Goal: Task Accomplishment & Management: Complete application form

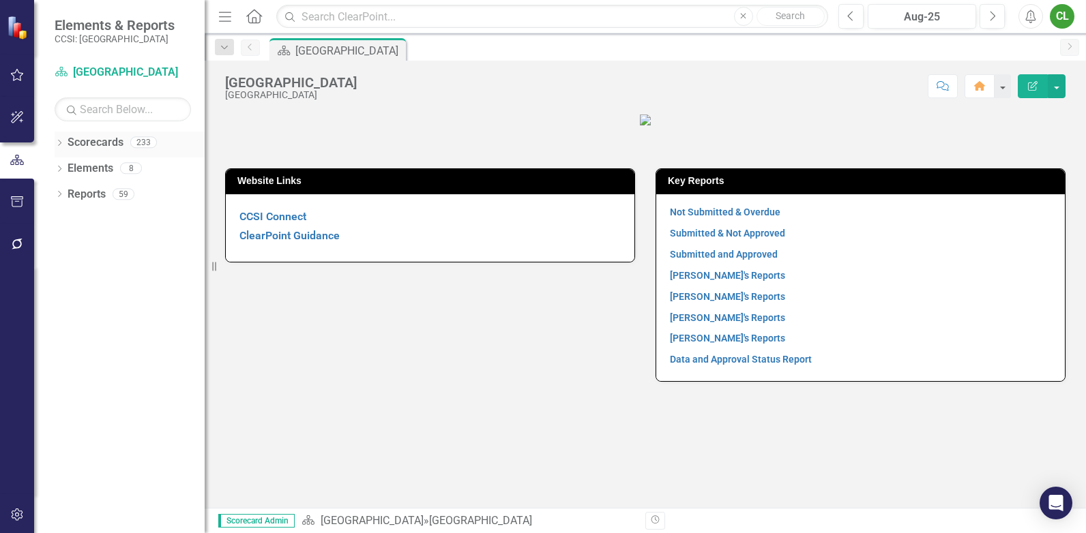
click at [59, 141] on icon "Dropdown" at bounding box center [60, 145] width 10 height 8
click at [65, 166] on icon "Dropdown" at bounding box center [66, 168] width 10 height 8
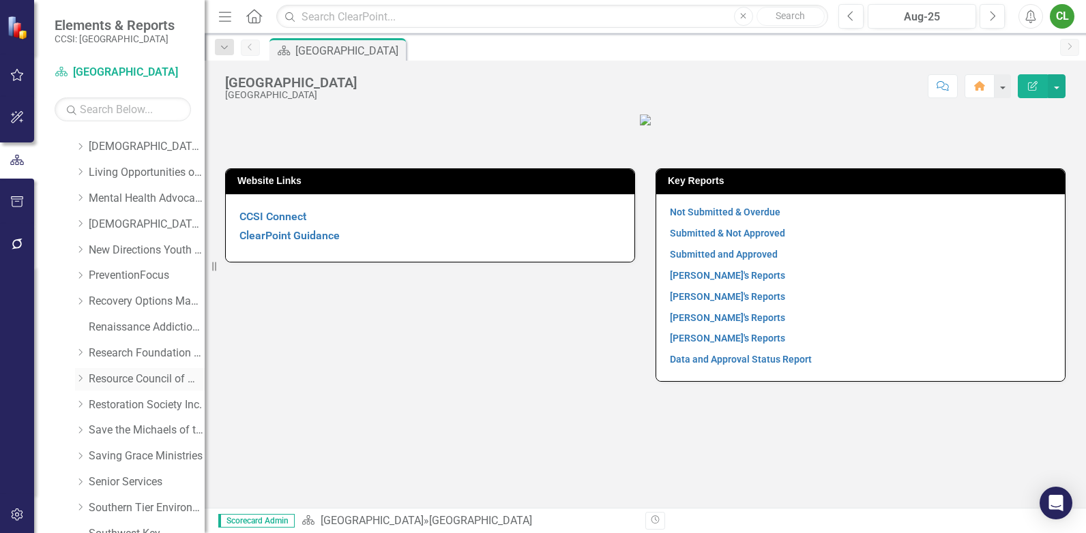
scroll to position [478, 0]
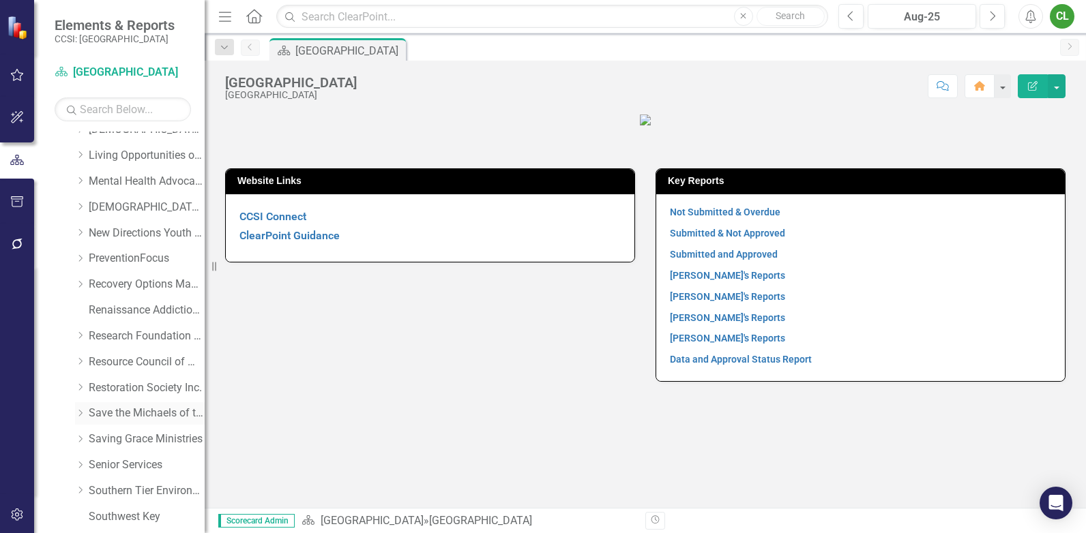
click at [112, 411] on link "Save the Michaels of the World" at bounding box center [147, 414] width 116 height 16
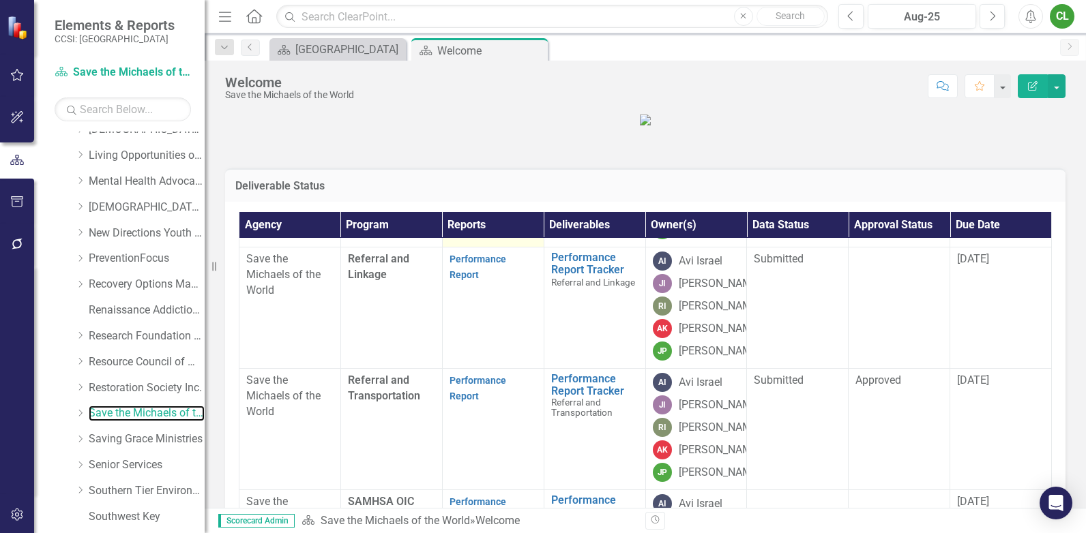
scroll to position [392, 0]
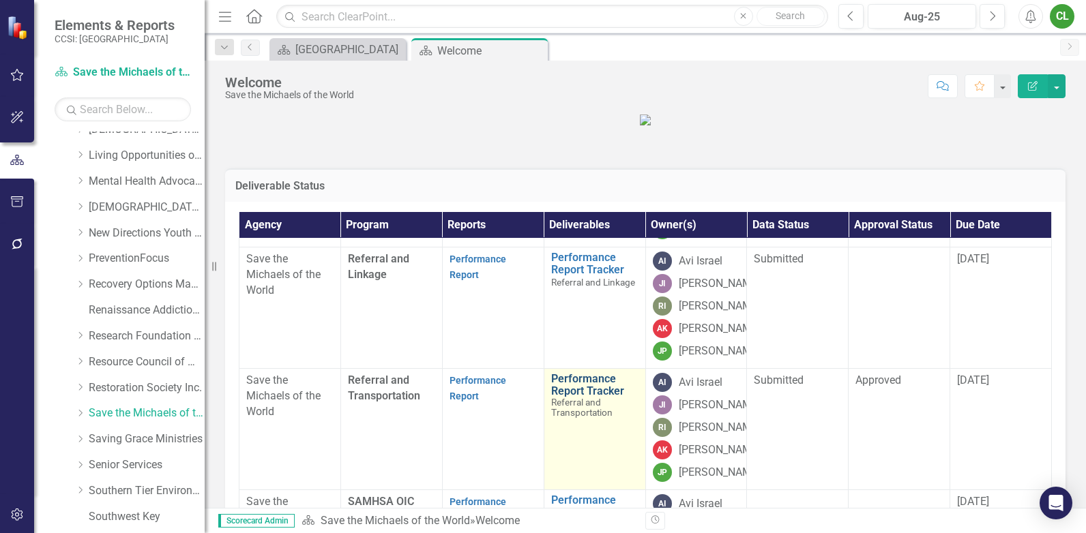
click at [574, 373] on link "Performance Report Tracker" at bounding box center [594, 385] width 87 height 24
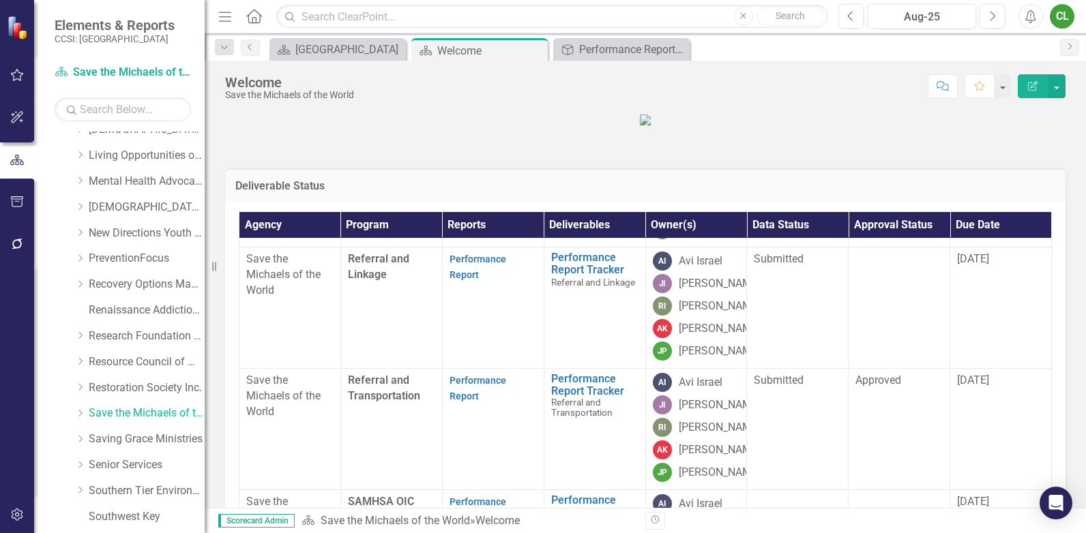
scroll to position [392, 0]
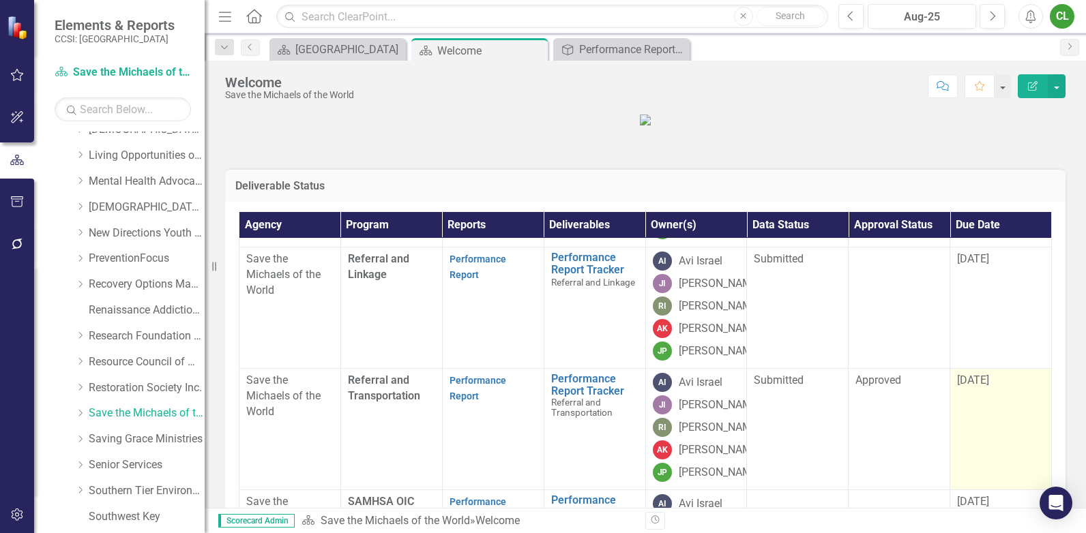
click at [976, 374] on span "7/30/25" at bounding box center [973, 380] width 32 height 13
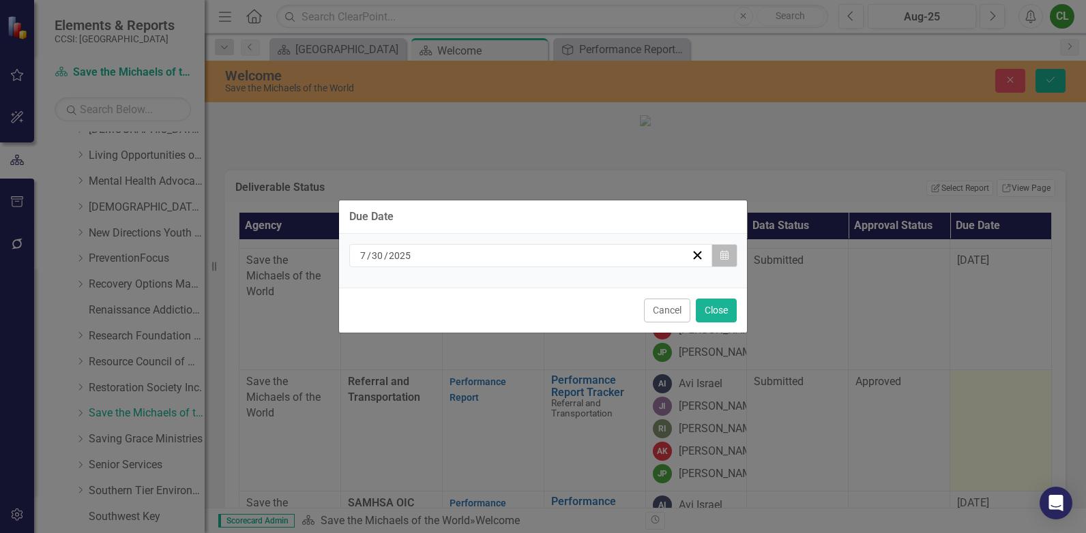
click at [721, 253] on icon "Calendar" at bounding box center [724, 256] width 8 height 10
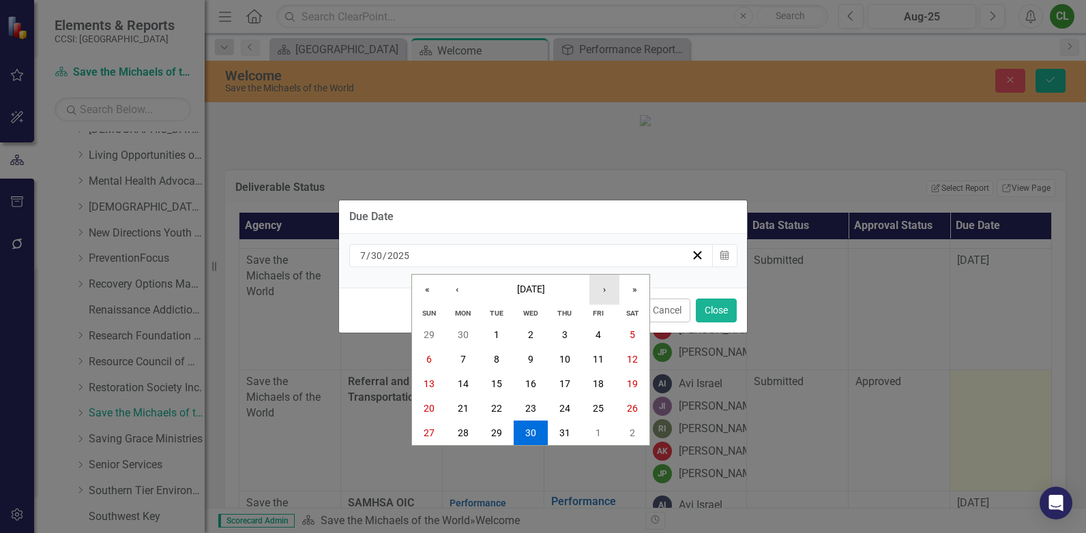
click at [601, 288] on button "›" at bounding box center [604, 290] width 30 height 30
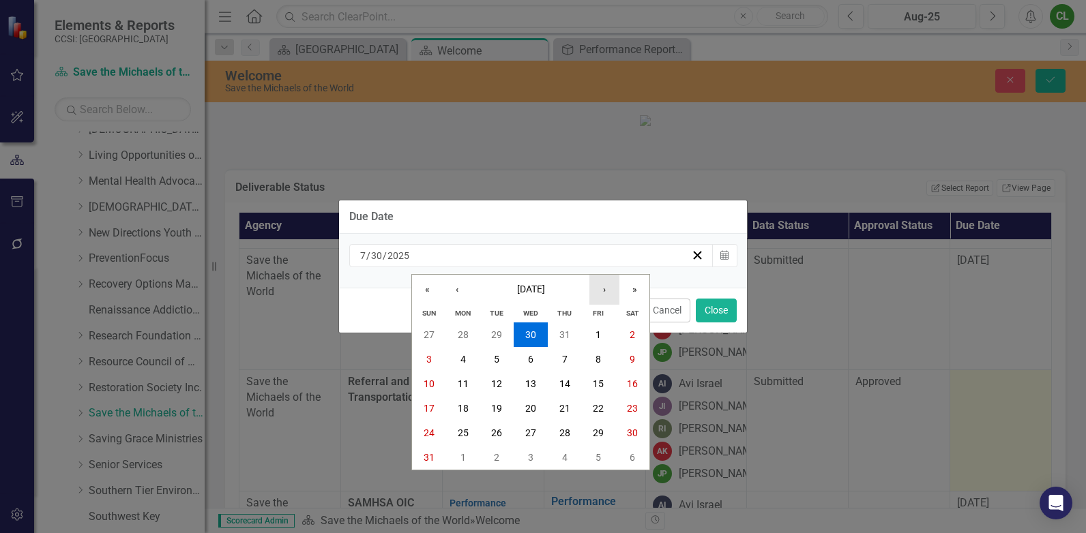
click at [601, 288] on button "›" at bounding box center [604, 290] width 30 height 30
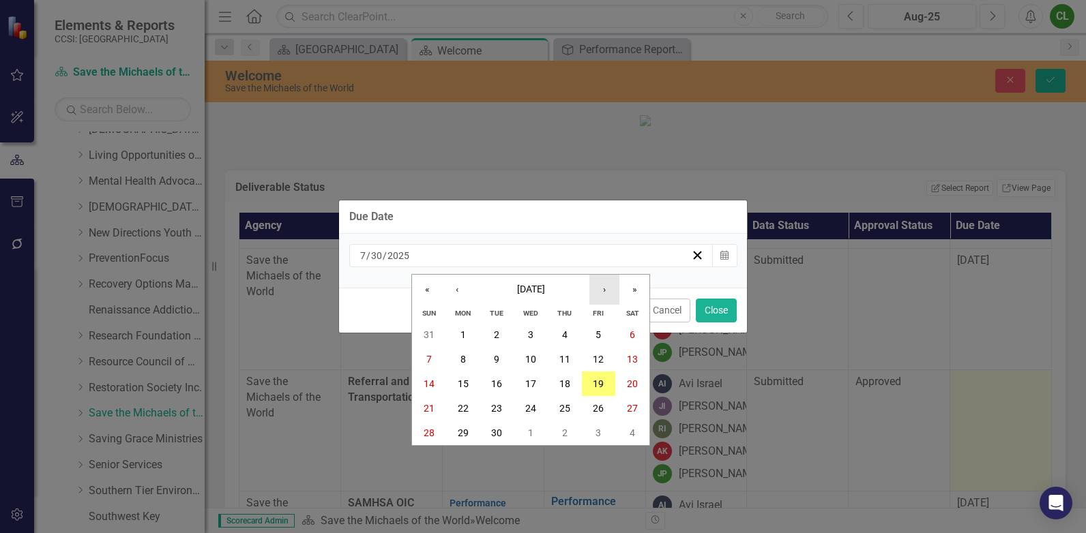
click at [601, 288] on button "›" at bounding box center [604, 290] width 30 height 30
click at [594, 430] on abbr "31" at bounding box center [598, 433] width 11 height 11
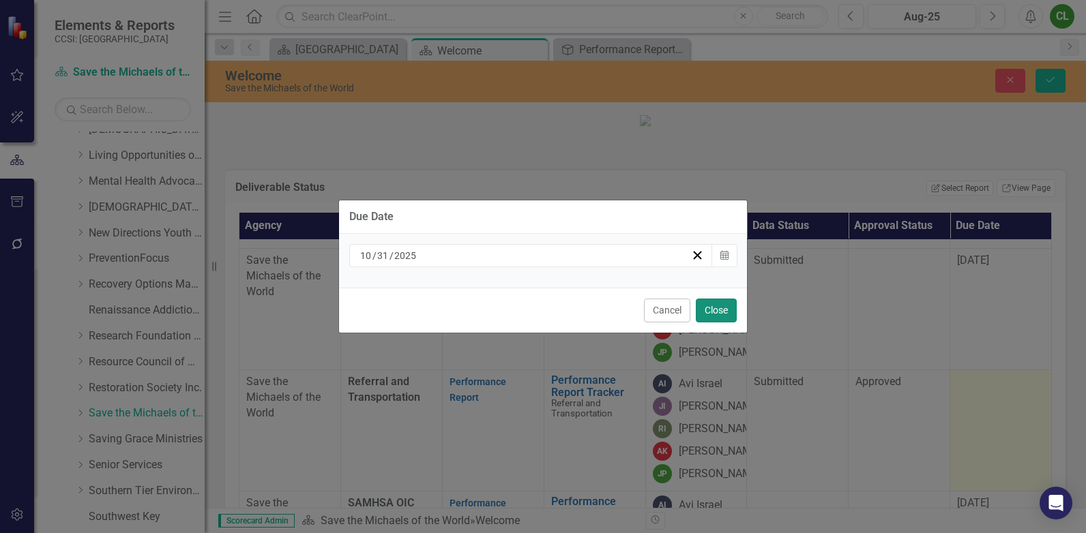
click at [721, 311] on button "Close" at bounding box center [716, 311] width 41 height 24
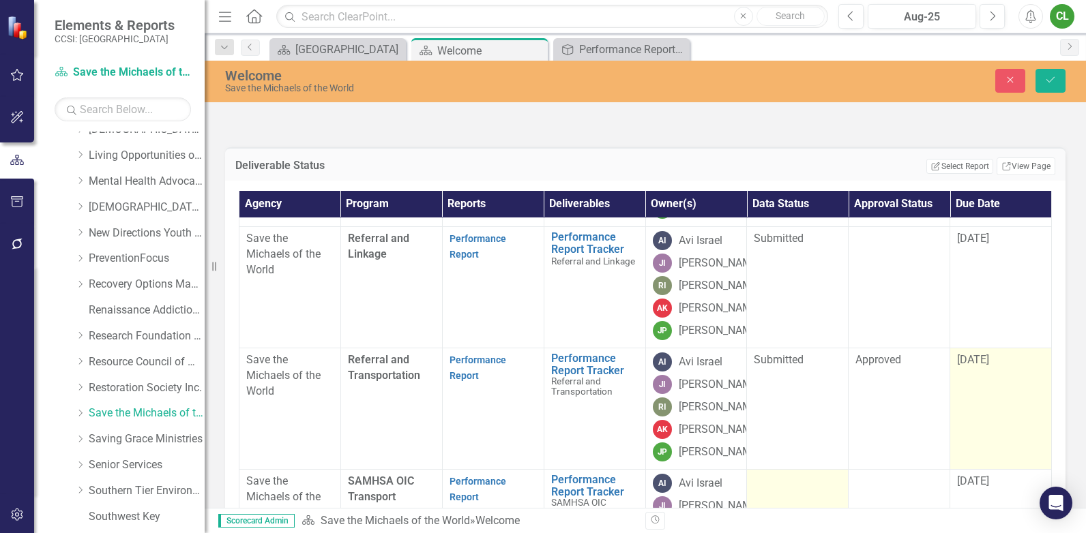
scroll to position [0, 0]
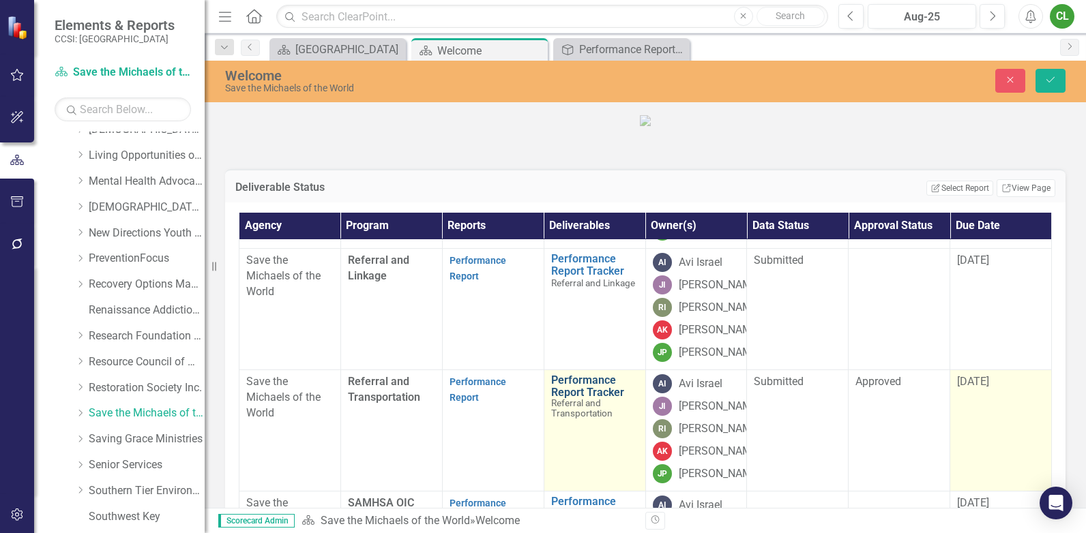
click at [583, 375] on link "Performance Report Tracker" at bounding box center [594, 387] width 87 height 24
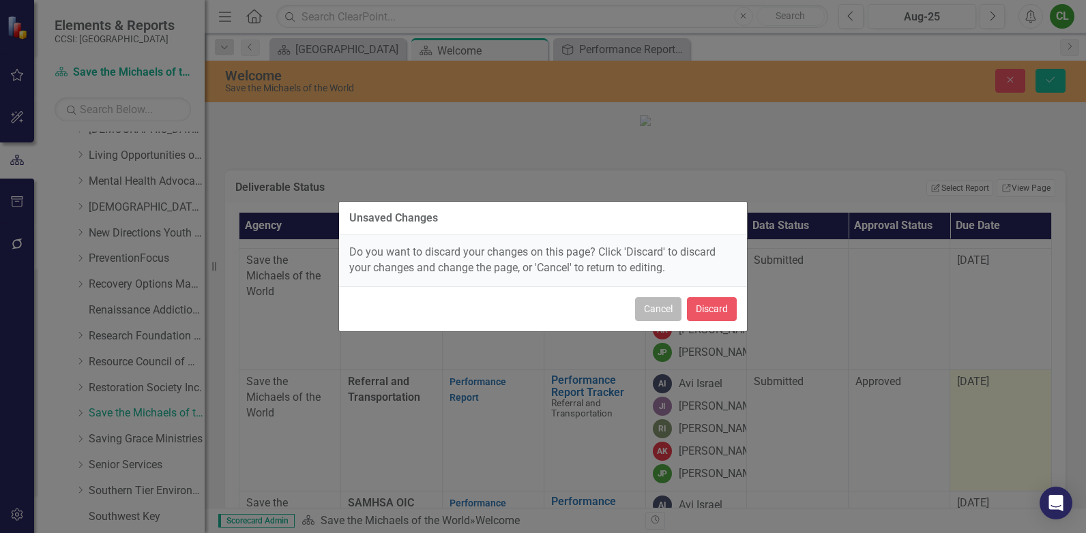
click at [665, 307] on button "Cancel" at bounding box center [658, 309] width 46 height 24
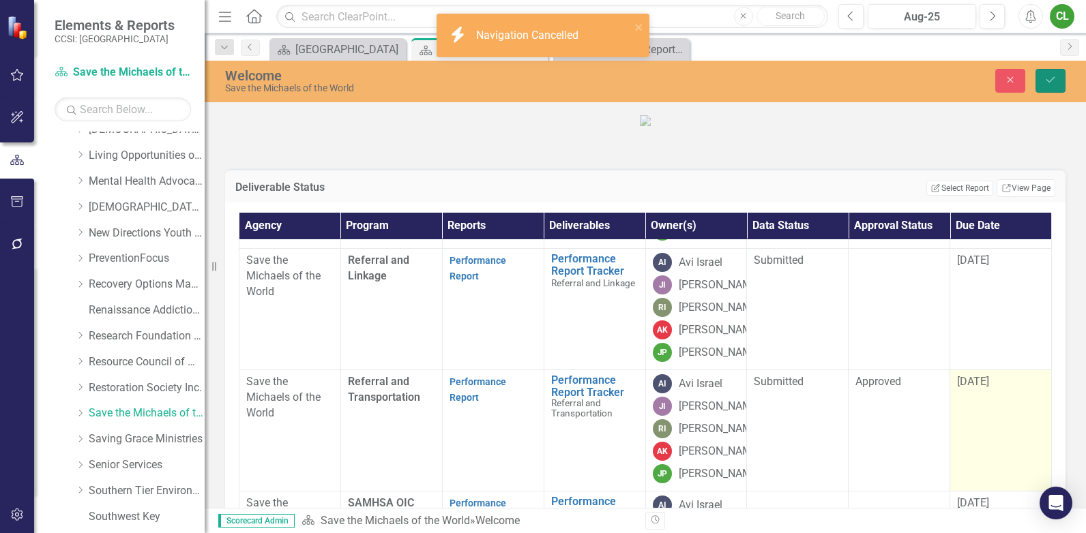
click at [1051, 82] on icon "Save" at bounding box center [1050, 80] width 12 height 10
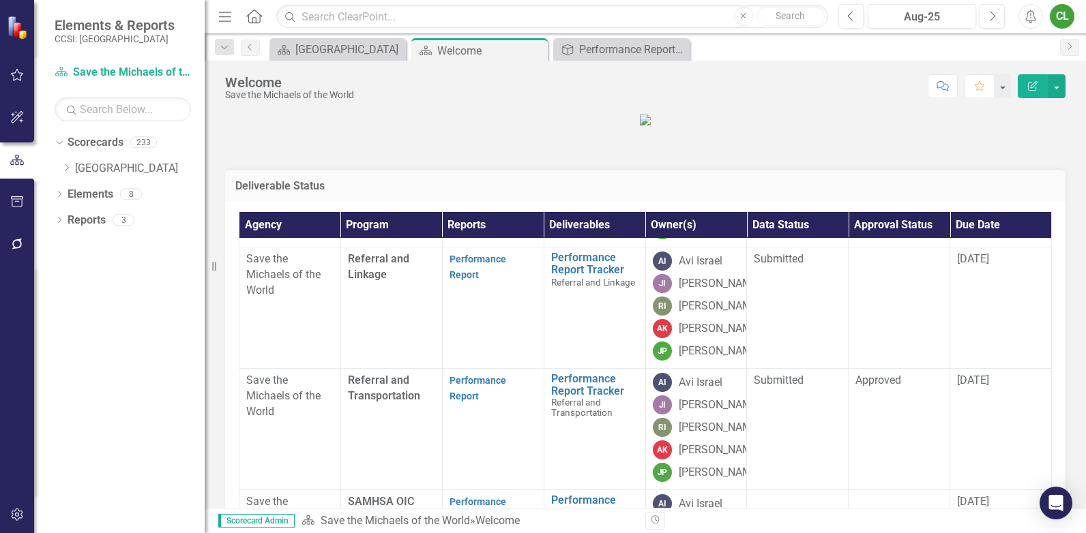
scroll to position [392, 0]
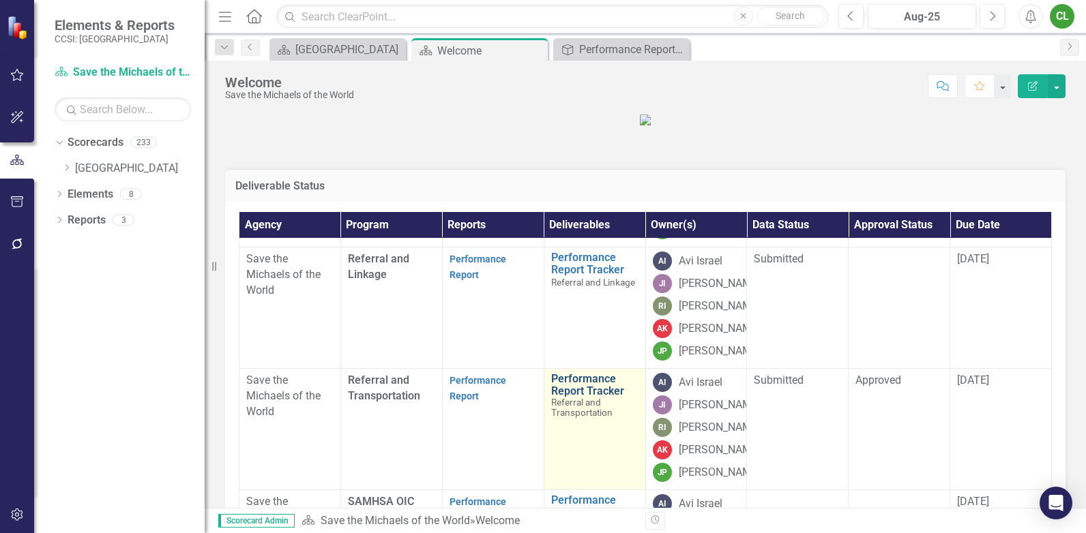
click at [560, 373] on link "Performance Report Tracker" at bounding box center [594, 385] width 87 height 24
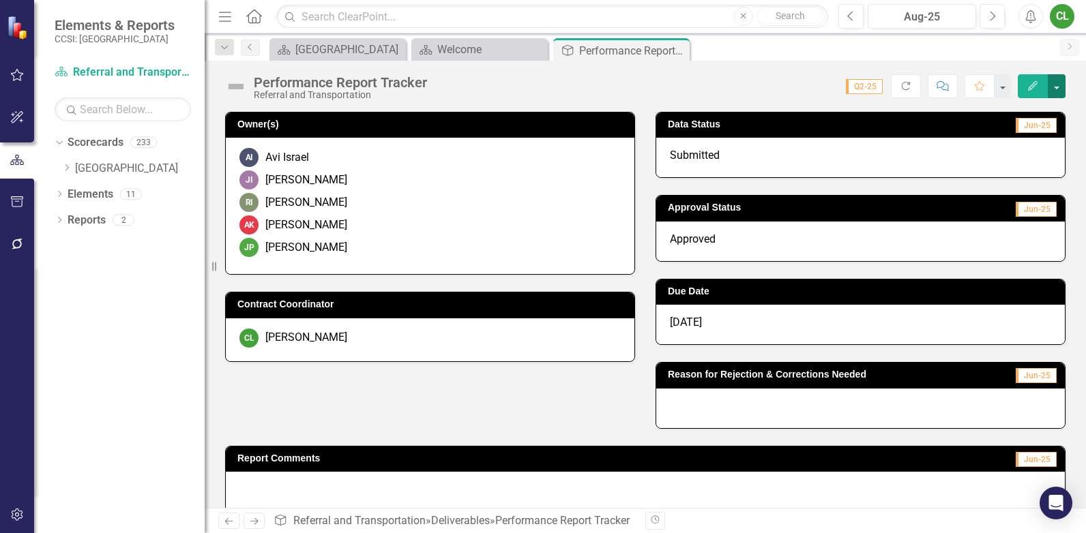
click at [1057, 87] on button "button" at bounding box center [1057, 86] width 18 height 24
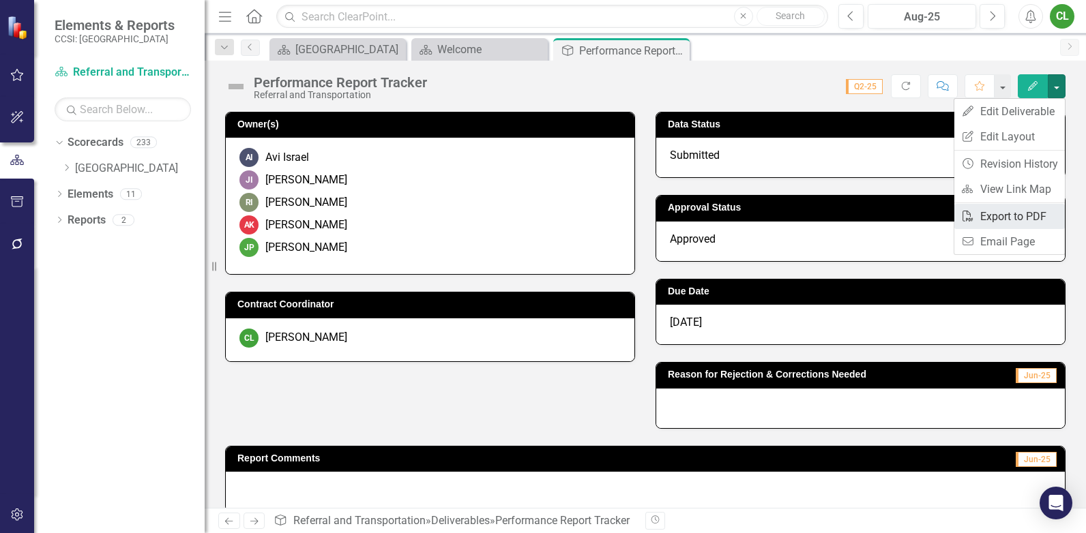
click at [1021, 214] on link "PDF Export to PDF" at bounding box center [1009, 216] width 111 height 25
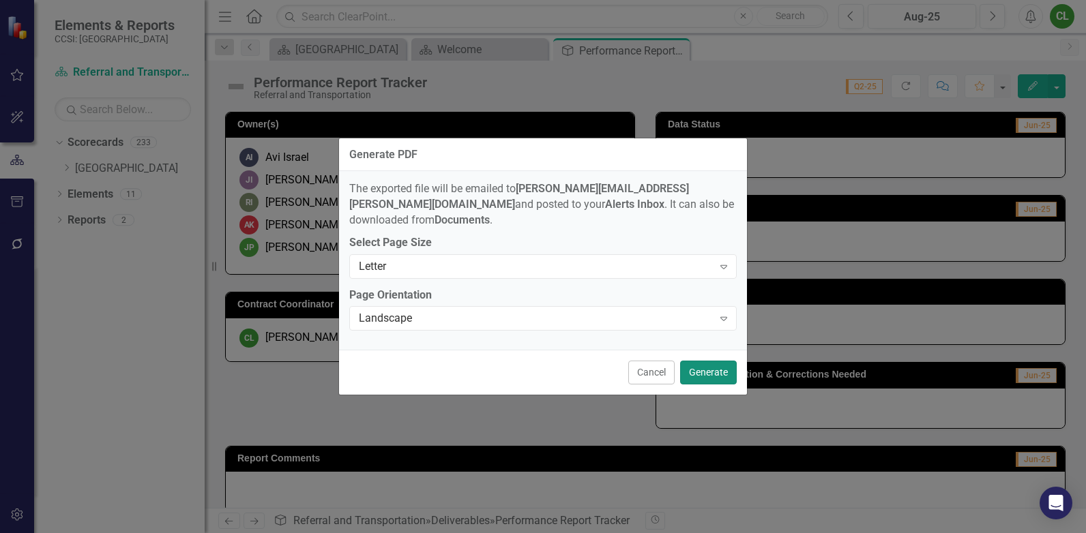
click at [709, 366] on button "Generate" at bounding box center [708, 373] width 57 height 24
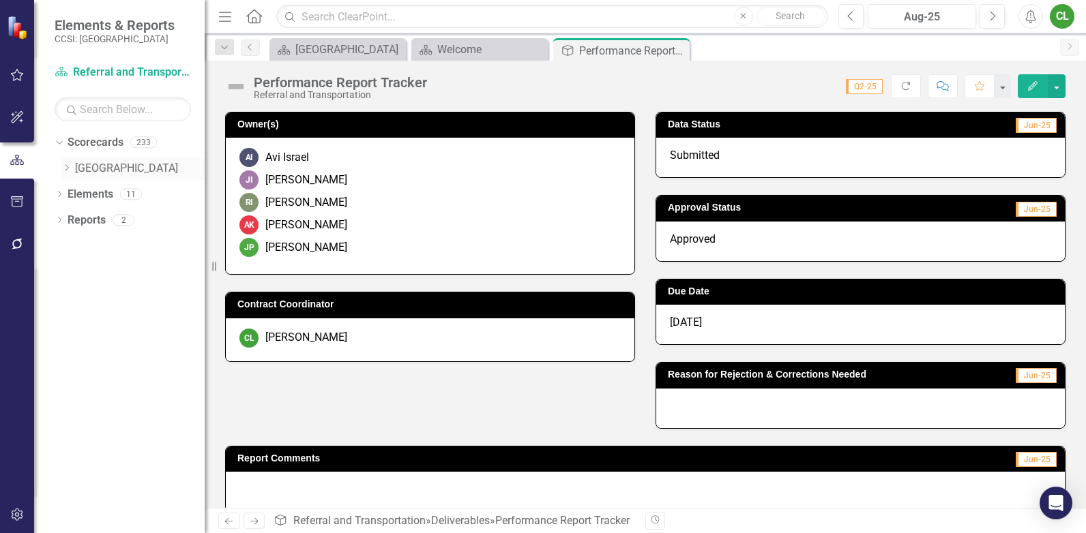
click at [70, 166] on icon "Dropdown" at bounding box center [66, 168] width 10 height 8
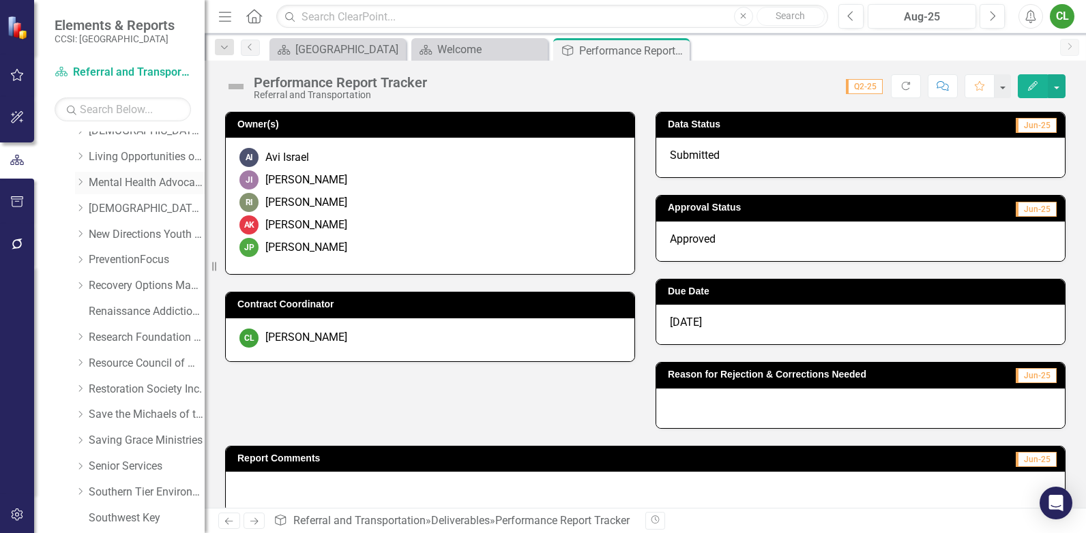
scroll to position [478, 0]
click at [80, 413] on icon "Dropdown" at bounding box center [80, 413] width 10 height 8
click at [127, 413] on link "Save the Michaels of the World" at bounding box center [147, 414] width 116 height 16
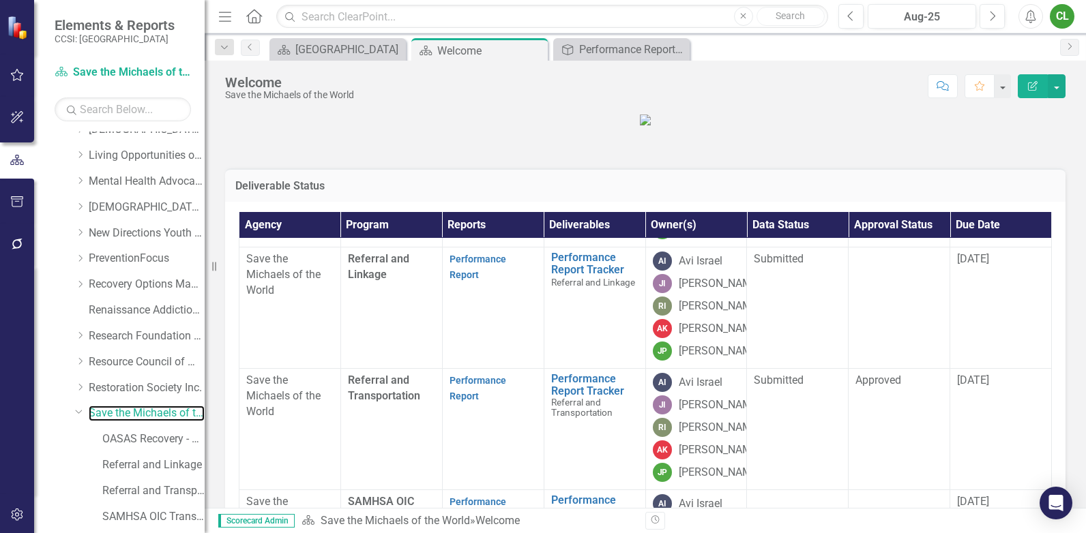
scroll to position [205, 0]
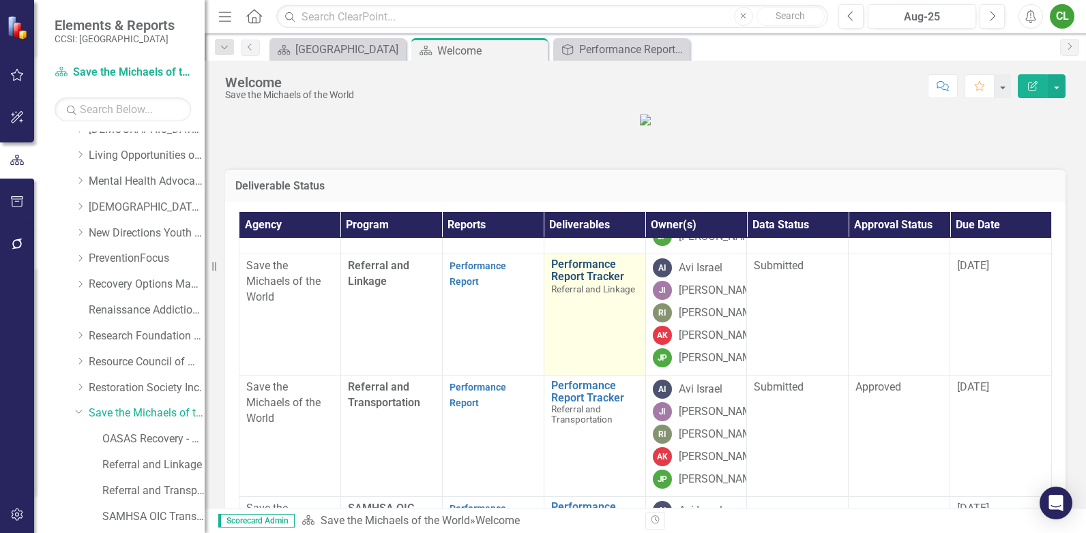
click at [575, 282] on link "Performance Report Tracker" at bounding box center [594, 271] width 87 height 24
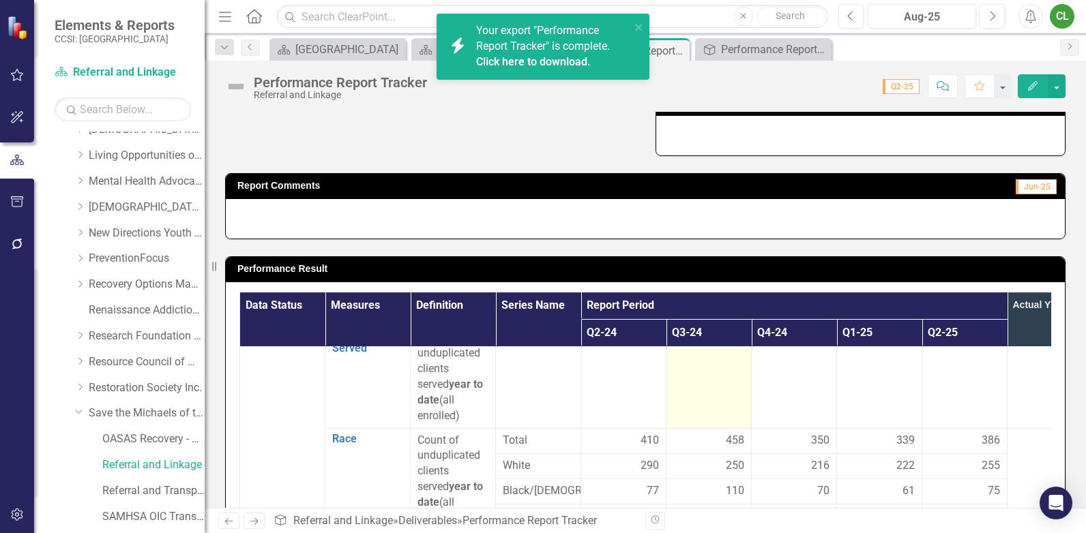
scroll to position [273, 0]
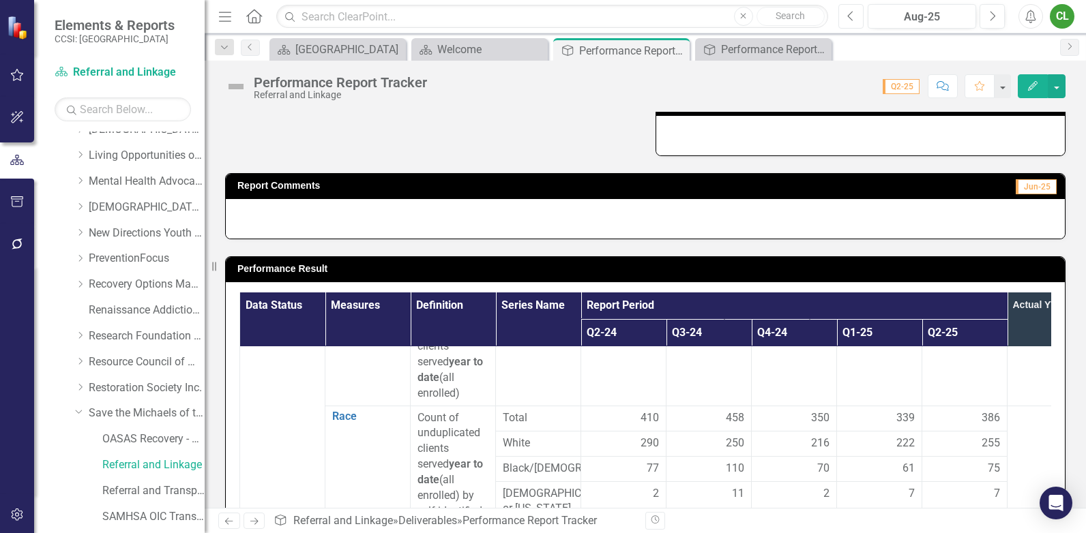
click at [851, 17] on icon "Previous" at bounding box center [851, 16] width 8 height 12
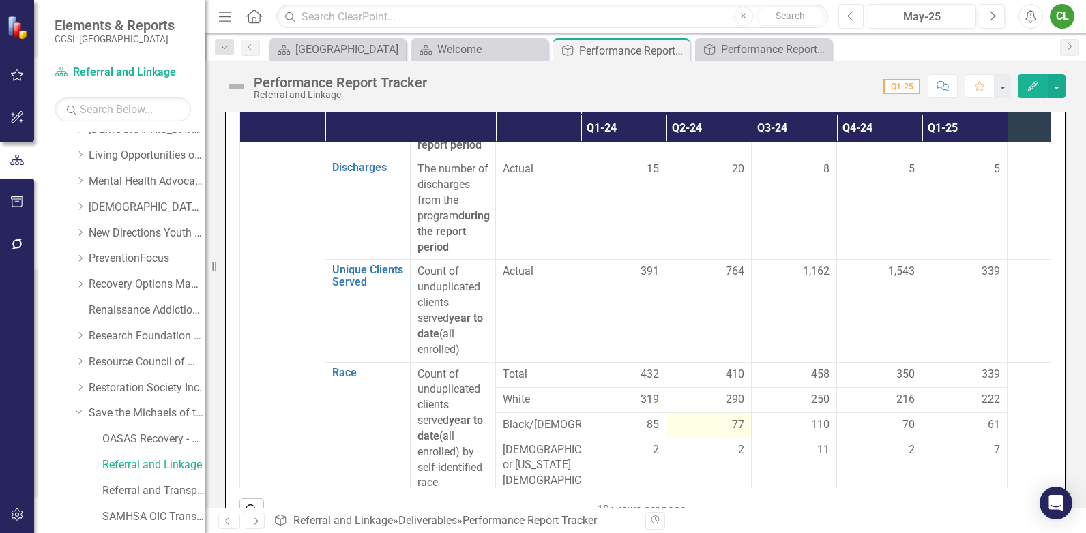
scroll to position [136, 0]
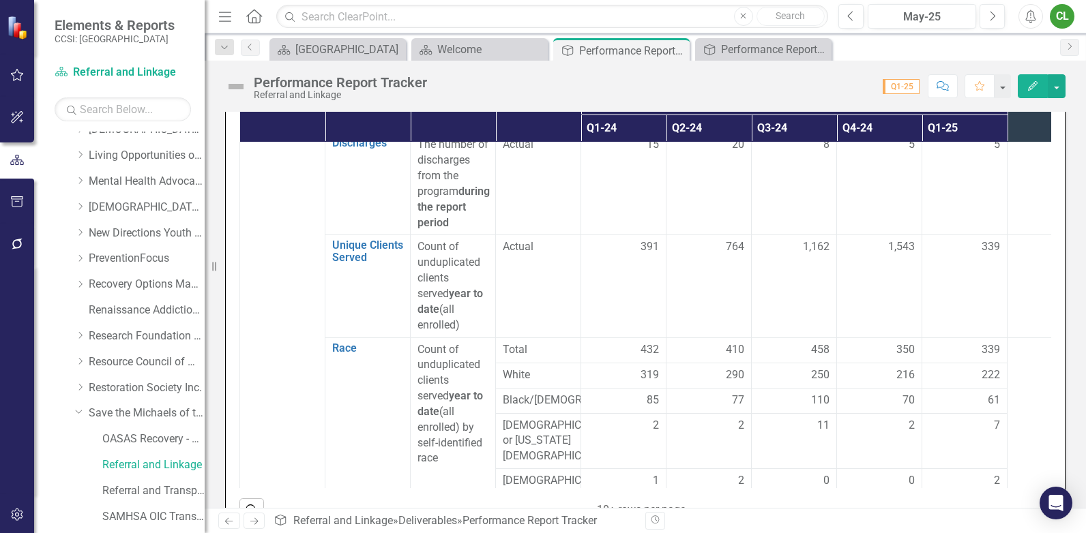
click at [635, 349] on div "432" at bounding box center [623, 350] width 71 height 16
click at [634, 347] on div "432" at bounding box center [623, 350] width 71 height 16
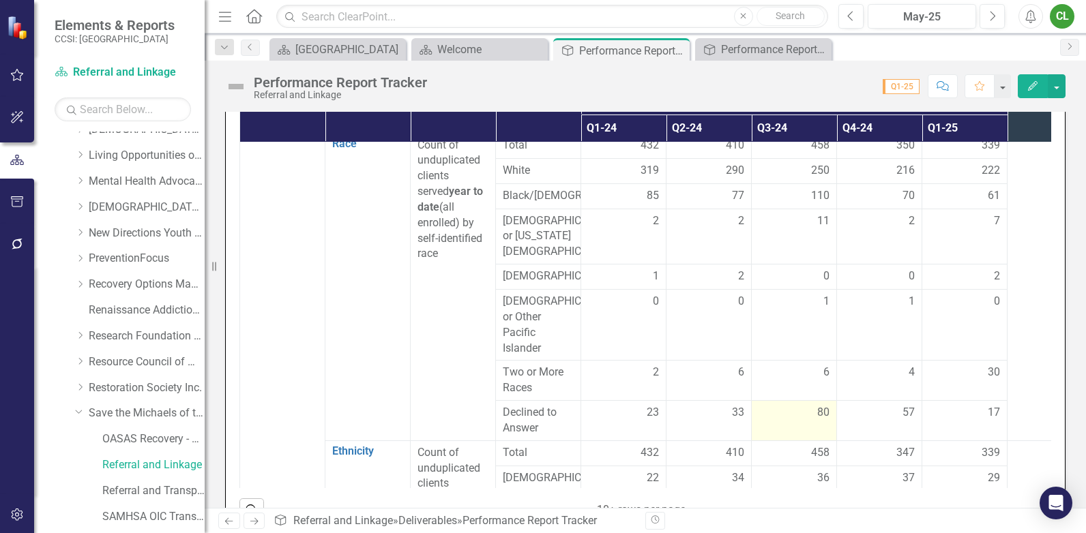
scroll to position [273, 0]
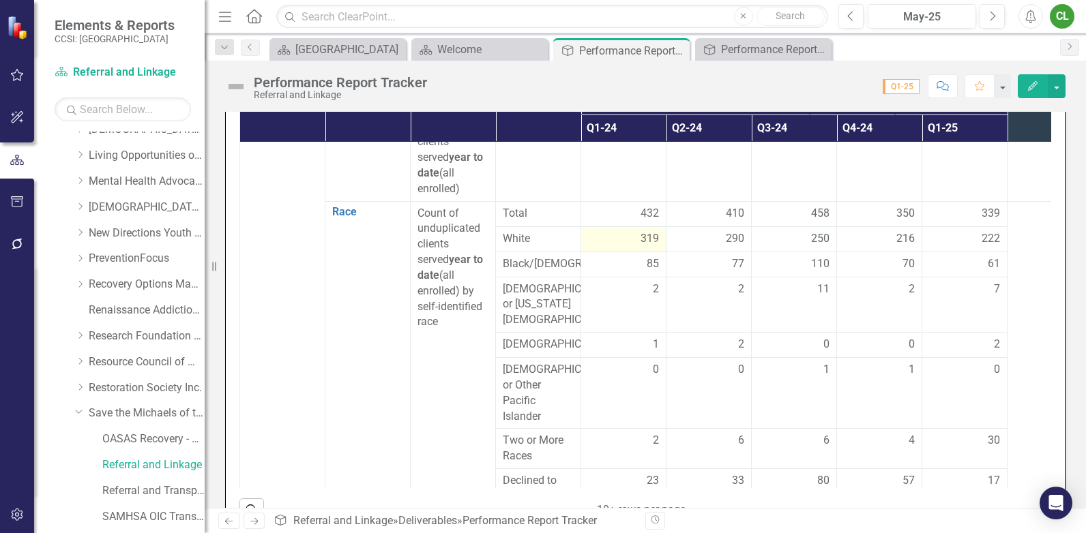
click at [660, 238] on td "319" at bounding box center [623, 238] width 85 height 25
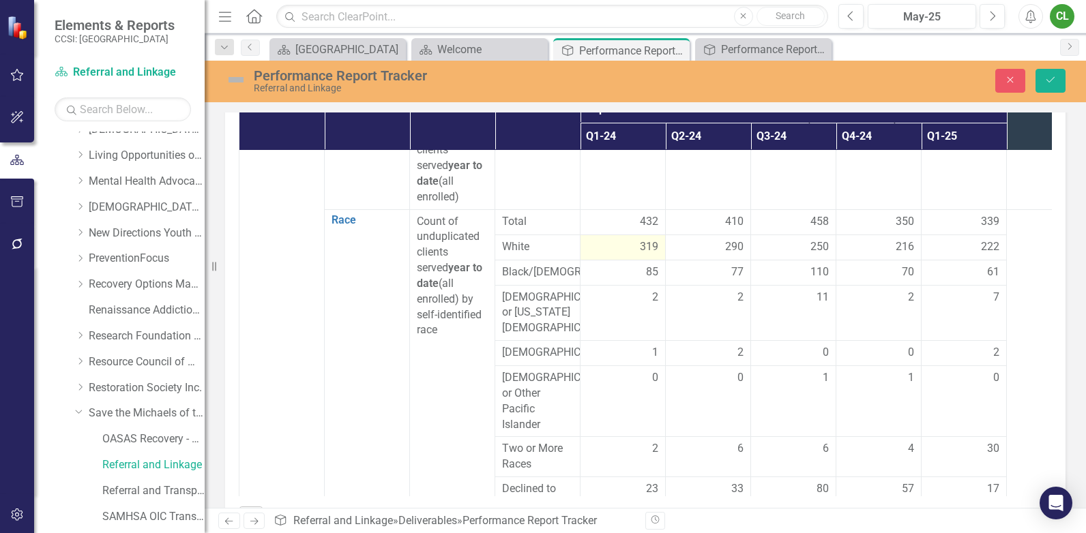
scroll to position [485, 0]
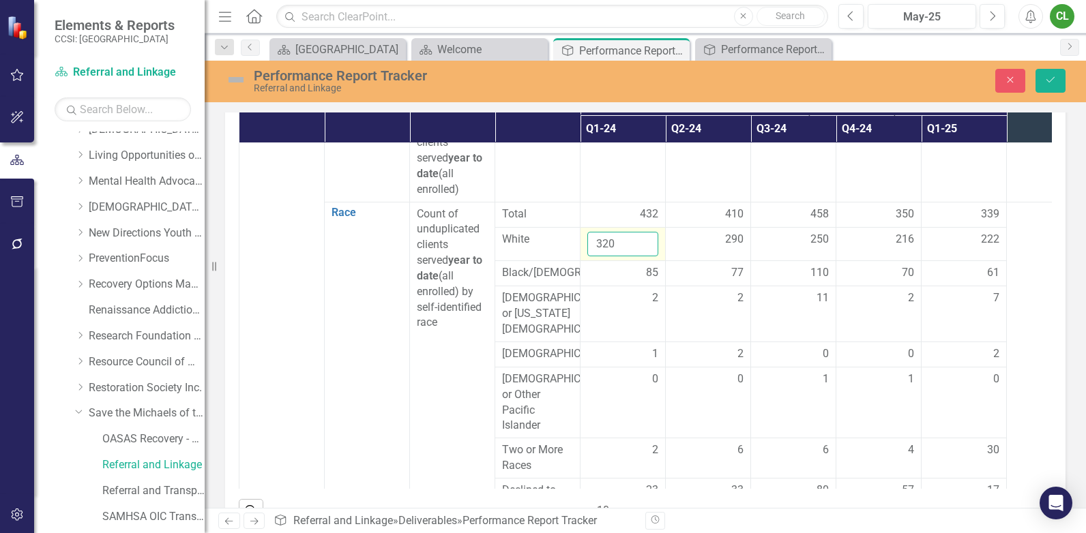
click at [639, 243] on input "320" at bounding box center [622, 244] width 71 height 25
click at [642, 248] on input "319" at bounding box center [622, 244] width 71 height 25
click at [642, 248] on input "318" at bounding box center [622, 244] width 71 height 25
click at [642, 248] on input "317" at bounding box center [622, 244] width 71 height 25
click at [642, 248] on input "316" at bounding box center [622, 244] width 71 height 25
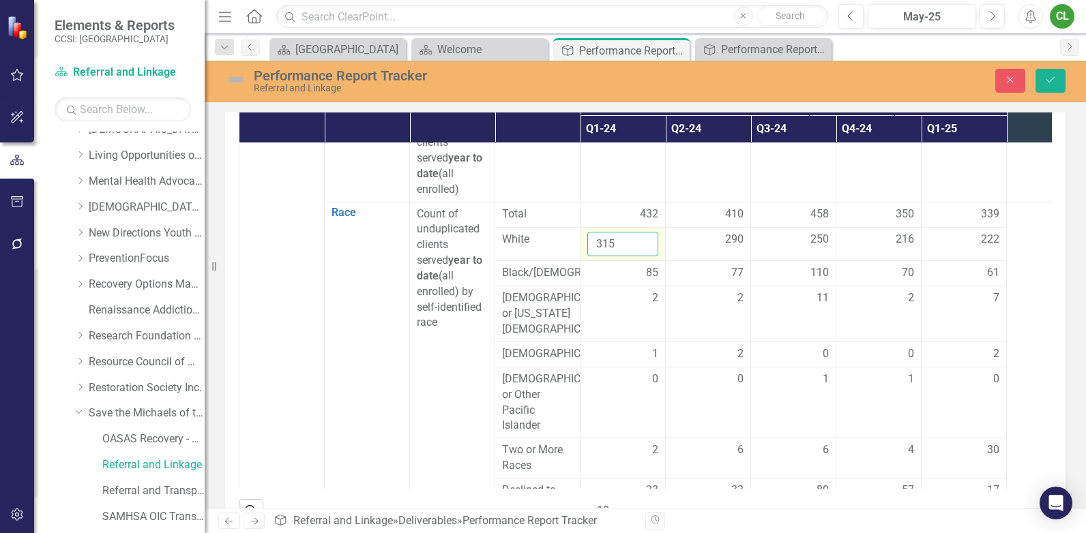
click at [642, 248] on input "315" at bounding box center [622, 244] width 71 height 25
type input "314"
click at [642, 248] on input "314" at bounding box center [622, 244] width 71 height 25
click at [640, 277] on div "85" at bounding box center [622, 273] width 71 height 16
click at [648, 275] on span "85" at bounding box center [652, 273] width 12 height 16
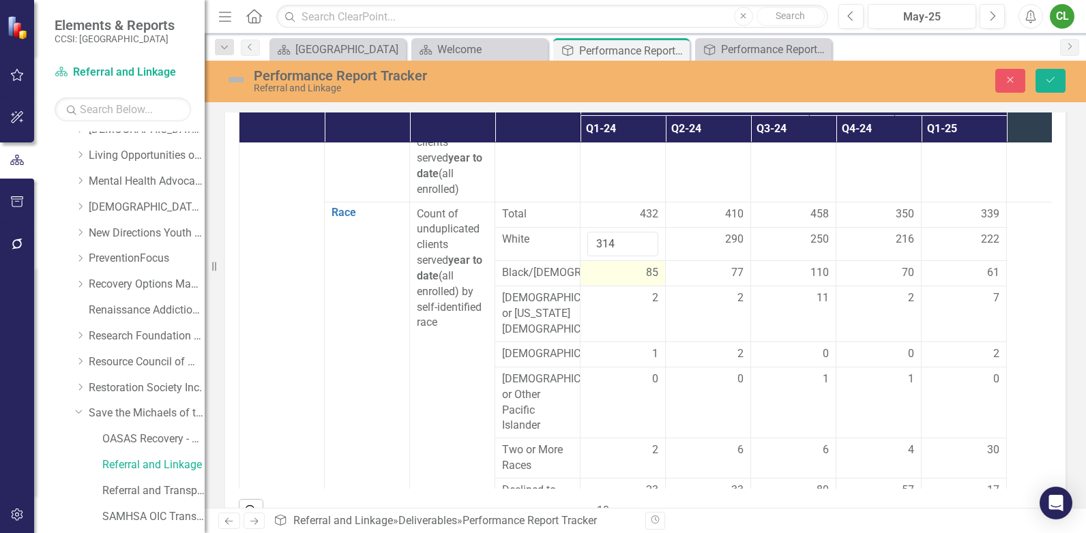
click at [648, 275] on span "85" at bounding box center [652, 273] width 12 height 16
click at [647, 278] on input "84" at bounding box center [622, 277] width 71 height 25
click at [647, 278] on input "83" at bounding box center [622, 277] width 71 height 25
type input "82"
click at [647, 278] on input "82" at bounding box center [622, 277] width 71 height 25
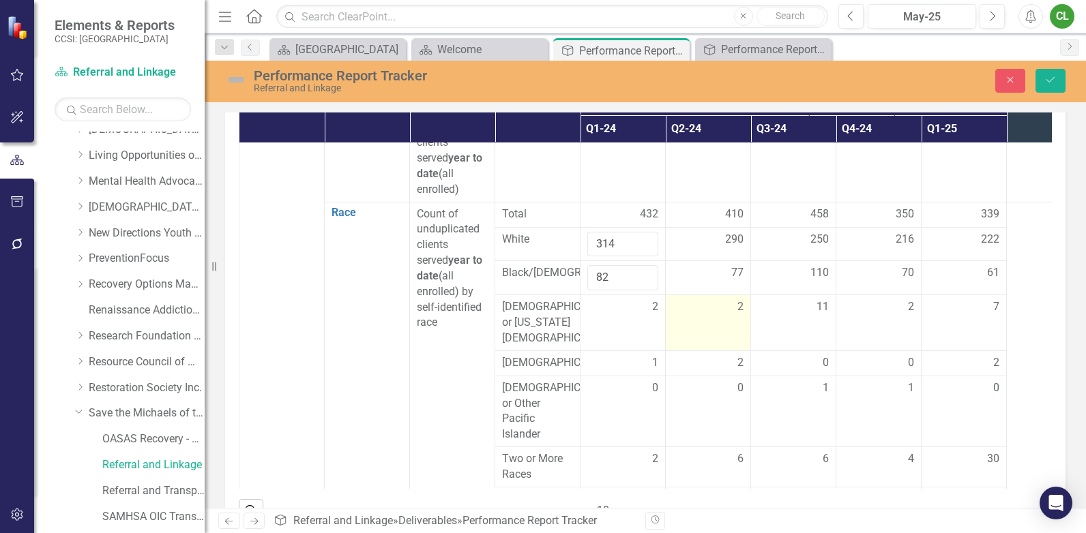
click at [682, 305] on td "2" at bounding box center [708, 323] width 85 height 56
drag, startPoint x: 1051, startPoint y: 82, endPoint x: 1062, endPoint y: 96, distance: 17.6
click at [1051, 82] on icon "Save" at bounding box center [1050, 80] width 12 height 10
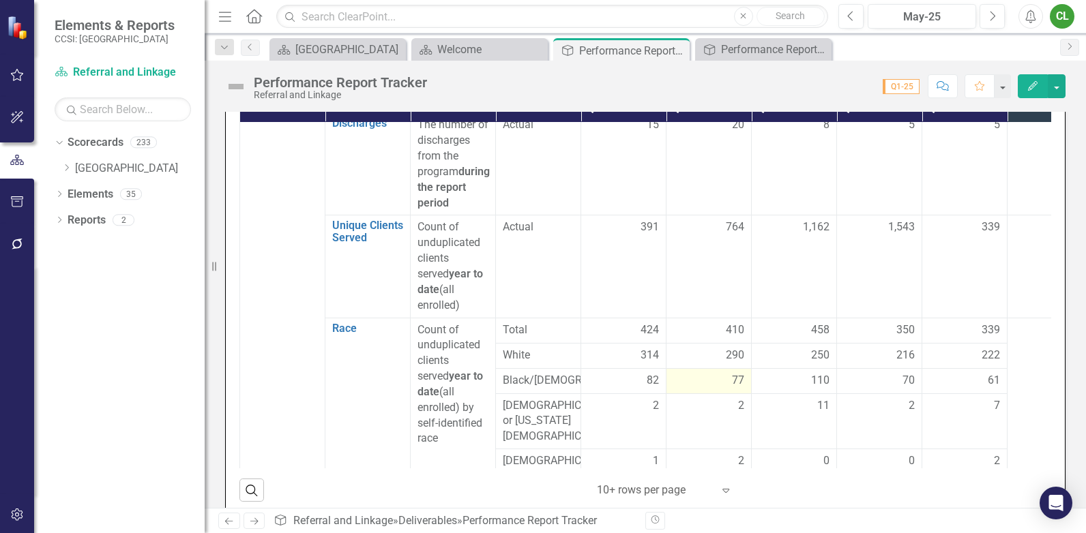
scroll to position [205, 0]
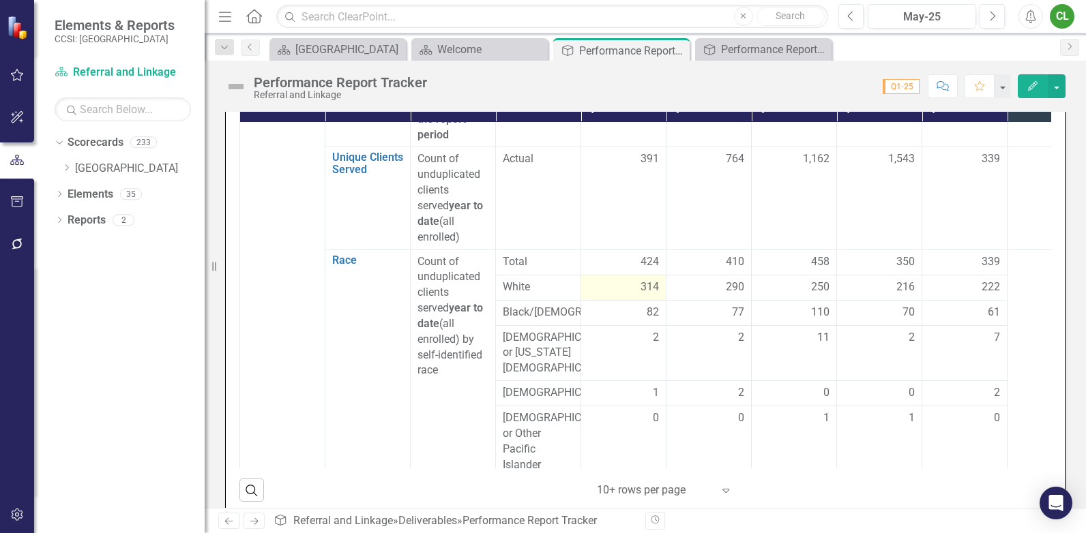
click at [661, 287] on td "314" at bounding box center [623, 287] width 85 height 25
click at [652, 289] on span "314" at bounding box center [650, 288] width 18 height 16
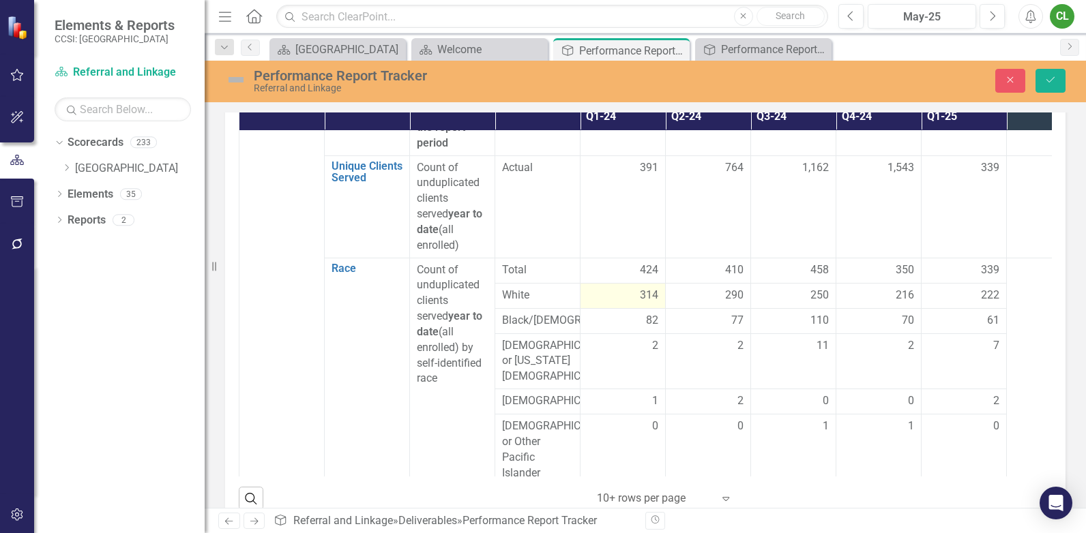
scroll to position [505, 0]
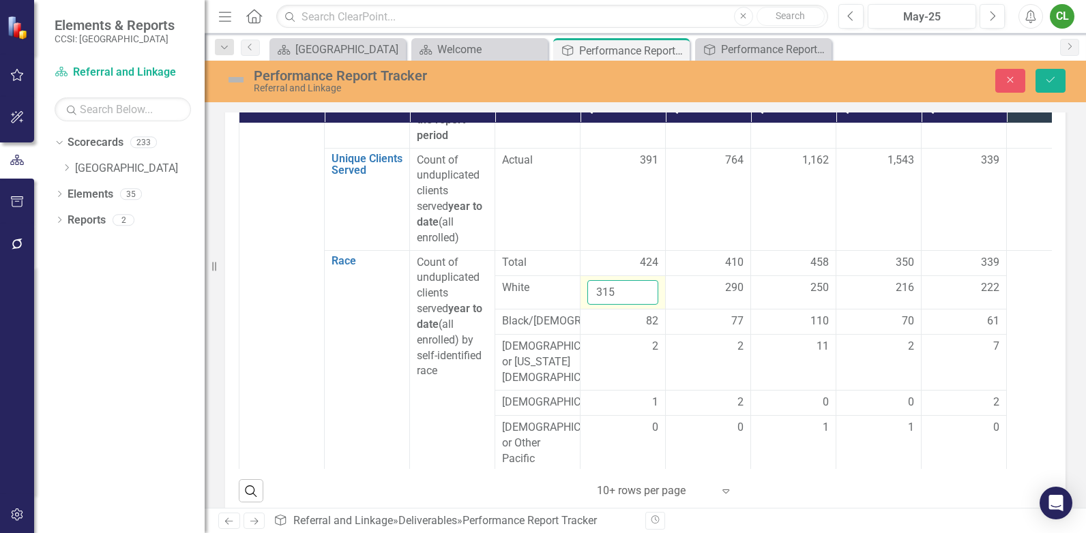
click at [646, 287] on input "315" at bounding box center [622, 292] width 71 height 25
click at [646, 287] on input "316" at bounding box center [622, 292] width 71 height 25
click at [646, 287] on input "317" at bounding box center [622, 292] width 71 height 25
type input "318"
click at [646, 287] on input "318" at bounding box center [622, 292] width 71 height 25
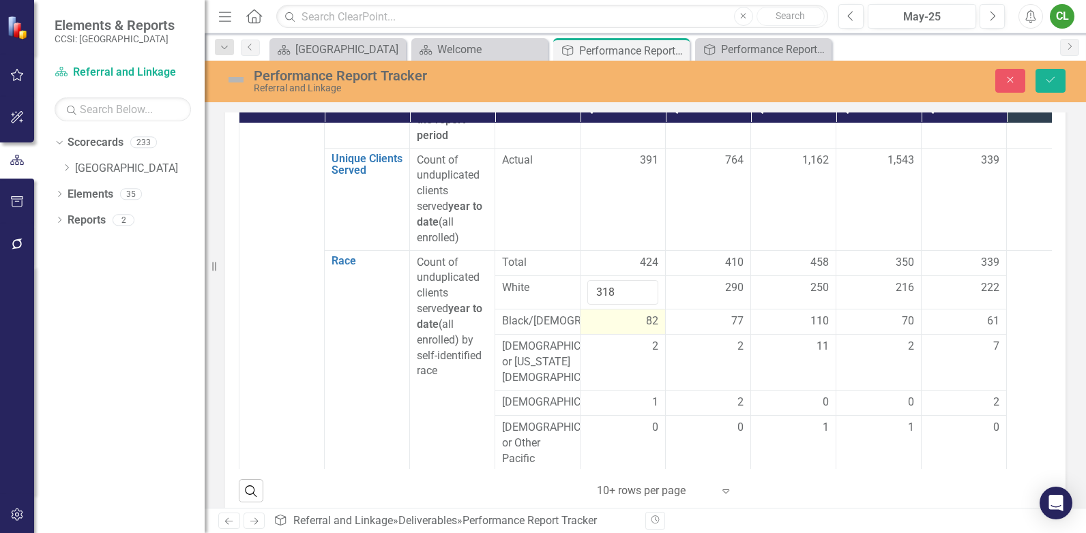
click at [634, 324] on div "82" at bounding box center [622, 322] width 71 height 16
click at [649, 322] on span "82" at bounding box center [652, 322] width 12 height 16
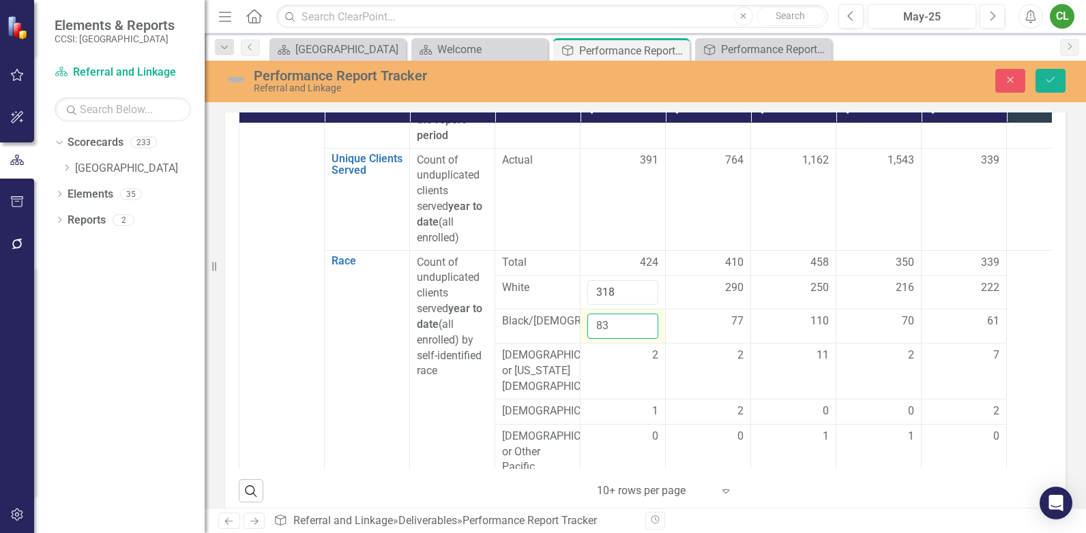
click at [648, 323] on input "83" at bounding box center [622, 326] width 71 height 25
click at [648, 323] on input "84" at bounding box center [622, 326] width 71 height 25
type input "85"
click at [648, 323] on input "85" at bounding box center [622, 326] width 71 height 25
click at [1060, 79] on button "Save" at bounding box center [1051, 81] width 30 height 24
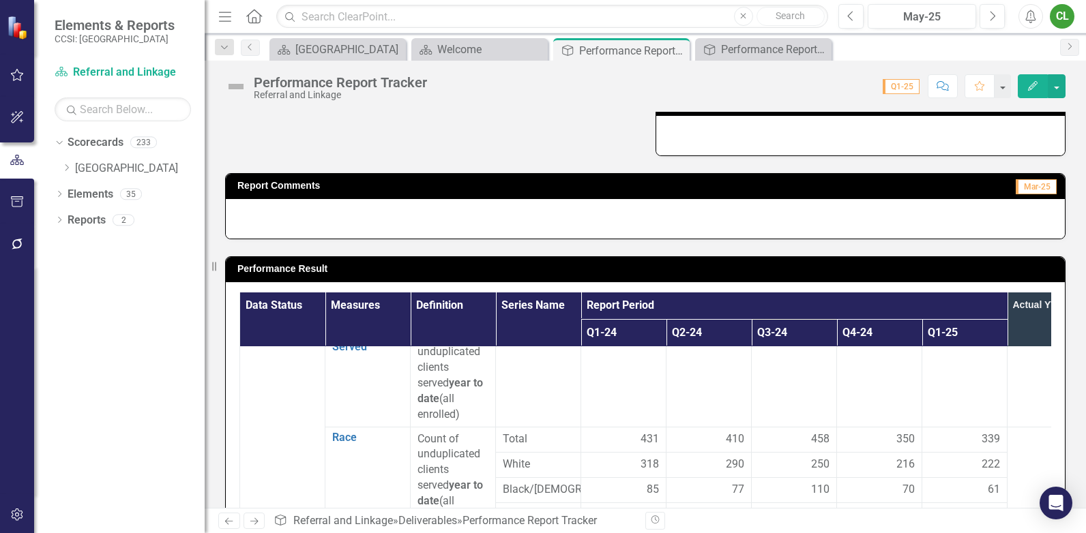
scroll to position [273, 0]
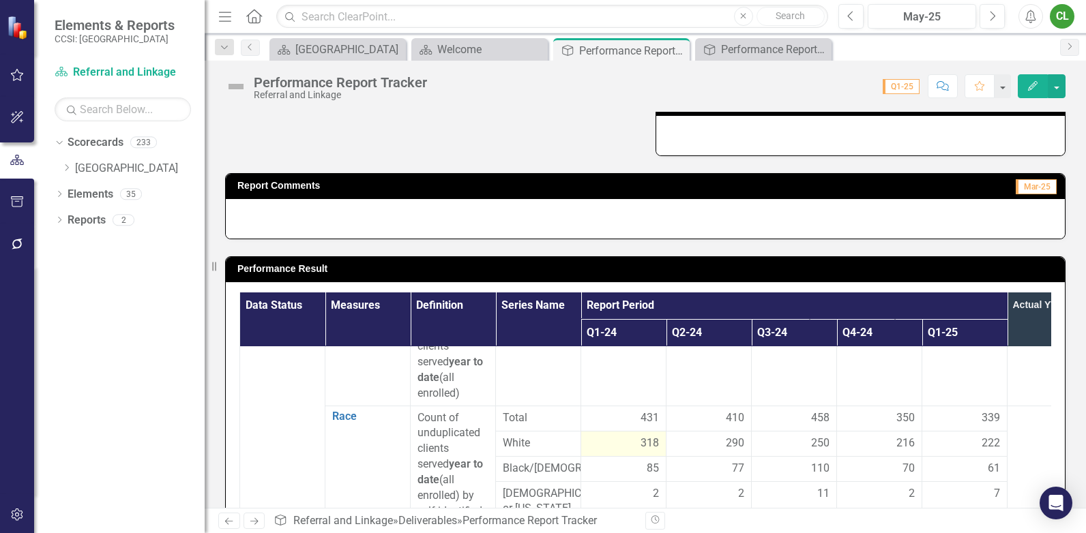
click at [642, 443] on span "318" at bounding box center [650, 444] width 18 height 16
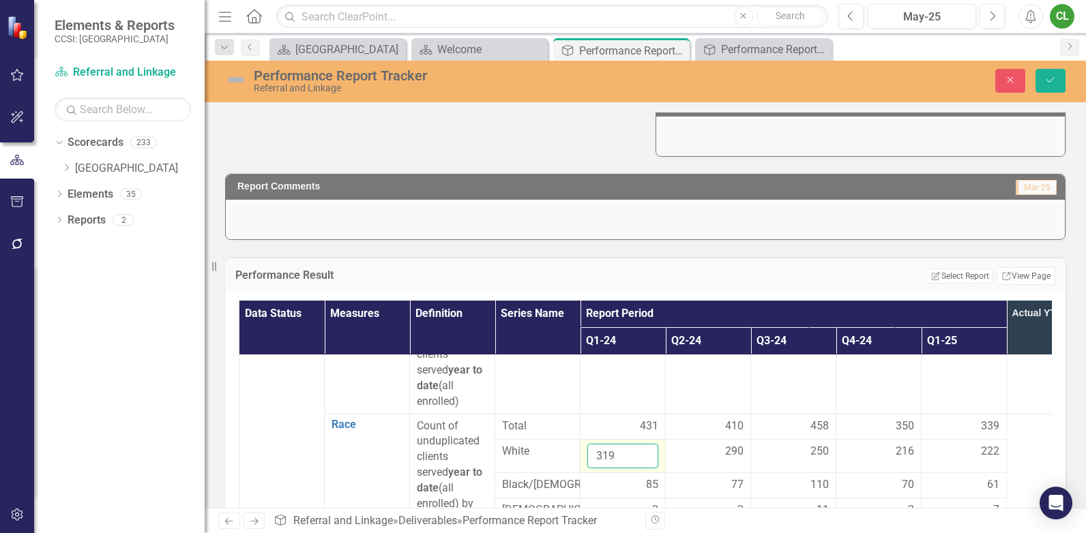
type input "319"
click at [644, 450] on input "319" at bounding box center [622, 456] width 71 height 25
click at [1050, 79] on icon "Save" at bounding box center [1050, 80] width 12 height 10
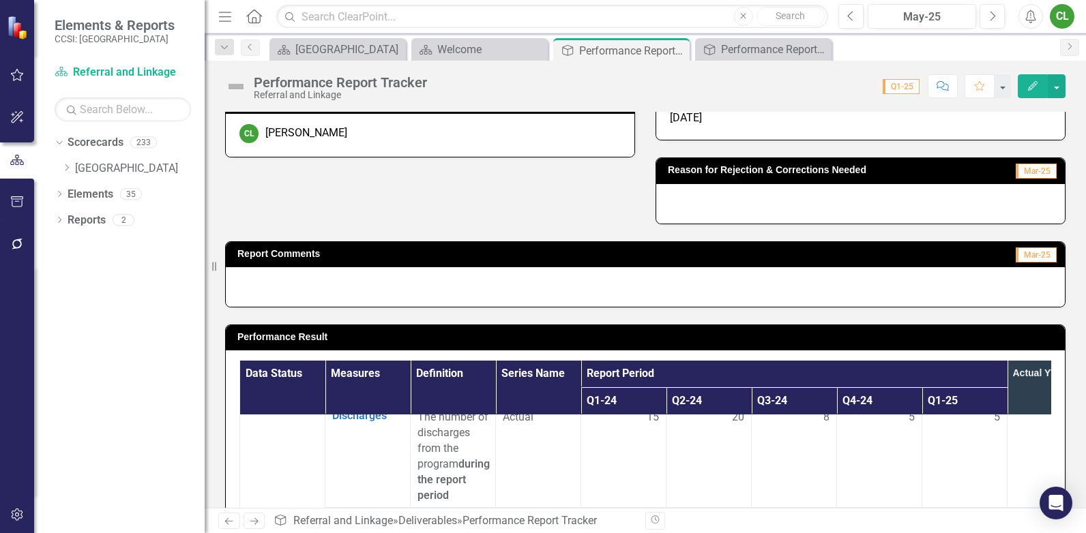
scroll to position [459, 0]
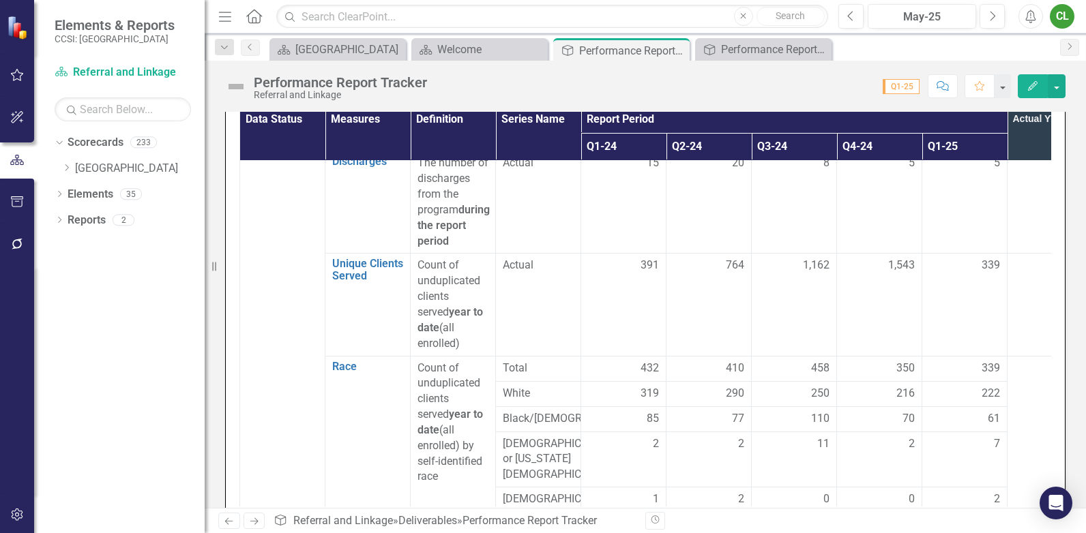
click at [650, 368] on span "432" at bounding box center [650, 369] width 18 height 16
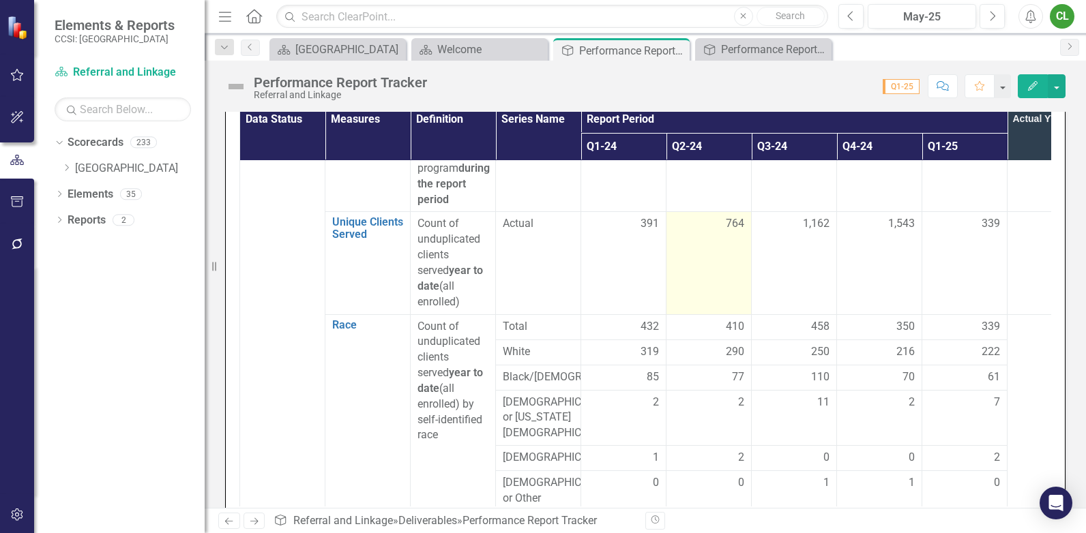
scroll to position [205, 0]
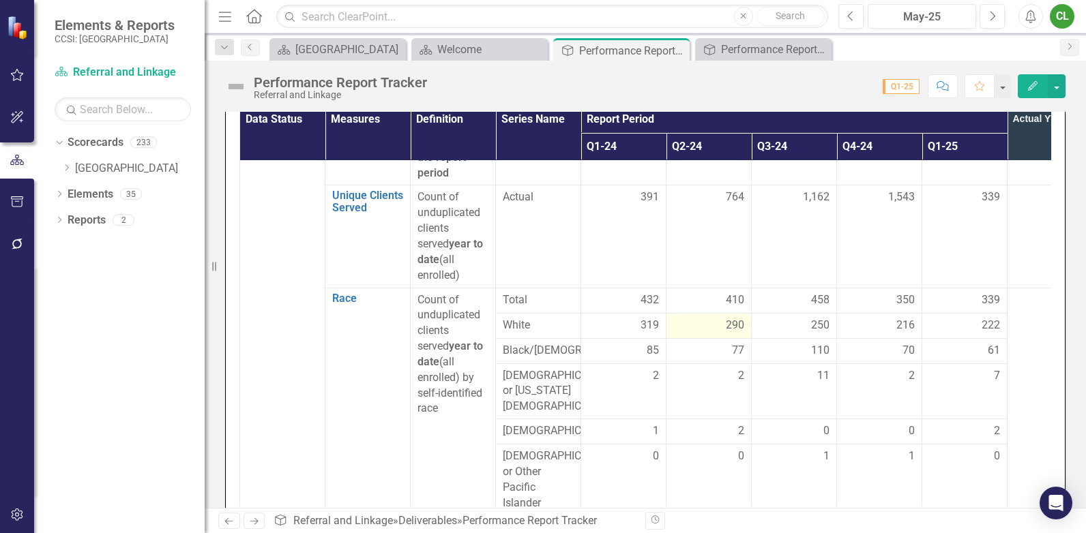
click at [736, 327] on span "290" at bounding box center [735, 326] width 18 height 16
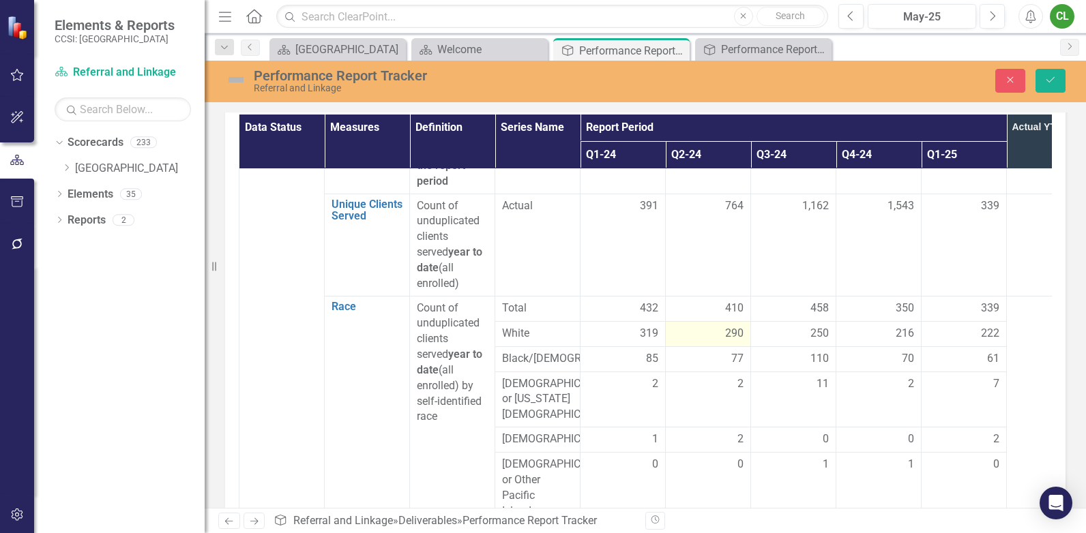
scroll to position [467, 0]
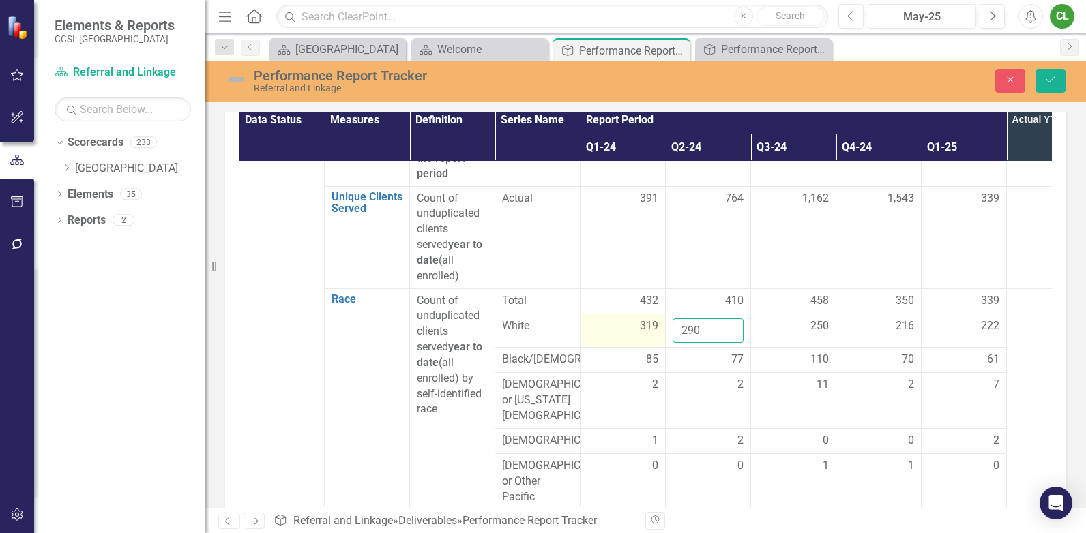
drag, startPoint x: 706, startPoint y: 328, endPoint x: 649, endPoint y: 328, distance: 57.3
click at [649, 328] on tr "White 319 290 250 216 222" at bounding box center [665, 331] width 853 height 34
type input "609"
click at [725, 364] on div "77" at bounding box center [708, 360] width 71 height 16
click at [725, 363] on div "77" at bounding box center [708, 360] width 71 height 16
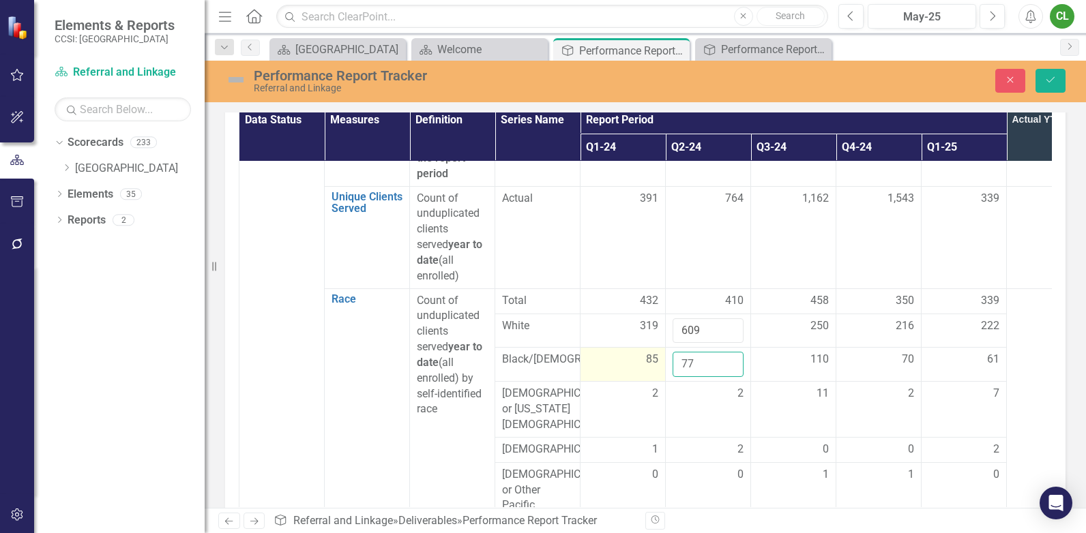
drag, startPoint x: 717, startPoint y: 362, endPoint x: 663, endPoint y: 364, distance: 53.9
click at [663, 364] on tr "Black/African American 85 77 110 70 61" at bounding box center [665, 365] width 853 height 34
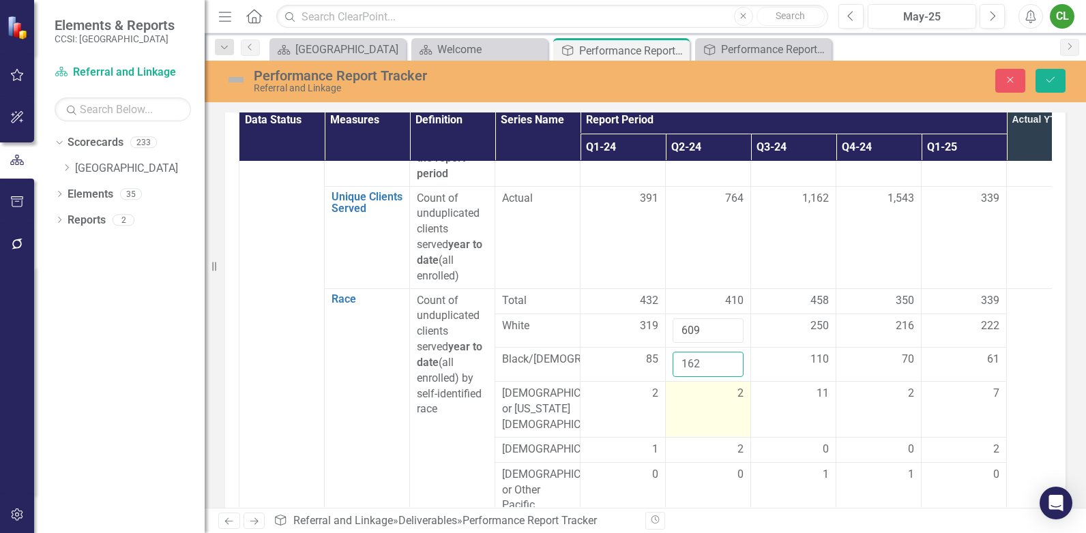
type input "162"
click at [696, 400] on div "2" at bounding box center [708, 394] width 71 height 16
click at [696, 400] on input "2" at bounding box center [708, 398] width 71 height 25
click at [729, 398] on input "3" at bounding box center [708, 398] width 71 height 25
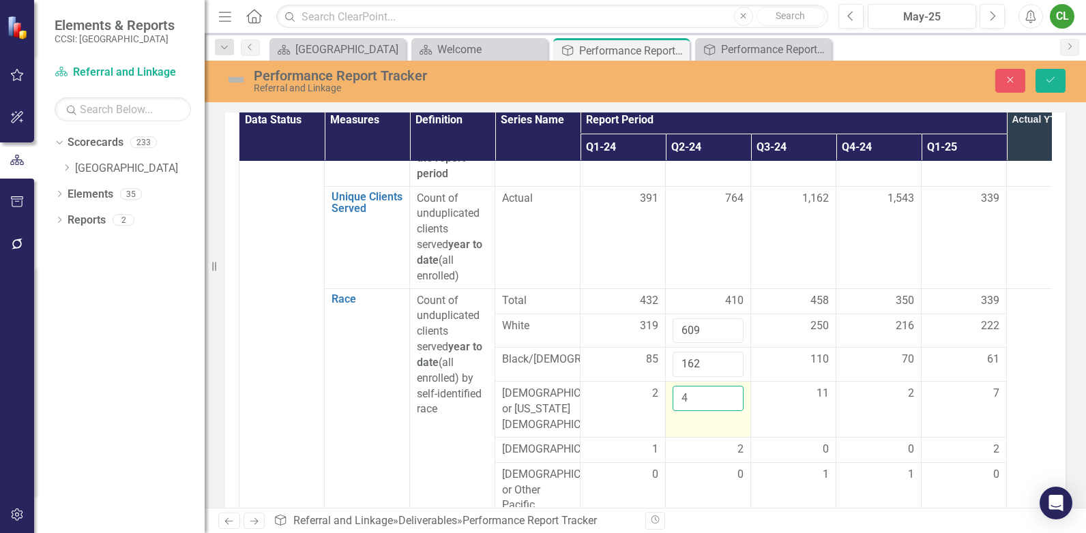
type input "4"
click at [729, 398] on input "4" at bounding box center [708, 398] width 71 height 25
click at [702, 446] on td "2" at bounding box center [708, 449] width 85 height 25
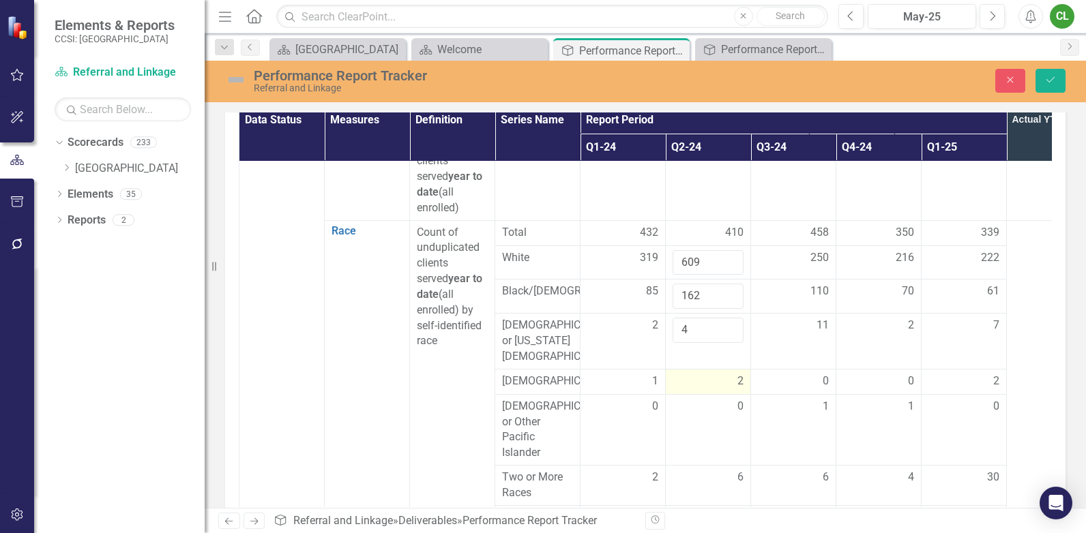
scroll to position [341, 0]
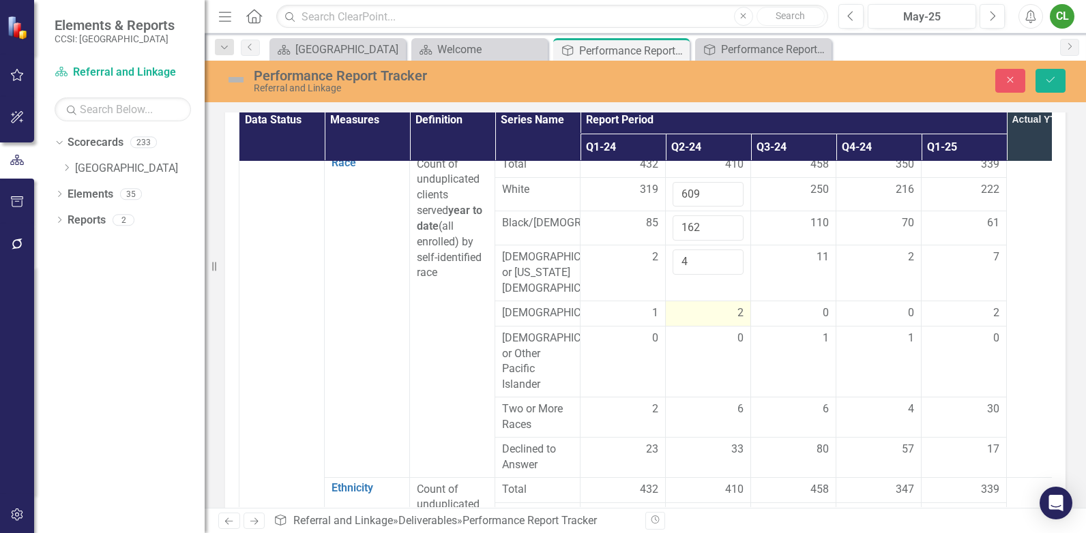
click at [716, 317] on div "2" at bounding box center [708, 314] width 71 height 16
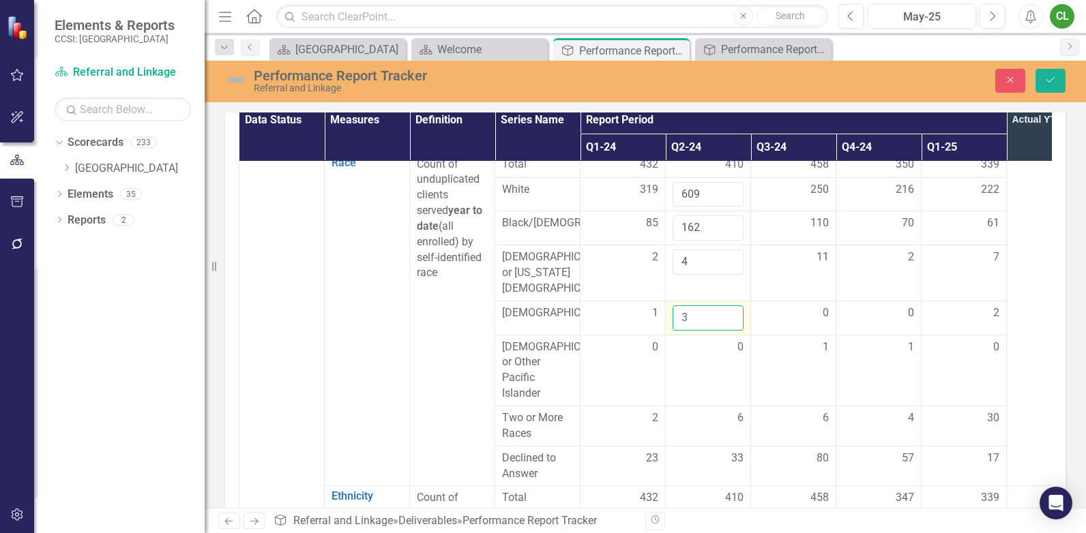
type input "3"
click at [727, 321] on input "3" at bounding box center [708, 318] width 71 height 25
click at [718, 372] on td "0" at bounding box center [708, 370] width 85 height 71
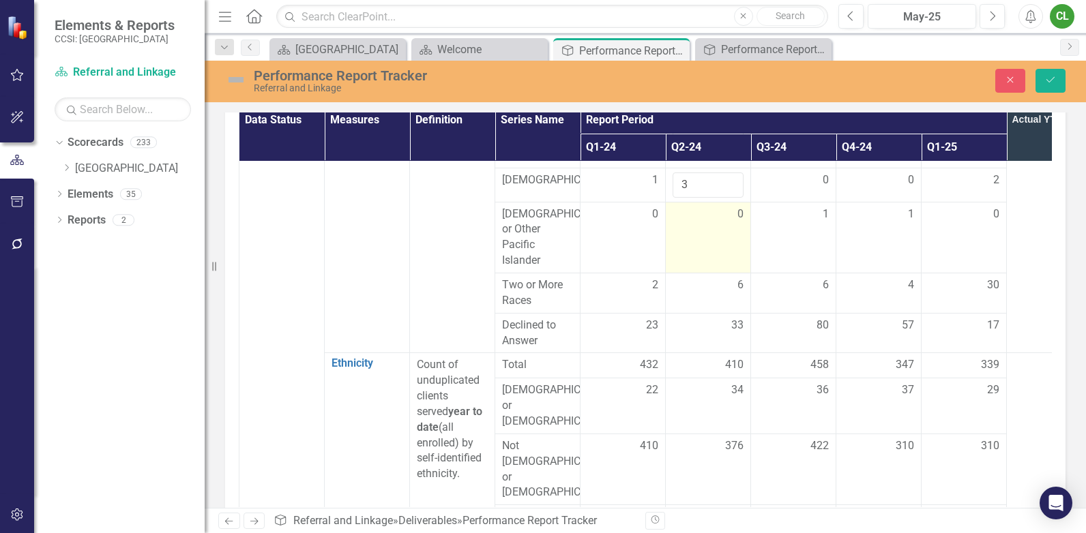
scroll to position [478, 0]
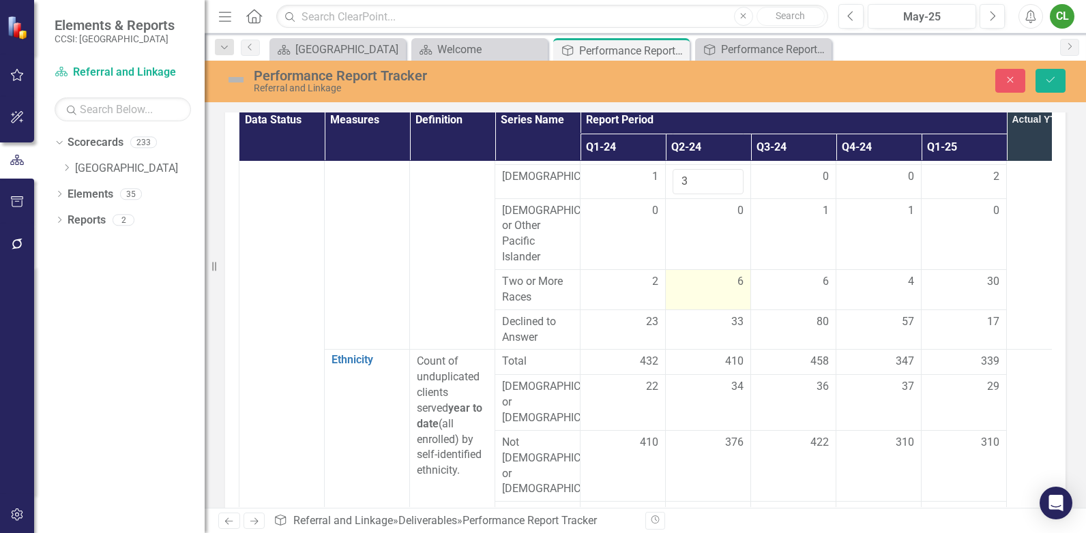
click at [720, 298] on td "6" at bounding box center [708, 290] width 85 height 40
click at [727, 287] on input "7" at bounding box center [708, 286] width 71 height 25
type input "8"
click at [727, 287] on input "8" at bounding box center [708, 286] width 71 height 25
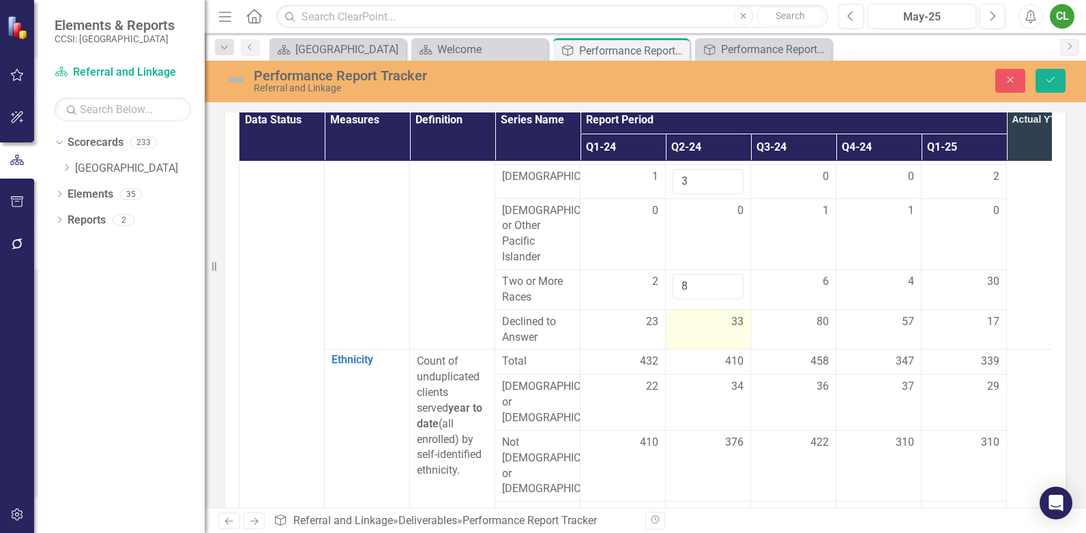
click at [712, 330] on div "33" at bounding box center [708, 323] width 71 height 16
click at [714, 329] on div "33" at bounding box center [708, 323] width 71 height 16
drag, startPoint x: 711, startPoint y: 332, endPoint x: 619, endPoint y: 329, distance: 91.5
click at [619, 329] on tr "Declined to Answer 23 33 80 57 17" at bounding box center [665, 330] width 853 height 40
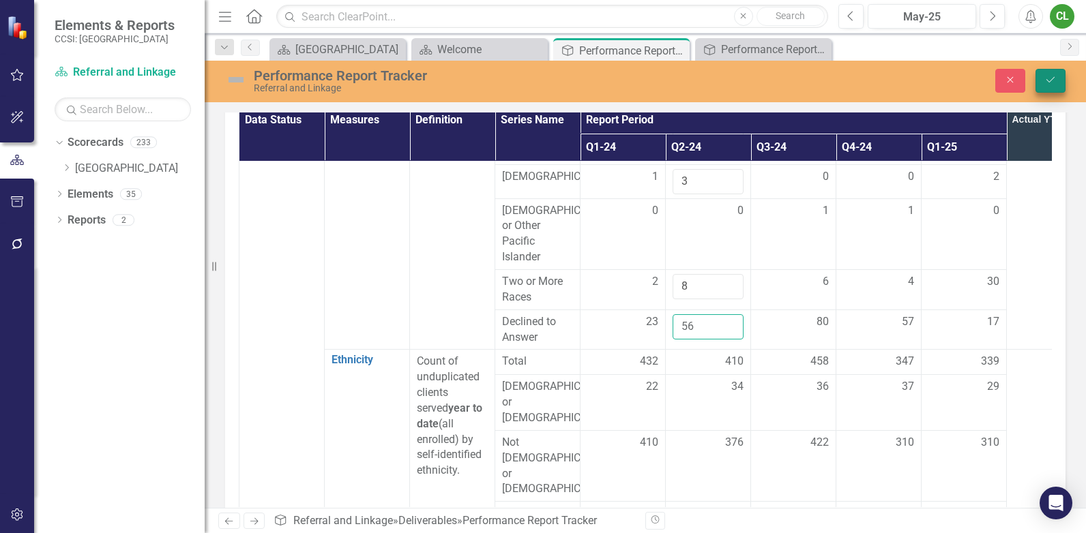
type input "56"
click at [1050, 81] on icon "Save" at bounding box center [1050, 80] width 12 height 10
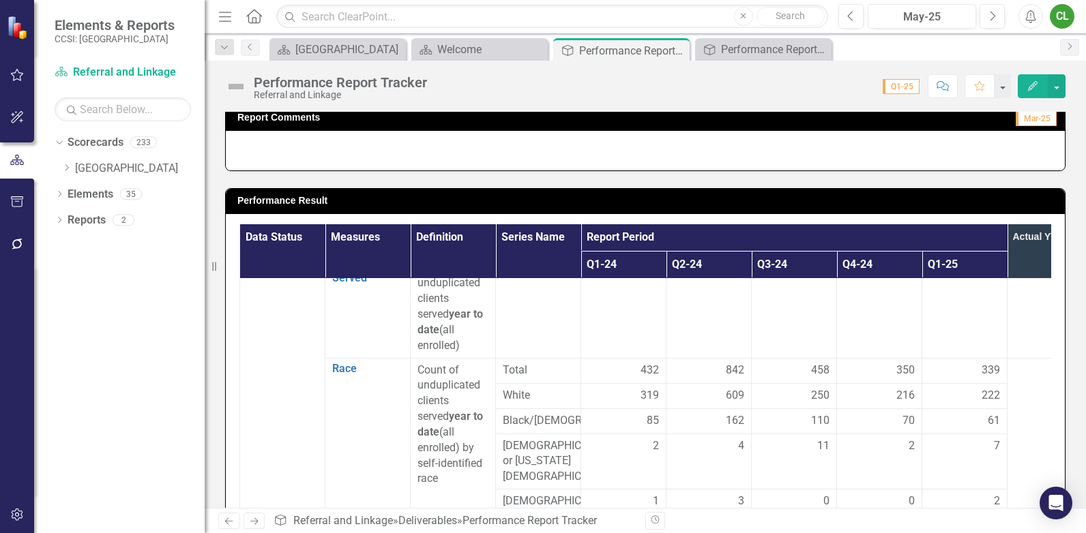
scroll to position [273, 0]
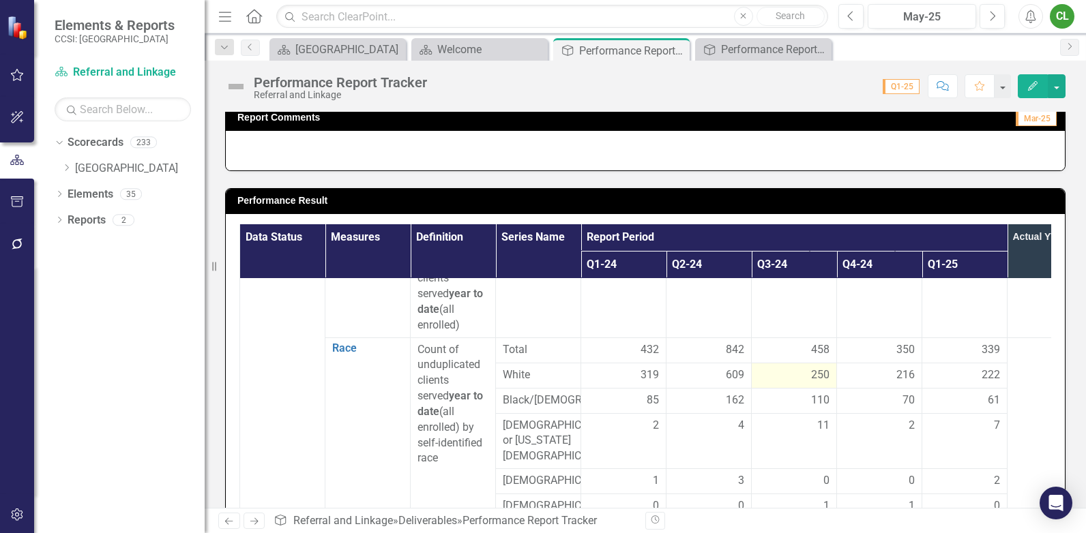
click at [798, 377] on div "250" at bounding box center [794, 376] width 71 height 16
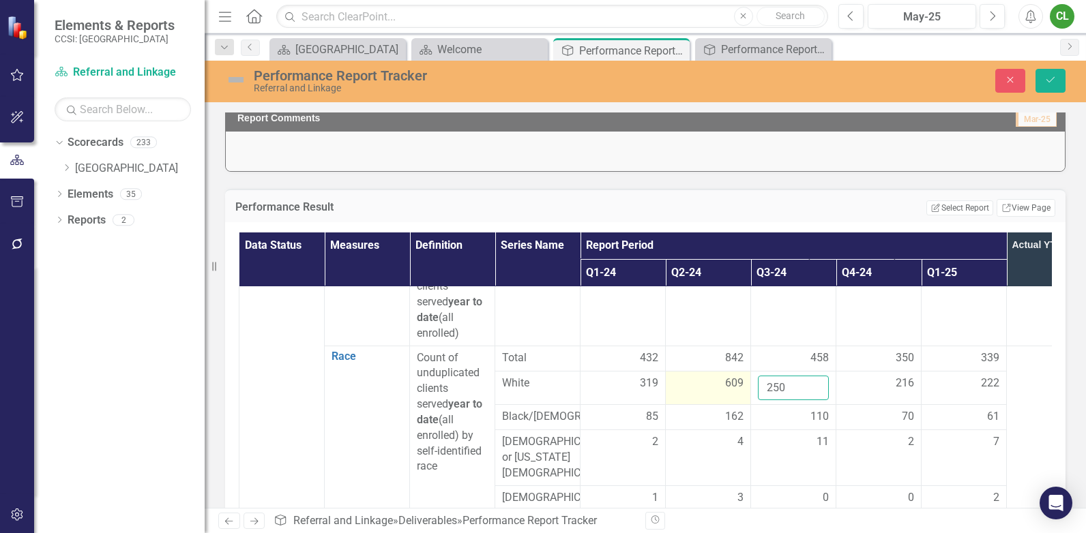
drag, startPoint x: 793, startPoint y: 388, endPoint x: 744, endPoint y: 388, distance: 48.4
click at [744, 388] on tr "White 319 609 250 216 222" at bounding box center [665, 388] width 853 height 34
type input "859"
click at [780, 418] on div "110" at bounding box center [793, 417] width 71 height 16
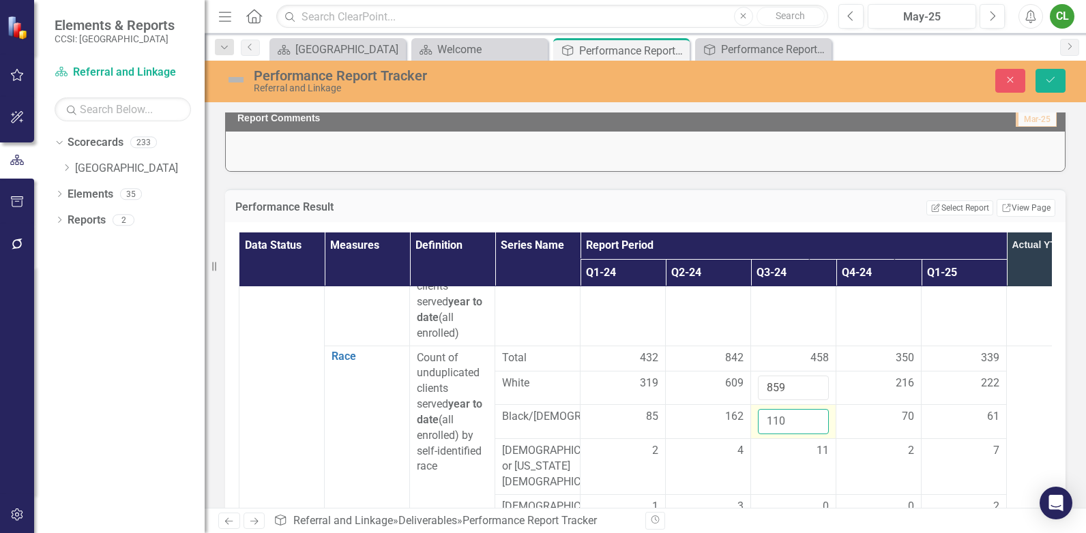
drag, startPoint x: 787, startPoint y: 420, endPoint x: 755, endPoint y: 421, distance: 32.8
click at [755, 421] on td "110" at bounding box center [793, 422] width 85 height 34
type input "272"
click at [787, 454] on div "11" at bounding box center [793, 451] width 71 height 16
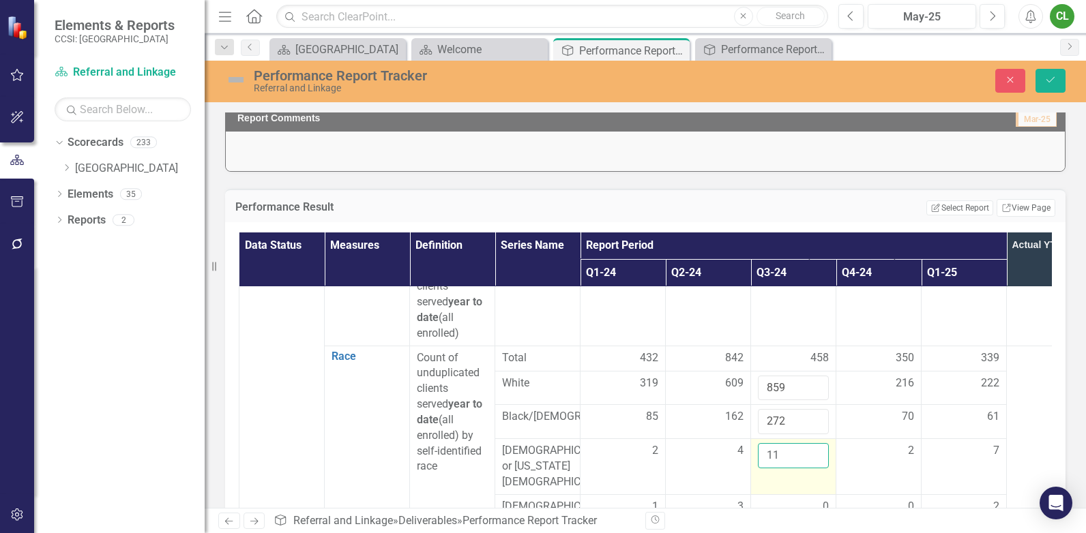
drag, startPoint x: 792, startPoint y: 458, endPoint x: 764, endPoint y: 463, distance: 28.4
click at [764, 463] on input "11" at bounding box center [793, 455] width 71 height 25
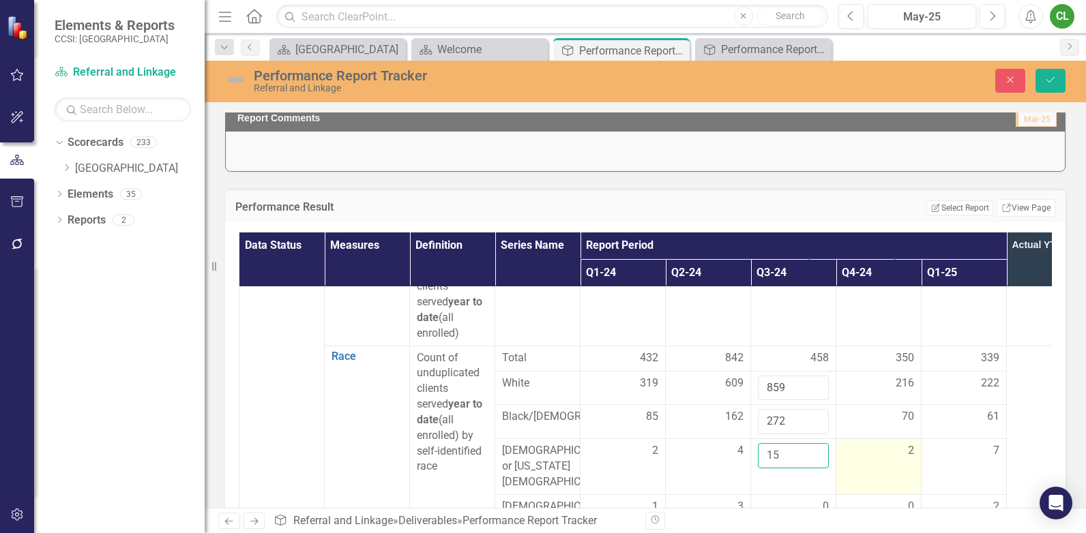
type input "15"
click at [860, 453] on div "2" at bounding box center [878, 451] width 71 height 16
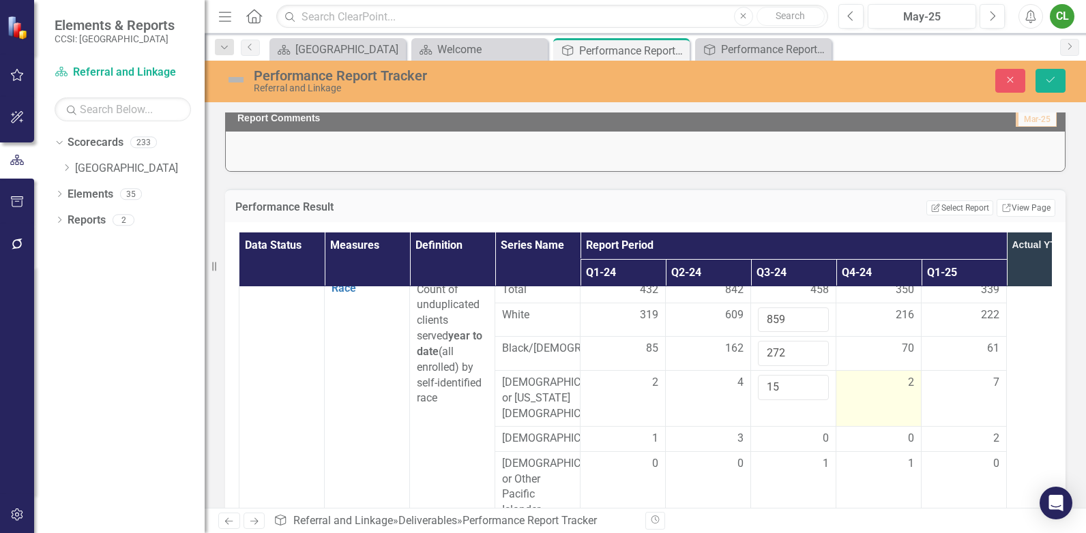
scroll to position [409, 0]
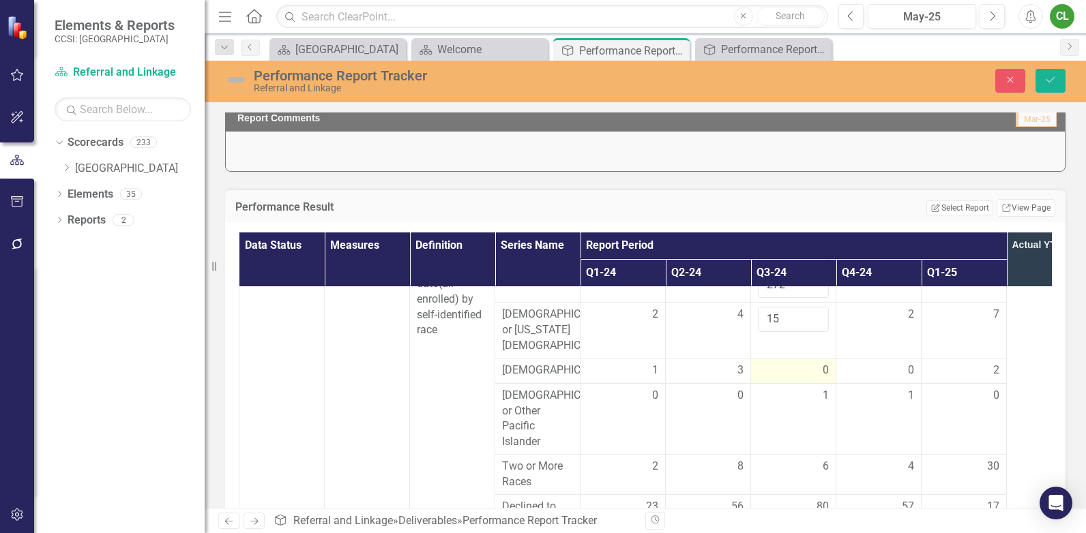
click at [806, 376] on div "0" at bounding box center [793, 371] width 71 height 16
drag, startPoint x: 806, startPoint y: 376, endPoint x: 764, endPoint y: 382, distance: 42.7
click at [764, 382] on input "0" at bounding box center [793, 375] width 71 height 25
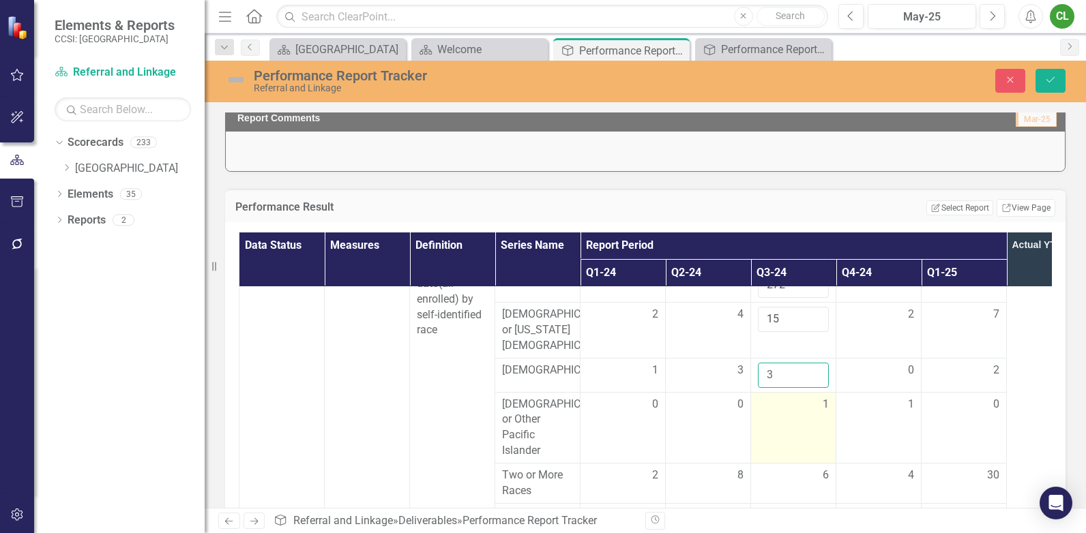
type input "3"
click at [780, 408] on div "1" at bounding box center [793, 405] width 71 height 16
click at [784, 460] on td "1" at bounding box center [793, 427] width 85 height 71
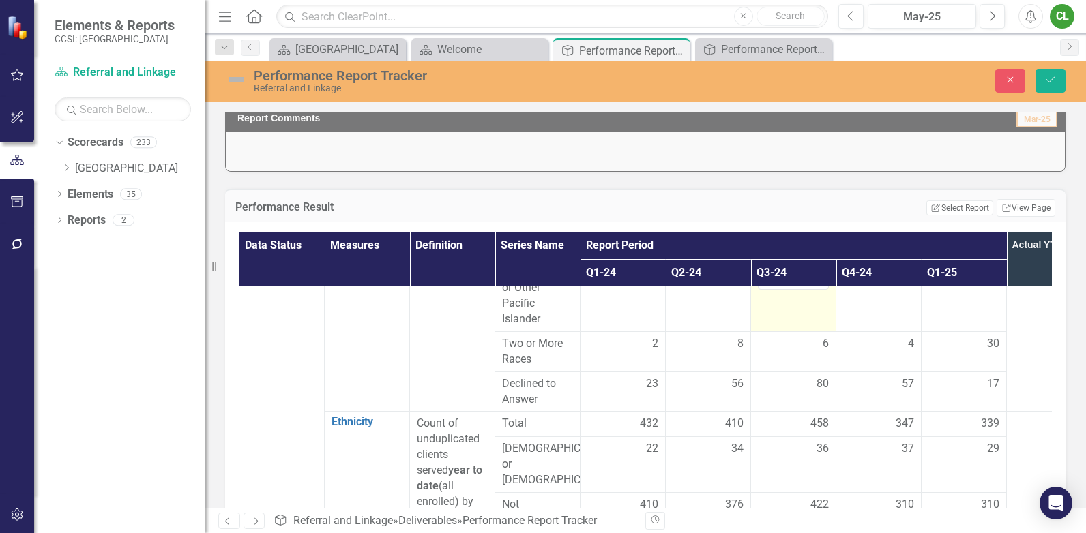
scroll to position [546, 0]
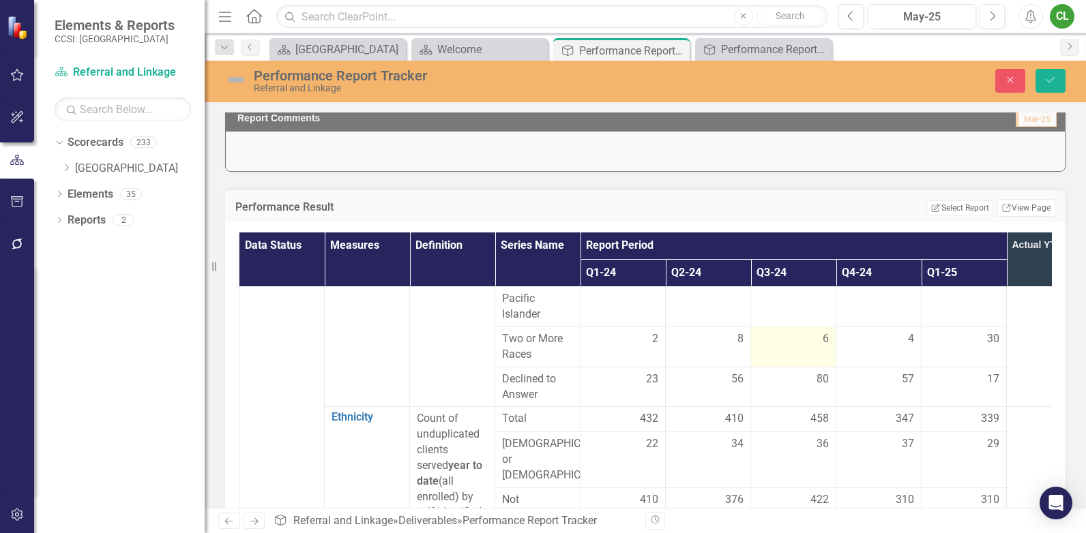
click at [794, 345] on div "6" at bounding box center [793, 340] width 71 height 16
drag, startPoint x: 795, startPoint y: 347, endPoint x: 763, endPoint y: 350, distance: 32.2
click at [763, 350] on input "6" at bounding box center [793, 344] width 71 height 25
type input "14"
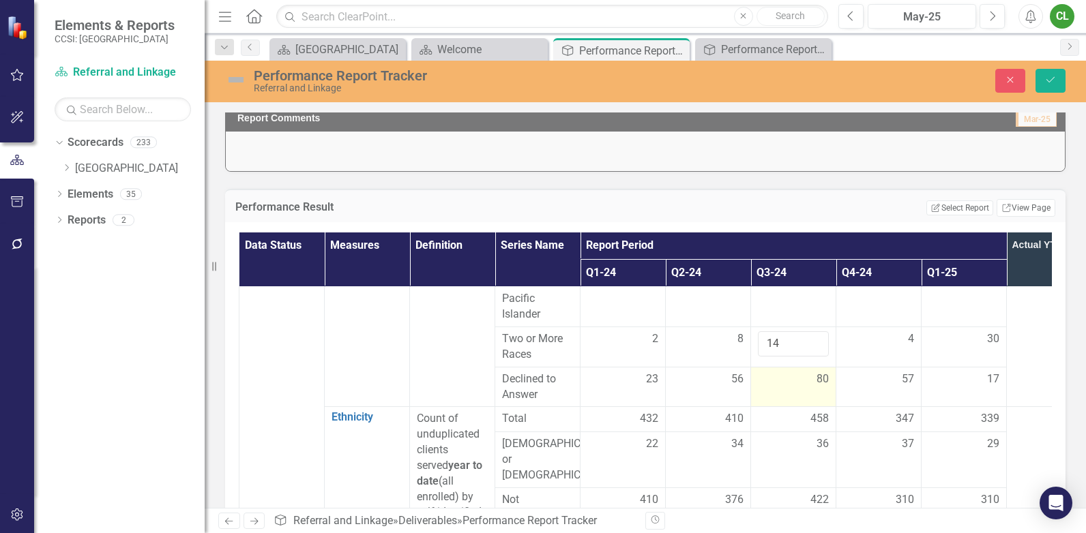
click at [757, 400] on td "80" at bounding box center [793, 387] width 85 height 40
click at [789, 384] on div "80" at bounding box center [793, 380] width 71 height 16
drag, startPoint x: 788, startPoint y: 385, endPoint x: 761, endPoint y: 395, distance: 28.5
click at [761, 395] on input "80" at bounding box center [793, 384] width 71 height 25
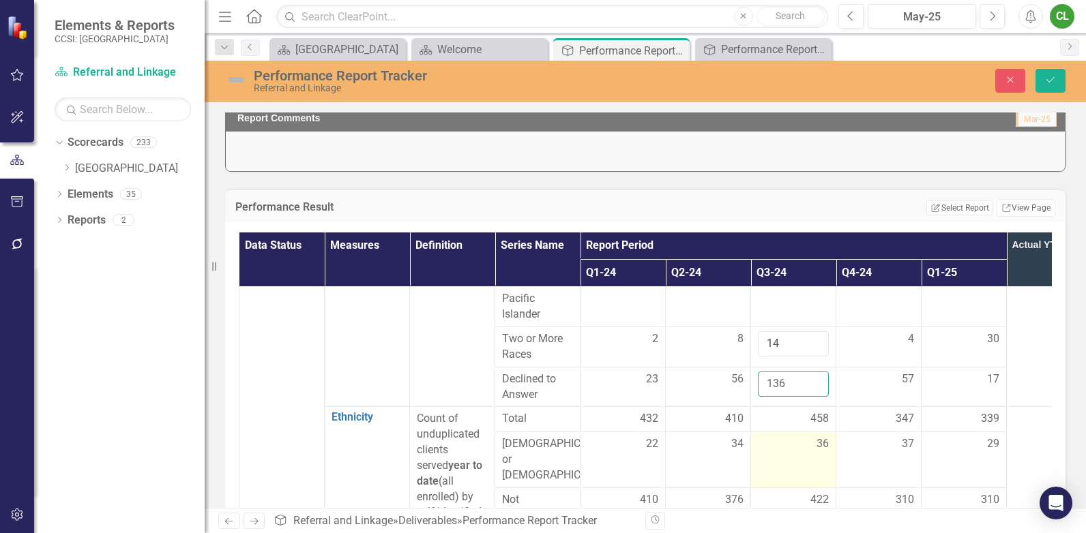
type input "136"
click at [776, 438] on td "36" at bounding box center [793, 461] width 85 height 56
click at [1054, 86] on button "Save" at bounding box center [1051, 81] width 30 height 24
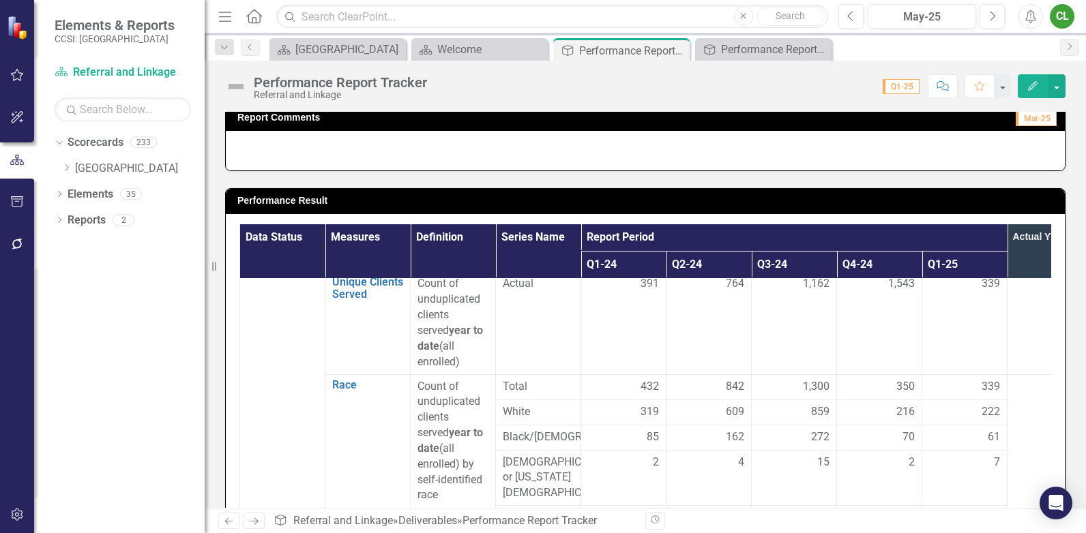
scroll to position [273, 0]
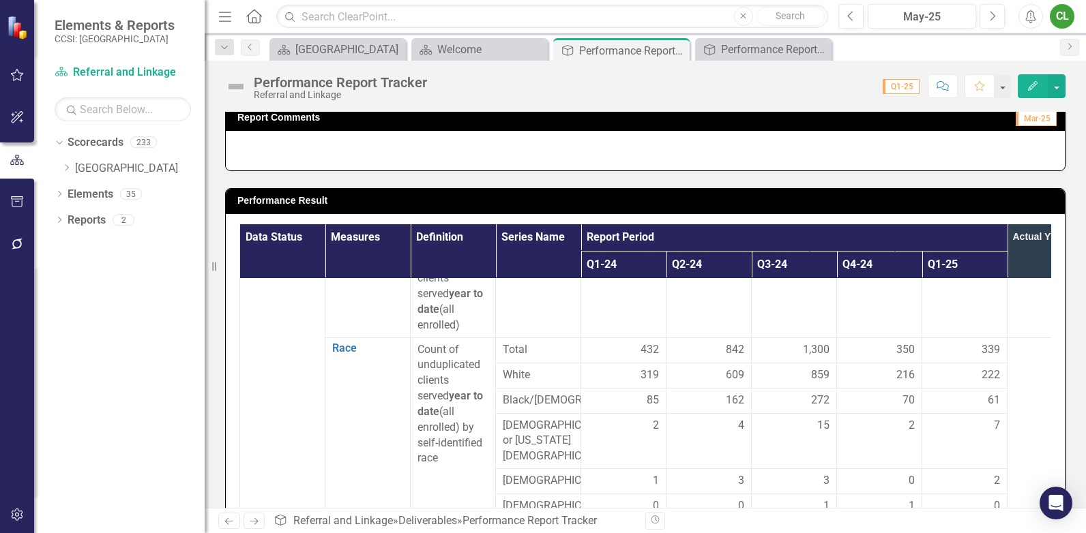
click at [872, 347] on div "350" at bounding box center [879, 350] width 71 height 16
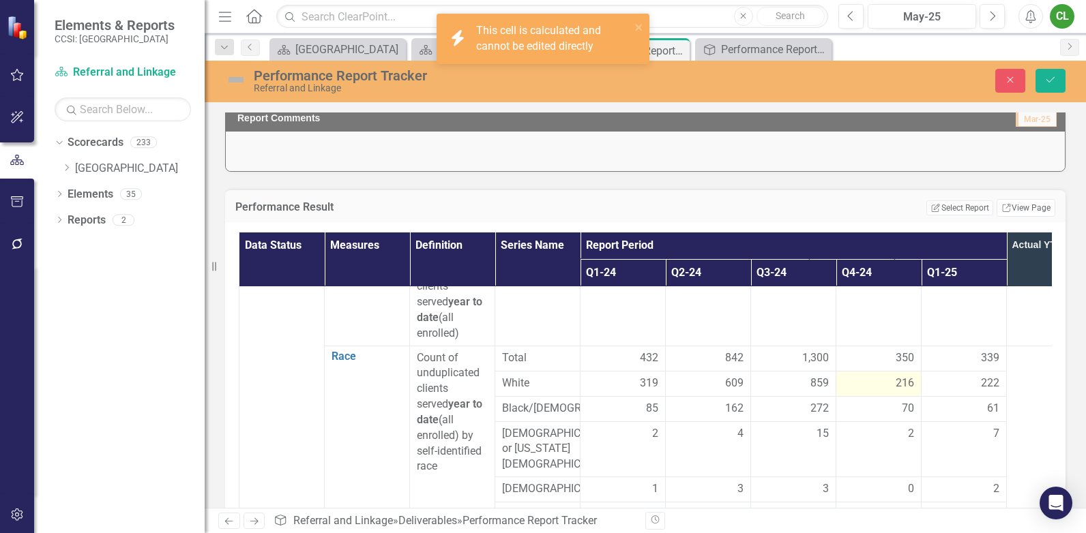
click at [862, 383] on div "216" at bounding box center [878, 384] width 71 height 16
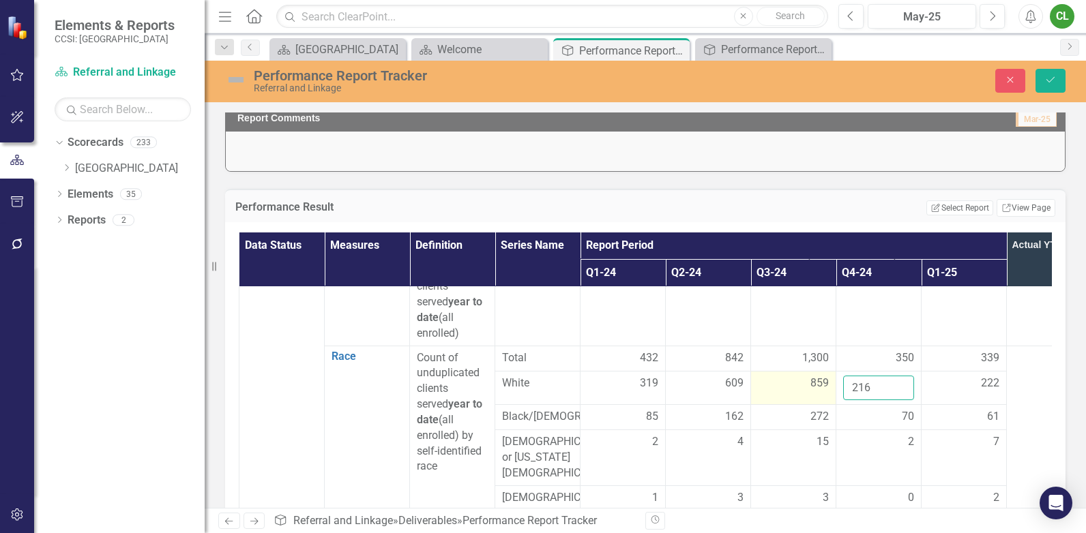
drag, startPoint x: 879, startPoint y: 388, endPoint x: 831, endPoint y: 384, distance: 47.9
click at [831, 385] on tr "White 319 609 859 216 222" at bounding box center [665, 388] width 853 height 34
type input "1075"
click at [879, 415] on div "70" at bounding box center [878, 417] width 71 height 16
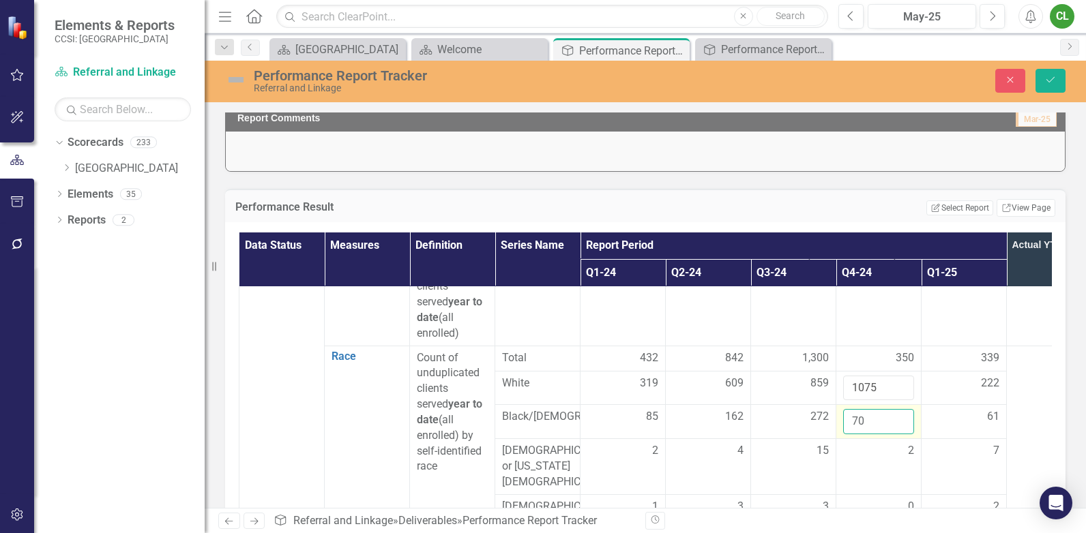
drag, startPoint x: 879, startPoint y: 415, endPoint x: 849, endPoint y: 420, distance: 31.0
click at [849, 420] on input "70" at bounding box center [878, 421] width 71 height 25
type input "342"
click at [847, 456] on div "2" at bounding box center [878, 451] width 71 height 16
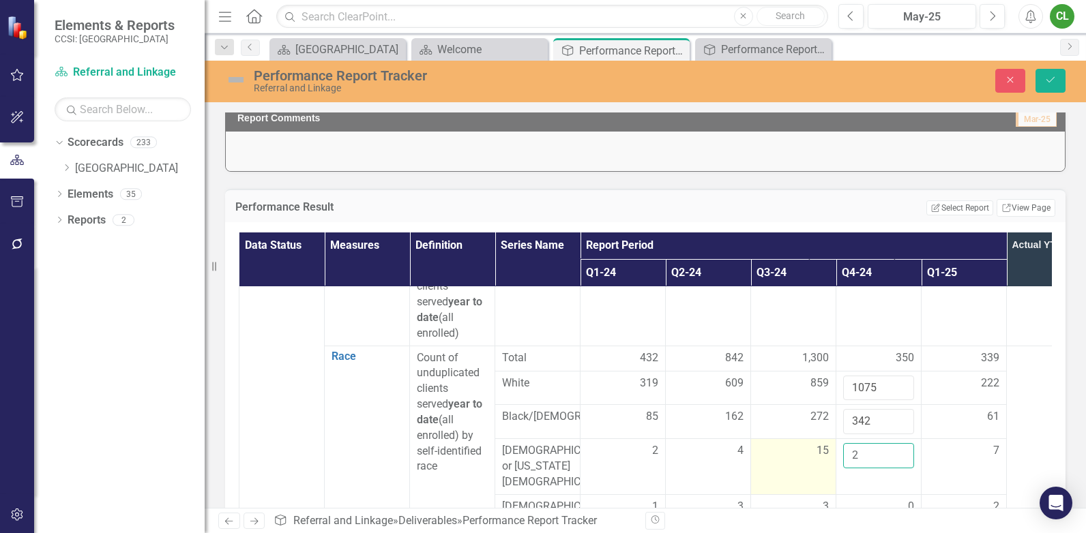
drag, startPoint x: 862, startPoint y: 458, endPoint x: 828, endPoint y: 451, distance: 34.1
click at [828, 451] on tr "Native American or Alaska Native 2 4 15 2 7" at bounding box center [665, 467] width 853 height 56
type input "17"
click at [832, 486] on td "15" at bounding box center [793, 467] width 85 height 56
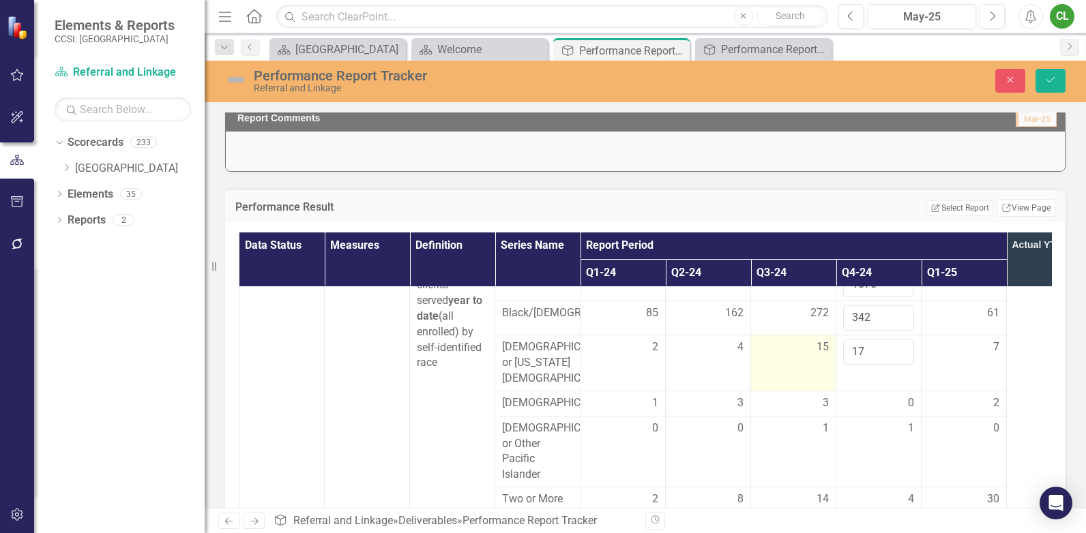
scroll to position [409, 0]
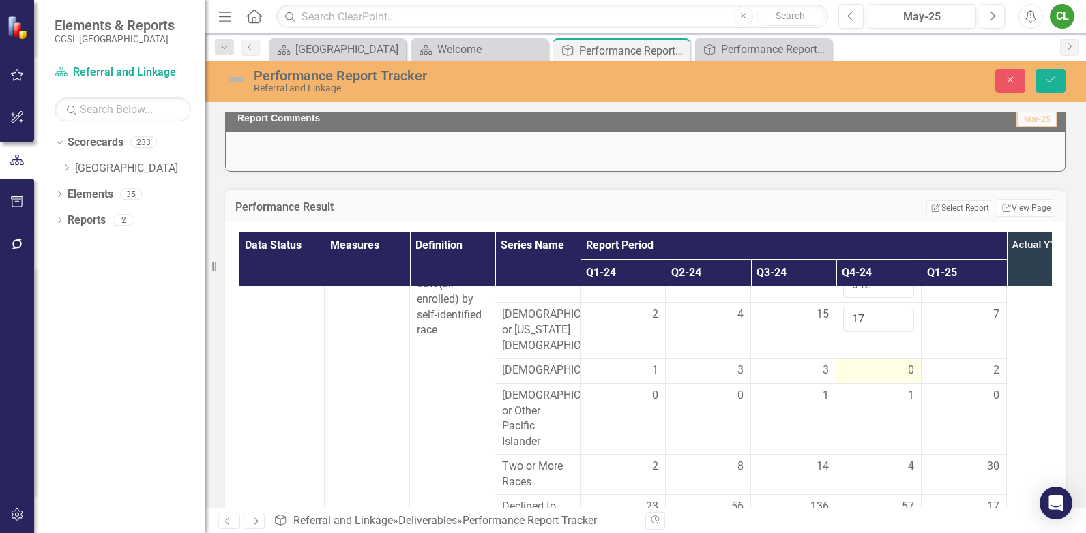
click at [899, 376] on div "0" at bounding box center [878, 371] width 71 height 16
click at [896, 379] on input "1" at bounding box center [878, 375] width 71 height 25
click at [896, 379] on input "2" at bounding box center [878, 375] width 71 height 25
type input "3"
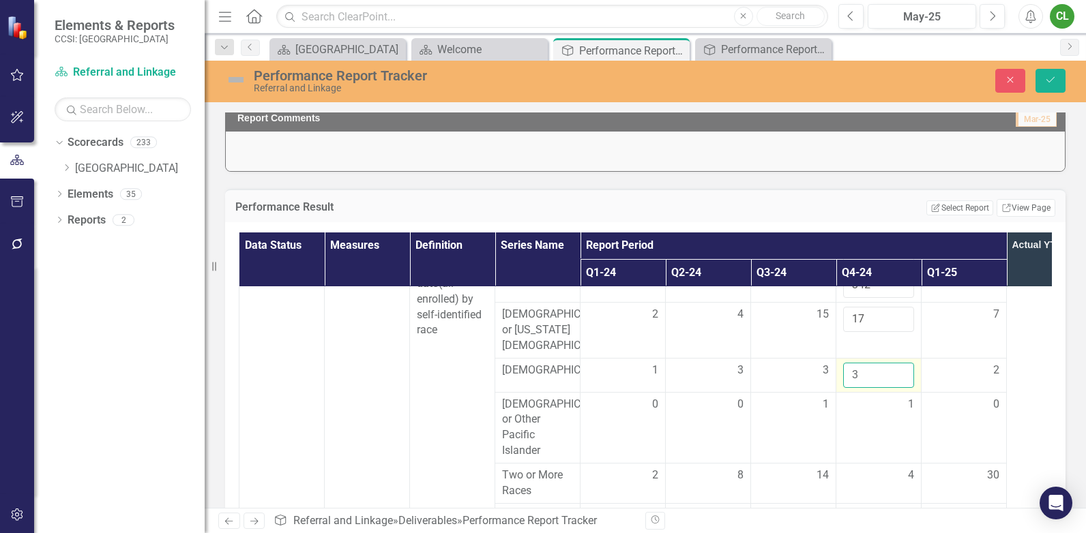
click at [896, 379] on input "3" at bounding box center [878, 375] width 71 height 25
click at [881, 412] on div "1" at bounding box center [878, 405] width 71 height 16
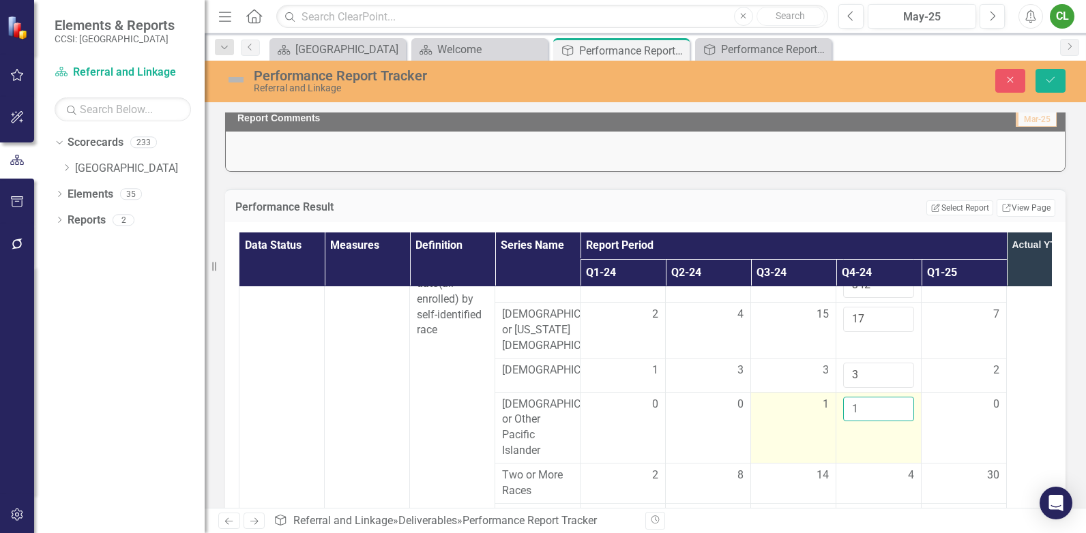
drag, startPoint x: 881, startPoint y: 412, endPoint x: 800, endPoint y: 409, distance: 81.9
click at [800, 409] on tr "Native Hawaiian or Other Pacific Islander 0 0 1 1 0" at bounding box center [665, 427] width 853 height 71
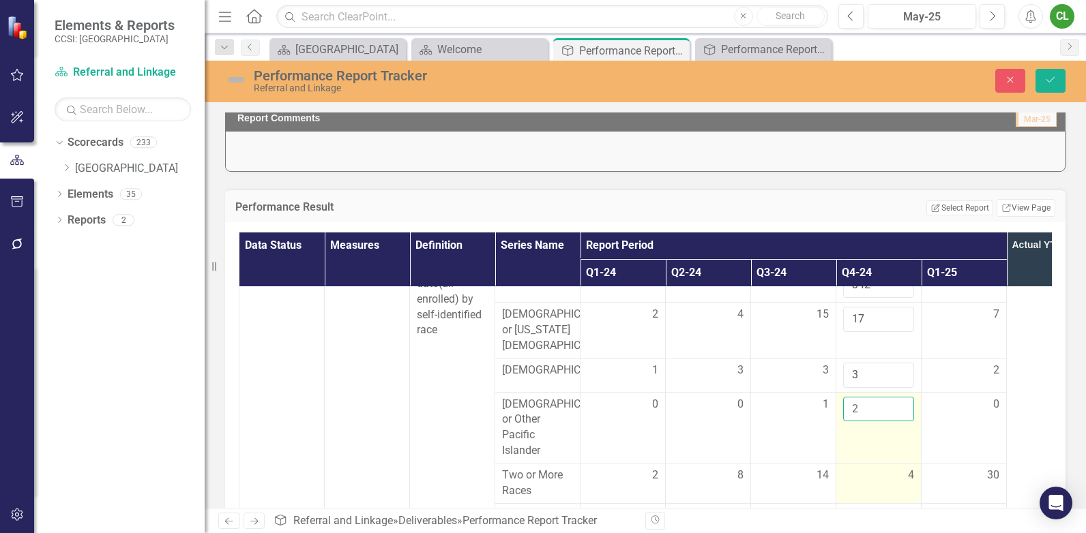
type input "2"
click at [852, 477] on div "4" at bounding box center [878, 476] width 71 height 16
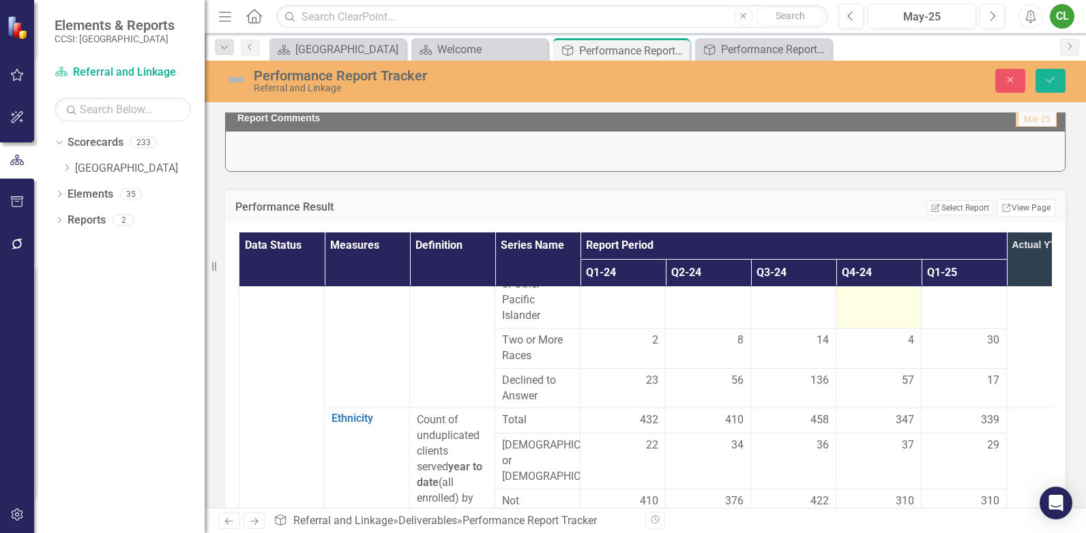
scroll to position [546, 0]
click at [877, 347] on div "4" at bounding box center [878, 340] width 71 height 16
drag, startPoint x: 877, startPoint y: 347, endPoint x: 793, endPoint y: 349, distance: 83.3
click at [793, 349] on tr "Two or More Races 2 8 14 4 30" at bounding box center [665, 347] width 853 height 40
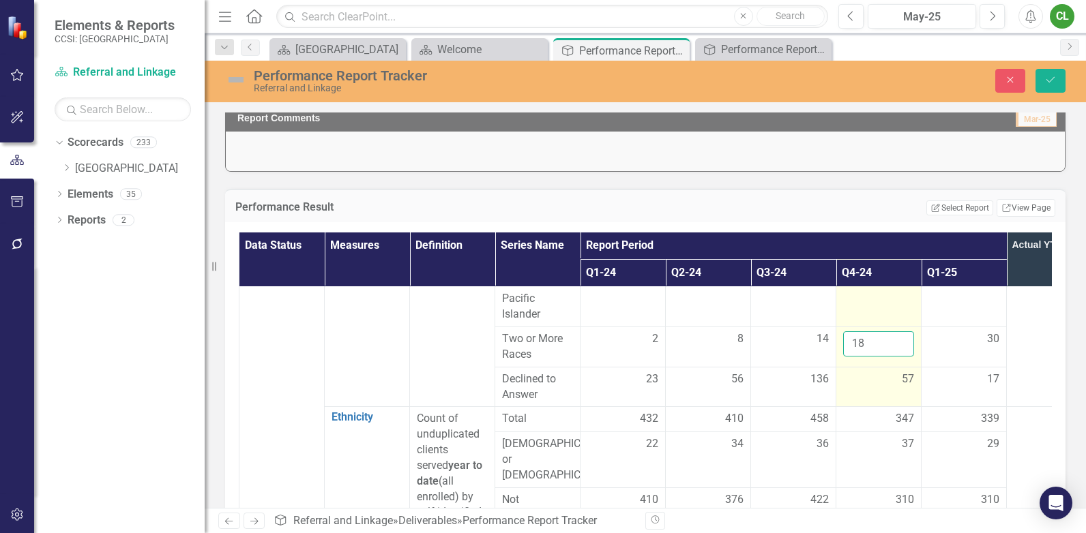
type input "18"
click at [858, 388] on div "57" at bounding box center [878, 380] width 71 height 16
drag, startPoint x: 868, startPoint y: 390, endPoint x: 850, endPoint y: 392, distance: 17.9
click at [850, 392] on input "57" at bounding box center [878, 384] width 71 height 25
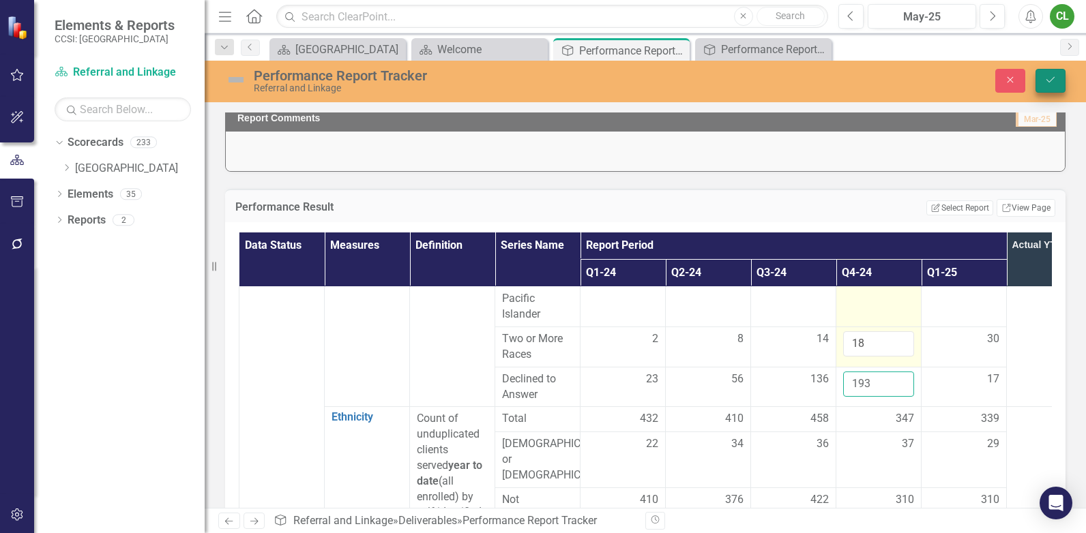
type input "193"
click at [1044, 83] on icon "Save" at bounding box center [1050, 80] width 12 height 10
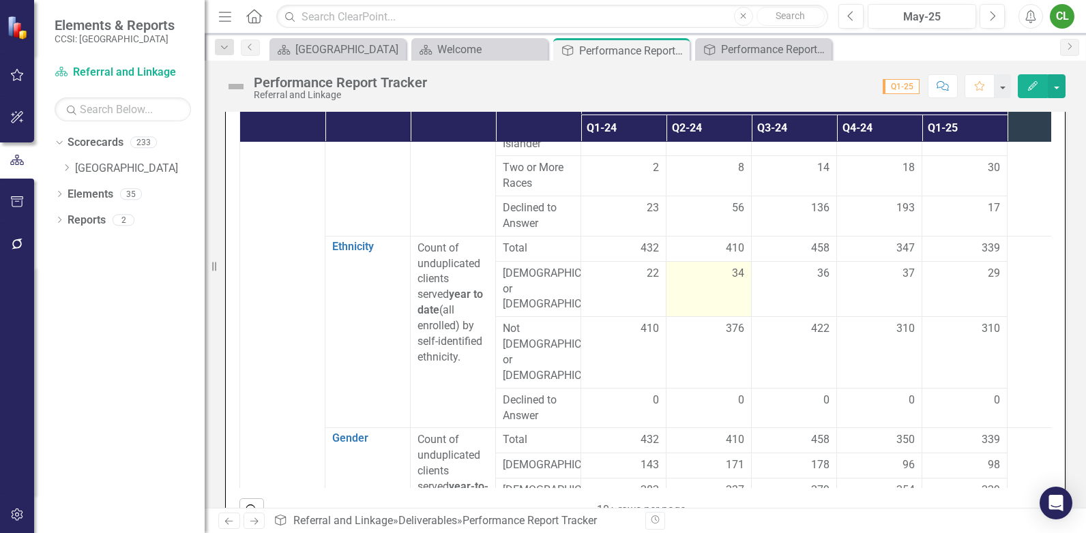
click at [728, 282] on div "34" at bounding box center [708, 274] width 71 height 16
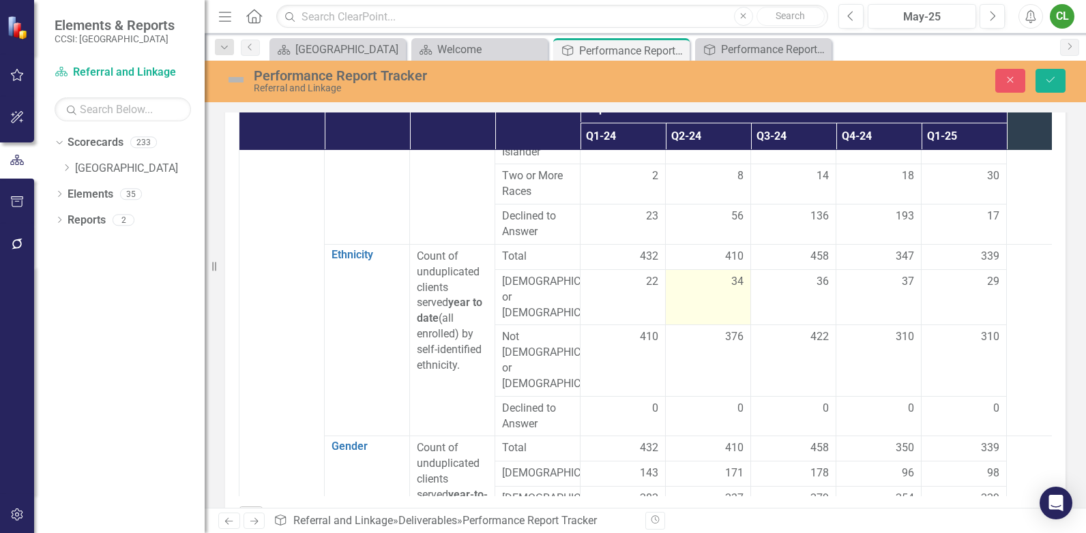
scroll to position [485, 0]
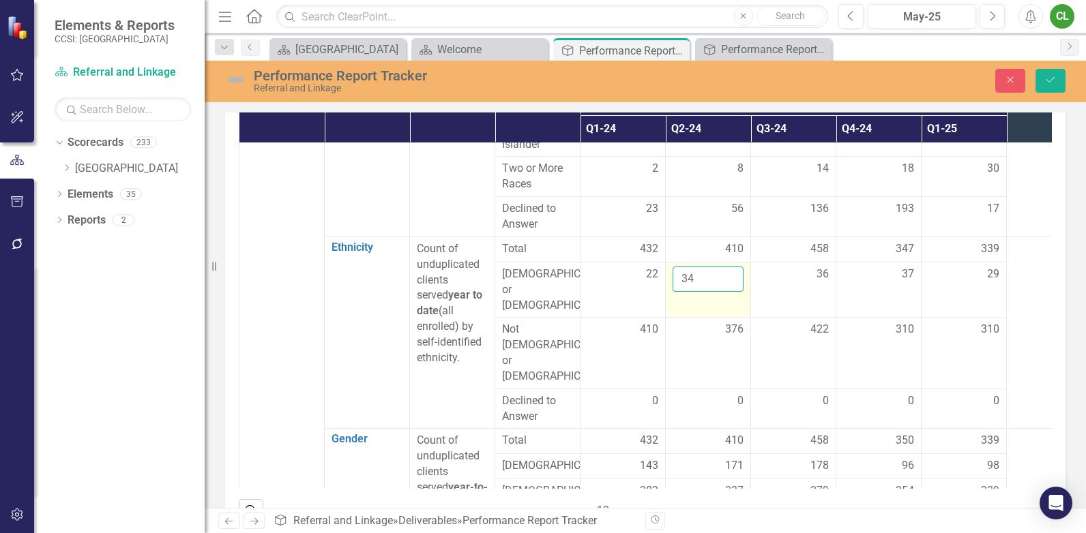
drag, startPoint x: 710, startPoint y: 291, endPoint x: 672, endPoint y: 293, distance: 37.6
click at [672, 293] on td "34" at bounding box center [708, 290] width 85 height 56
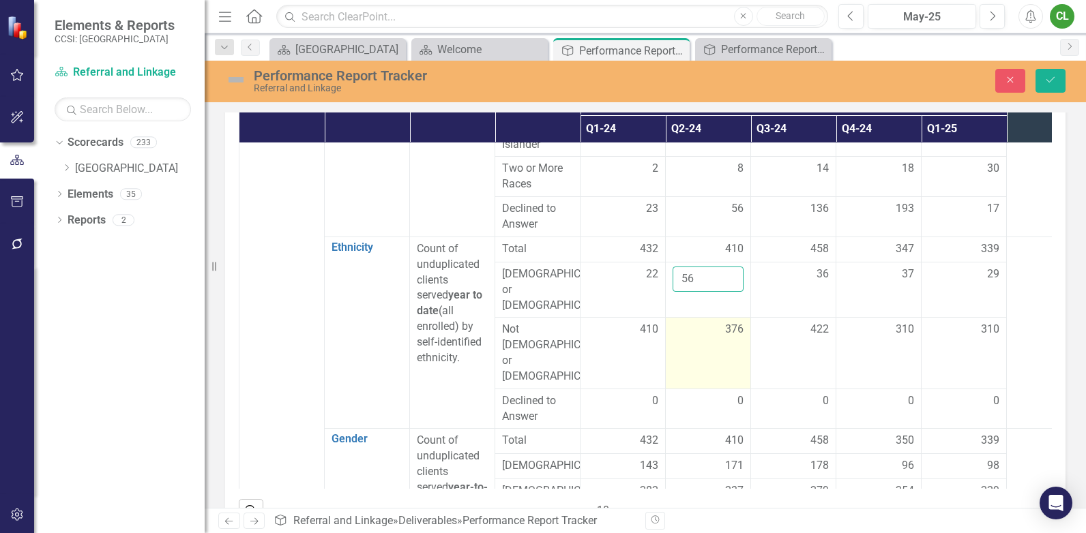
type input "56"
click at [705, 332] on div "376" at bounding box center [708, 330] width 71 height 16
click at [707, 330] on div "376" at bounding box center [708, 330] width 71 height 16
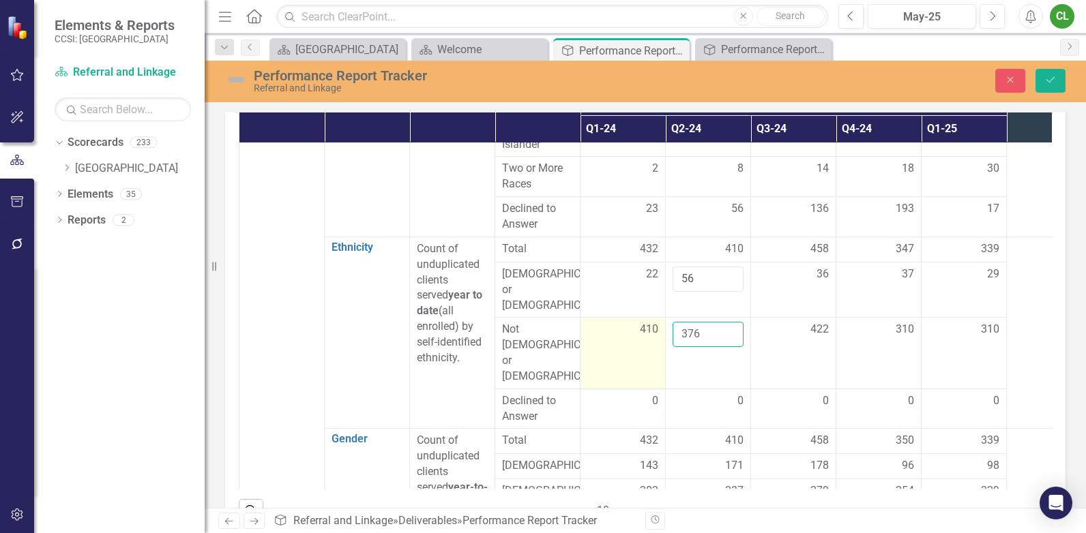
drag, startPoint x: 704, startPoint y: 331, endPoint x: 652, endPoint y: 333, distance: 52.6
click at [652, 333] on tr "Not Hispanic or Latino 410 376 422 310 310" at bounding box center [665, 353] width 853 height 71
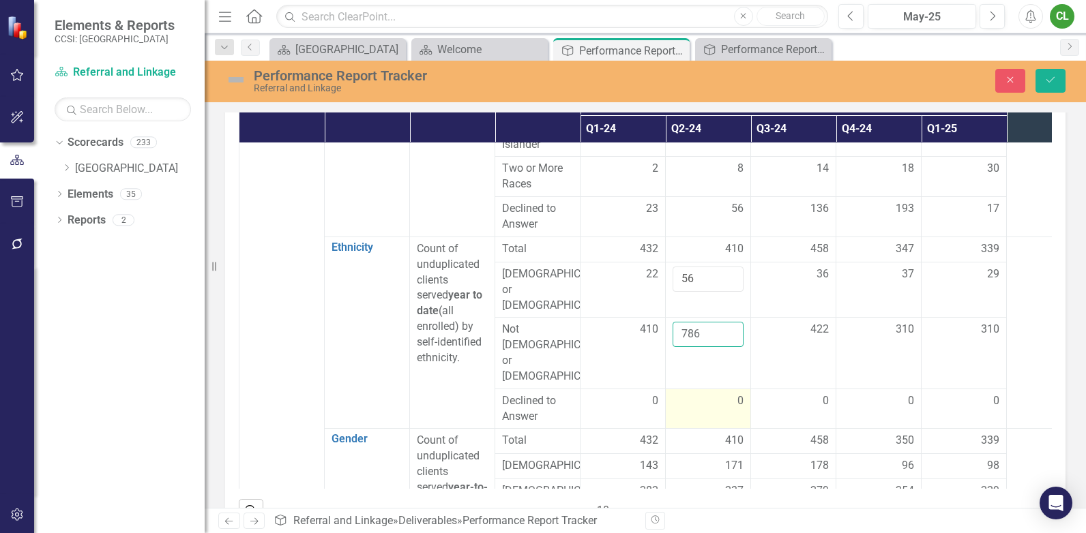
type input "786"
click at [736, 389] on td "0" at bounding box center [708, 409] width 85 height 40
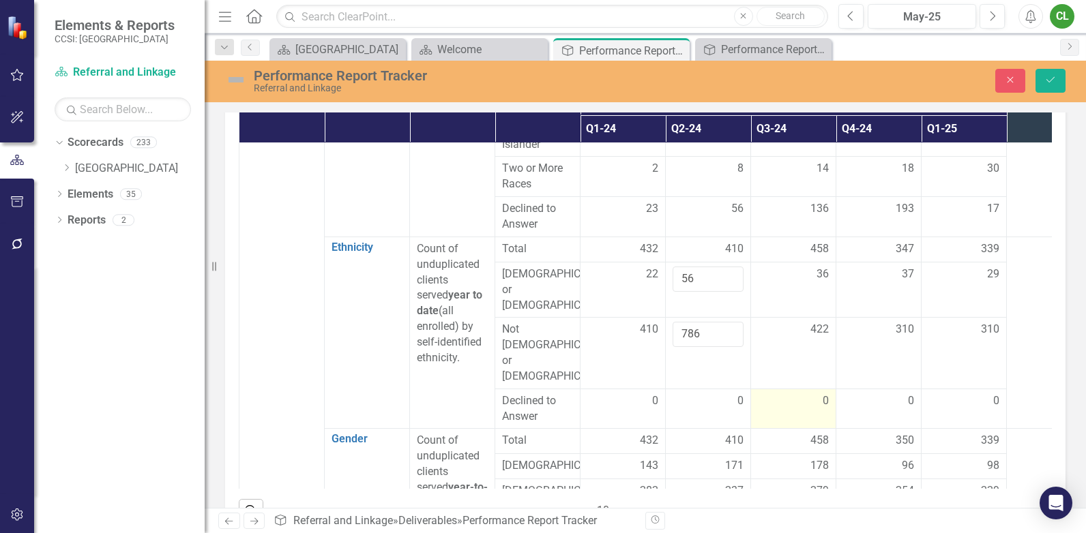
click at [775, 394] on div "0" at bounding box center [793, 402] width 71 height 16
click at [1058, 73] on button "Save" at bounding box center [1051, 81] width 30 height 24
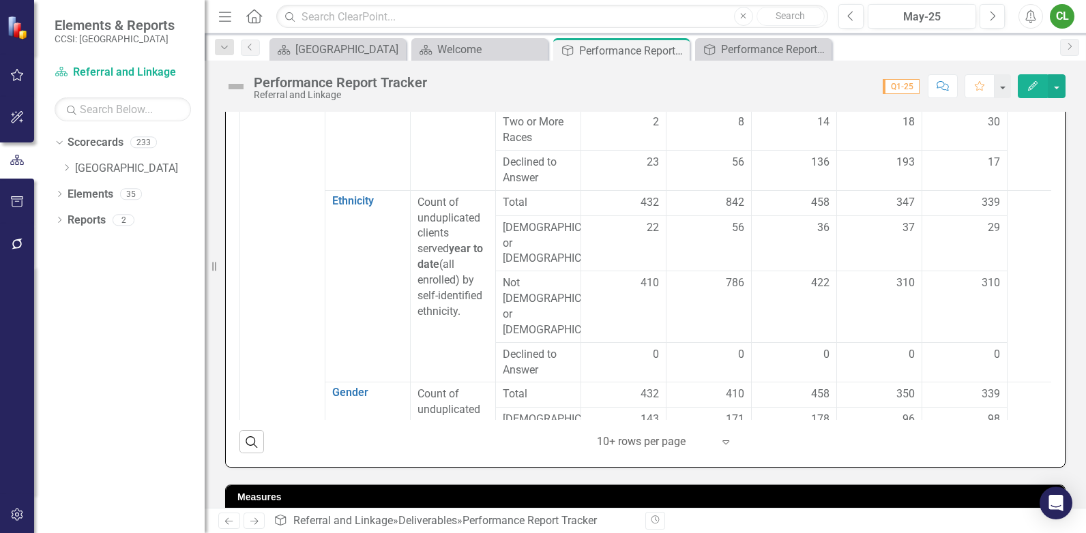
scroll to position [546, 0]
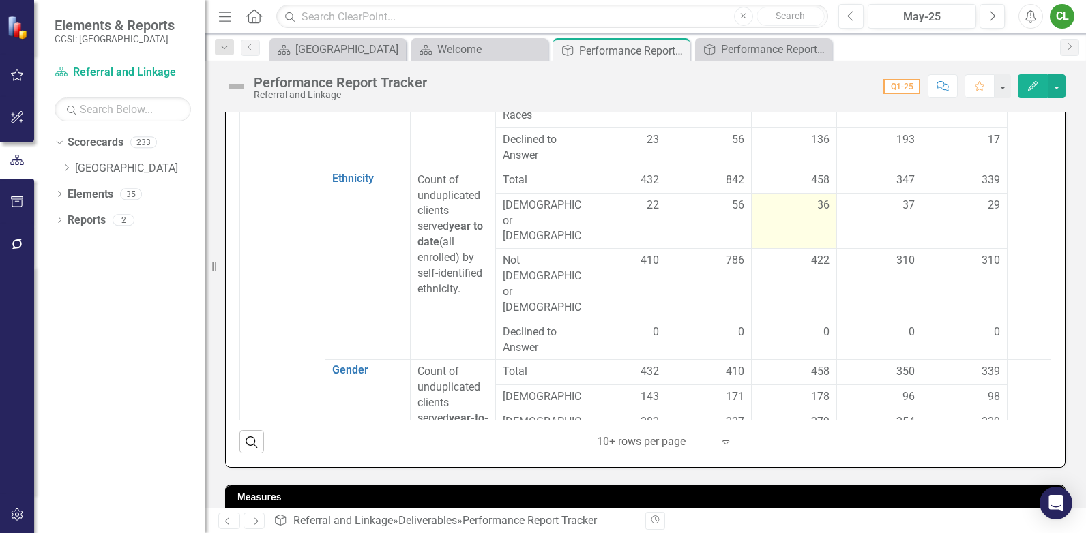
click at [812, 214] on div "36" at bounding box center [794, 206] width 71 height 16
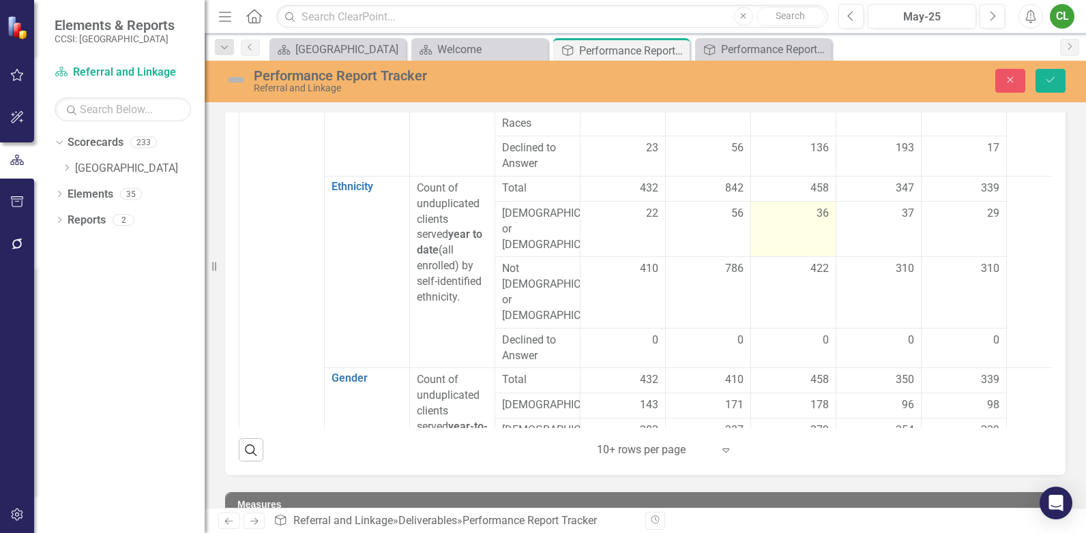
scroll to position [553, 0]
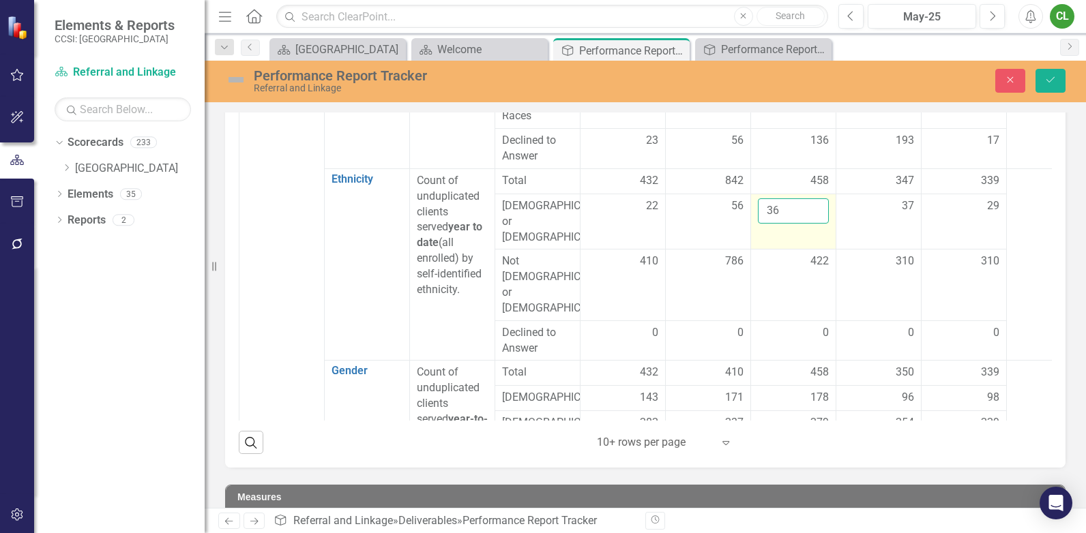
drag, startPoint x: 801, startPoint y: 226, endPoint x: 757, endPoint y: 226, distance: 44.3
click at [757, 226] on td "36" at bounding box center [793, 222] width 85 height 56
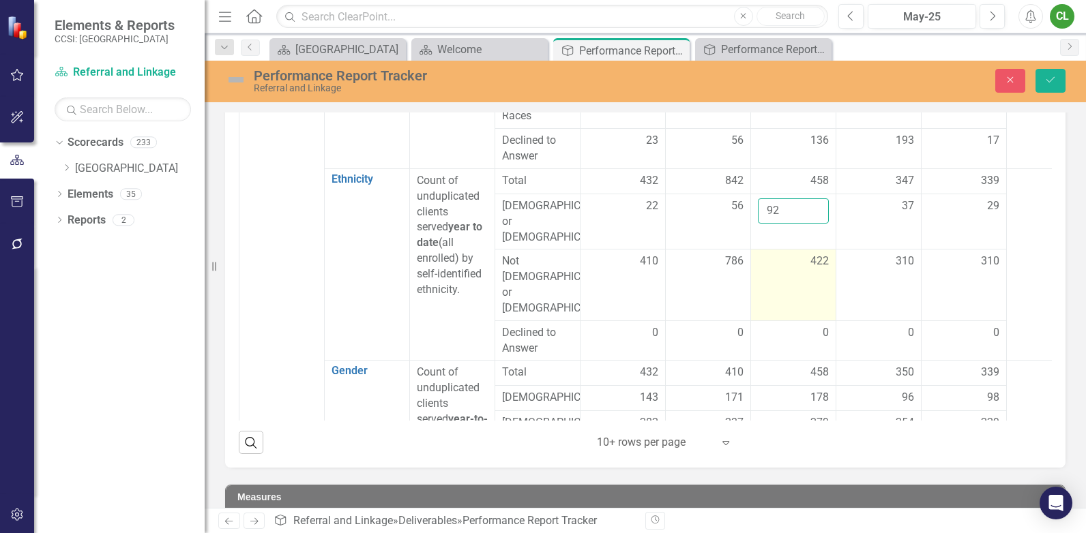
type input "92"
click at [778, 262] on div "422" at bounding box center [793, 262] width 71 height 16
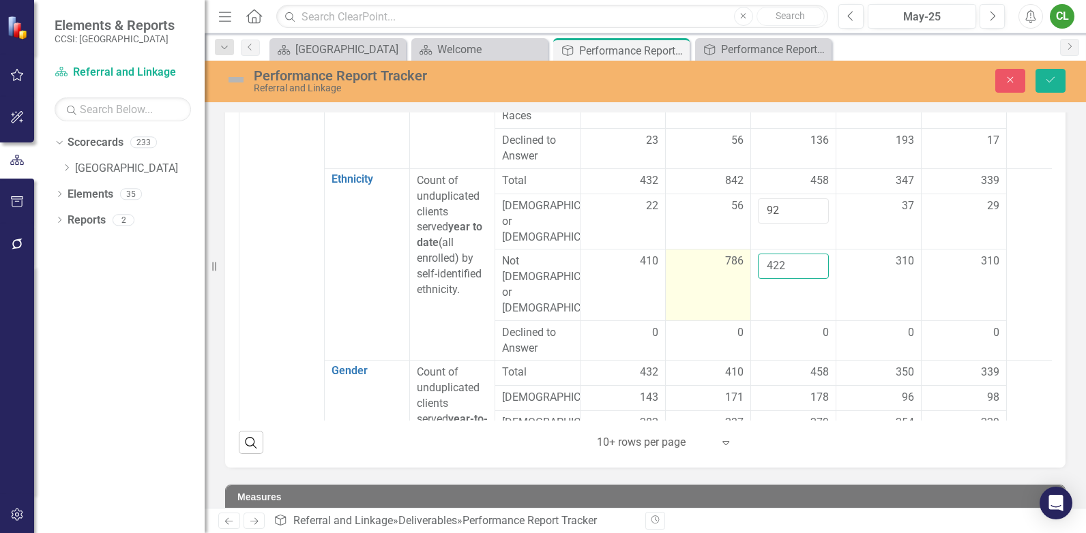
drag, startPoint x: 791, startPoint y: 264, endPoint x: 737, endPoint y: 268, distance: 53.4
click at [737, 268] on tr "Not Hispanic or Latino 410 786 422 310 310" at bounding box center [665, 285] width 853 height 71
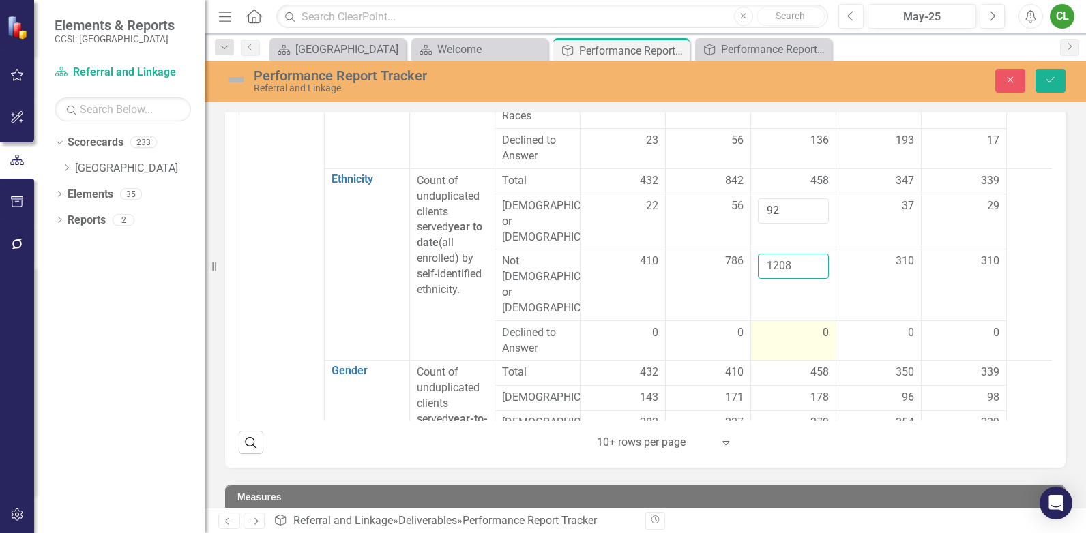
type input "1208"
click at [778, 325] on div "0" at bounding box center [793, 333] width 71 height 16
click at [1051, 85] on button "Save" at bounding box center [1051, 81] width 30 height 24
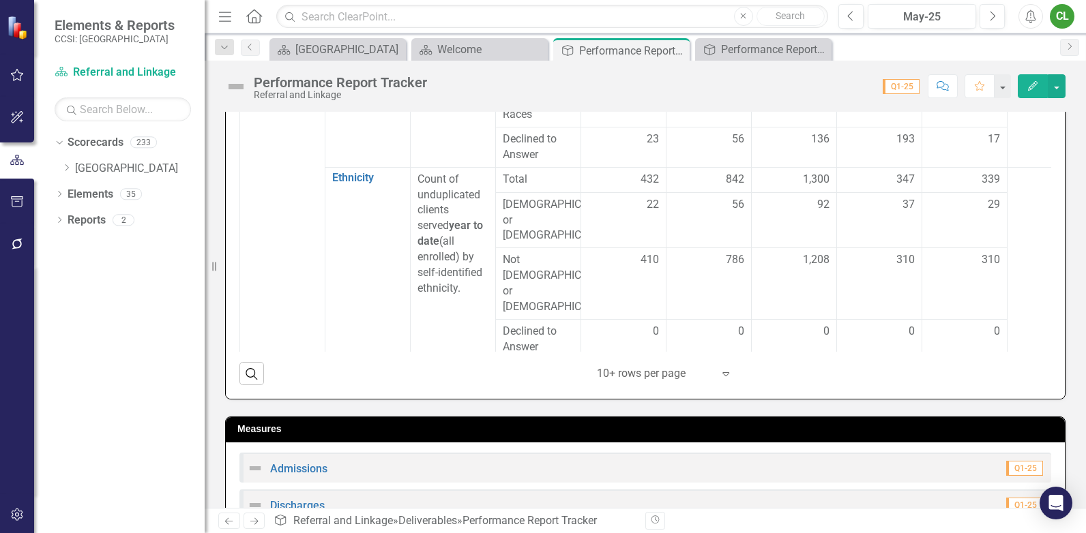
scroll to position [478, 0]
click at [879, 188] on div "347" at bounding box center [879, 181] width 71 height 16
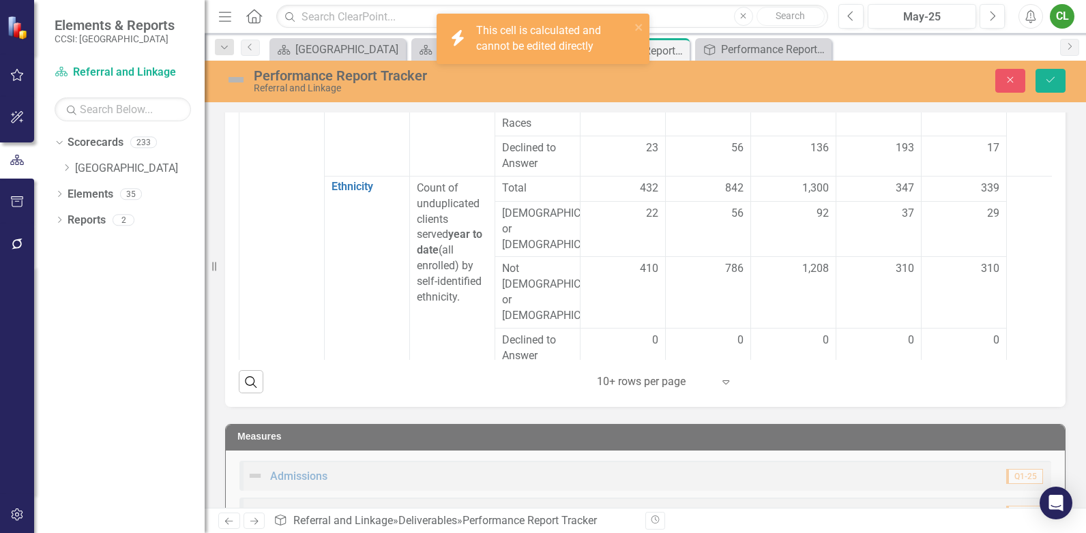
scroll to position [622, 0]
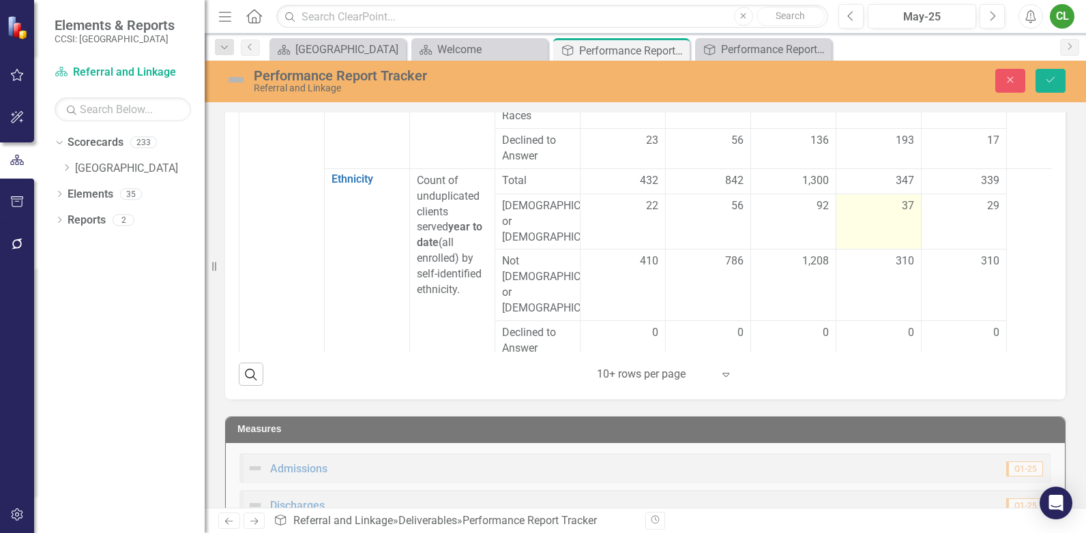
click at [886, 214] on div "37" at bounding box center [878, 207] width 71 height 16
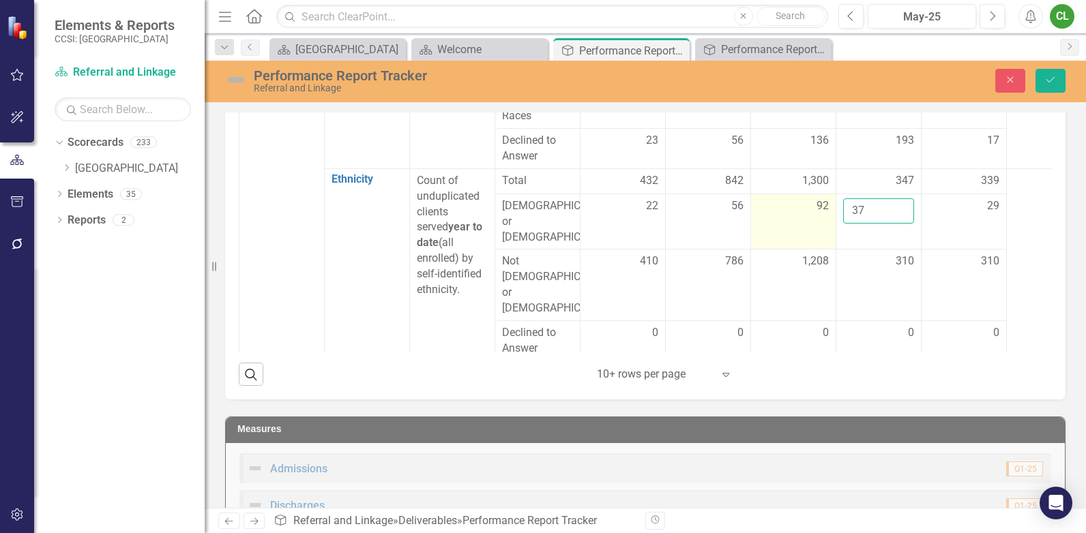
drag, startPoint x: 880, startPoint y: 226, endPoint x: 826, endPoint y: 230, distance: 54.0
click at [829, 229] on tr "Hispanic or Latino 22 56 92 37 29" at bounding box center [665, 222] width 853 height 56
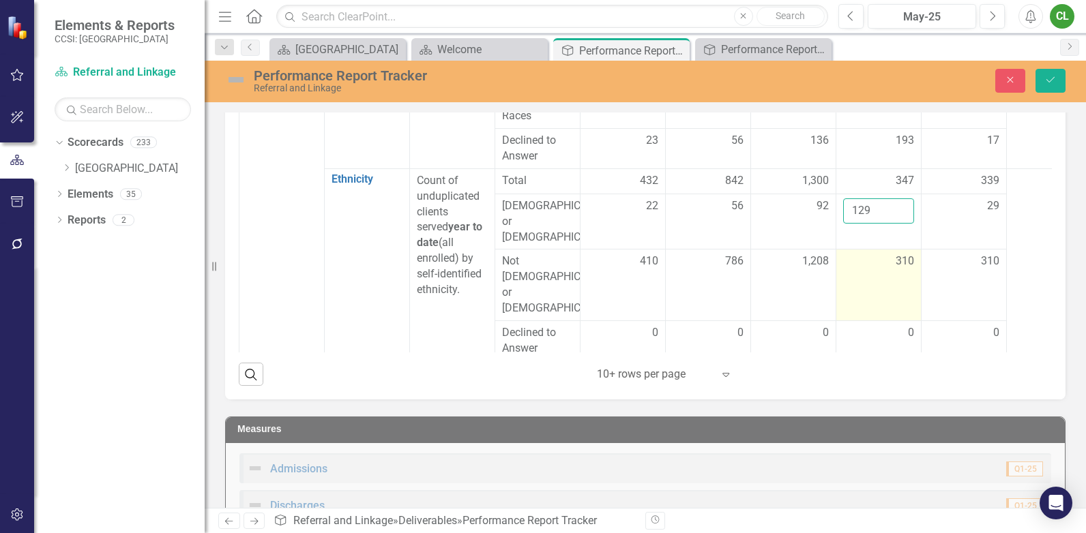
type input "129"
click at [878, 264] on div "310" at bounding box center [878, 262] width 71 height 16
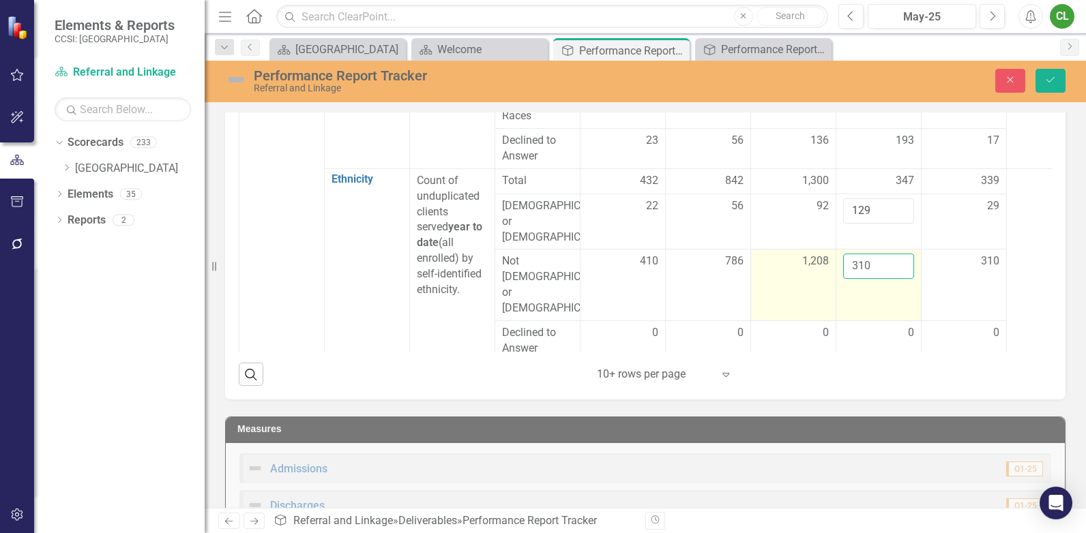
drag, startPoint x: 878, startPoint y: 264, endPoint x: 821, endPoint y: 263, distance: 57.3
click at [821, 263] on tr "Not Hispanic or Latino 410 786 1,208 310 310" at bounding box center [665, 285] width 853 height 71
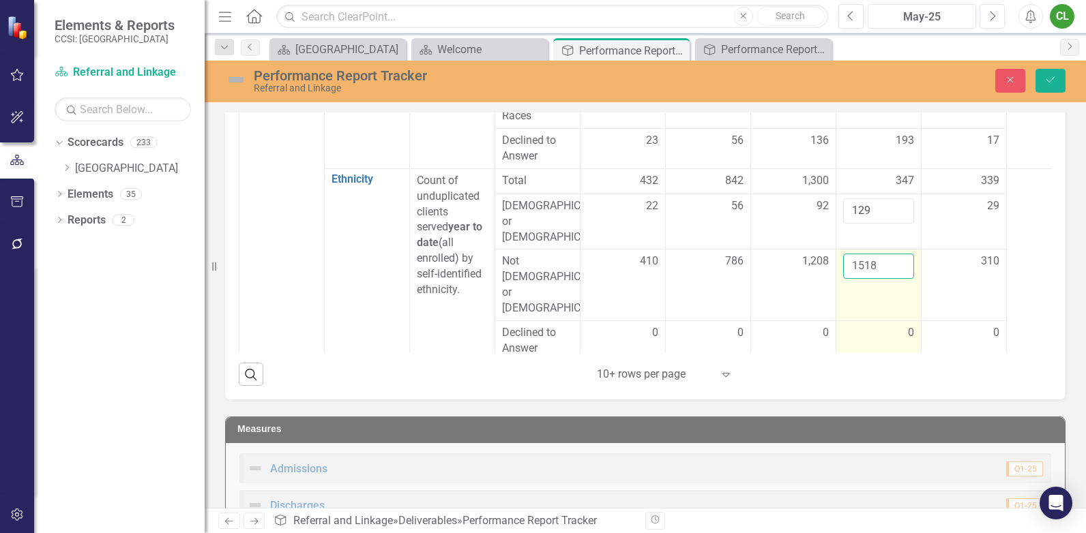
type input "1518"
click at [873, 325] on div "0" at bounding box center [878, 333] width 71 height 16
click at [1041, 83] on button "Save" at bounding box center [1051, 81] width 30 height 24
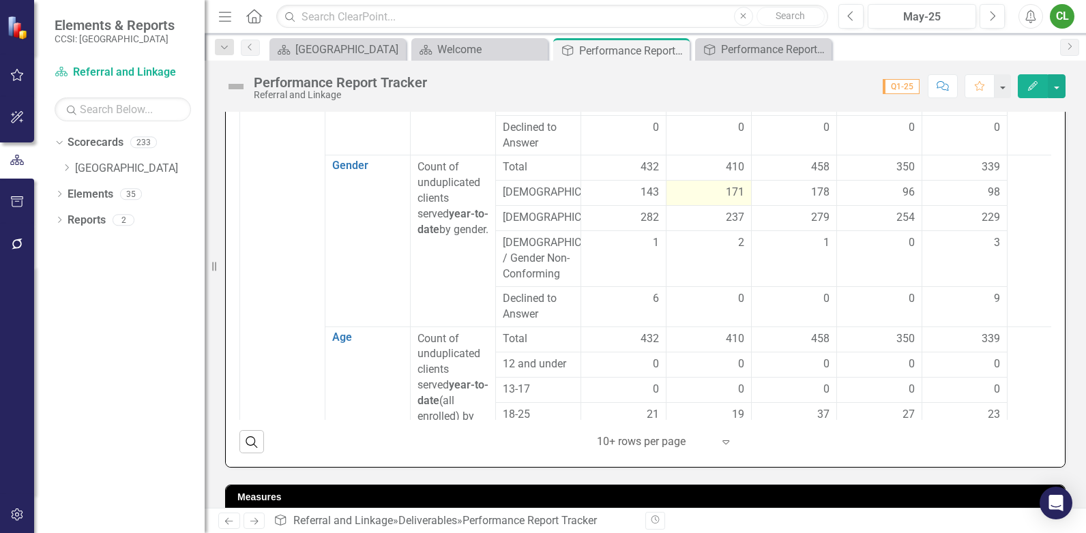
scroll to position [682, 0]
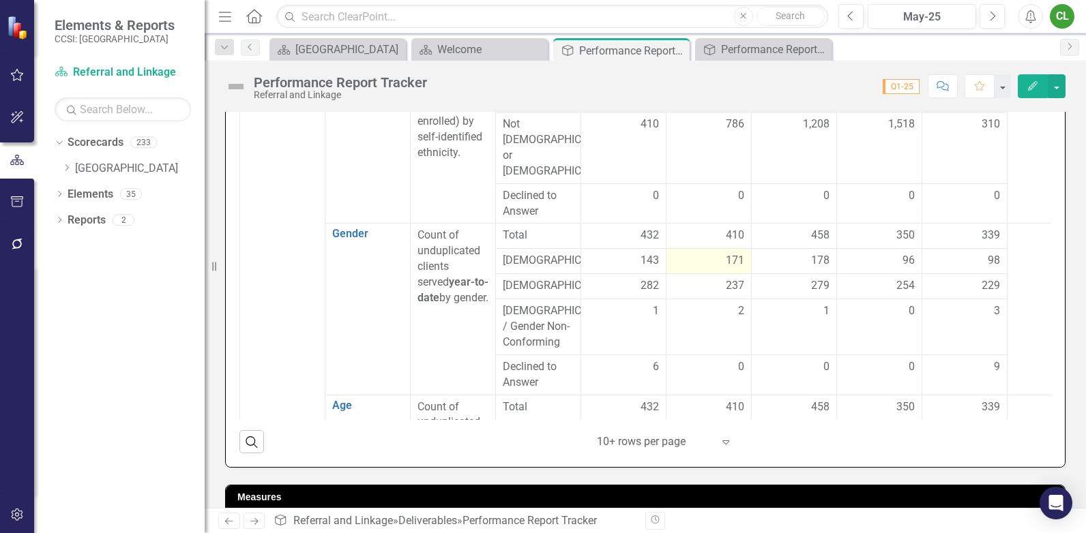
click at [716, 253] on div "171" at bounding box center [708, 261] width 71 height 16
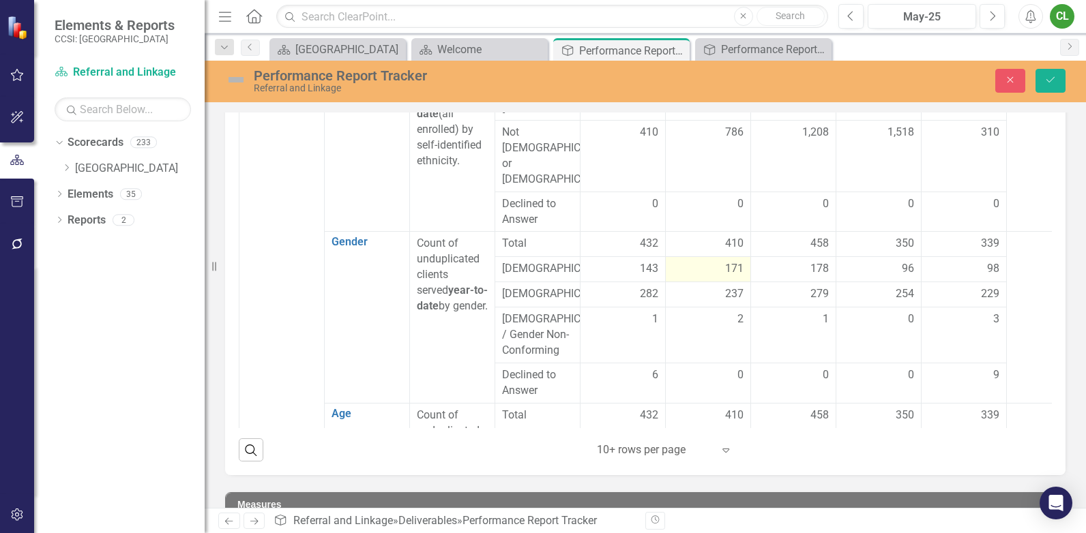
scroll to position [553, 0]
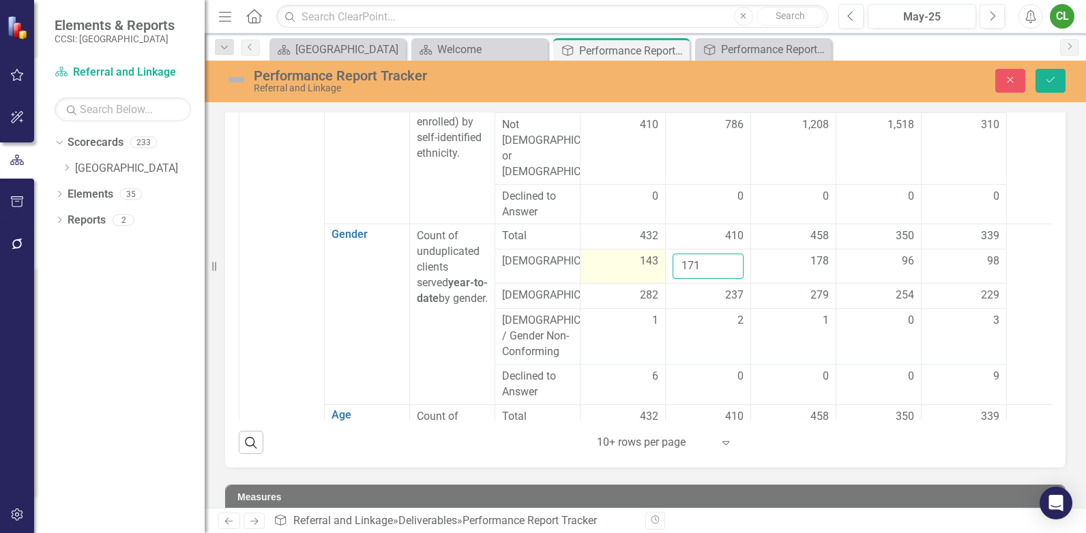
drag, startPoint x: 712, startPoint y: 234, endPoint x: 649, endPoint y: 236, distance: 62.8
click at [649, 250] on tr "Female 143 171 178 96 98" at bounding box center [665, 267] width 853 height 34
type input "314"
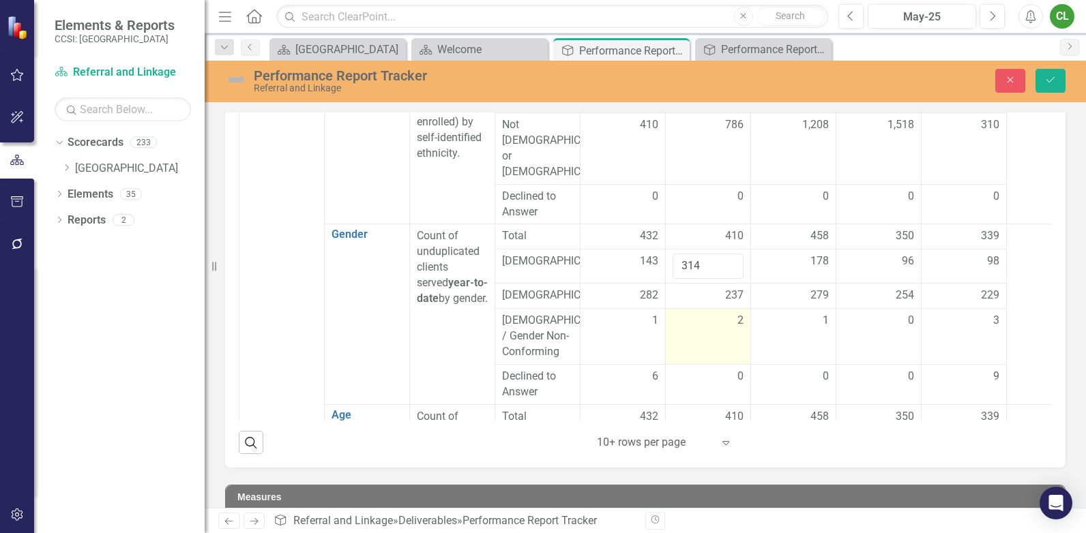
click at [696, 313] on div "2" at bounding box center [708, 321] width 71 height 16
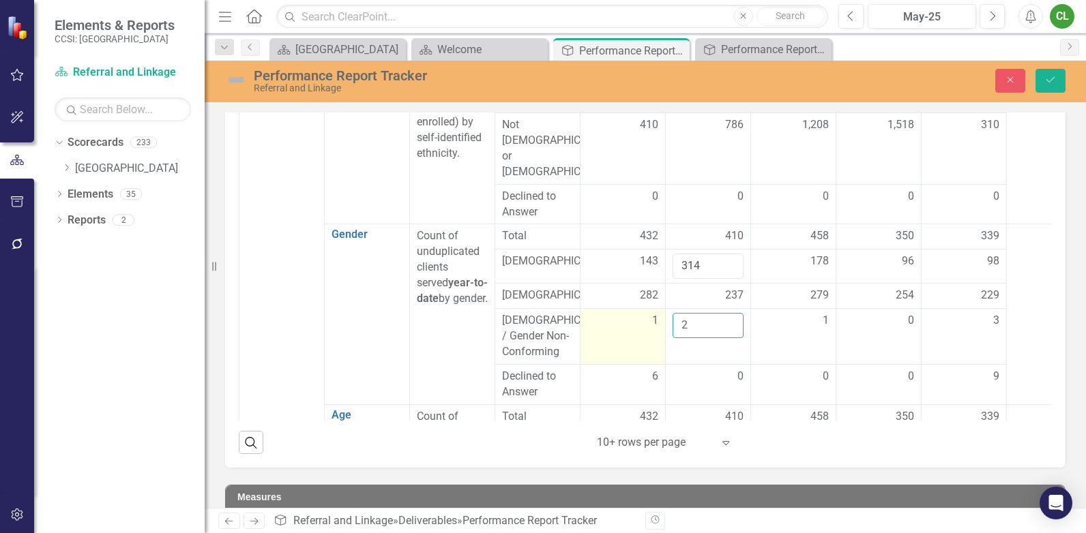
drag, startPoint x: 706, startPoint y: 294, endPoint x: 652, endPoint y: 296, distance: 53.9
click at [652, 309] on tr "Transgender / Gender Non-Conforming 1 2 1 0 3" at bounding box center [665, 337] width 853 height 56
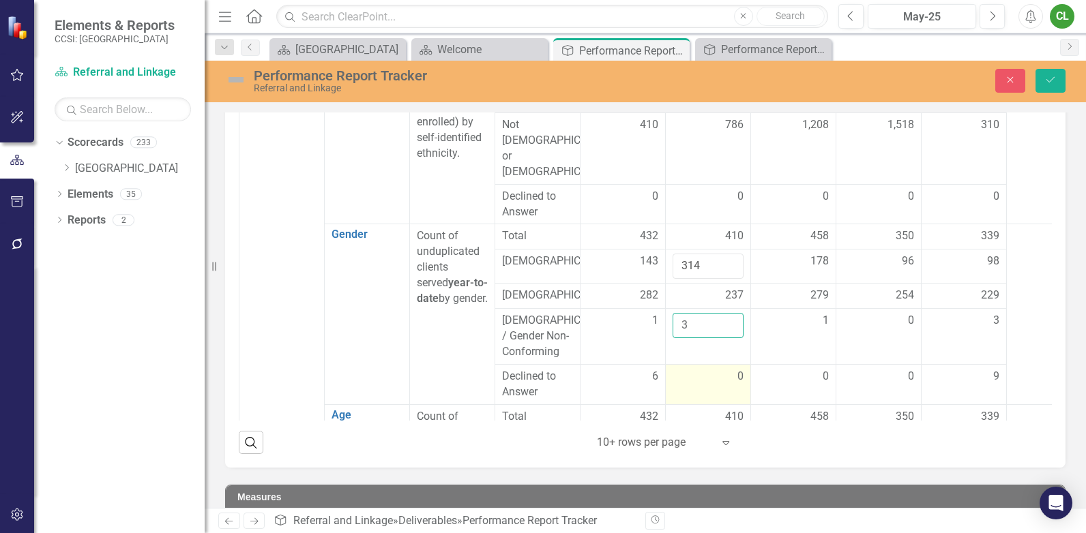
type input "3"
click at [690, 369] on div "0" at bounding box center [708, 377] width 71 height 16
click at [699, 369] on div "0" at bounding box center [708, 377] width 71 height 16
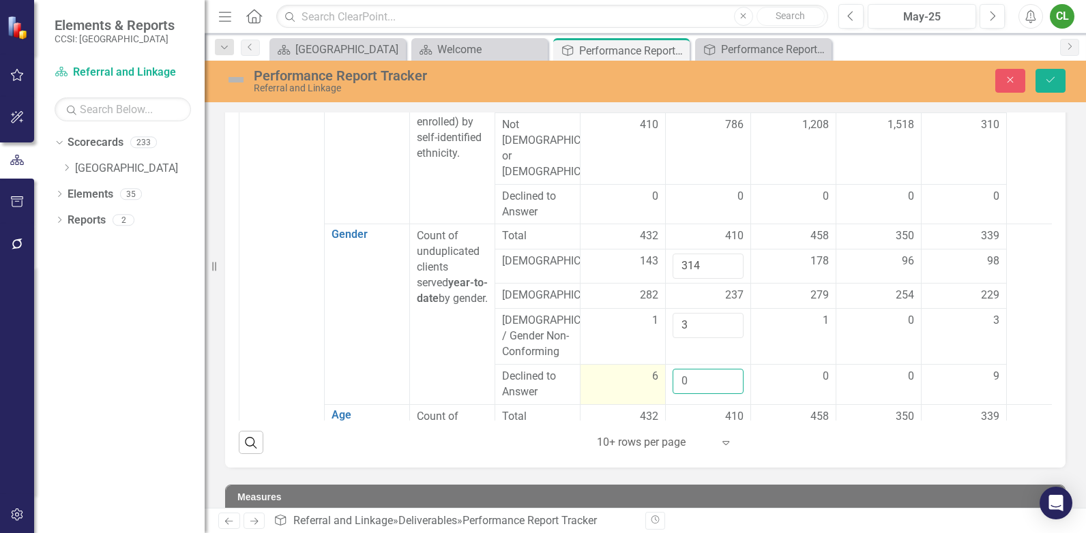
drag, startPoint x: 697, startPoint y: 345, endPoint x: 631, endPoint y: 341, distance: 66.3
click at [631, 364] on tr "Declined to Answer 6 0 0 0 9" at bounding box center [665, 384] width 853 height 40
type input "6"
click at [709, 323] on td "3" at bounding box center [708, 337] width 85 height 56
click at [714, 288] on div "237" at bounding box center [708, 296] width 71 height 16
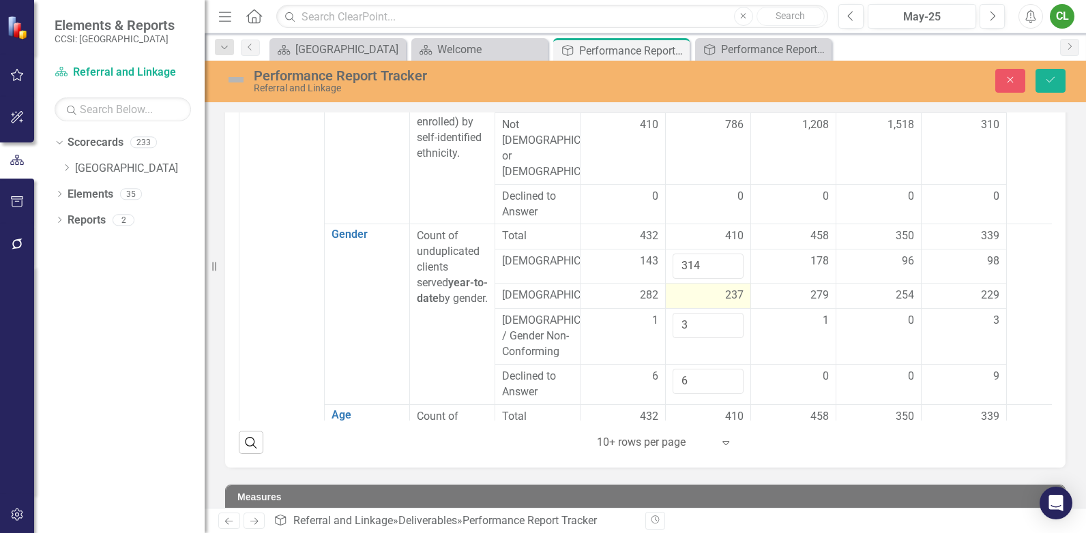
click at [714, 288] on div "237" at bounding box center [708, 296] width 71 height 16
drag, startPoint x: 710, startPoint y: 265, endPoint x: 672, endPoint y: 267, distance: 38.3
click at [672, 284] on td "237" at bounding box center [708, 301] width 85 height 34
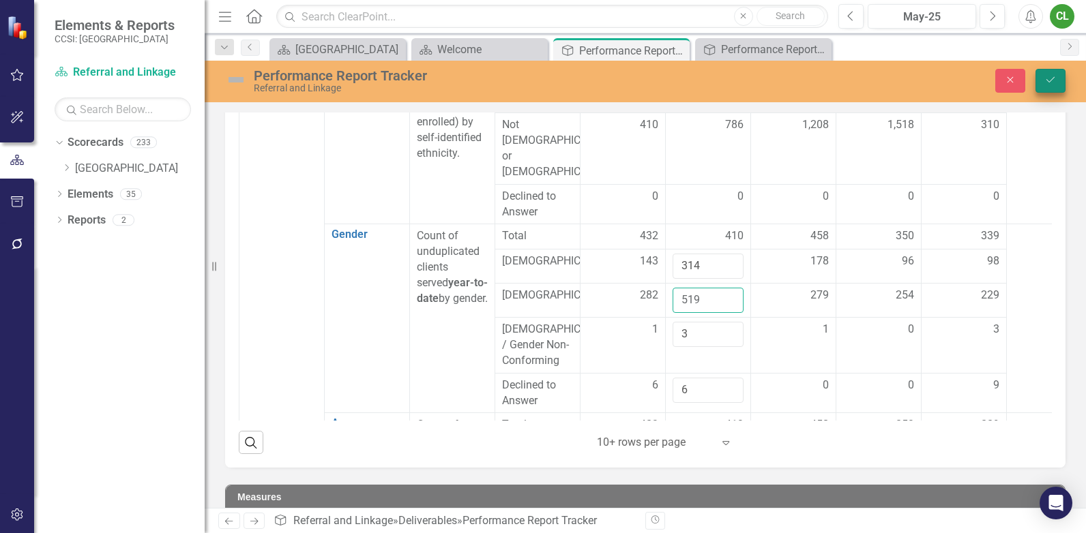
type input "519"
click at [1053, 85] on button "Save" at bounding box center [1051, 81] width 30 height 24
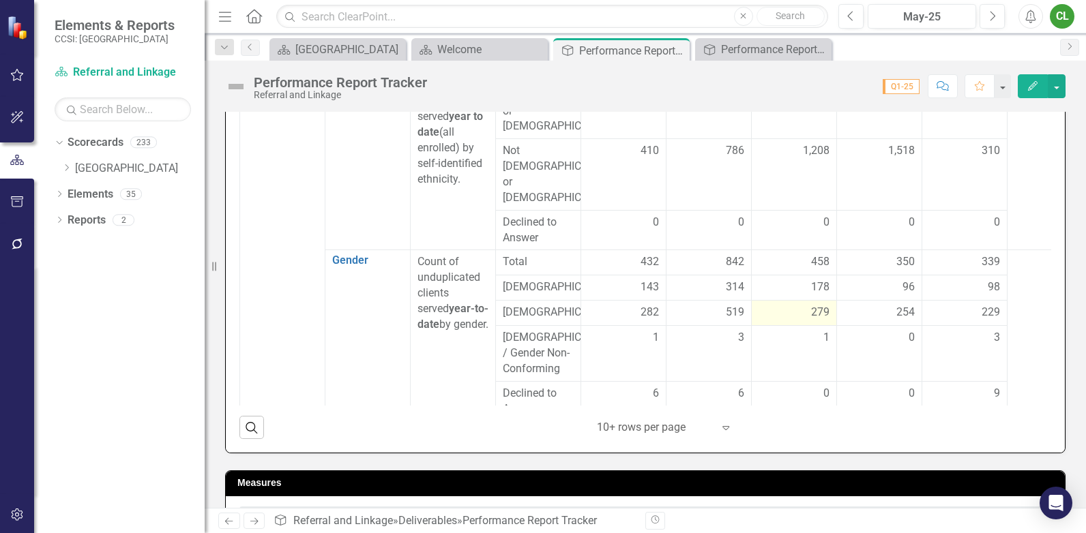
scroll to position [614, 0]
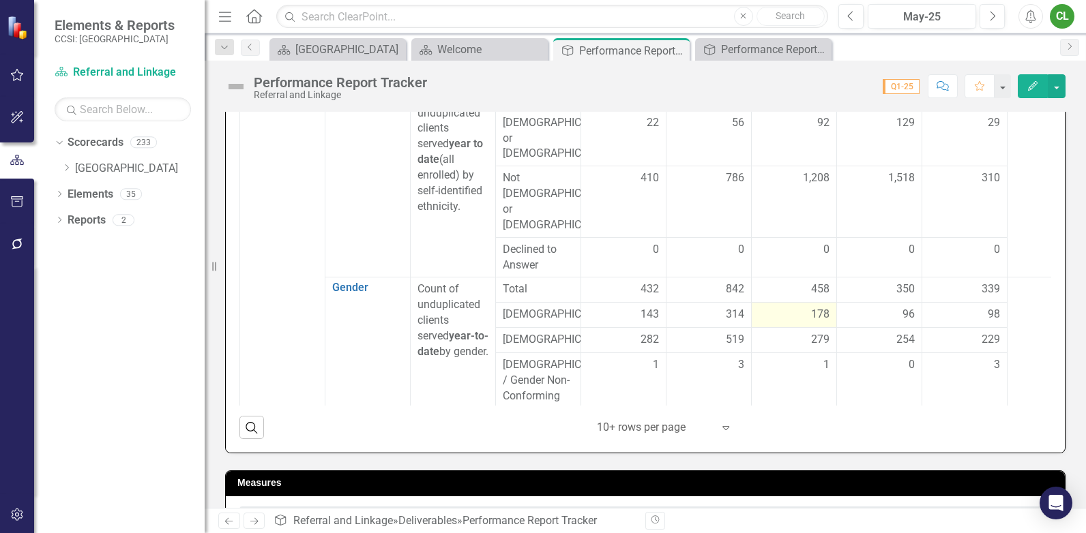
click at [783, 307] on div "178" at bounding box center [794, 315] width 71 height 16
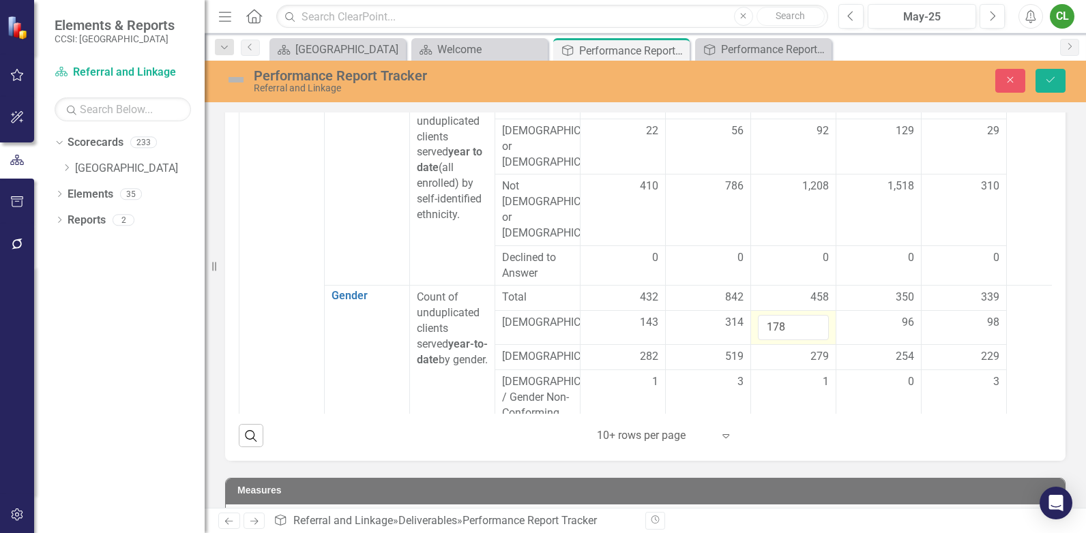
scroll to position [568, 0]
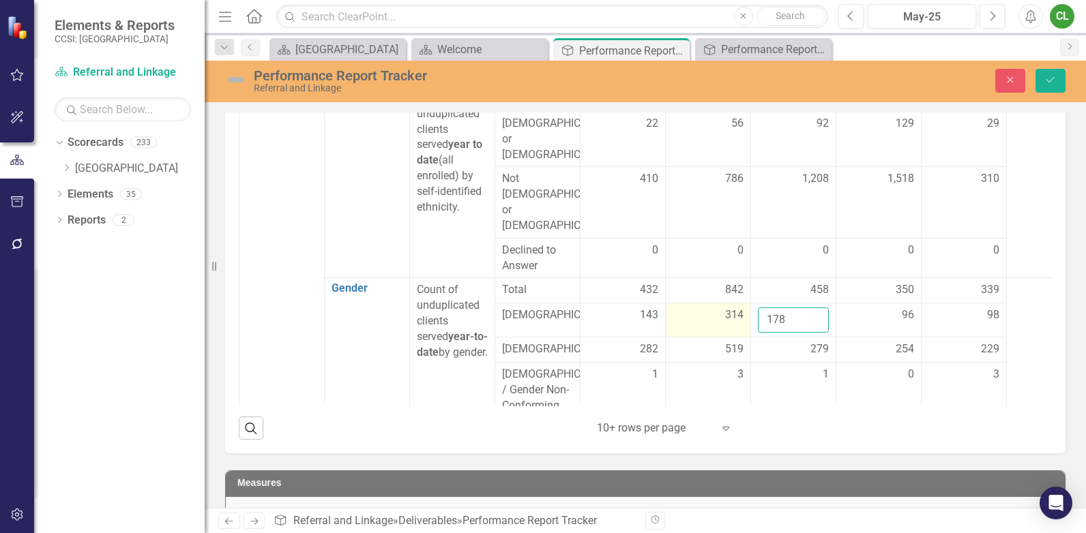
drag, startPoint x: 787, startPoint y: 284, endPoint x: 716, endPoint y: 295, distance: 71.9
click at [716, 304] on tr "Female 143 314 178 96 98" at bounding box center [665, 321] width 853 height 34
type input "492"
click at [803, 342] on div "279" at bounding box center [793, 350] width 71 height 16
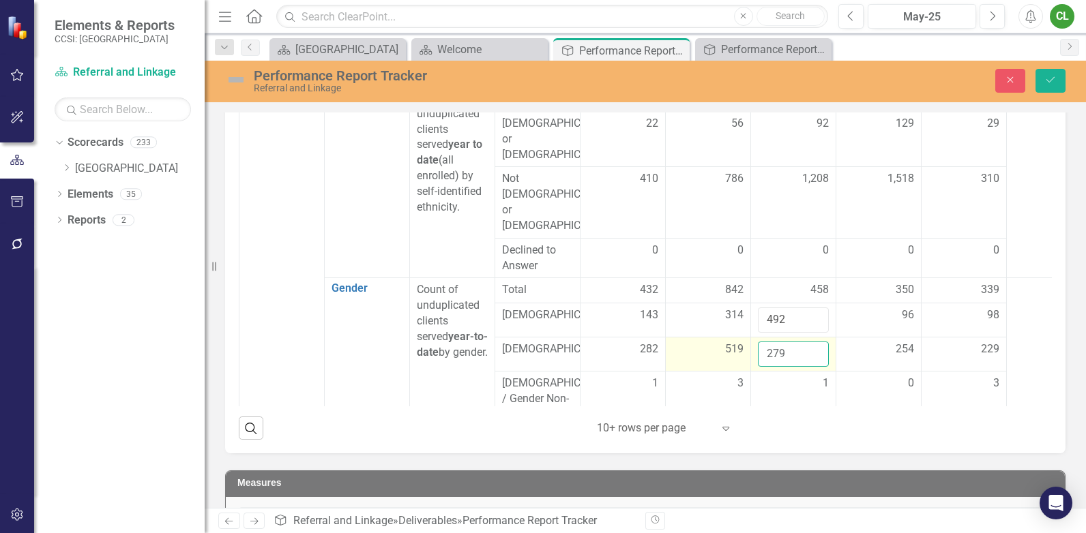
drag, startPoint x: 803, startPoint y: 322, endPoint x: 738, endPoint y: 321, distance: 64.8
click at [742, 338] on tr "Male 282 519 279 254 229" at bounding box center [665, 355] width 853 height 34
type input "798"
click at [799, 376] on div "1" at bounding box center [793, 384] width 71 height 16
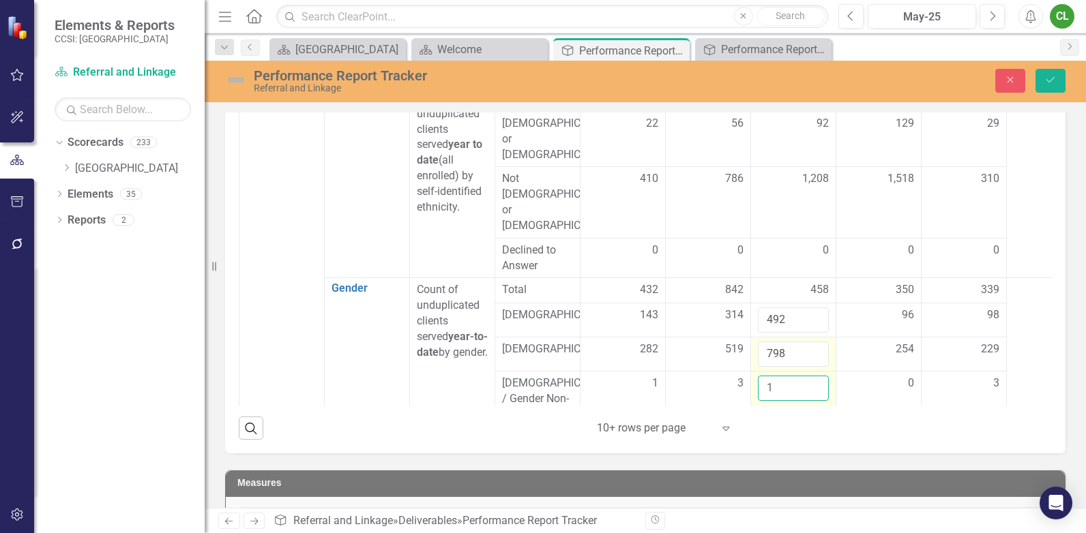
click at [799, 376] on input "1" at bounding box center [793, 388] width 71 height 25
drag, startPoint x: 775, startPoint y: 355, endPoint x: 743, endPoint y: 357, distance: 32.1
click at [743, 372] on tr "Transgender / Gender Non-Conforming 1 3 1 0 3" at bounding box center [665, 400] width 853 height 56
type input "4"
click at [863, 338] on td "254" at bounding box center [878, 355] width 85 height 34
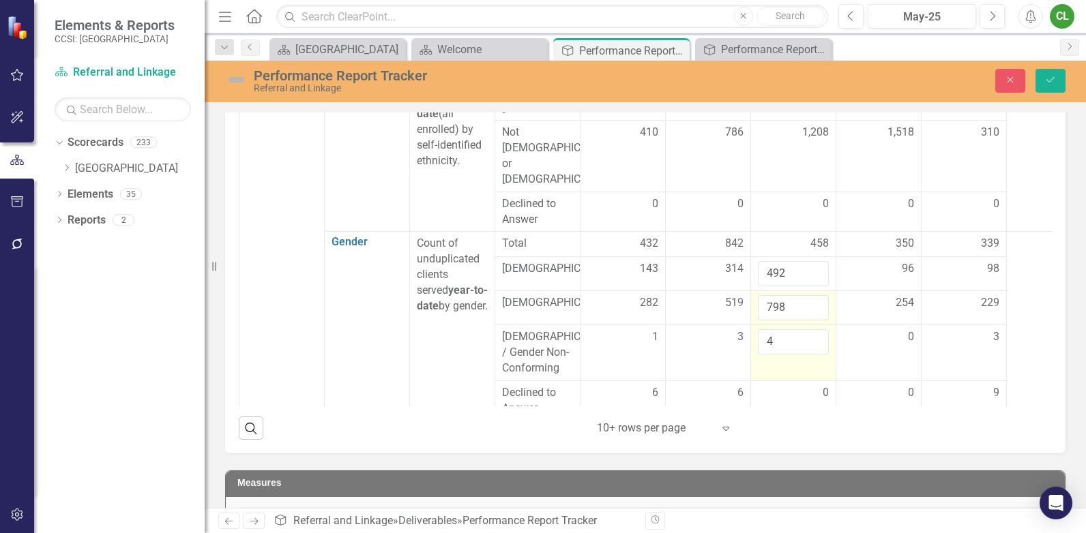
scroll to position [682, 0]
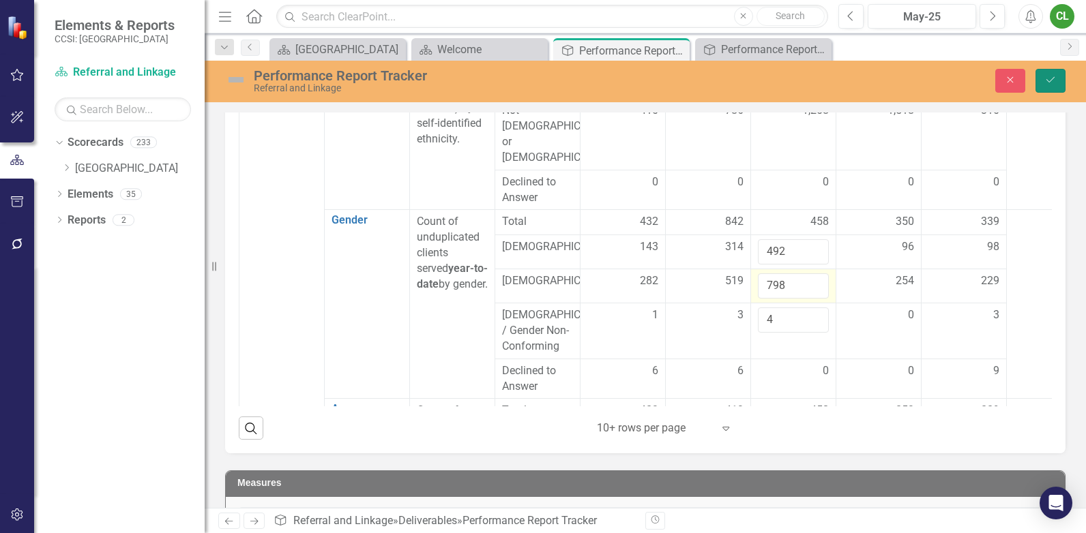
click at [1044, 83] on icon "Save" at bounding box center [1050, 80] width 12 height 10
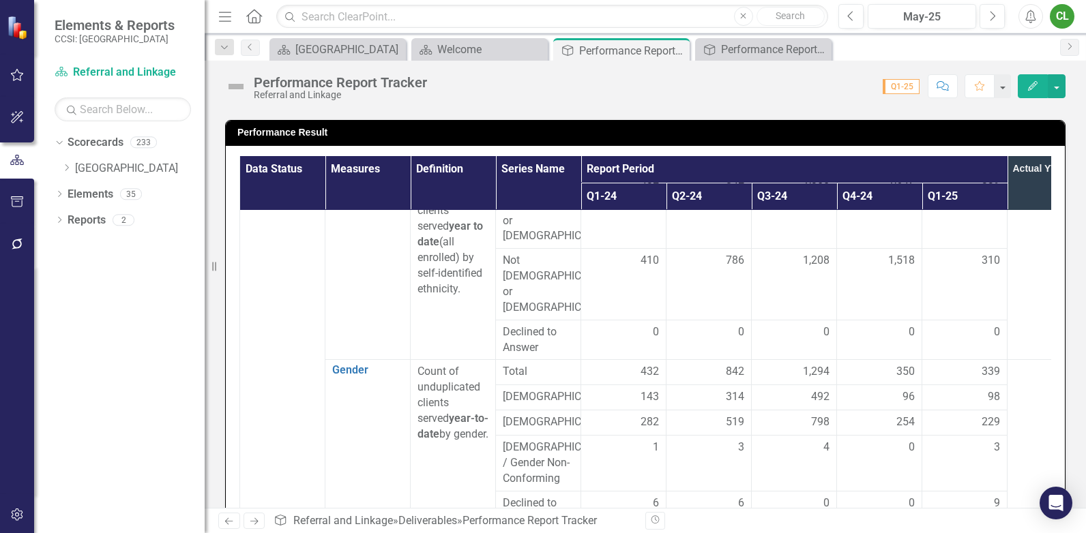
scroll to position [614, 0]
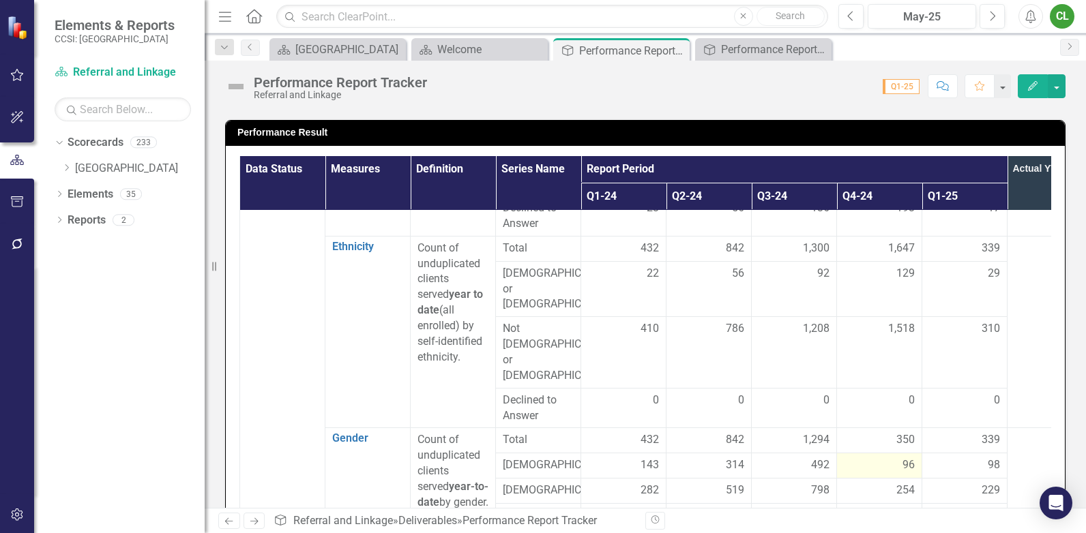
click at [877, 458] on div "96" at bounding box center [879, 466] width 71 height 16
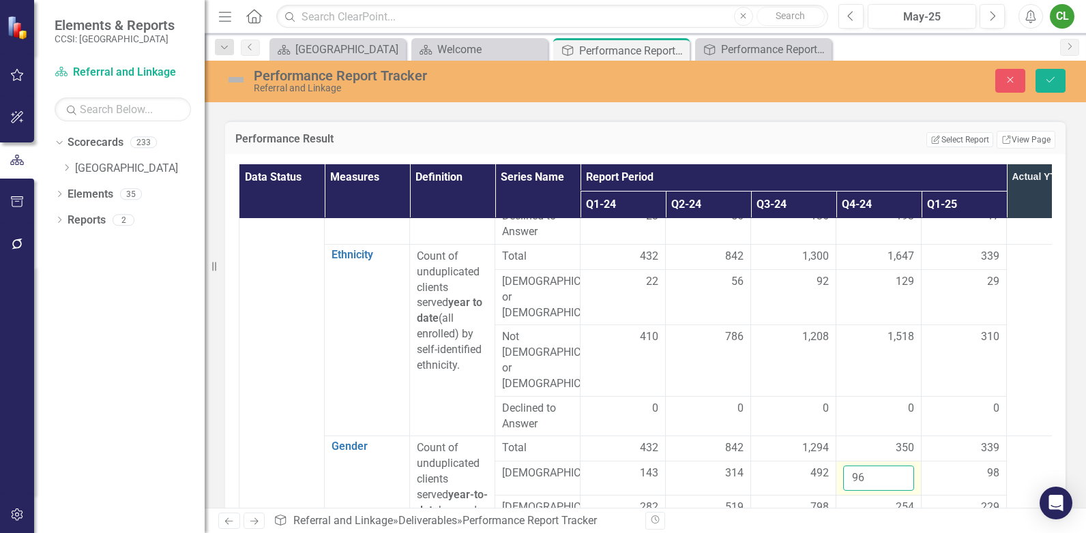
drag, startPoint x: 877, startPoint y: 438, endPoint x: 839, endPoint y: 443, distance: 37.9
click at [839, 462] on td "96" at bounding box center [878, 479] width 85 height 34
type input "588"
click at [872, 500] on div "254" at bounding box center [878, 508] width 71 height 16
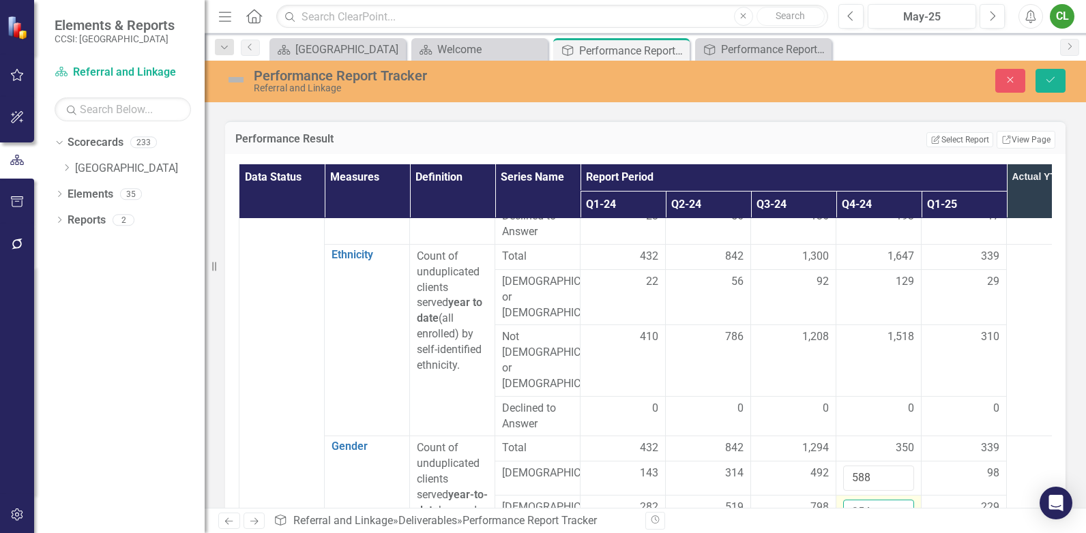
drag, startPoint x: 872, startPoint y: 476, endPoint x: 840, endPoint y: 488, distance: 34.1
click at [840, 496] on td "254" at bounding box center [878, 513] width 85 height 34
type input "1052"
click at [935, 466] on div "98" at bounding box center [964, 474] width 71 height 16
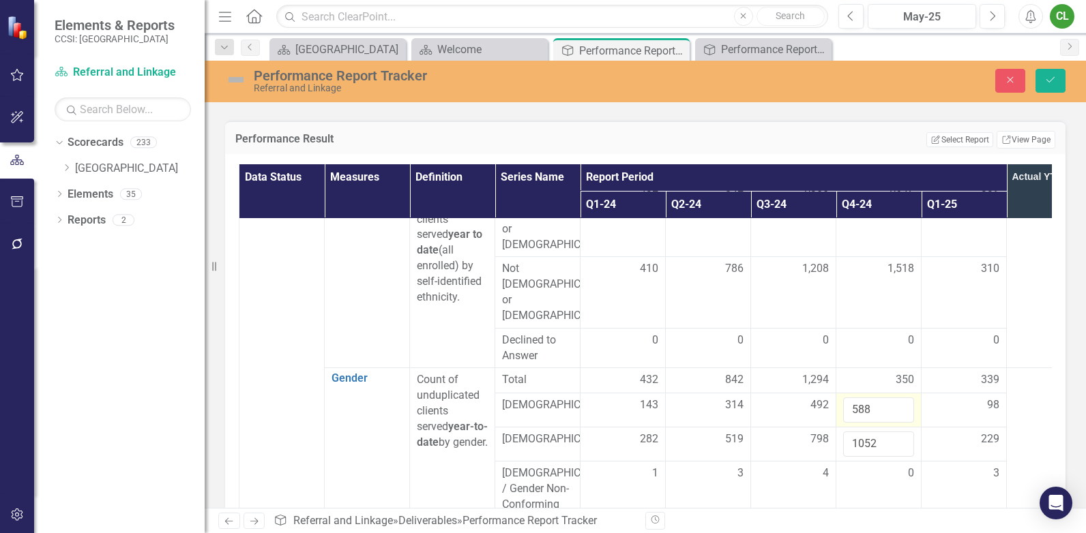
scroll to position [750, 0]
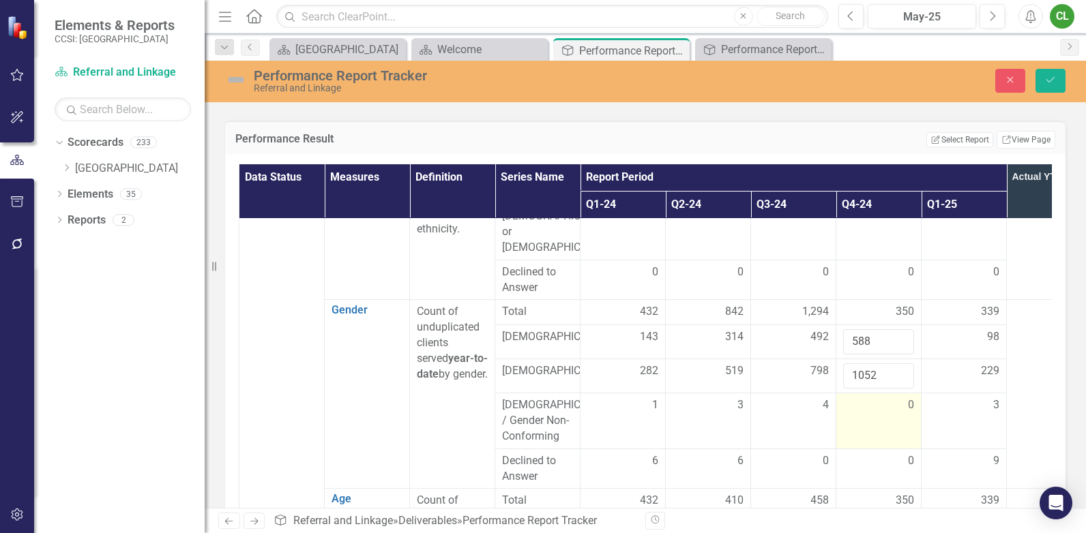
click at [894, 398] on div "0" at bounding box center [878, 406] width 71 height 16
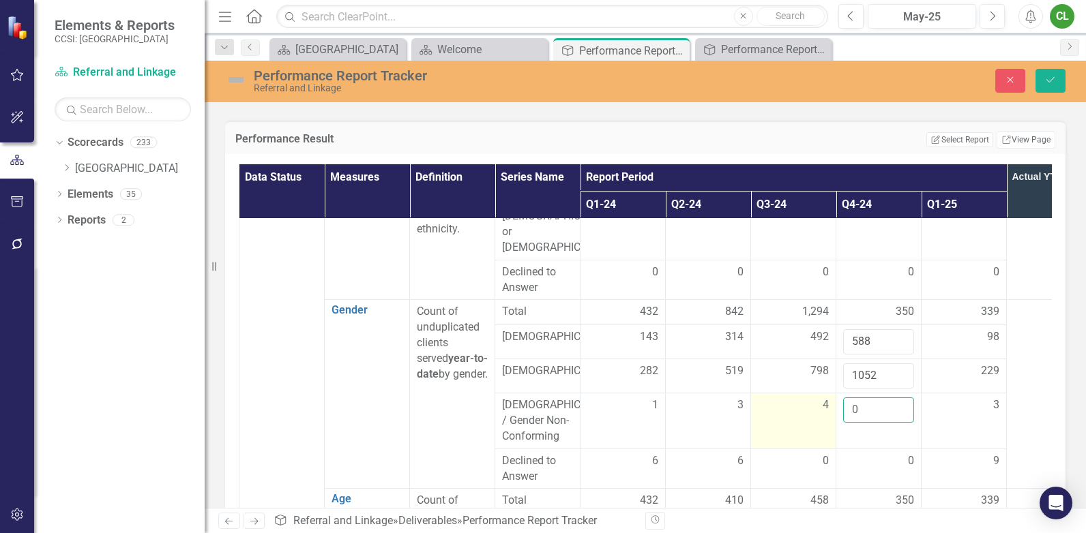
drag, startPoint x: 868, startPoint y: 377, endPoint x: 802, endPoint y: 378, distance: 66.2
click at [802, 394] on tr "Transgender / Gender Non-Conforming 1 3 4 0 3" at bounding box center [665, 422] width 853 height 56
type input "4"
click at [1049, 81] on icon "Save" at bounding box center [1050, 80] width 12 height 10
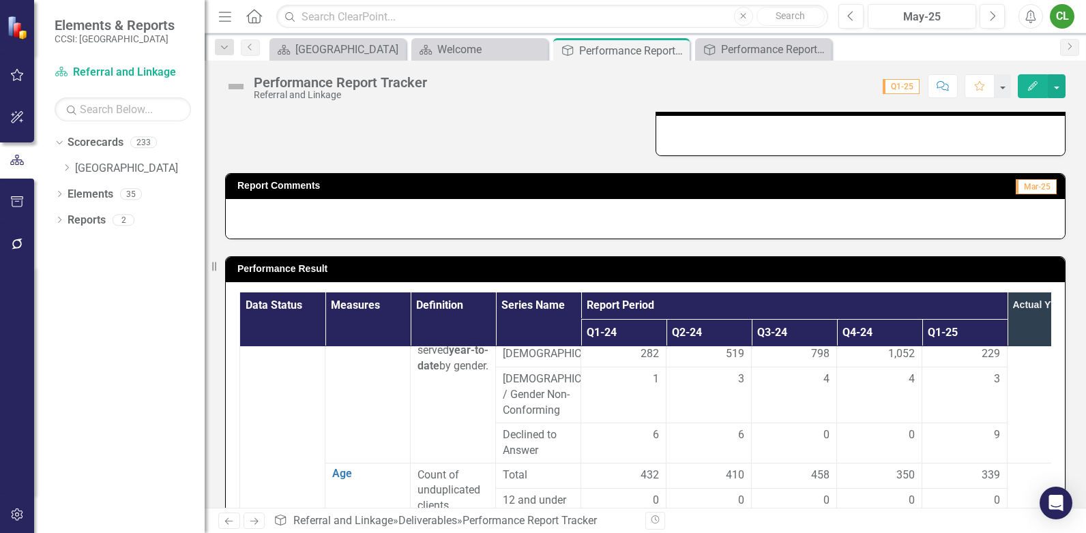
scroll to position [819, 0]
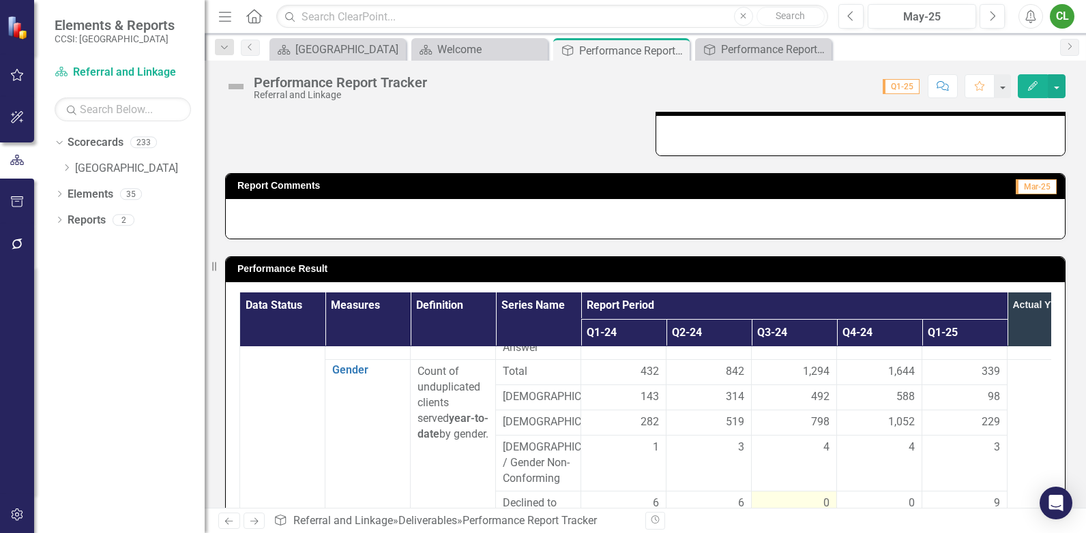
click at [811, 496] on div "0" at bounding box center [794, 504] width 71 height 16
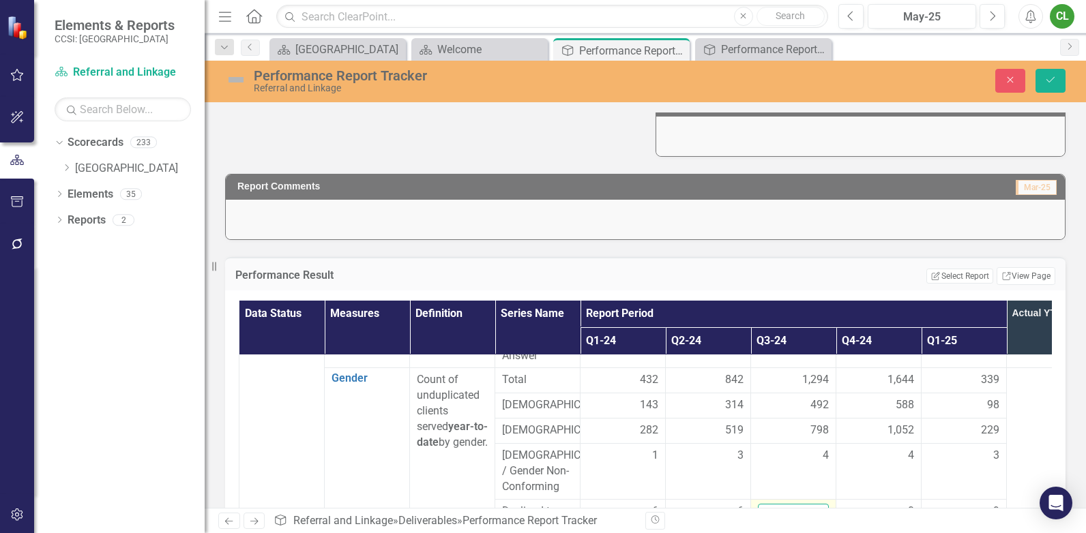
drag, startPoint x: 781, startPoint y: 484, endPoint x: 752, endPoint y: 485, distance: 28.7
click at [752, 499] on td "0" at bounding box center [793, 519] width 85 height 40
type input "6"
click at [874, 504] on div "0" at bounding box center [878, 512] width 71 height 16
click at [877, 504] on div "0" at bounding box center [878, 512] width 71 height 16
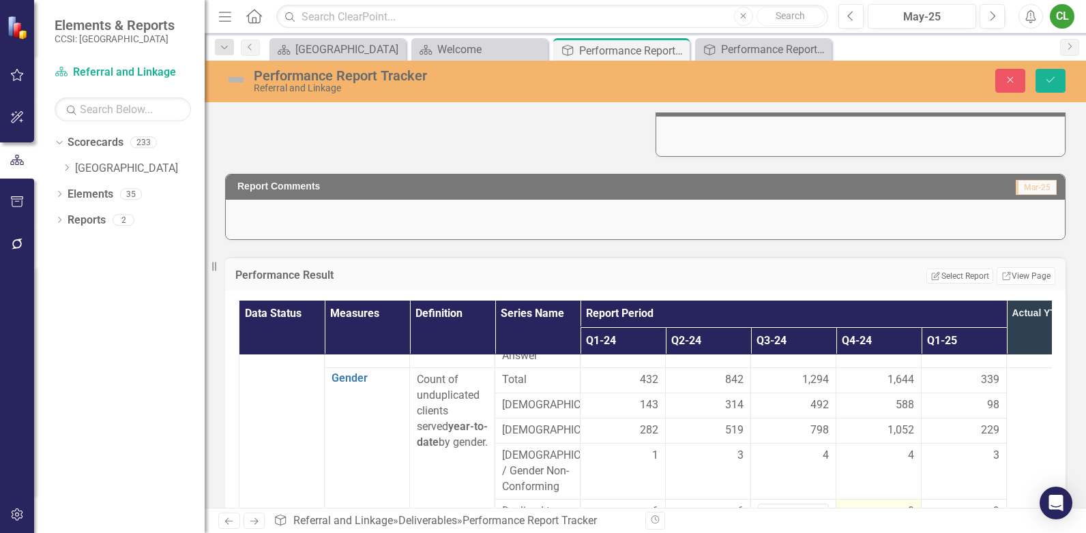
click at [877, 504] on div "0" at bounding box center [878, 512] width 71 height 16
drag, startPoint x: 876, startPoint y: 483, endPoint x: 816, endPoint y: 478, distance: 60.2
click at [816, 499] on tr "Declined to Answer 6 6 6 0 9" at bounding box center [665, 519] width 853 height 40
type input "6"
click at [1053, 78] on icon "Save" at bounding box center [1050, 80] width 12 height 10
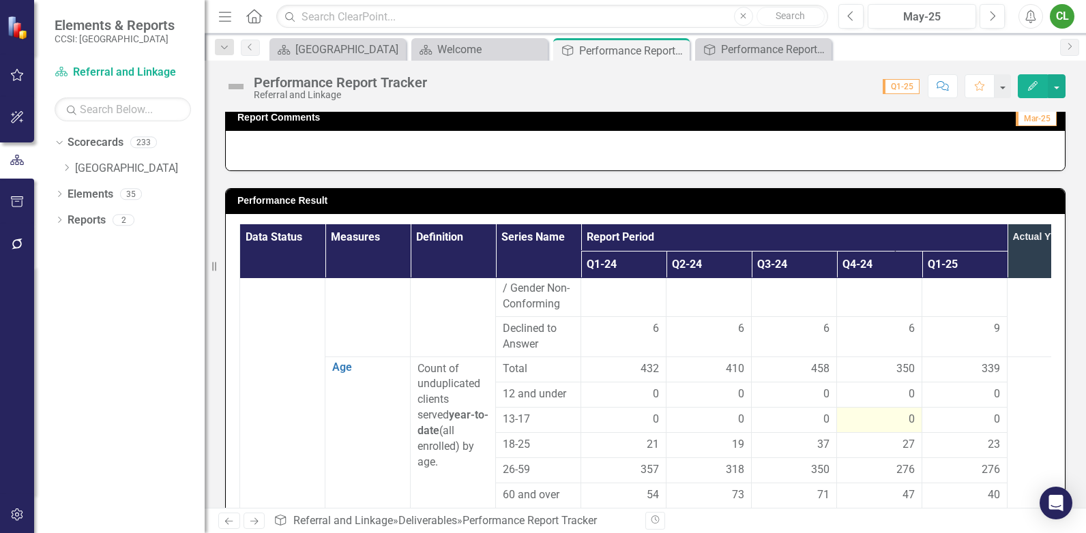
scroll to position [955, 0]
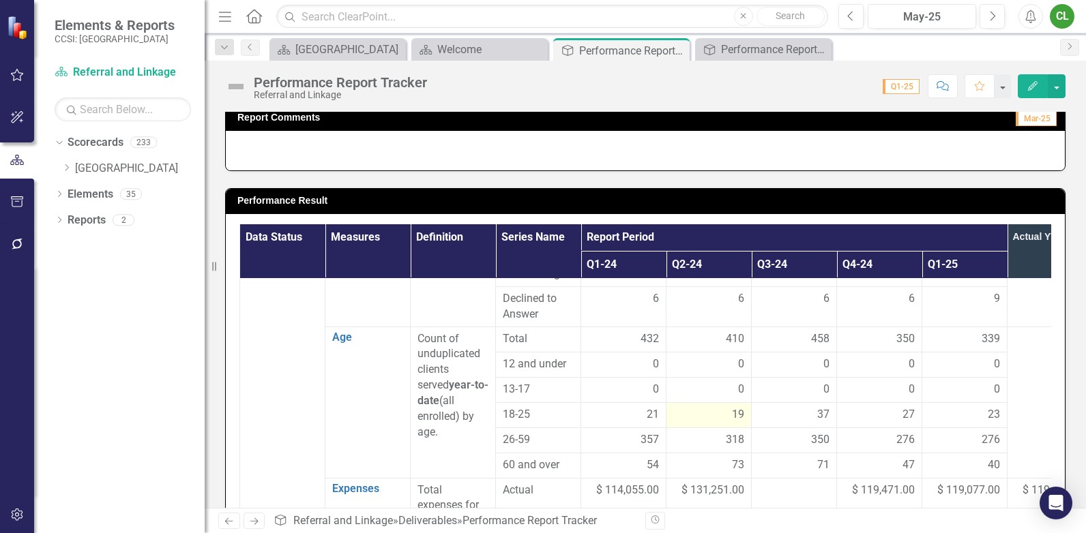
click at [718, 407] on div "19" at bounding box center [708, 415] width 71 height 16
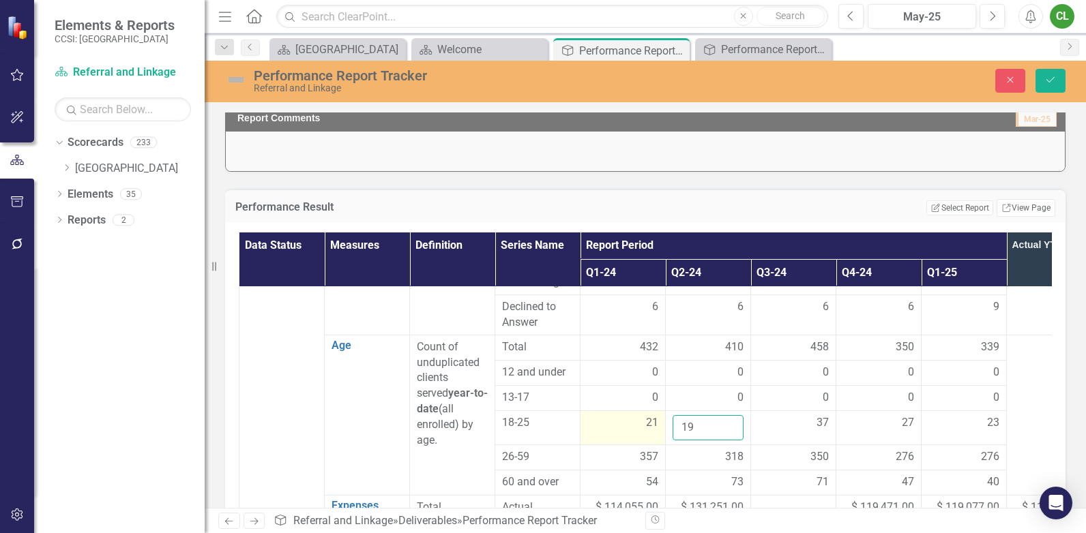
drag, startPoint x: 705, startPoint y: 392, endPoint x: 638, endPoint y: 394, distance: 66.9
click at [638, 411] on tr "18-25 21 19 37 27 23" at bounding box center [665, 428] width 853 height 34
type input "40"
click at [679, 450] on div "318" at bounding box center [708, 458] width 71 height 16
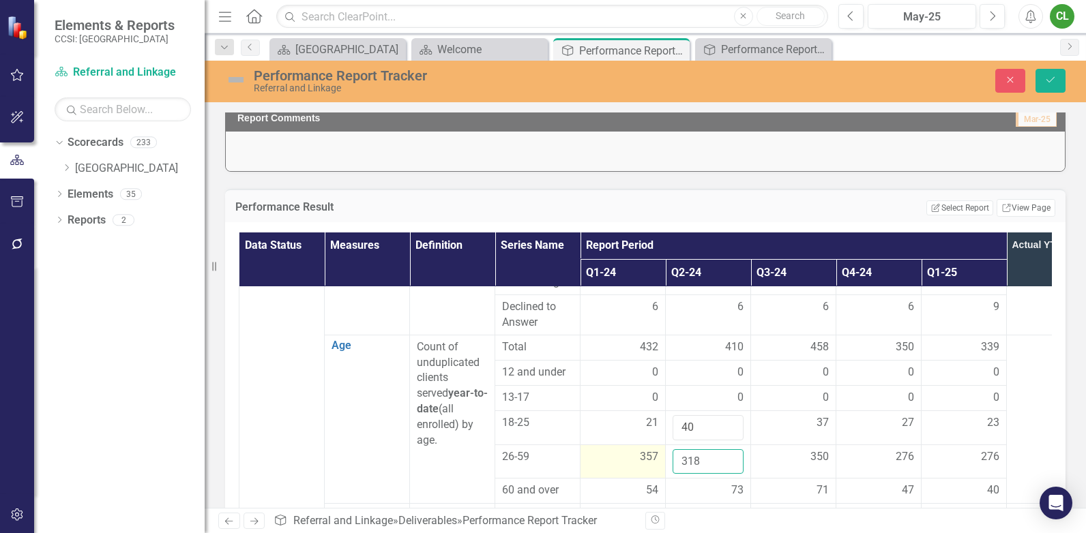
drag, startPoint x: 706, startPoint y: 430, endPoint x: 649, endPoint y: 432, distance: 57.3
click at [649, 445] on tr "26-59 357 318 350 276 276" at bounding box center [665, 462] width 853 height 34
type input "675"
click at [707, 483] on div "73" at bounding box center [708, 491] width 71 height 16
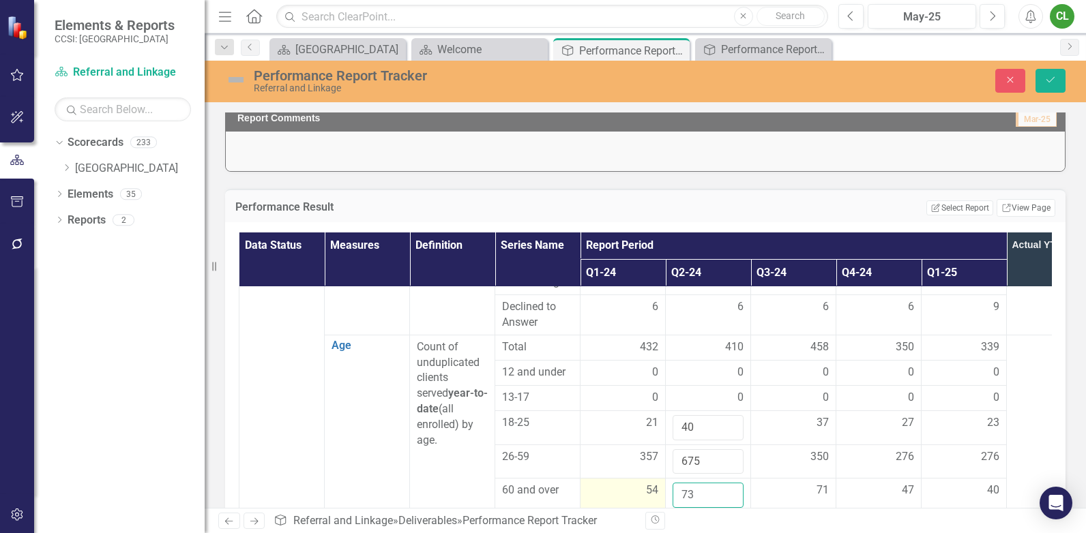
drag, startPoint x: 707, startPoint y: 462, endPoint x: 643, endPoint y: 463, distance: 63.5
click at [643, 479] on tr "60 and over 54 73 71 47 40" at bounding box center [665, 496] width 853 height 34
type input "127"
click at [1057, 85] on button "Save" at bounding box center [1051, 81] width 30 height 24
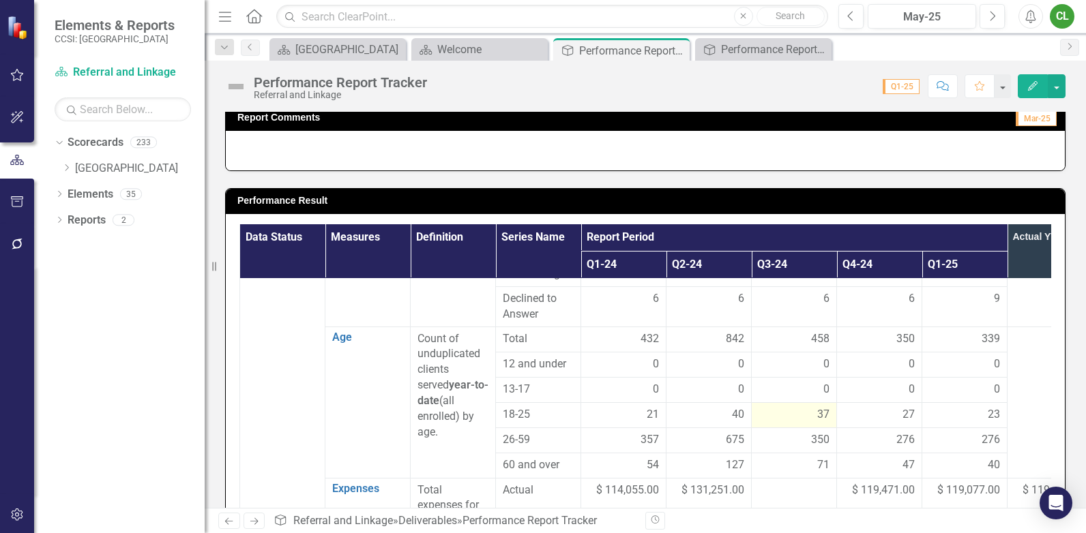
click at [796, 407] on div "37" at bounding box center [794, 415] width 71 height 16
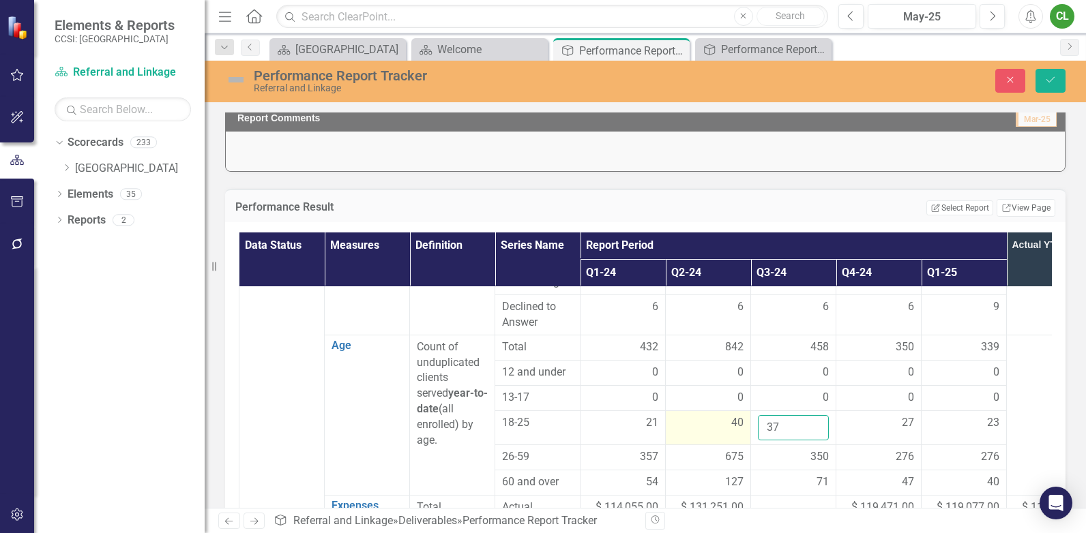
drag, startPoint x: 792, startPoint y: 392, endPoint x: 746, endPoint y: 386, distance: 46.7
click at [746, 411] on tr "18-25 21 40 37 27 23" at bounding box center [665, 428] width 853 height 34
type input "77"
click at [780, 450] on div "350" at bounding box center [793, 458] width 71 height 16
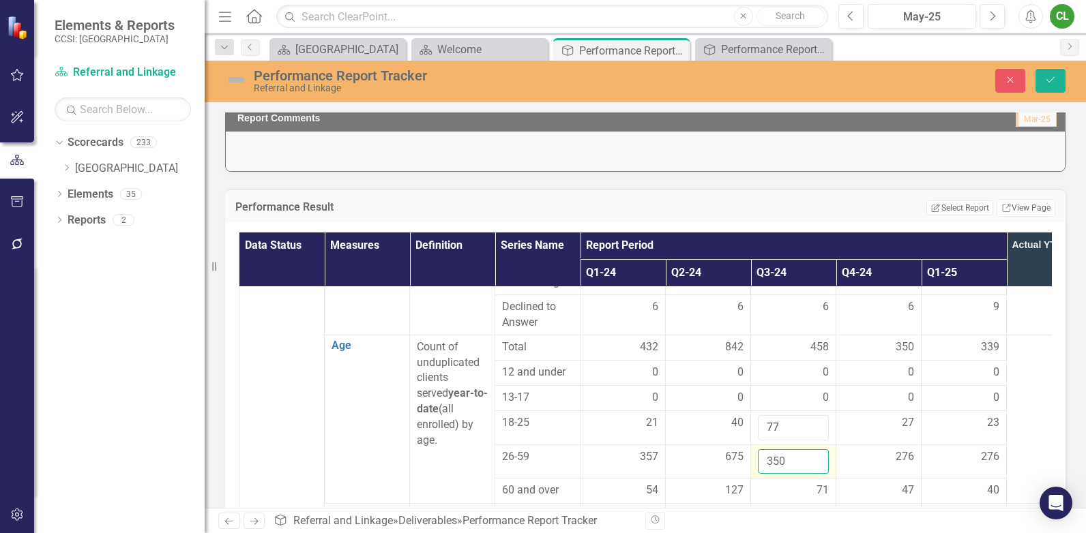
drag, startPoint x: 792, startPoint y: 426, endPoint x: 760, endPoint y: 427, distance: 32.1
click at [760, 450] on input "350" at bounding box center [793, 462] width 71 height 25
type input "1025"
click at [784, 483] on div "71" at bounding box center [793, 491] width 71 height 16
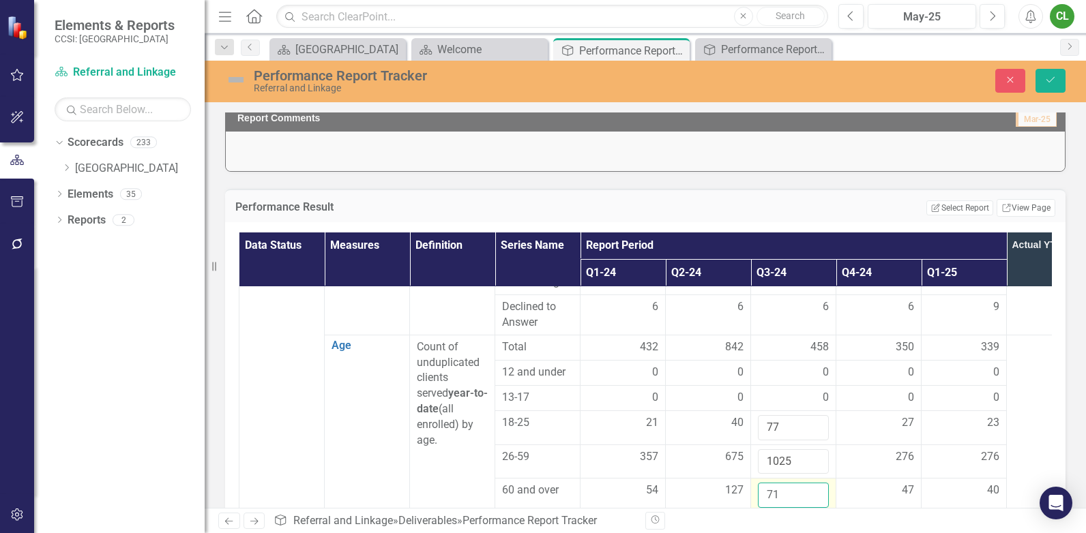
drag, startPoint x: 784, startPoint y: 458, endPoint x: 757, endPoint y: 465, distance: 28.0
click at [757, 479] on td "71" at bounding box center [793, 496] width 85 height 34
type input "198"
click at [1048, 88] on button "Save" at bounding box center [1051, 81] width 30 height 24
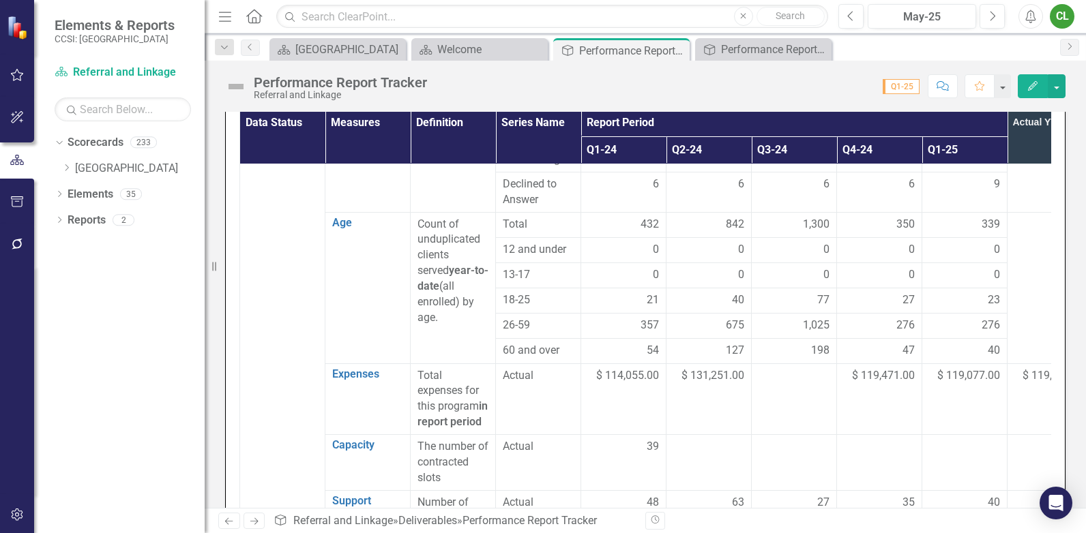
scroll to position [459, 0]
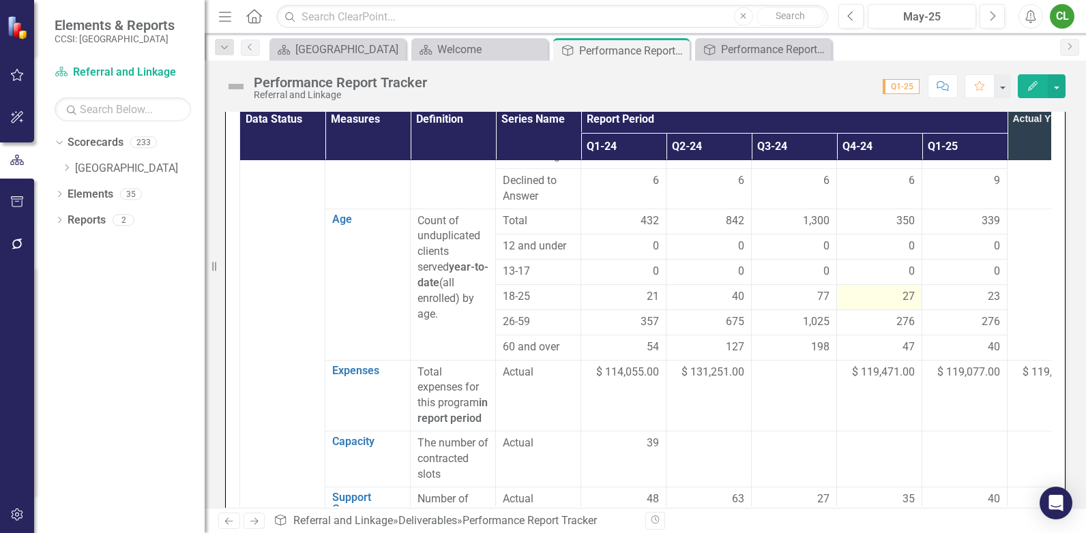
click at [892, 289] on div "27" at bounding box center [879, 297] width 71 height 16
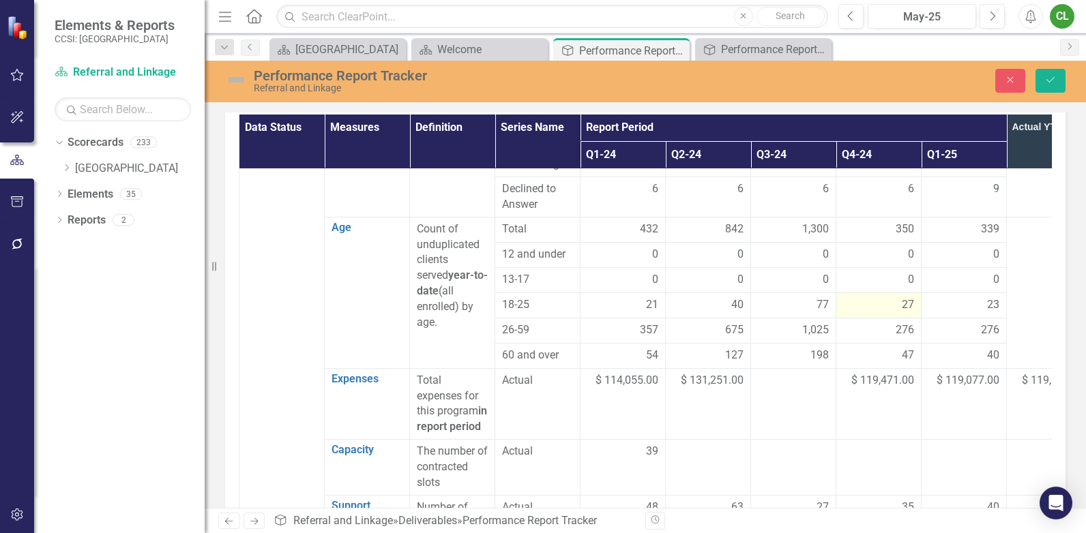
scroll to position [467, 0]
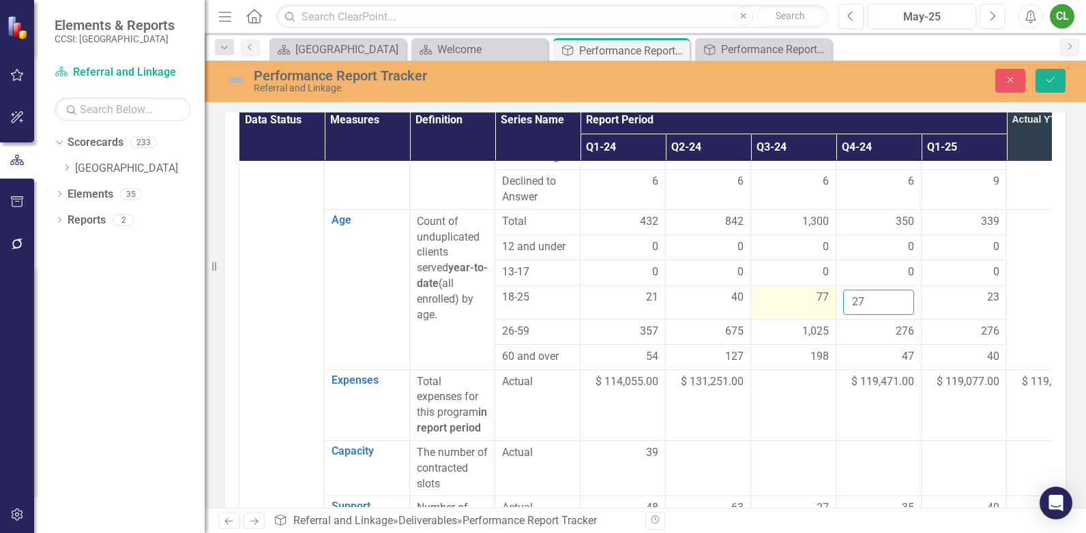
drag, startPoint x: 875, startPoint y: 269, endPoint x: 824, endPoint y: 274, distance: 50.7
click at [824, 285] on tr "18-25 21 40 77 27 23" at bounding box center [665, 302] width 853 height 34
type input "104"
click at [879, 324] on div "276" at bounding box center [878, 332] width 71 height 16
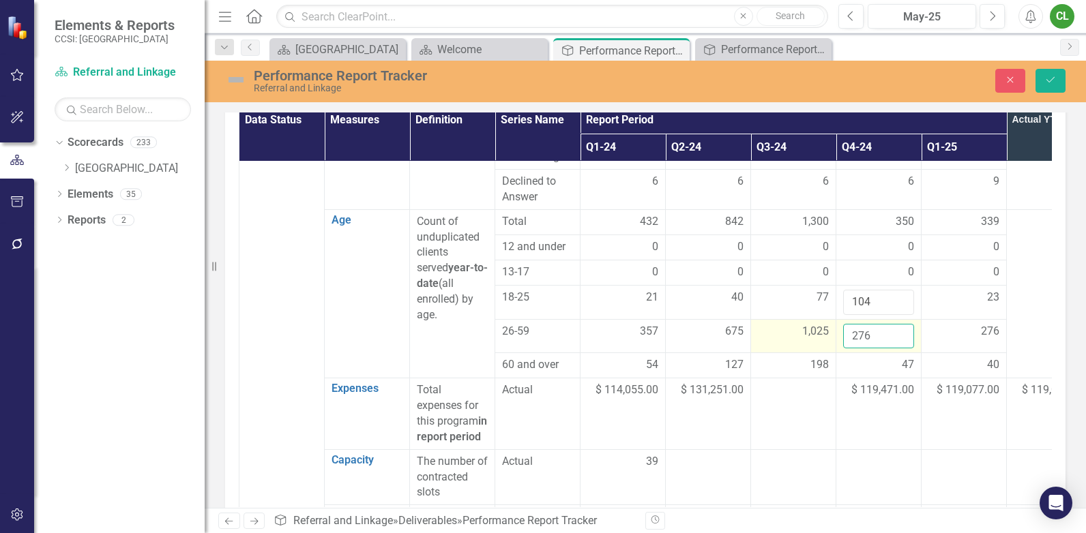
drag, startPoint x: 879, startPoint y: 301, endPoint x: 826, endPoint y: 303, distance: 52.6
click at [826, 319] on tr "26-59 357 675 1,025 276 276" at bounding box center [665, 336] width 853 height 34
type input "1301"
click at [892, 357] on div "47" at bounding box center [878, 365] width 71 height 16
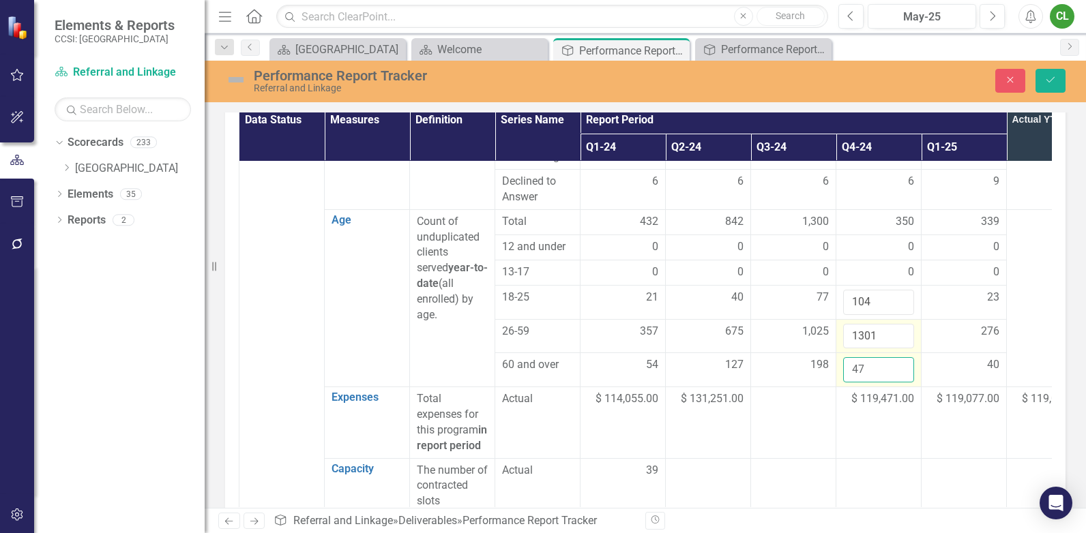
drag, startPoint x: 877, startPoint y: 336, endPoint x: 836, endPoint y: 329, distance: 40.8
click at [836, 353] on td "47" at bounding box center [878, 370] width 85 height 34
type input "245"
click at [1055, 87] on button "Save" at bounding box center [1051, 81] width 30 height 24
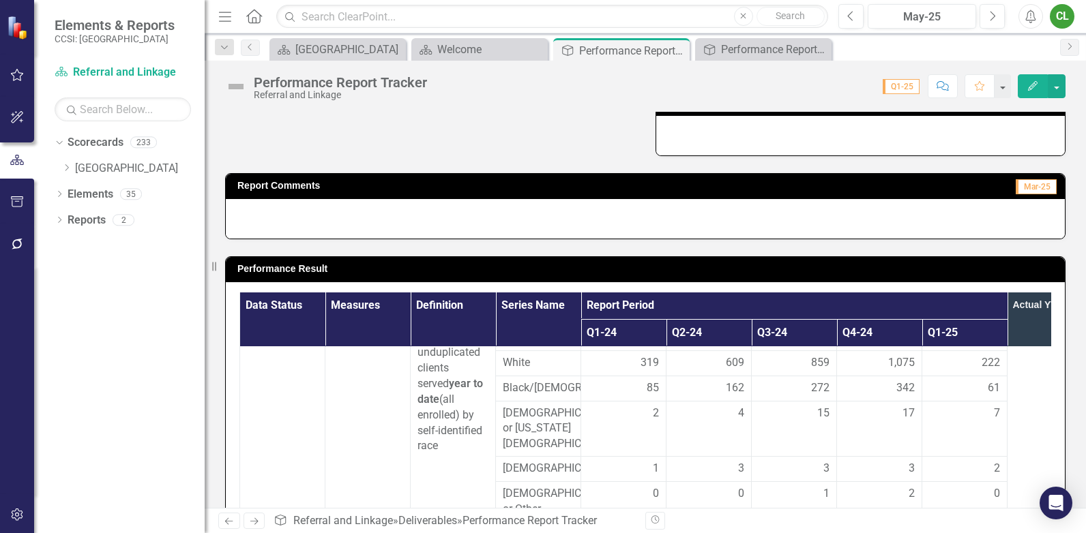
scroll to position [341, 0]
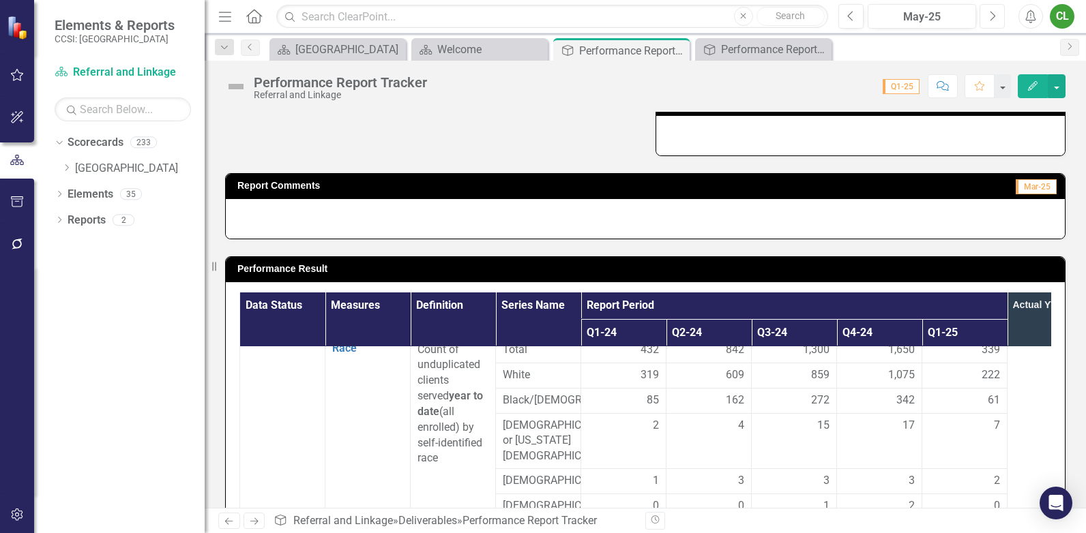
click at [991, 10] on icon "Next" at bounding box center [993, 16] width 8 height 12
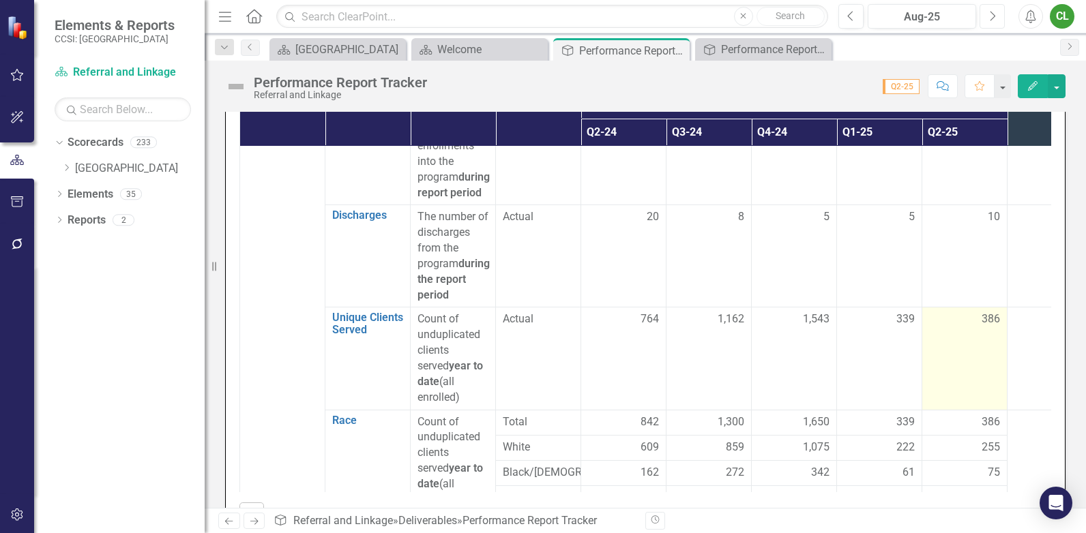
scroll to position [136, 0]
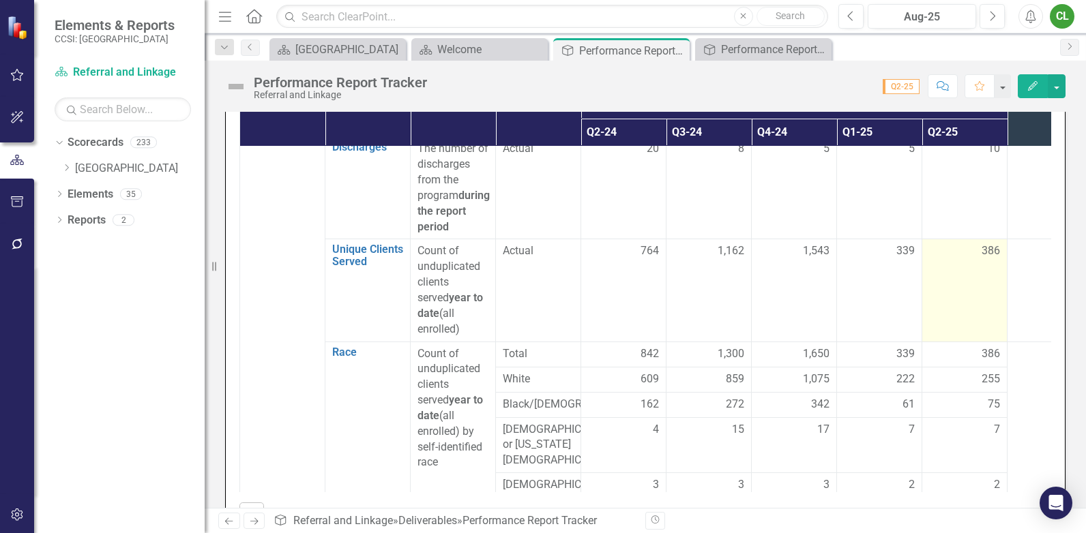
click at [991, 259] on span "386" at bounding box center [991, 252] width 18 height 16
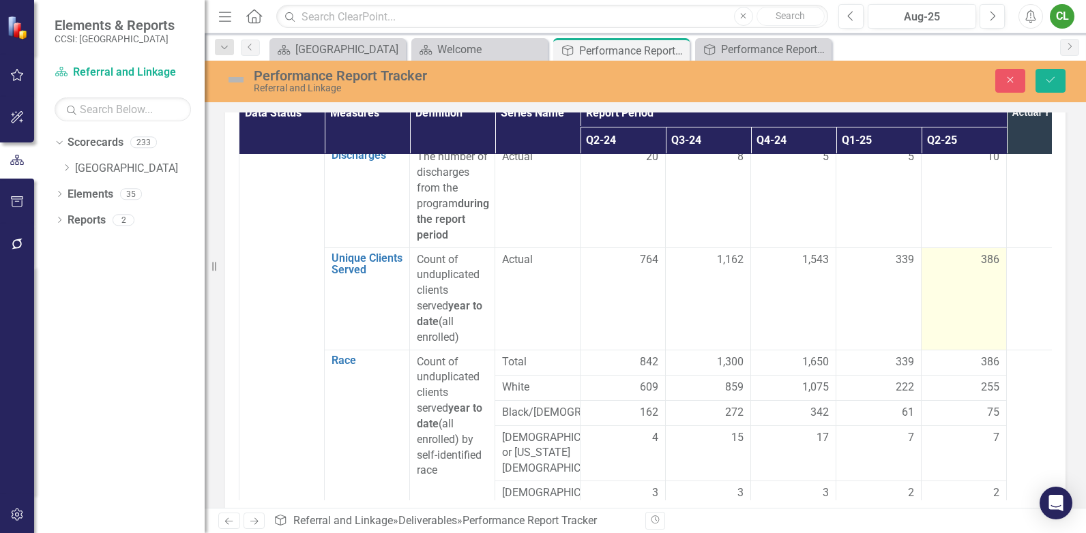
scroll to position [481, 0]
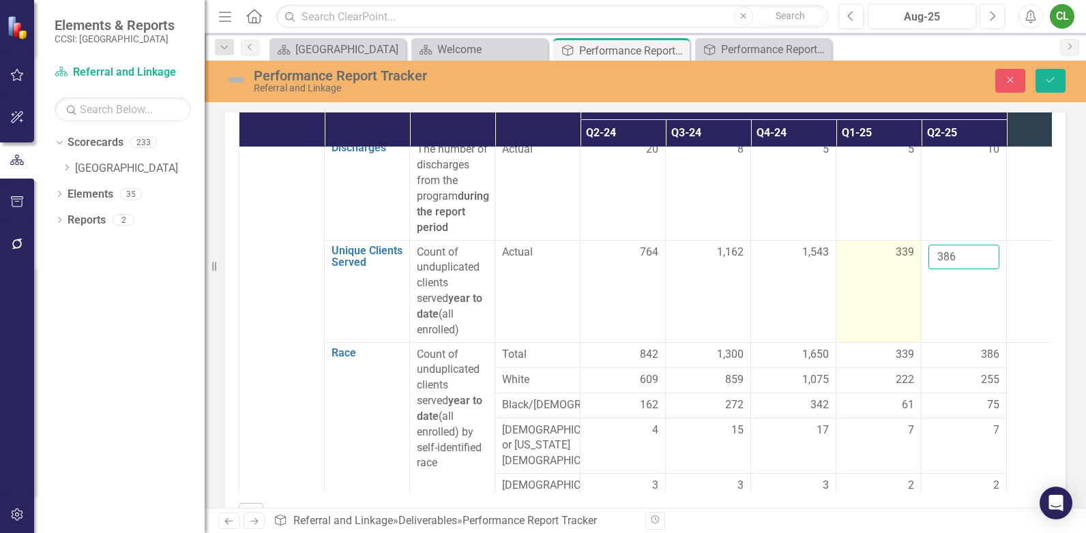
drag, startPoint x: 960, startPoint y: 268, endPoint x: 918, endPoint y: 268, distance: 41.6
click at [918, 268] on tr "Unique Clients Served Edit Edit Measure Link Open Element Count of unduplicated…" at bounding box center [665, 291] width 853 height 102
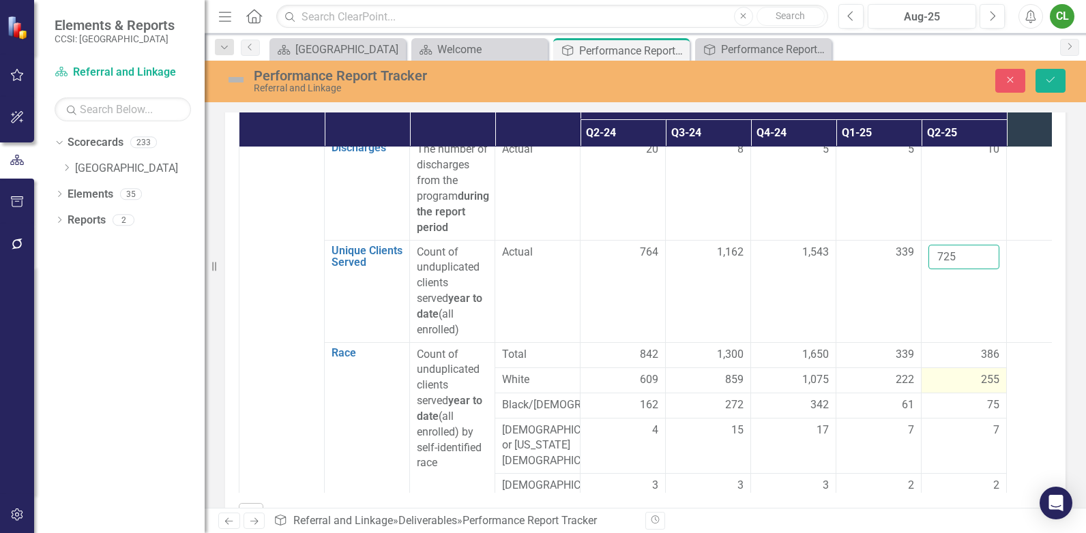
type input "725"
click at [951, 377] on div "255" at bounding box center [964, 380] width 71 height 16
click at [951, 383] on div "255" at bounding box center [964, 380] width 71 height 16
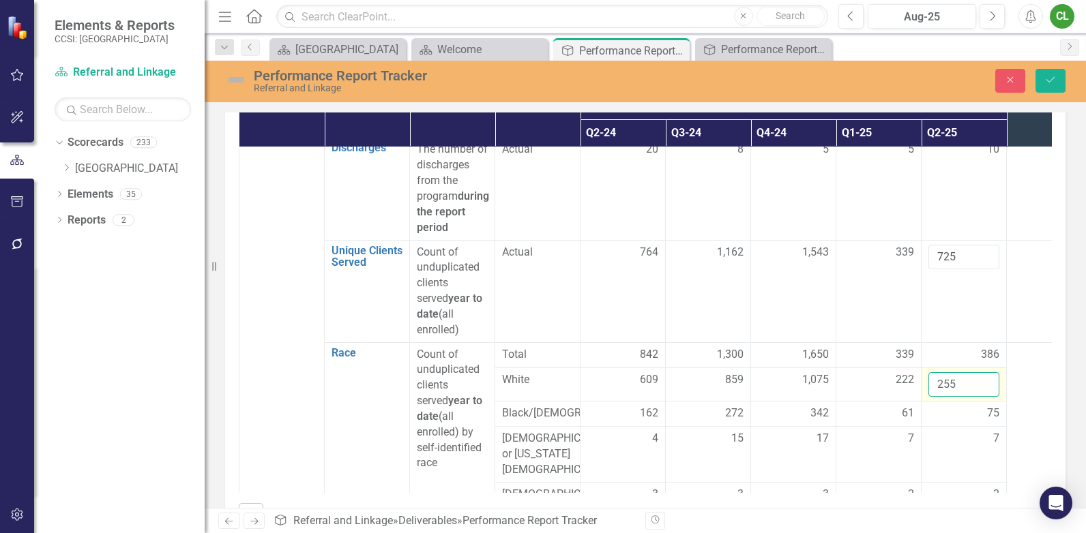
drag, startPoint x: 961, startPoint y: 385, endPoint x: 924, endPoint y: 381, distance: 37.0
click at [924, 381] on td "255" at bounding box center [964, 385] width 85 height 34
type input "477"
click at [956, 417] on div "75" at bounding box center [964, 414] width 71 height 16
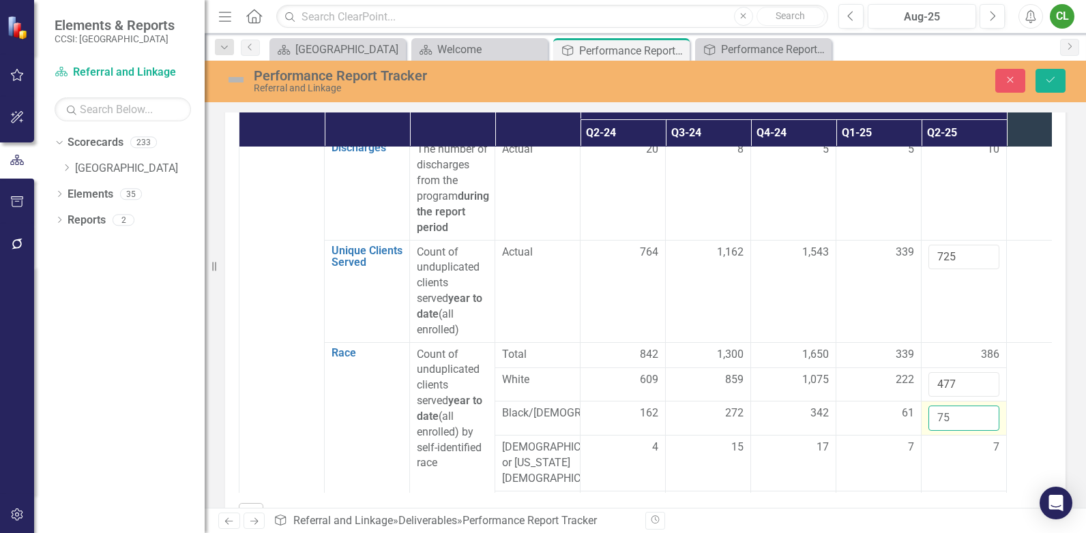
drag, startPoint x: 961, startPoint y: 415, endPoint x: 935, endPoint y: 412, distance: 25.5
click at [927, 414] on td "75" at bounding box center [964, 419] width 85 height 34
type input "136"
click at [949, 448] on div "7" at bounding box center [964, 448] width 71 height 16
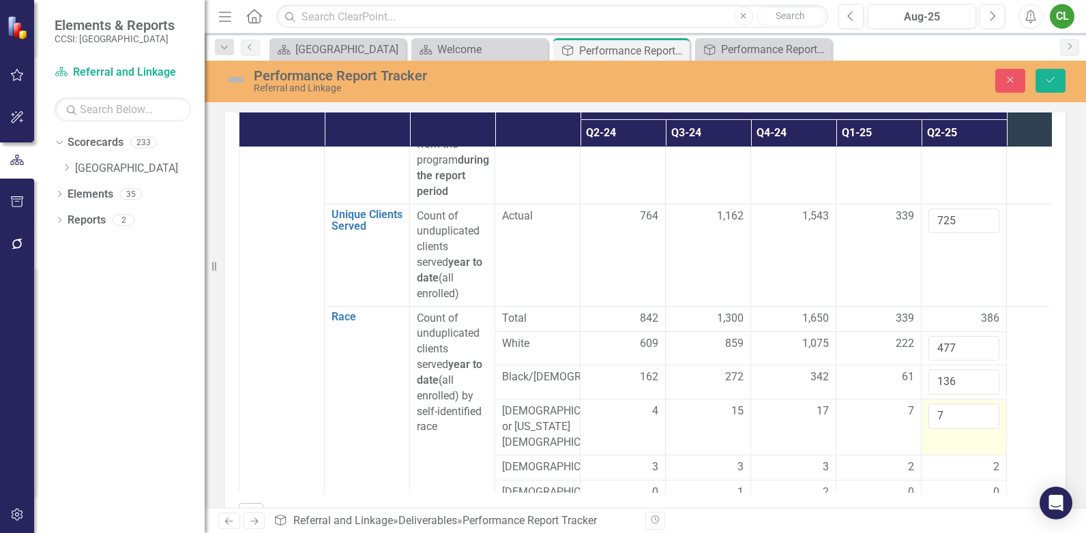
scroll to position [205, 0]
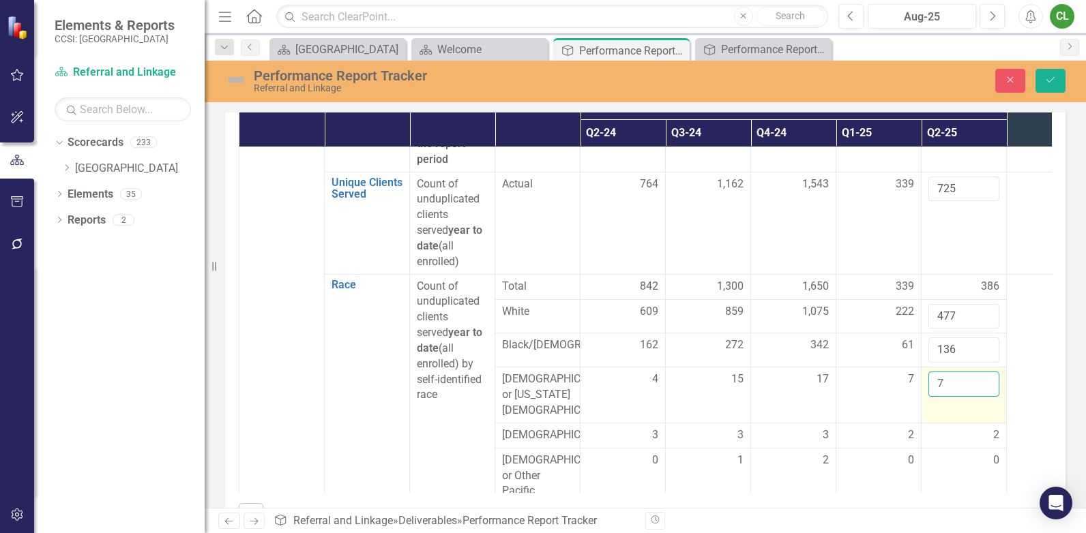
drag, startPoint x: 964, startPoint y: 385, endPoint x: 925, endPoint y: 385, distance: 38.9
click at [925, 385] on td "7" at bounding box center [964, 396] width 85 height 56
type input "14"
click at [950, 440] on div "2" at bounding box center [964, 436] width 71 height 16
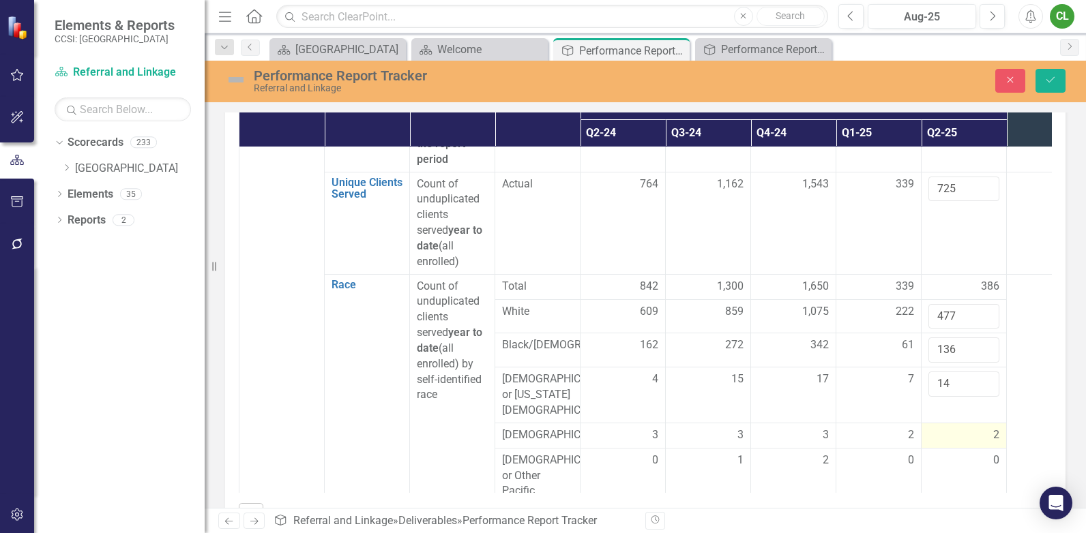
click at [950, 440] on div "2" at bounding box center [964, 436] width 71 height 16
drag, startPoint x: 950, startPoint y: 440, endPoint x: 929, endPoint y: 443, distance: 20.6
click at [930, 443] on input "2" at bounding box center [964, 440] width 71 height 25
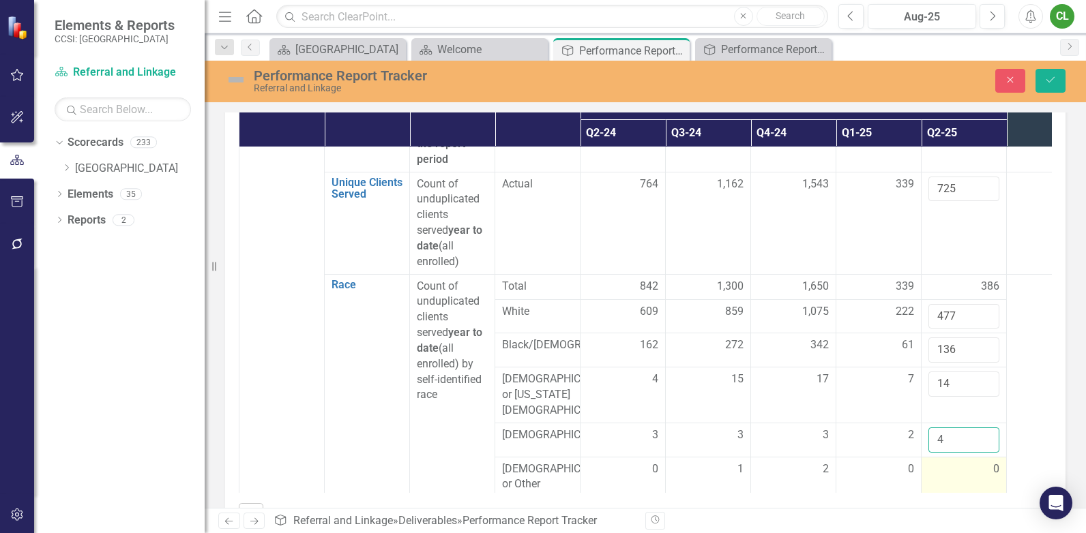
type input "4"
click at [939, 471] on div "0" at bounding box center [964, 470] width 71 height 16
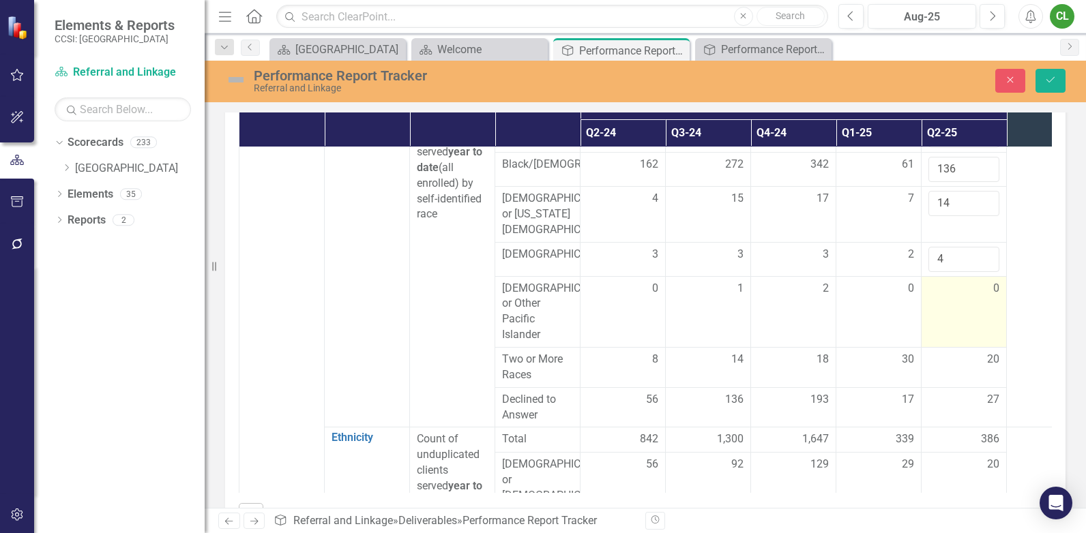
scroll to position [409, 0]
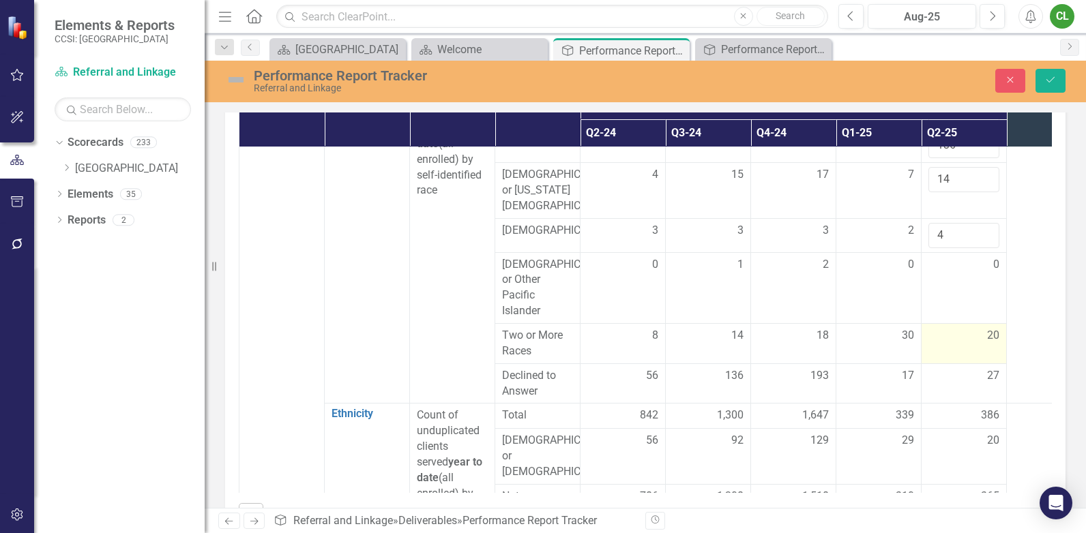
click at [964, 343] on div "20" at bounding box center [964, 336] width 71 height 16
drag, startPoint x: 966, startPoint y: 343, endPoint x: 907, endPoint y: 345, distance: 58.7
click at [907, 345] on tr "Two or More Races 8 14 18 30 20" at bounding box center [665, 344] width 853 height 40
type input "50"
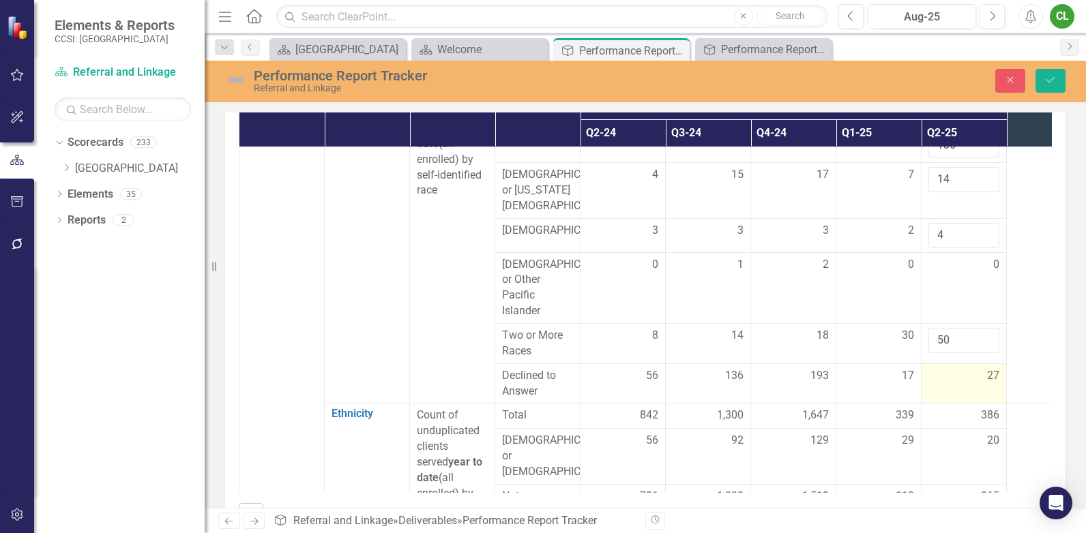
click at [958, 384] on div "27" at bounding box center [964, 376] width 71 height 16
drag, startPoint x: 958, startPoint y: 384, endPoint x: 911, endPoint y: 379, distance: 46.6
click at [911, 379] on tr "Declined to Answer 56 136 193 17 27" at bounding box center [665, 384] width 853 height 40
type input "44"
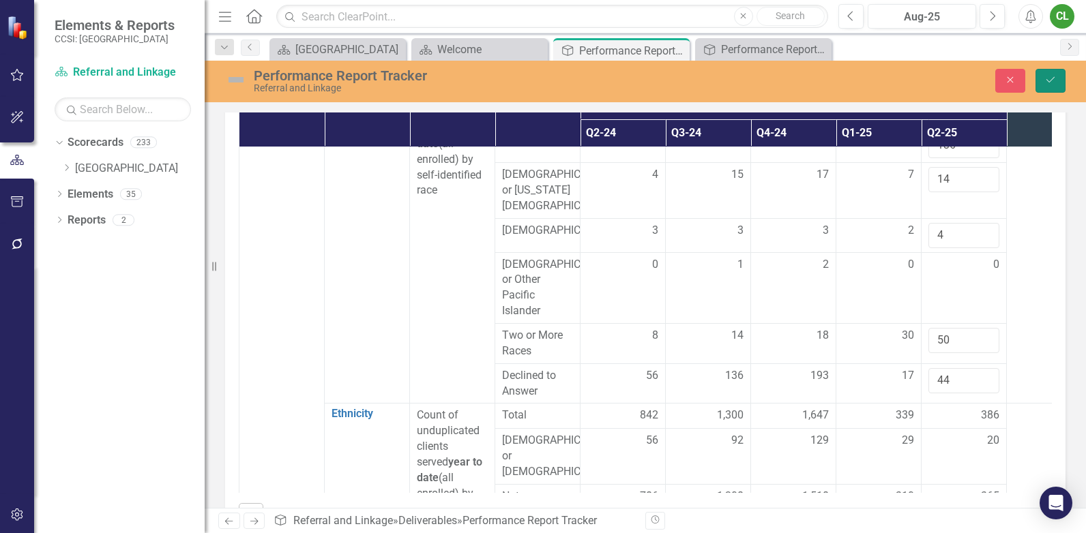
click at [1047, 83] on icon "Save" at bounding box center [1050, 80] width 12 height 10
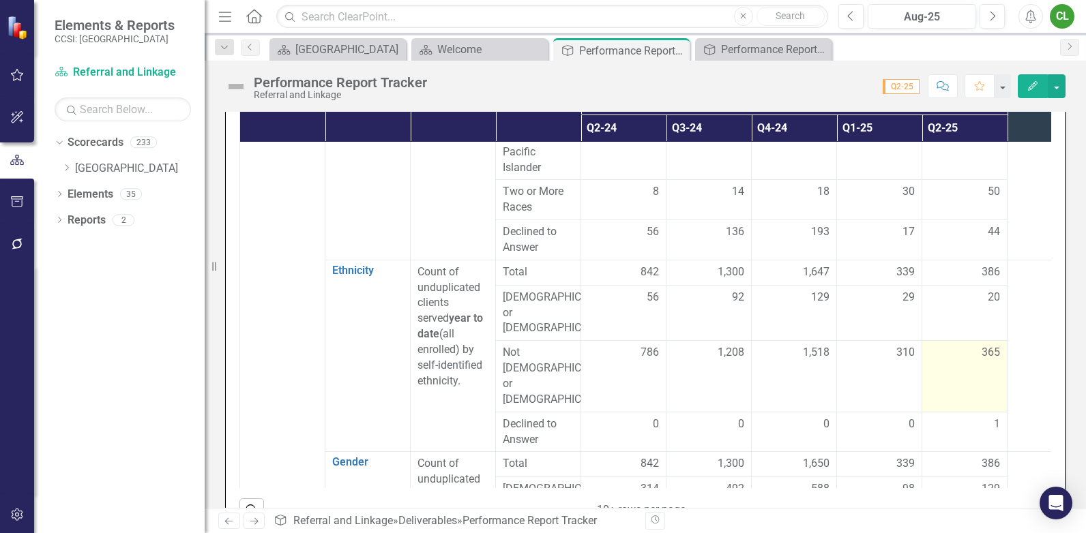
scroll to position [546, 0]
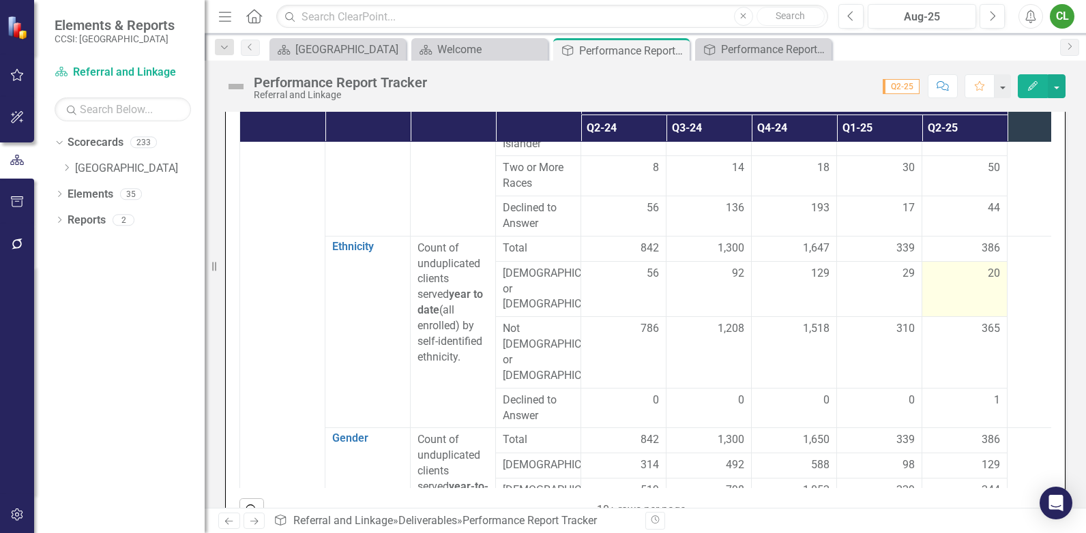
click at [969, 282] on div "20" at bounding box center [964, 274] width 71 height 16
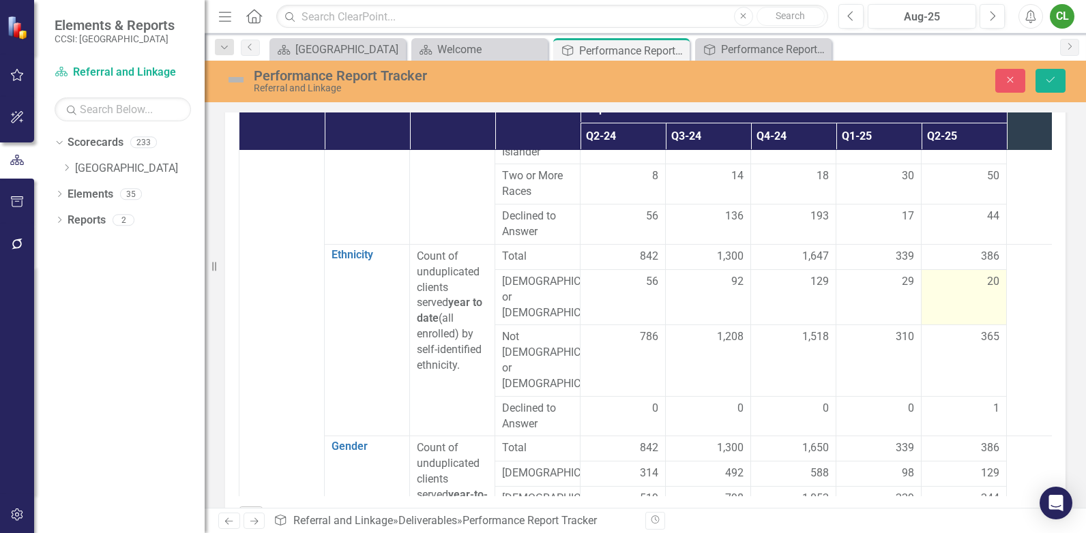
scroll to position [485, 0]
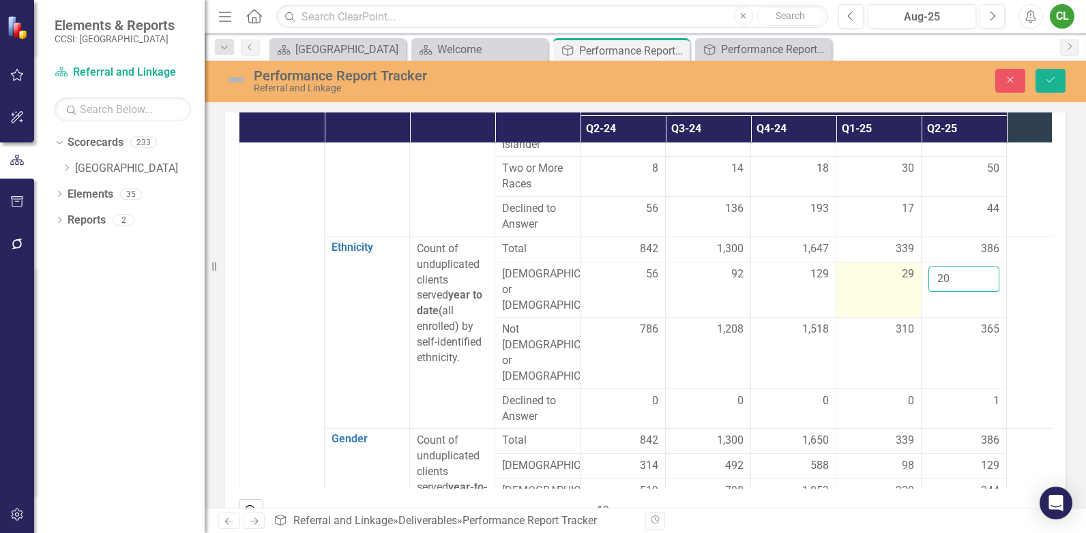
drag, startPoint x: 955, startPoint y: 292, endPoint x: 905, endPoint y: 293, distance: 49.8
click at [905, 293] on tr "[DEMOGRAPHIC_DATA] or [DEMOGRAPHIC_DATA] 56 92 129 29 20" at bounding box center [665, 290] width 853 height 56
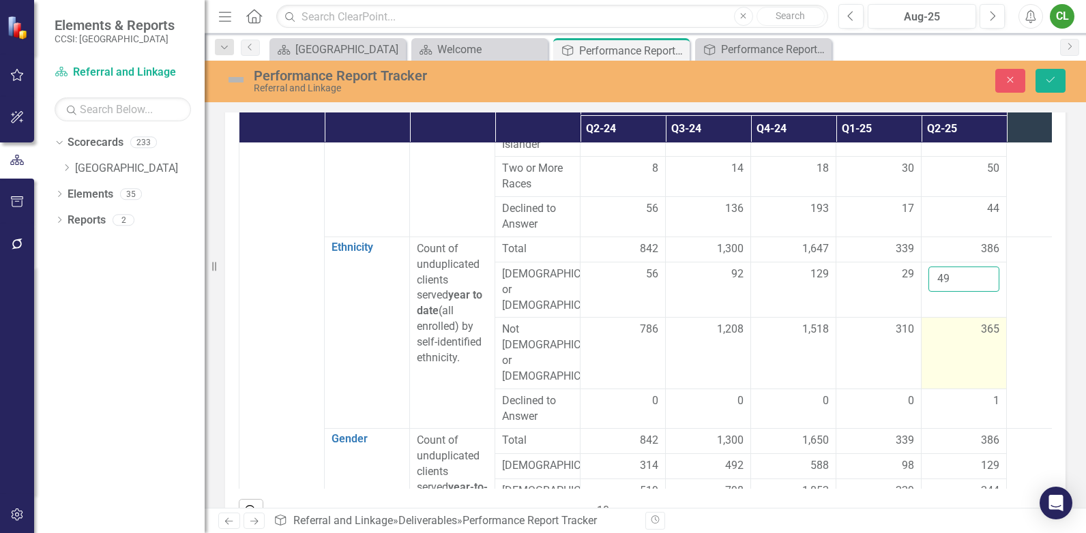
type input "49"
click at [946, 330] on div "365" at bounding box center [964, 330] width 71 height 16
drag, startPoint x: 972, startPoint y: 331, endPoint x: 921, endPoint y: 332, distance: 51.2
click at [922, 332] on td "365" at bounding box center [964, 353] width 85 height 71
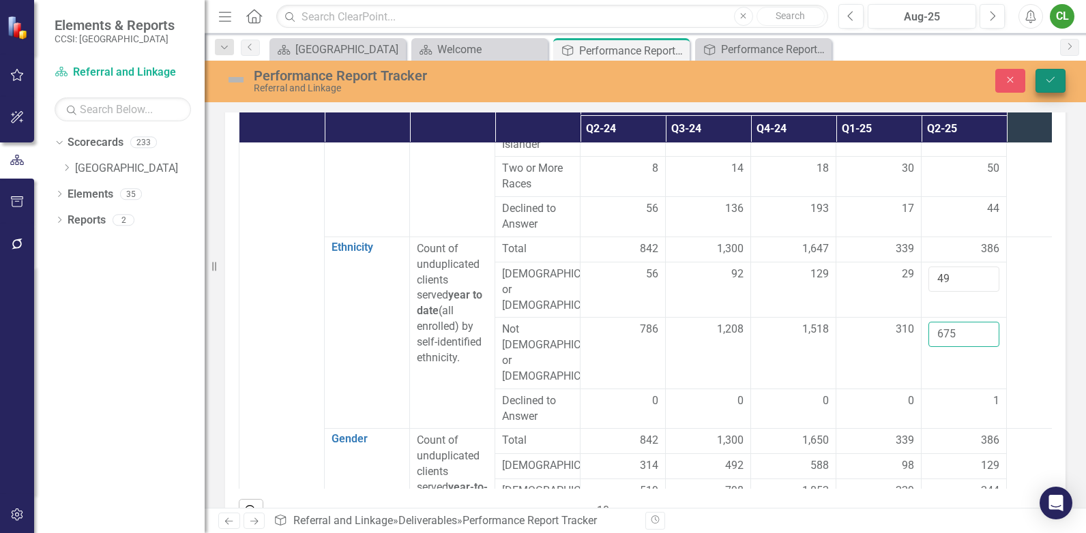
type input "675"
click at [1053, 80] on icon "Save" at bounding box center [1050, 80] width 12 height 10
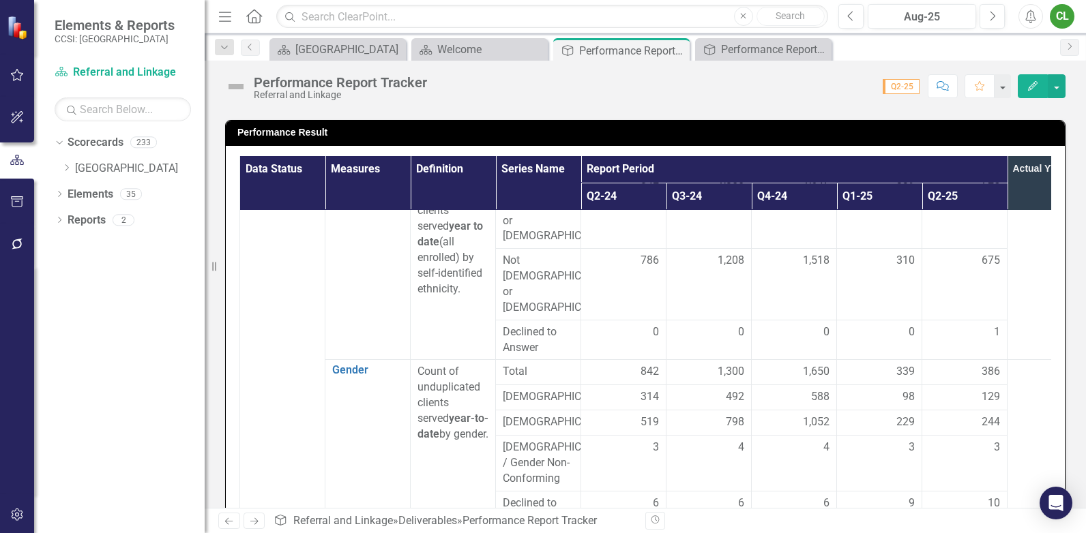
scroll to position [750, 0]
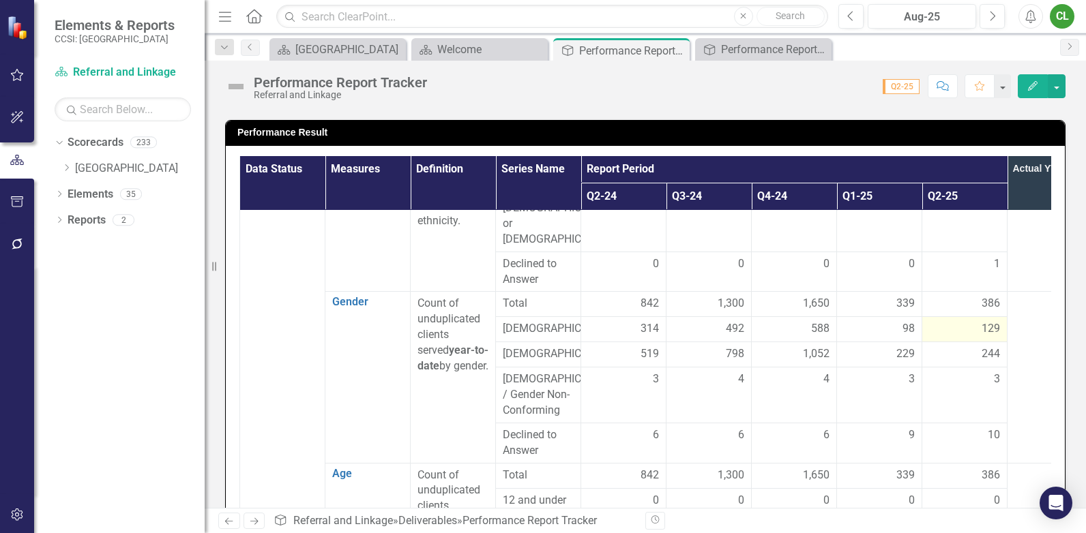
click at [969, 321] on div "129" at bounding box center [964, 329] width 71 height 16
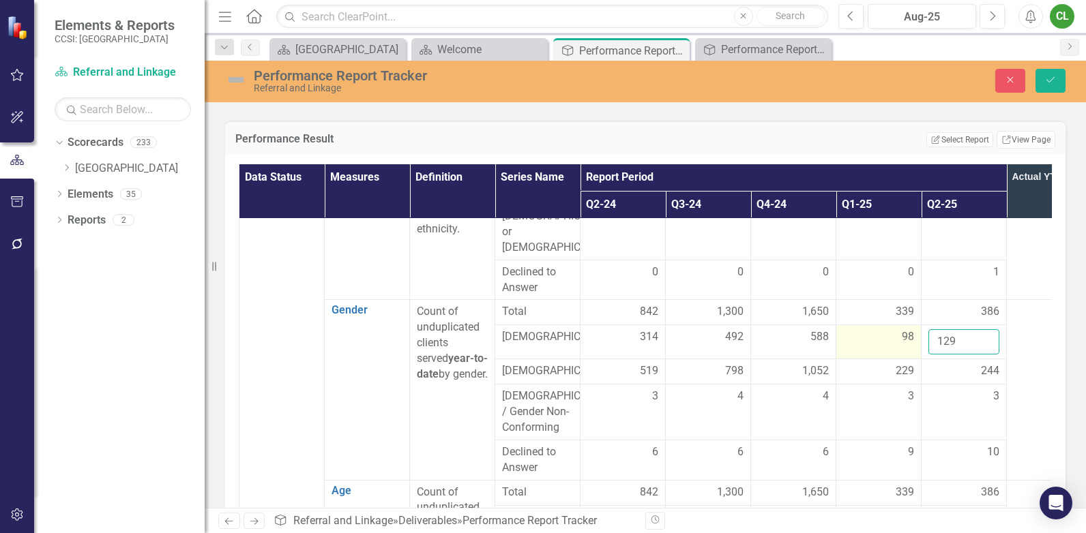
drag, startPoint x: 968, startPoint y: 309, endPoint x: 905, endPoint y: 306, distance: 62.9
click at [905, 325] on tr "[DEMOGRAPHIC_DATA] 314 492 588 98 129" at bounding box center [665, 342] width 853 height 34
type input "227"
click at [951, 364] on div "244" at bounding box center [964, 372] width 71 height 16
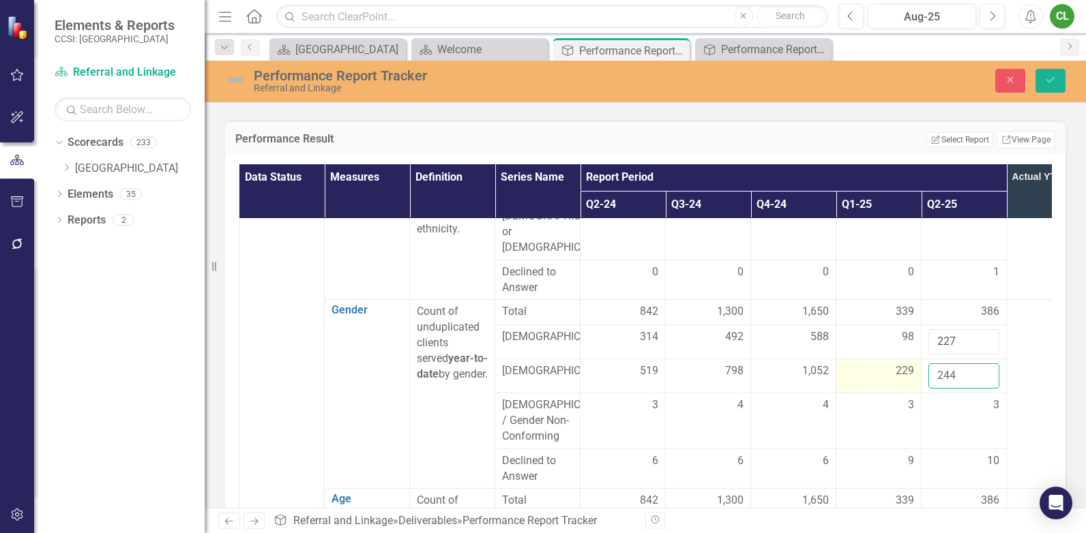
drag, startPoint x: 970, startPoint y: 344, endPoint x: 911, endPoint y: 341, distance: 58.7
click at [911, 360] on tr "[DEMOGRAPHIC_DATA] 519 798 1,052 229 244" at bounding box center [665, 377] width 853 height 34
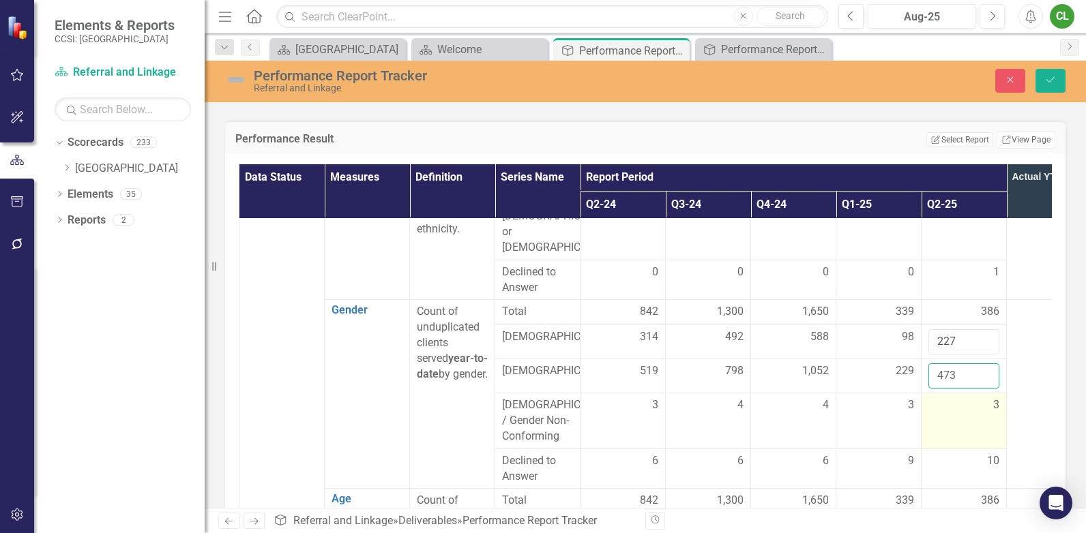
type input "473"
click at [957, 394] on td "3" at bounding box center [964, 422] width 85 height 56
click at [963, 398] on div "3" at bounding box center [964, 406] width 71 height 16
drag, startPoint x: 956, startPoint y: 375, endPoint x: 925, endPoint y: 379, distance: 31.6
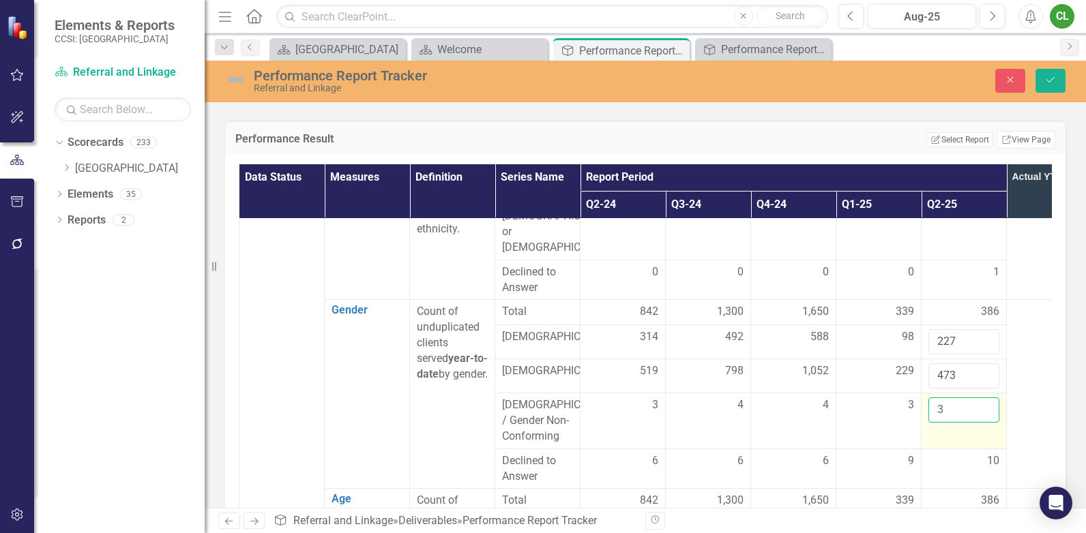
click at [925, 394] on td "3" at bounding box center [964, 422] width 85 height 56
type input "6"
click at [953, 454] on div "10" at bounding box center [964, 462] width 71 height 16
drag, startPoint x: 958, startPoint y: 430, endPoint x: 931, endPoint y: 428, distance: 26.7
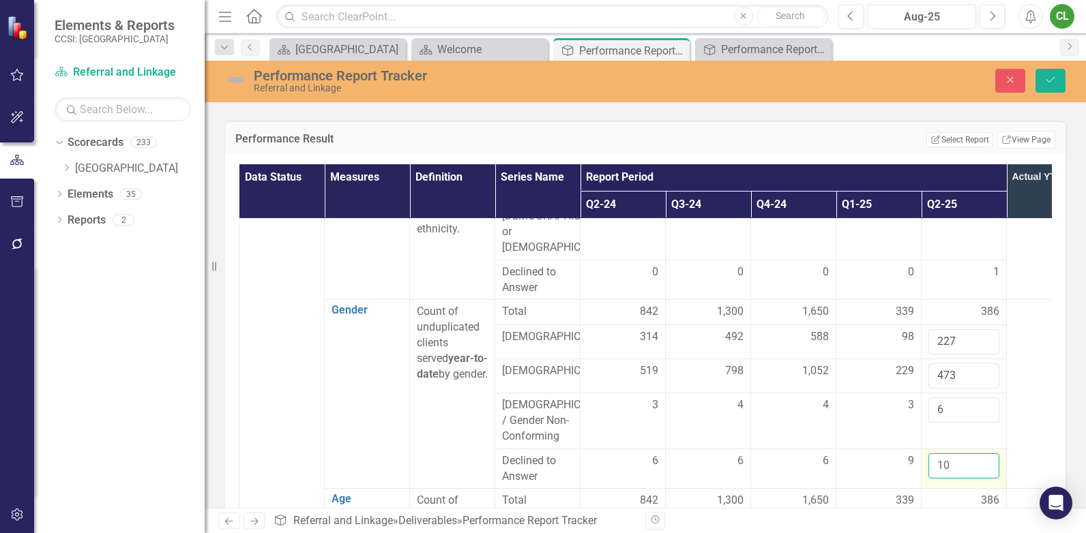
click at [931, 454] on input "10" at bounding box center [964, 466] width 71 height 25
type input "19"
click at [1057, 83] on button "Save" at bounding box center [1051, 81] width 30 height 24
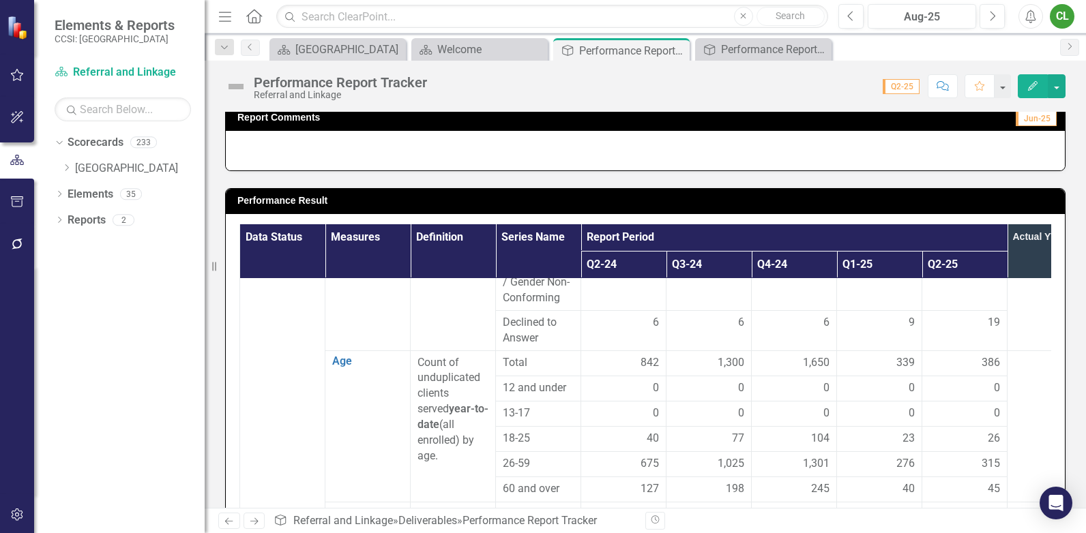
scroll to position [955, 0]
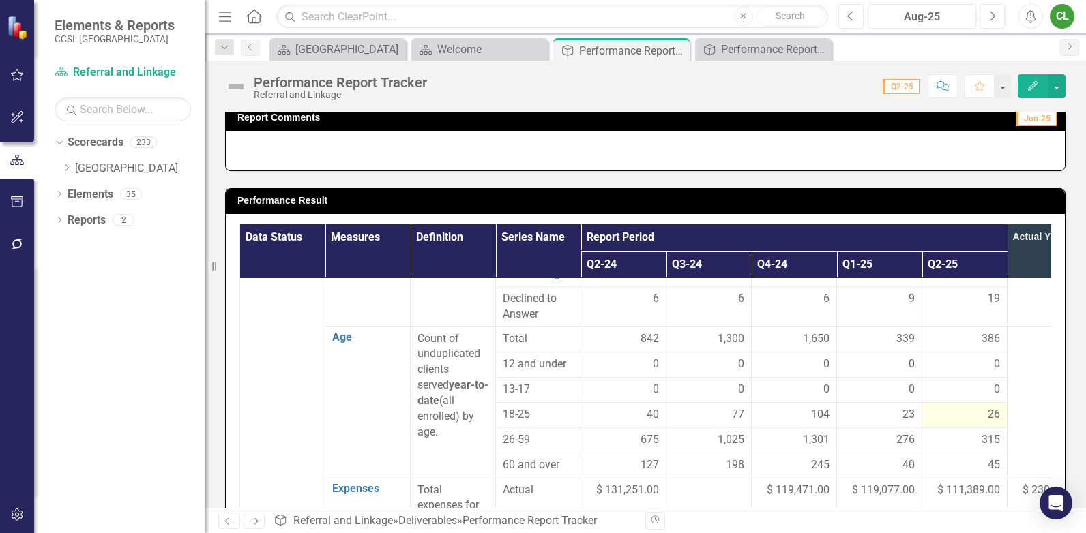
click at [969, 407] on div "26" at bounding box center [964, 415] width 71 height 16
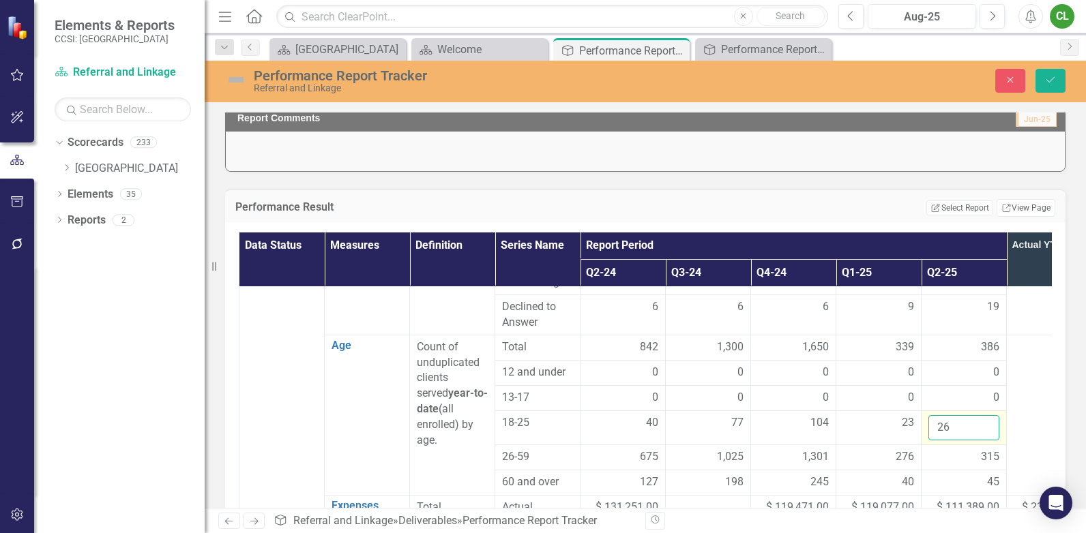
drag, startPoint x: 967, startPoint y: 392, endPoint x: 934, endPoint y: 392, distance: 33.4
click at [934, 415] on input "26" at bounding box center [964, 427] width 71 height 25
type input "49"
click at [978, 475] on div "45" at bounding box center [964, 483] width 71 height 16
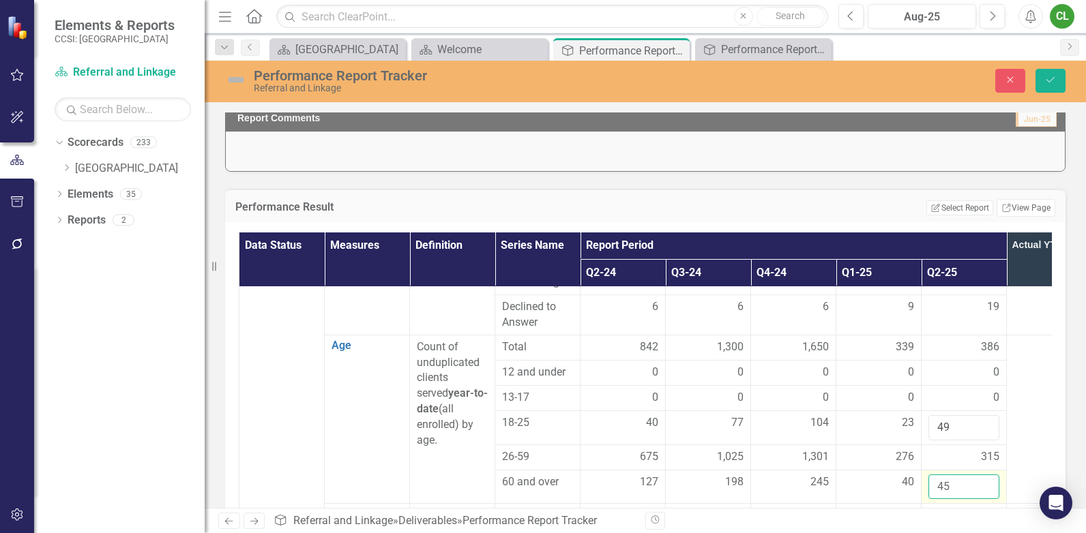
click at [978, 475] on input "45" at bounding box center [964, 487] width 71 height 25
type input "85"
click at [976, 450] on div "315" at bounding box center [964, 458] width 71 height 16
drag, startPoint x: 975, startPoint y: 426, endPoint x: 925, endPoint y: 428, distance: 49.8
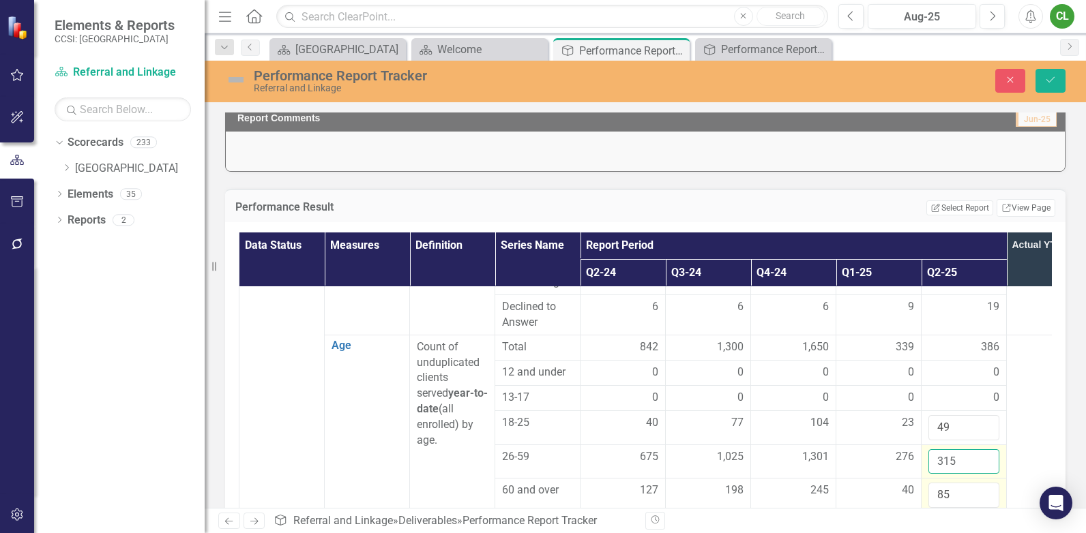
click at [925, 445] on td "315" at bounding box center [964, 462] width 85 height 34
type input "591"
click at [1055, 84] on icon "Save" at bounding box center [1050, 80] width 12 height 10
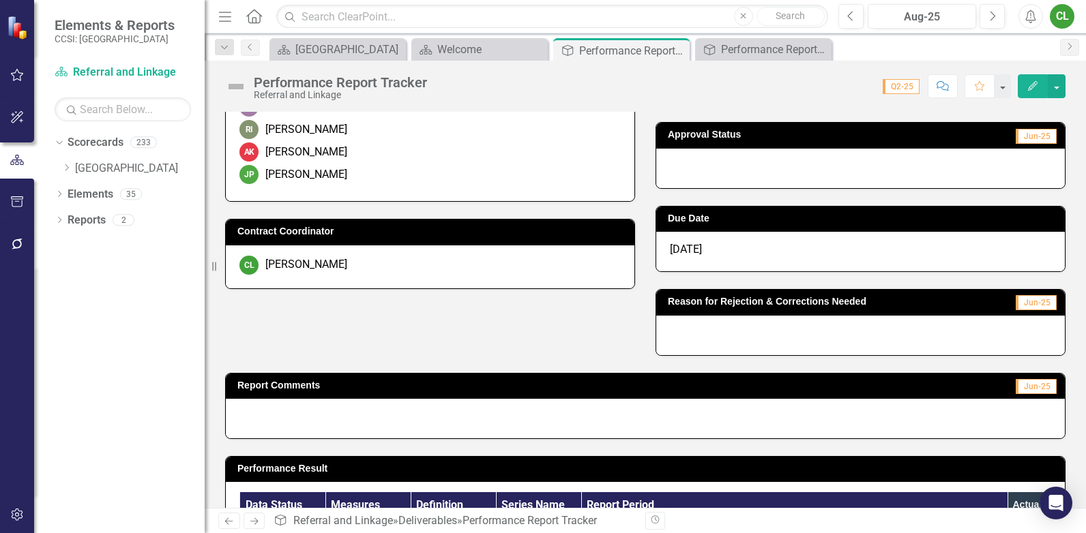
scroll to position [68, 0]
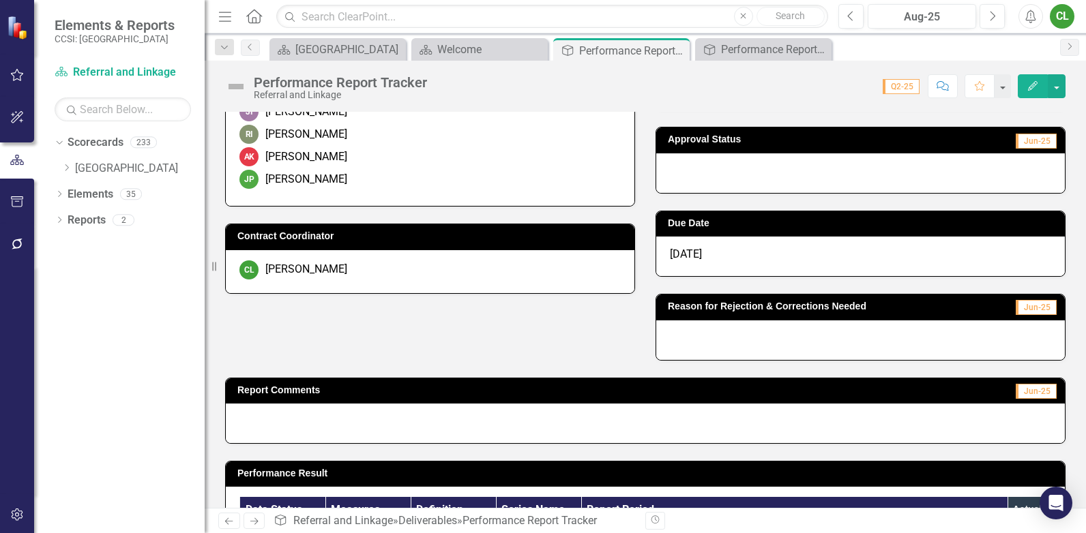
click at [714, 255] on div "[DATE]" at bounding box center [860, 257] width 409 height 40
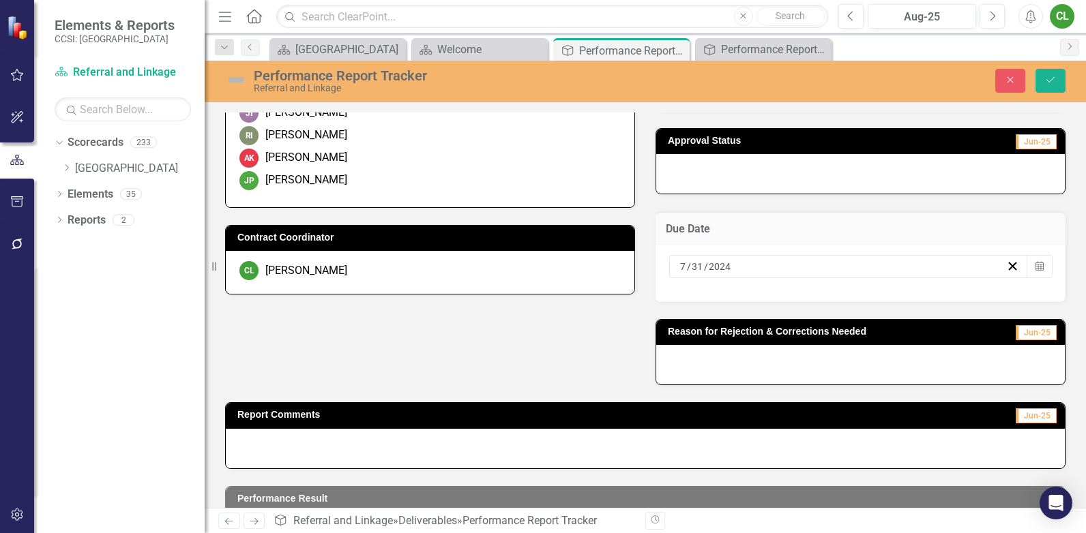
click at [748, 265] on div "[DATE]" at bounding box center [842, 267] width 328 height 14
click at [1036, 269] on icon "button" at bounding box center [1040, 266] width 8 height 10
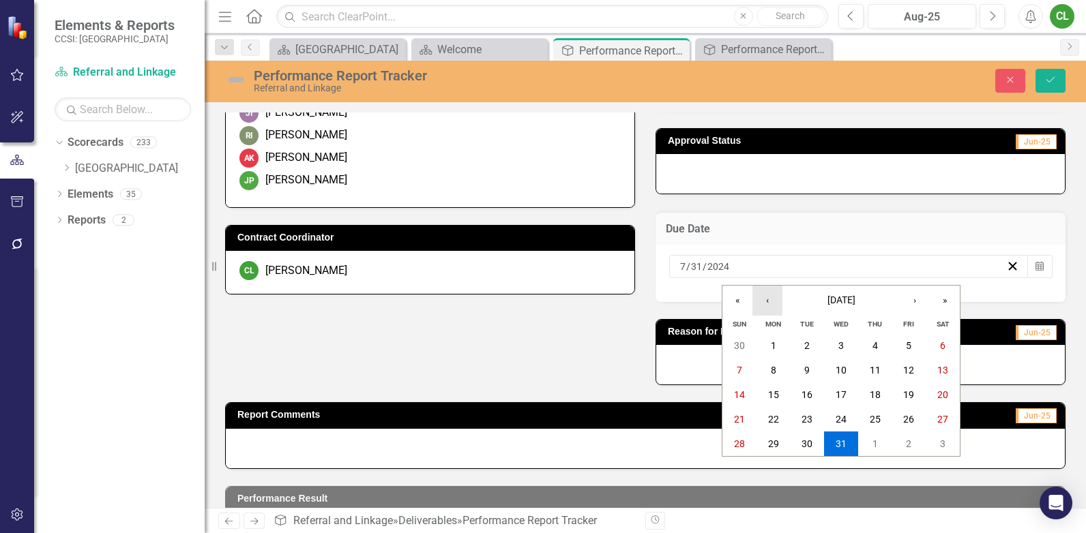
click at [765, 304] on button "‹" at bounding box center [767, 301] width 30 height 30
click at [916, 306] on button "›" at bounding box center [915, 301] width 30 height 30
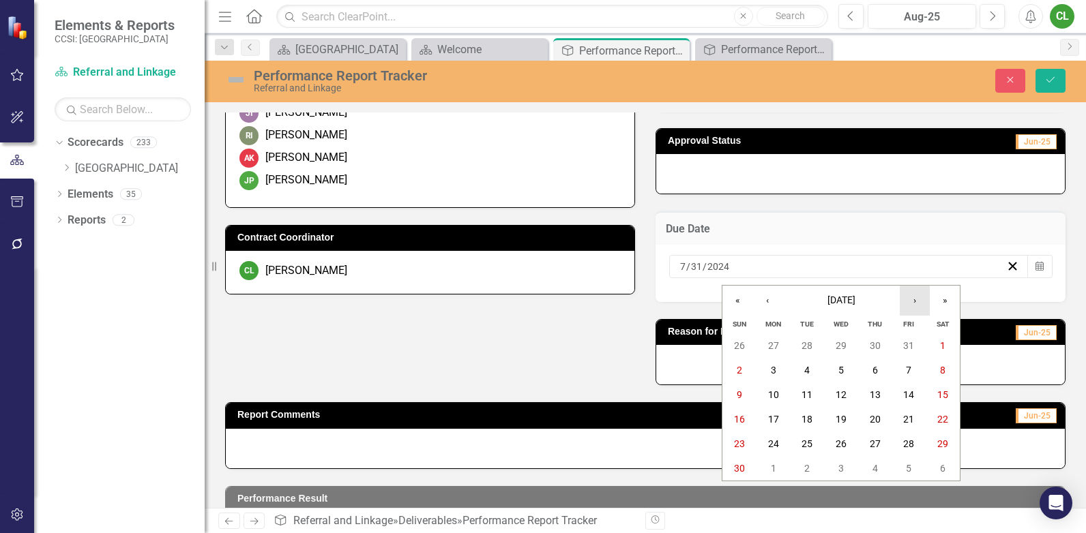
click at [916, 306] on button "›" at bounding box center [915, 301] width 30 height 30
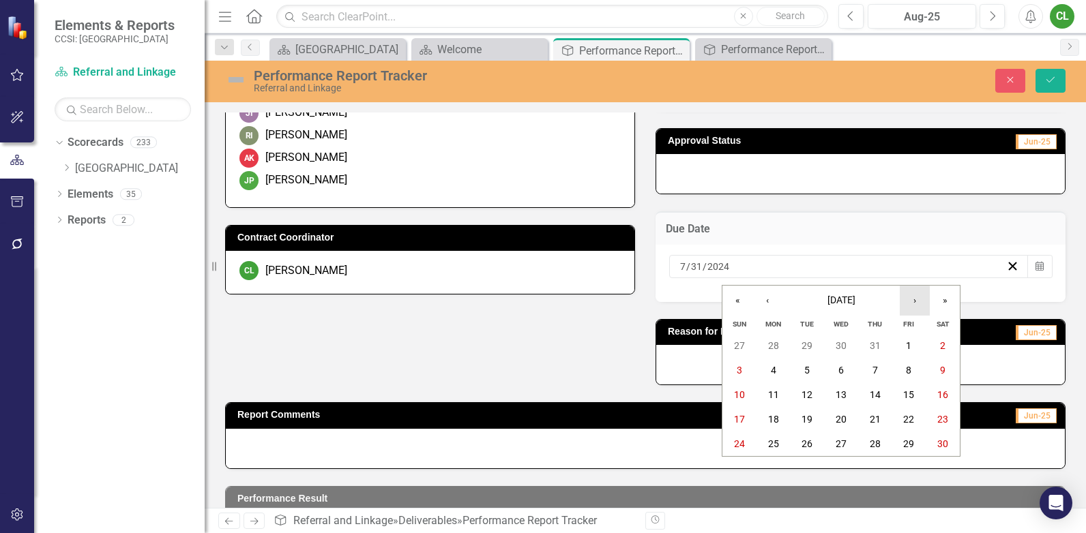
click at [916, 306] on button "›" at bounding box center [915, 301] width 30 height 30
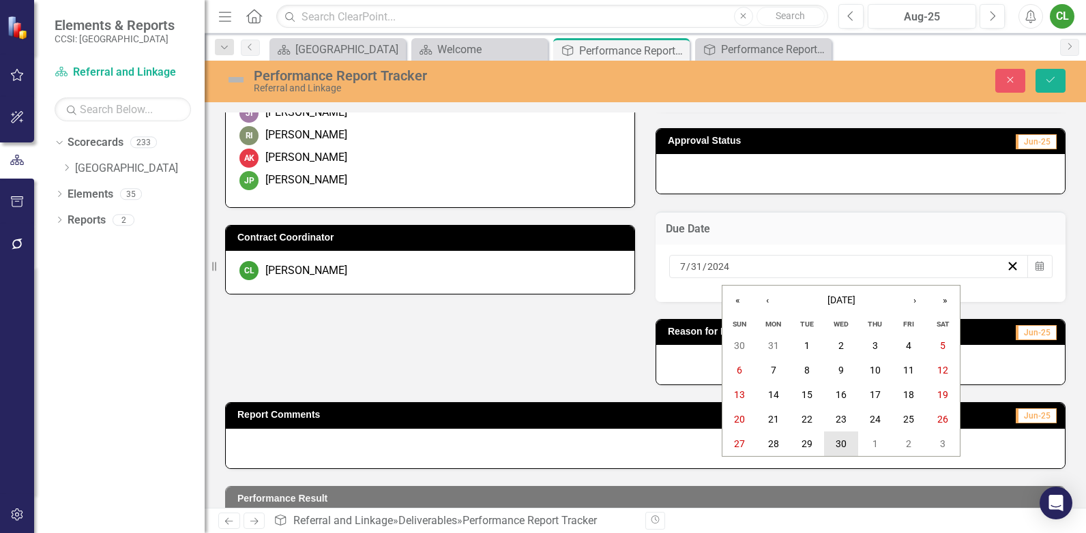
click at [842, 441] on abbr "30" at bounding box center [841, 444] width 11 height 11
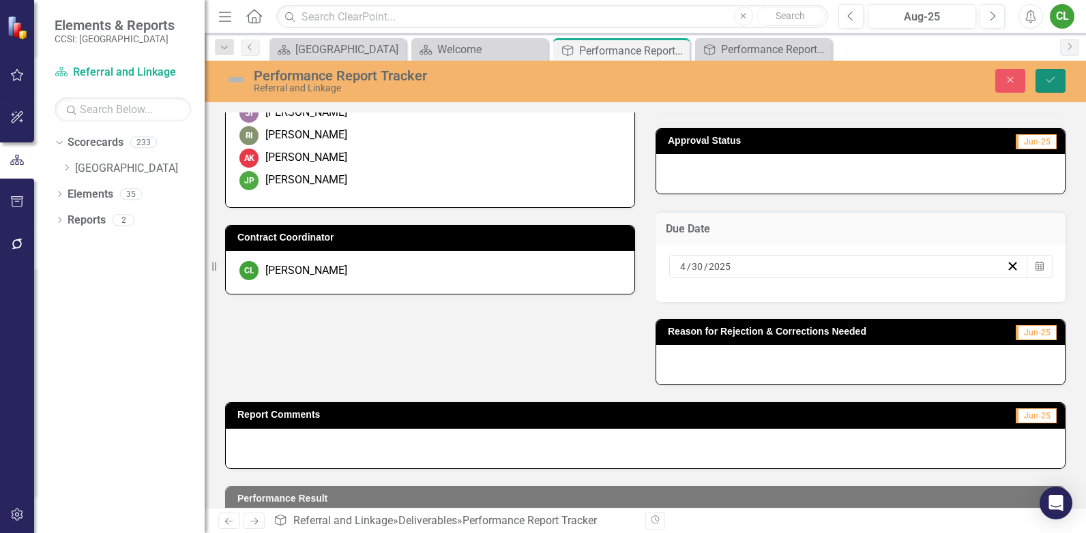
click at [1044, 83] on button "Save" at bounding box center [1051, 81] width 30 height 24
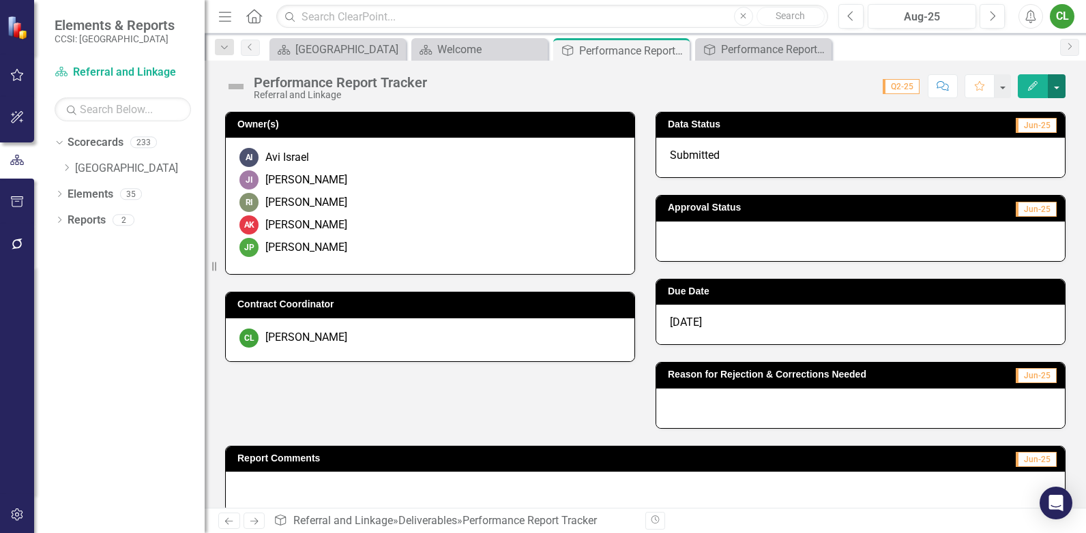
click at [1050, 83] on button "button" at bounding box center [1057, 86] width 18 height 24
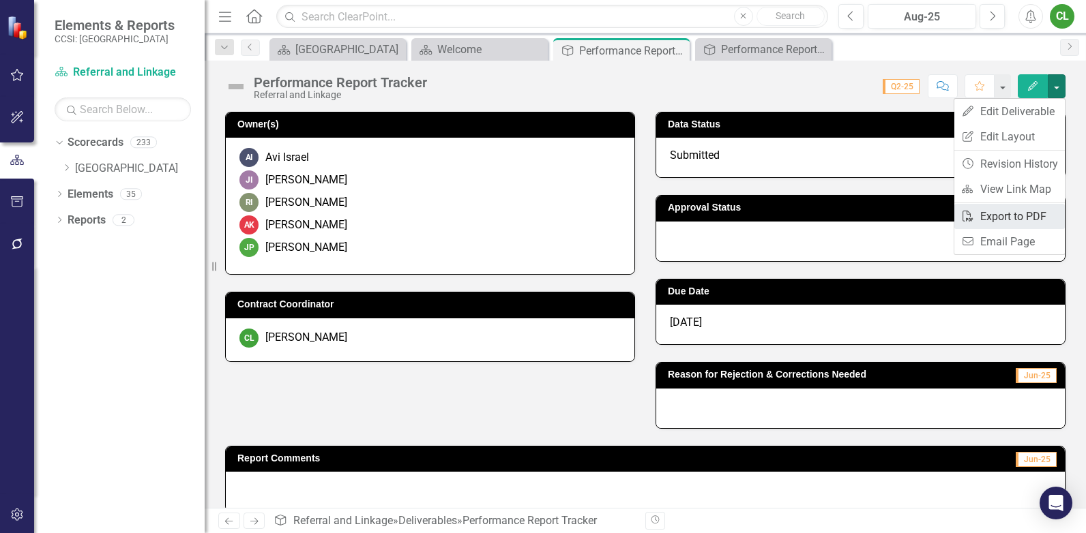
click at [1018, 215] on link "PDF Export to PDF" at bounding box center [1009, 216] width 111 height 25
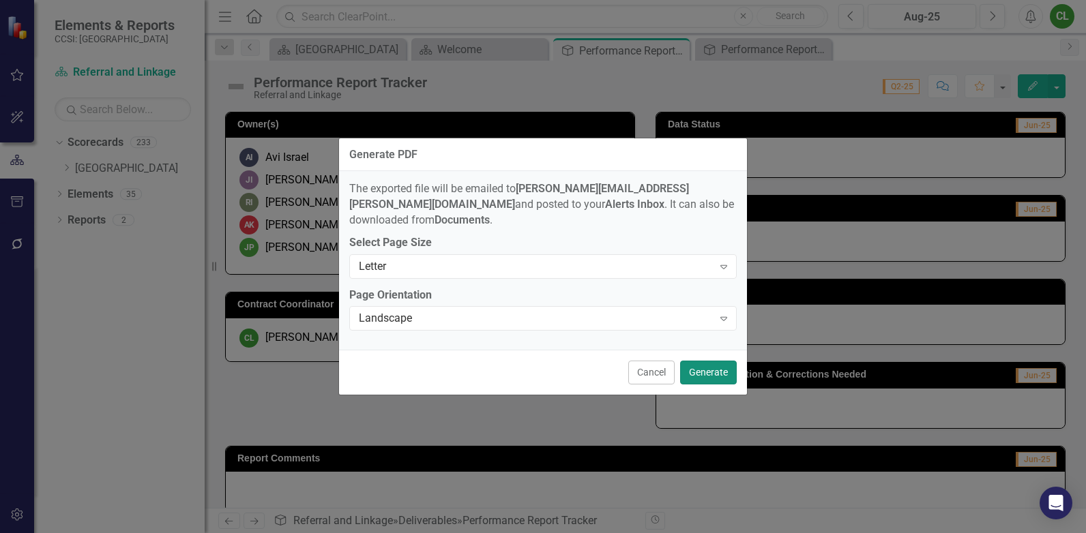
click at [701, 362] on button "Generate" at bounding box center [708, 373] width 57 height 24
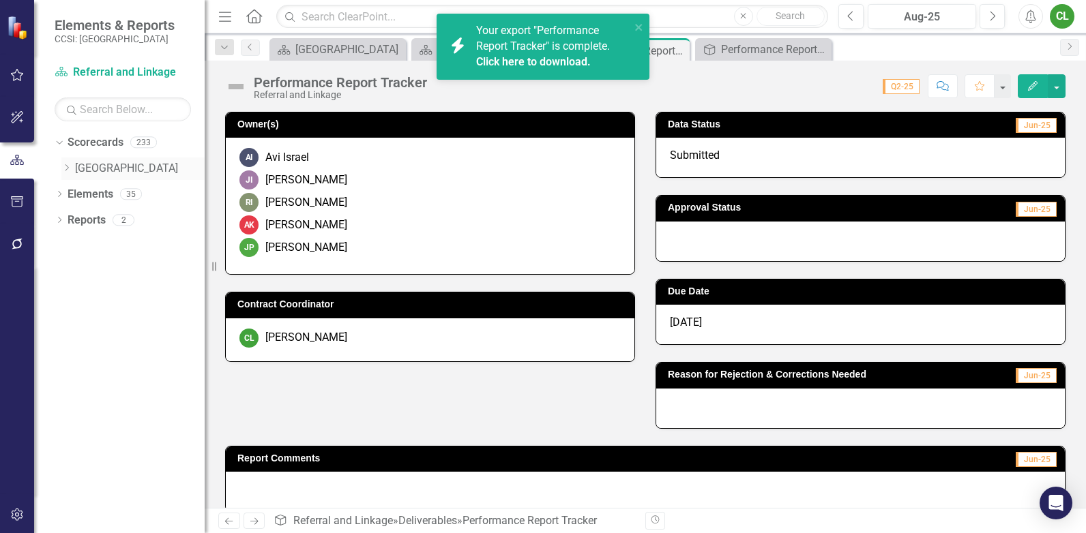
click at [67, 166] on icon at bounding box center [66, 167] width 3 height 7
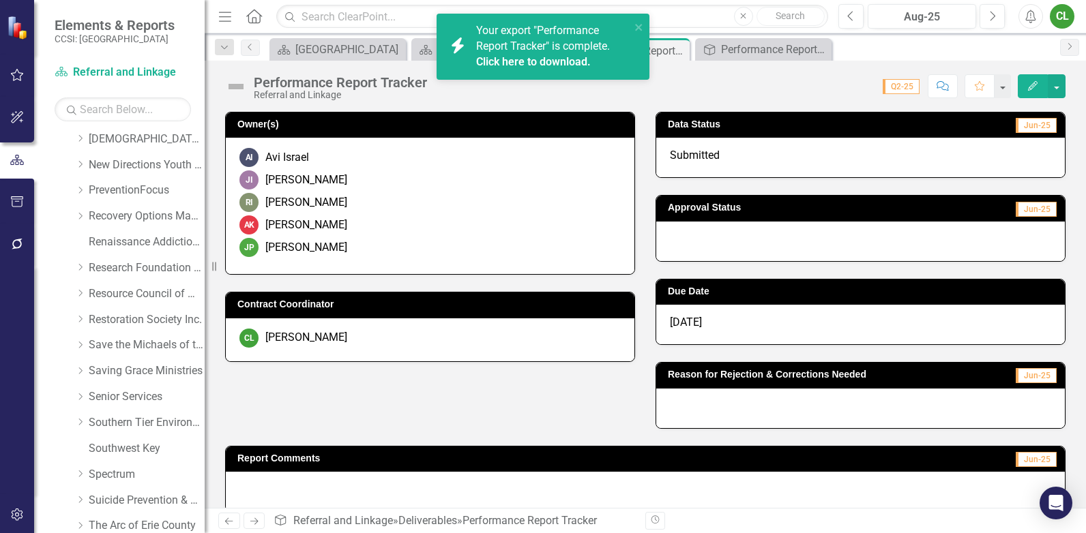
scroll to position [614, 0]
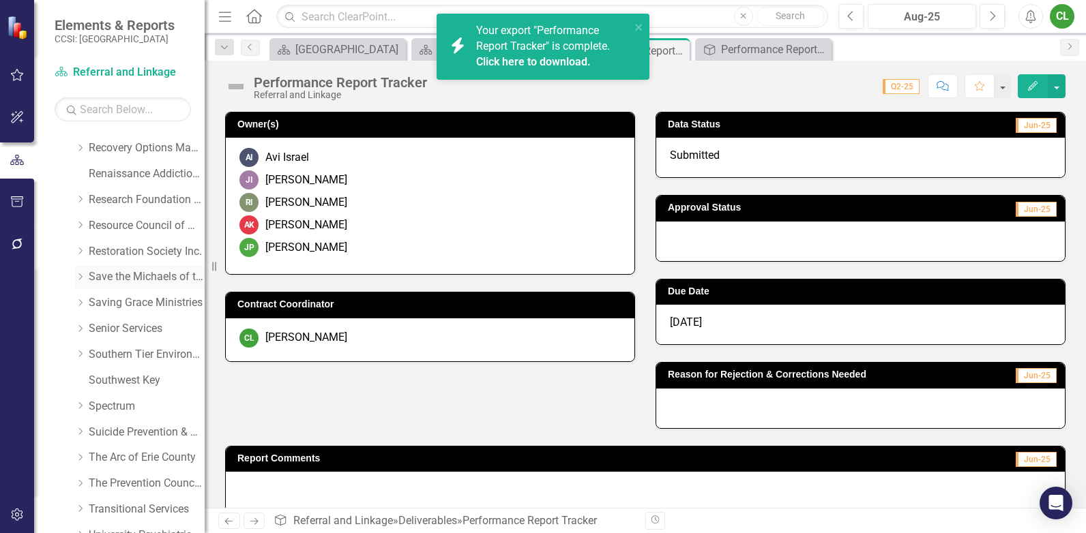
click at [106, 272] on link "Save the Michaels of the World" at bounding box center [147, 277] width 116 height 16
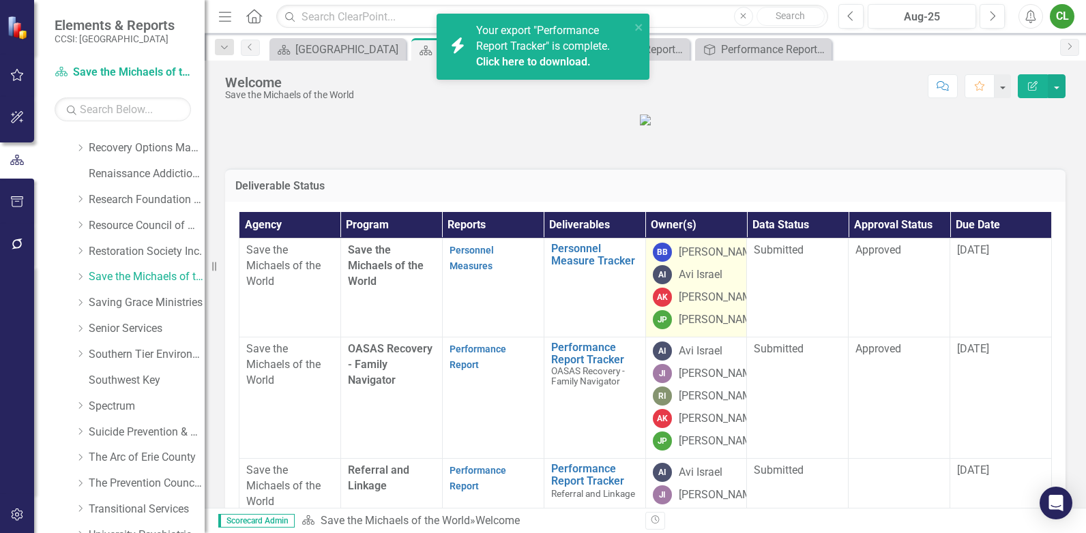
click at [686, 306] on div "[PERSON_NAME]" at bounding box center [720, 298] width 82 height 16
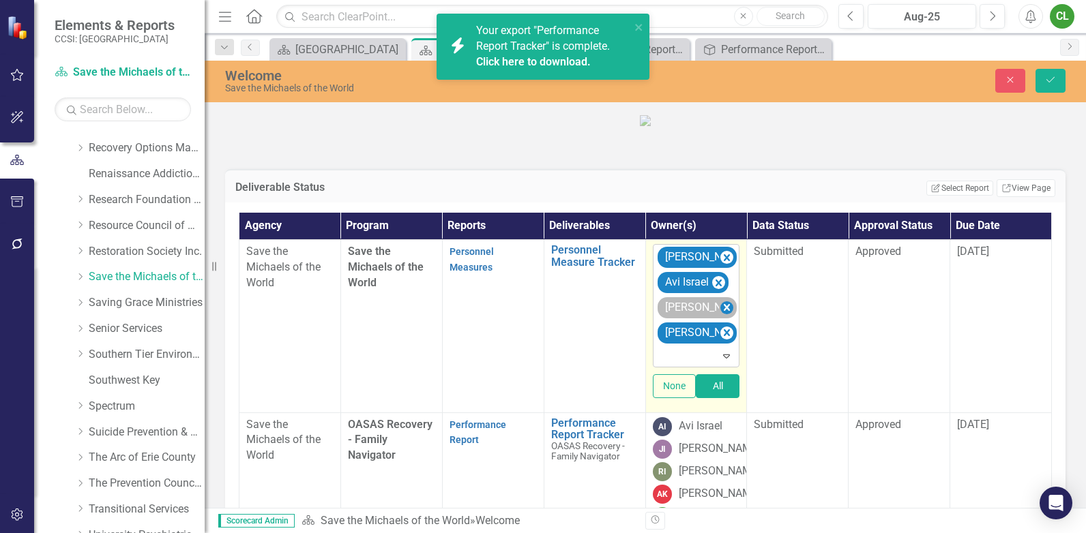
click at [720, 317] on icon "Remove Annette Kicinski" at bounding box center [726, 307] width 13 height 17
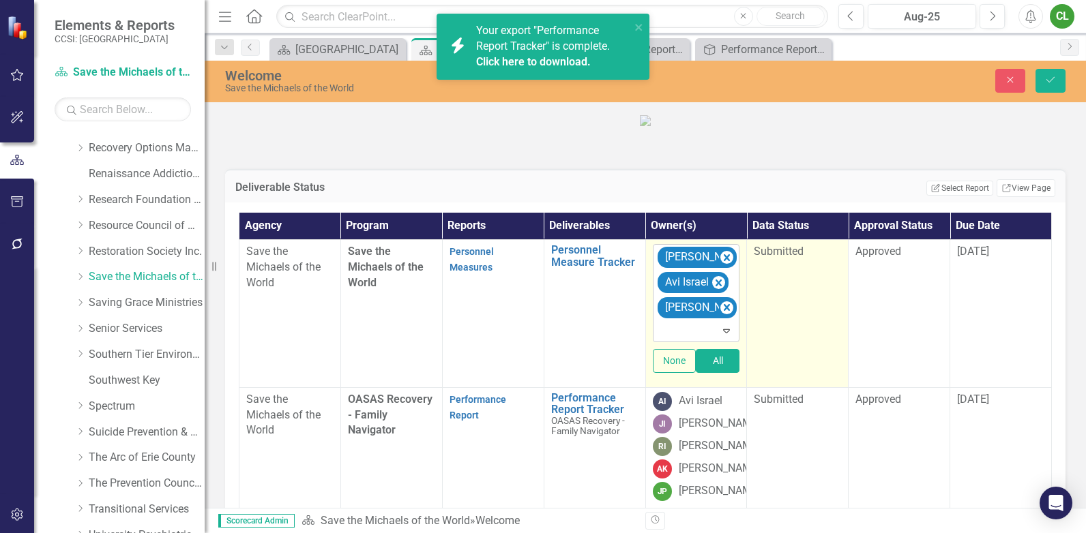
click at [790, 388] on td "Submitted" at bounding box center [798, 313] width 102 height 147
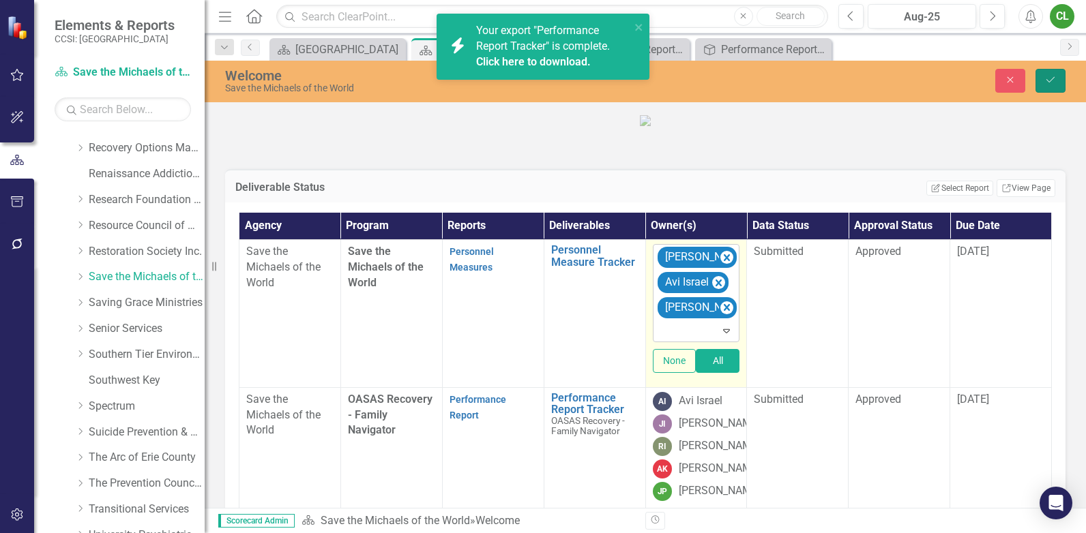
click at [1052, 83] on icon "Save" at bounding box center [1050, 80] width 12 height 10
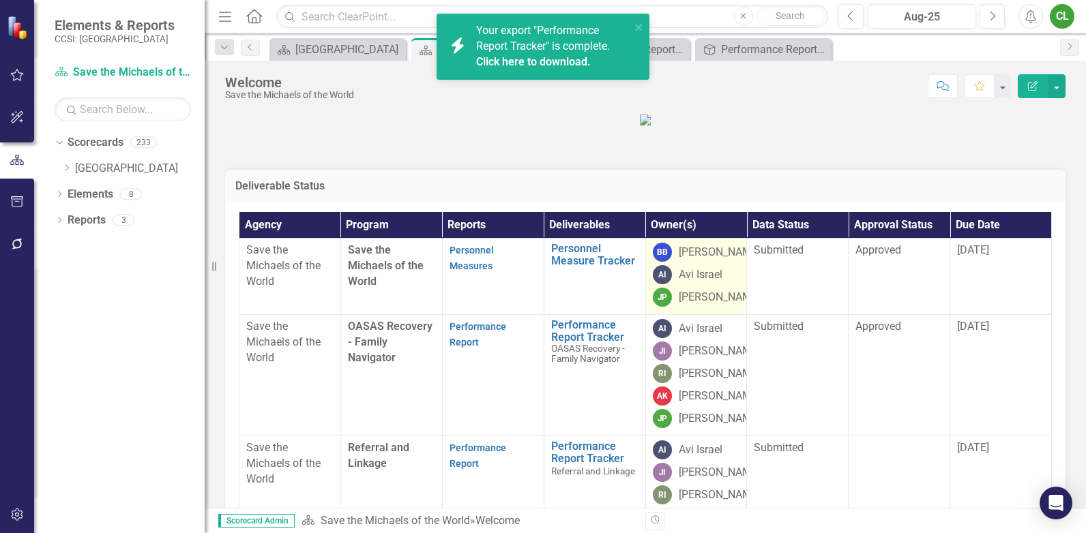
click at [690, 261] on div "[PERSON_NAME]" at bounding box center [720, 253] width 82 height 16
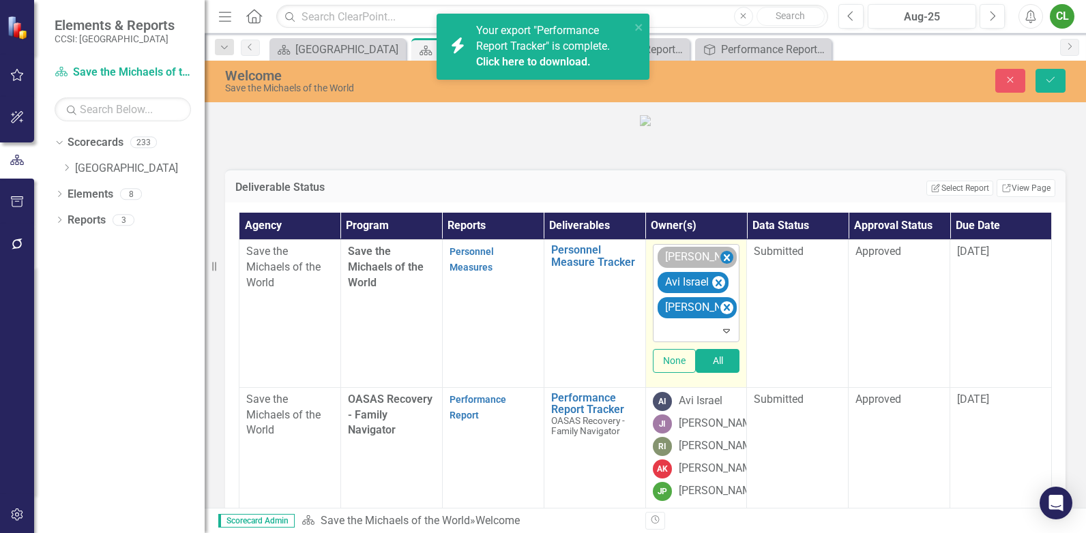
click at [720, 266] on icon "Remove Beverly Barter" at bounding box center [726, 257] width 13 height 17
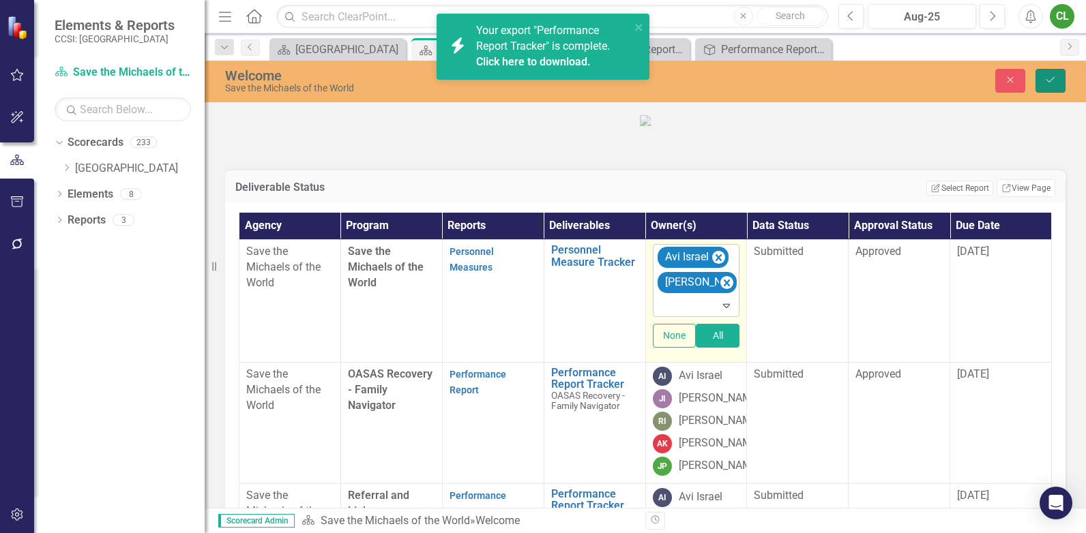
click at [1053, 87] on button "Save" at bounding box center [1051, 81] width 30 height 24
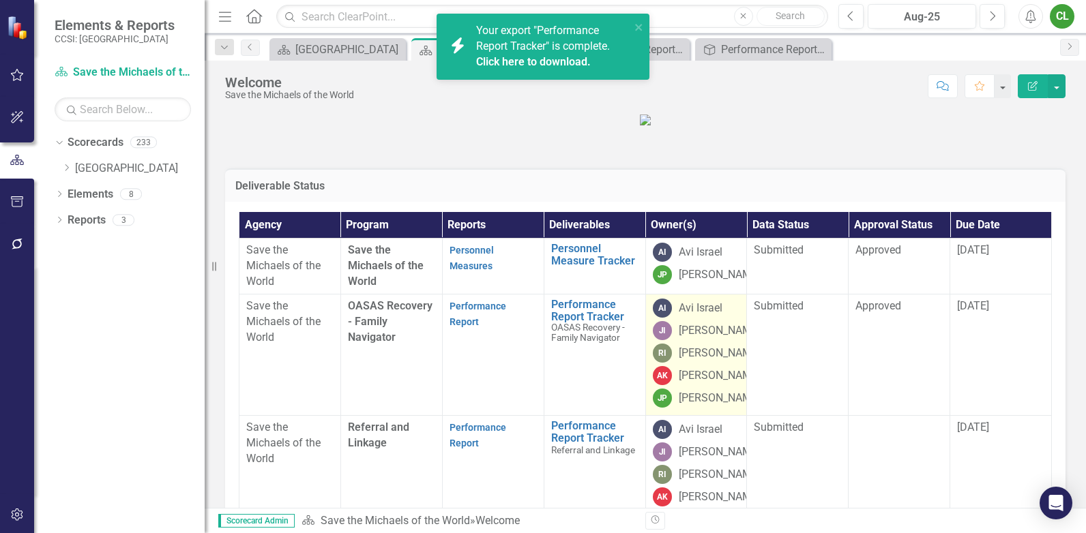
click at [694, 384] on div "[PERSON_NAME]" at bounding box center [720, 376] width 82 height 16
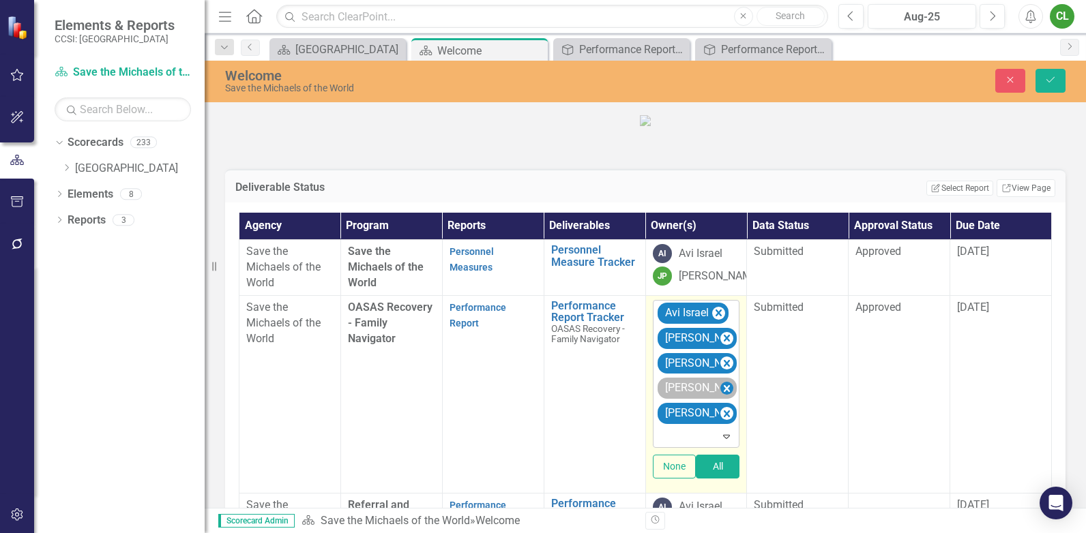
click at [720, 398] on icon "Remove Annette Kicinski" at bounding box center [726, 389] width 13 height 17
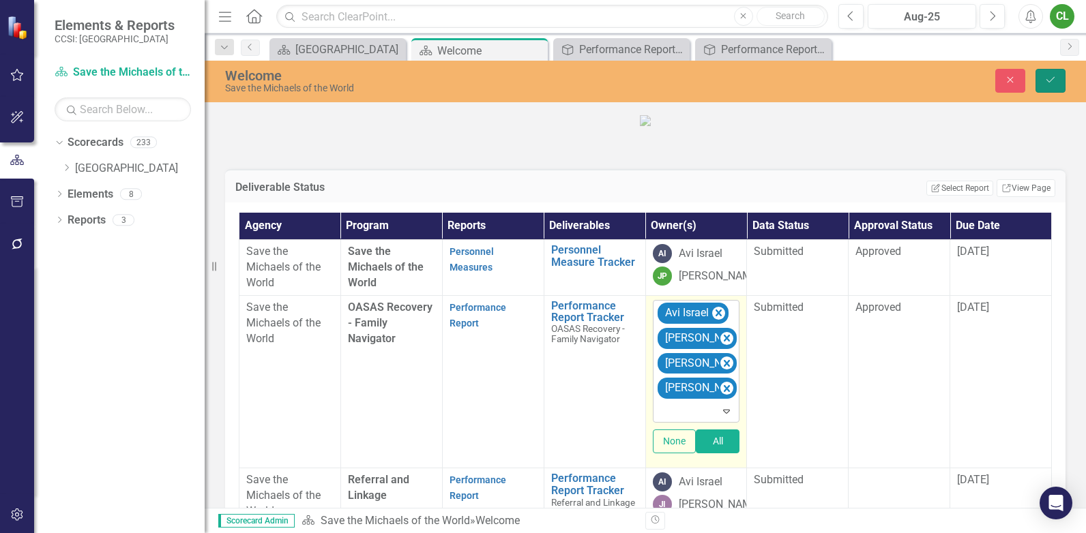
click at [1054, 82] on icon "Save" at bounding box center [1050, 80] width 12 height 10
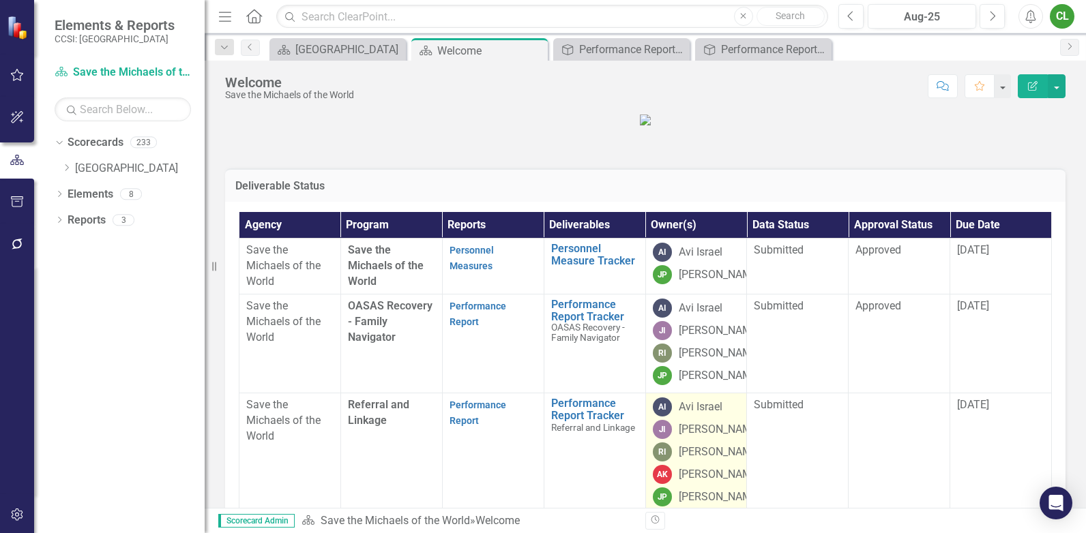
scroll to position [136, 0]
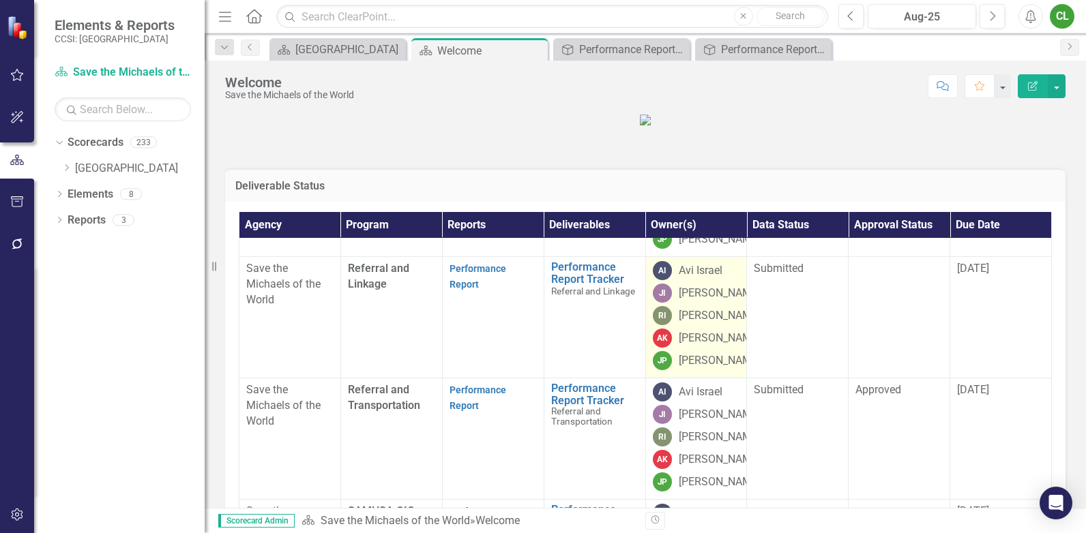
click at [679, 347] on div "[PERSON_NAME]" at bounding box center [720, 339] width 82 height 16
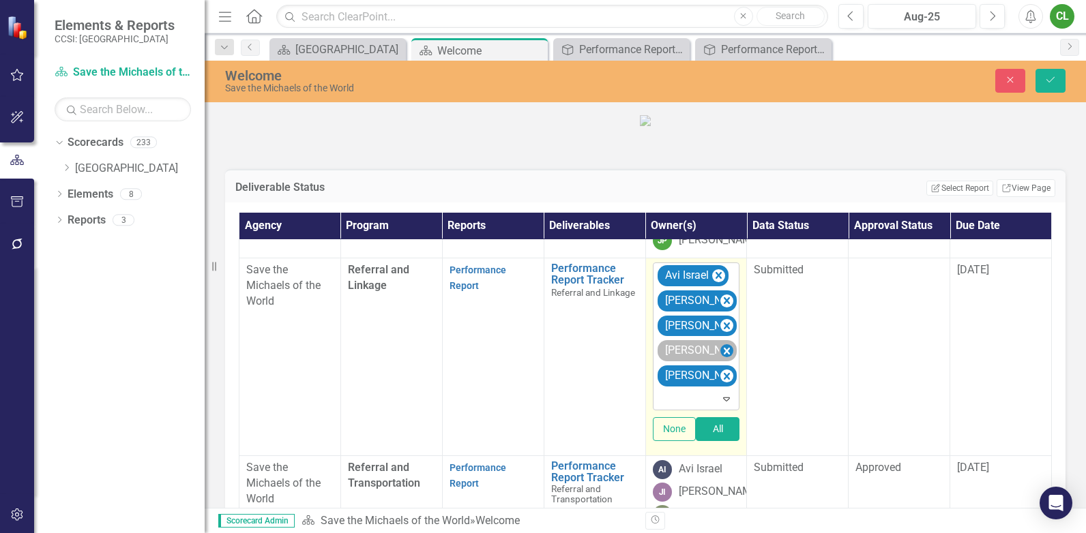
click at [720, 360] on icon "Remove Annette Kicinski" at bounding box center [726, 351] width 13 height 17
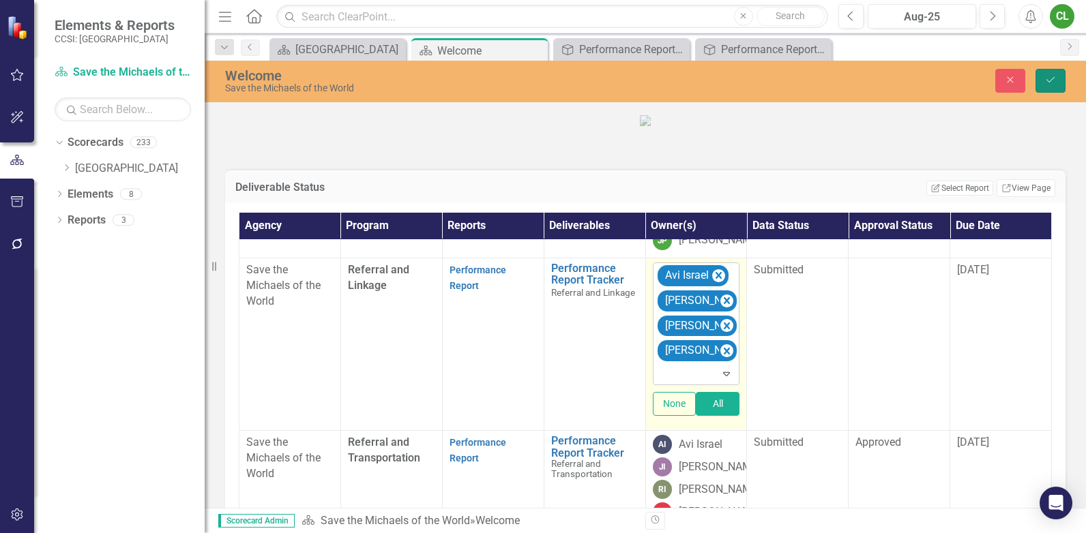
click at [1042, 88] on button "Save" at bounding box center [1051, 81] width 30 height 24
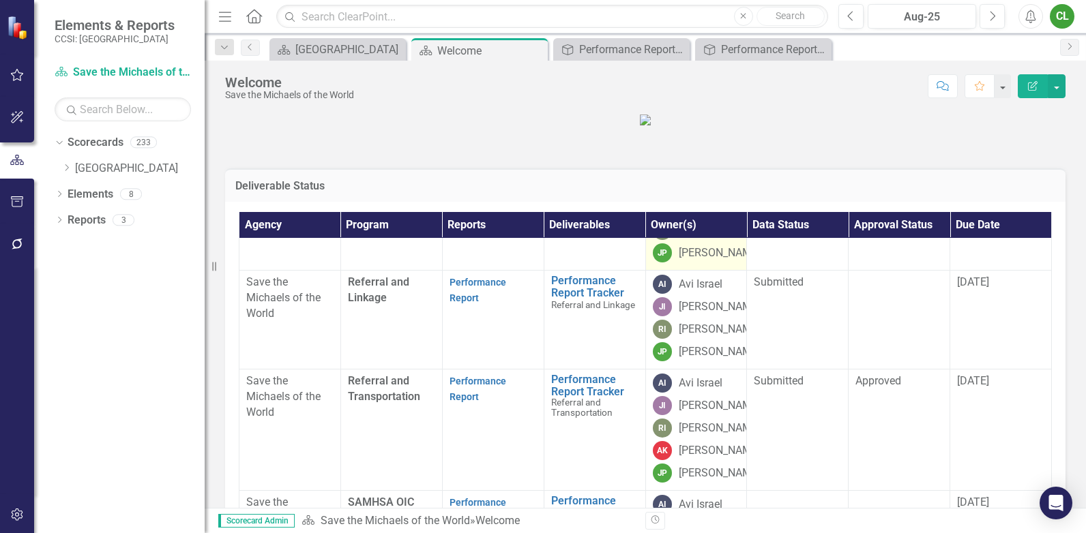
scroll to position [205, 0]
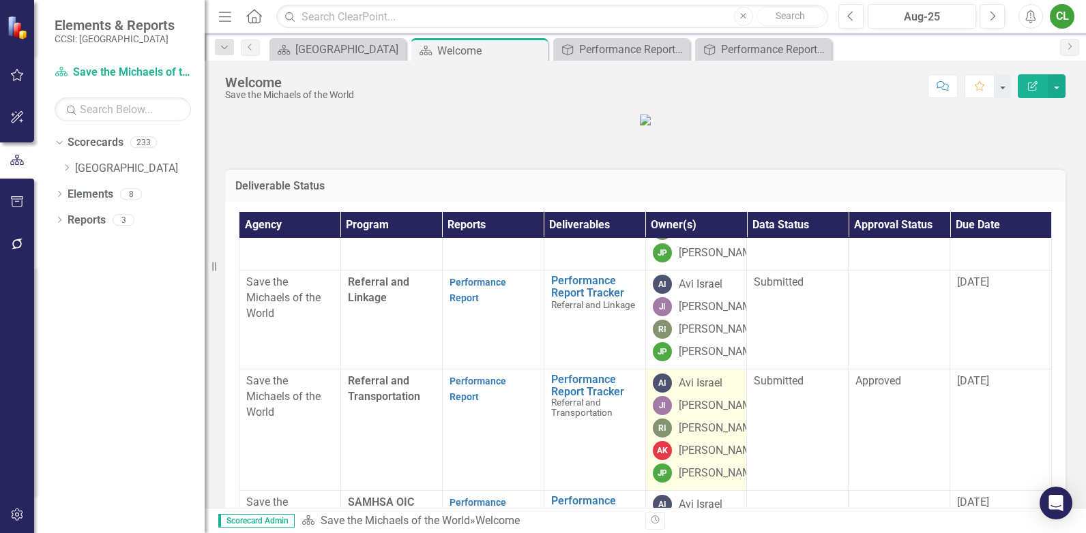
click at [692, 459] on div "[PERSON_NAME]" at bounding box center [720, 451] width 82 height 16
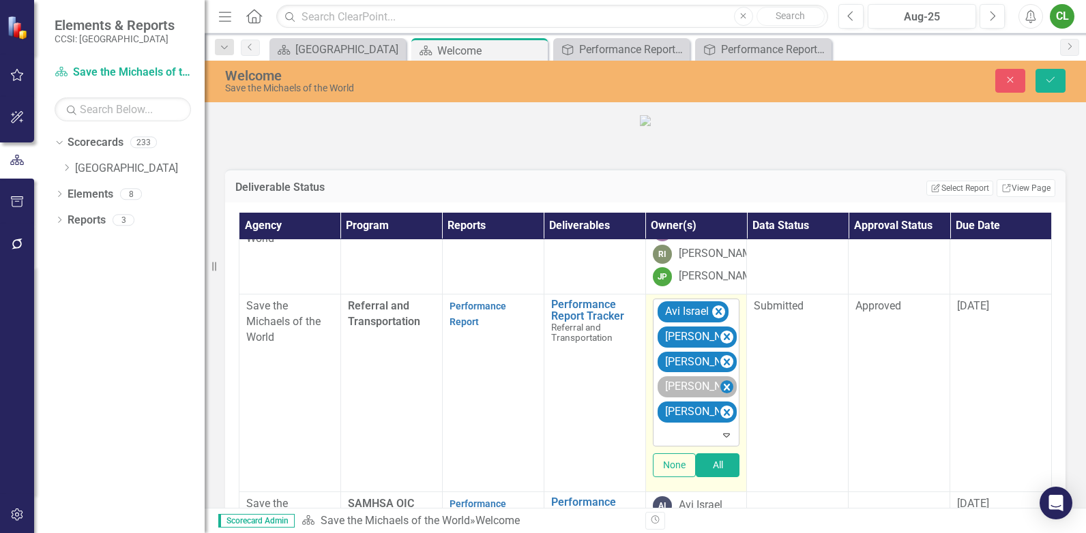
click at [720, 396] on icon "Remove Annette Kicinski" at bounding box center [726, 387] width 13 height 17
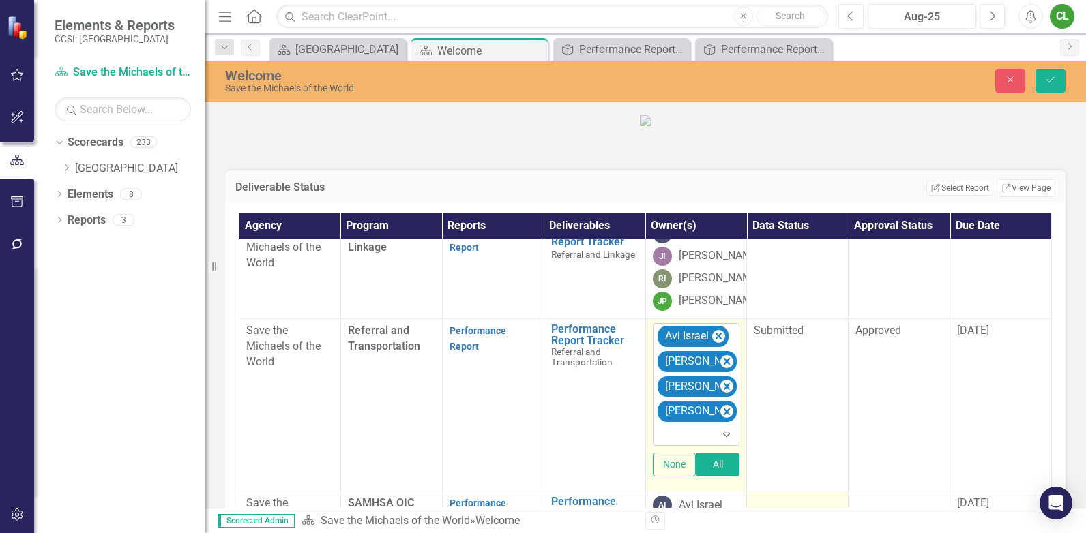
scroll to position [228, 0]
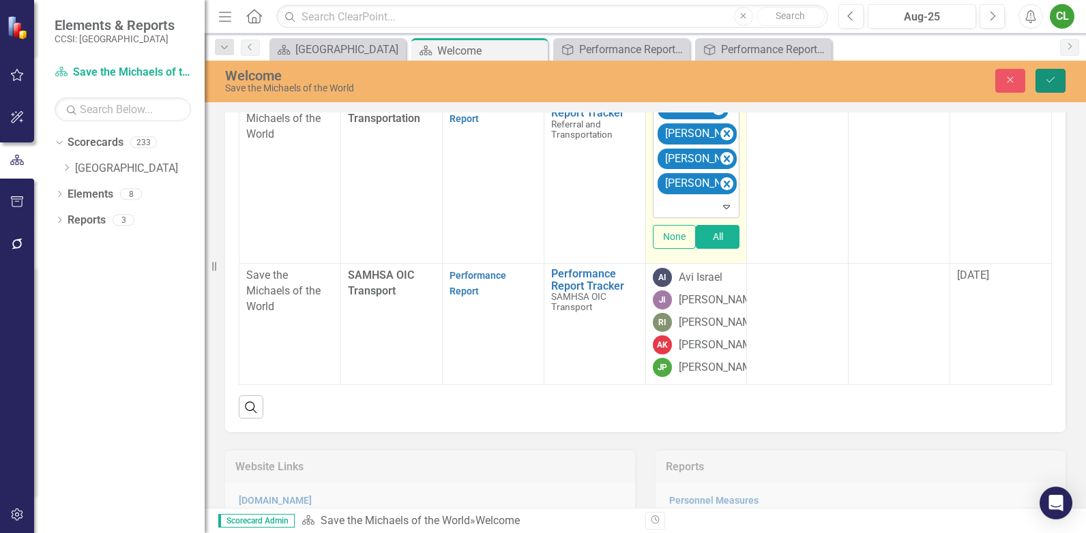
click at [1047, 74] on button "Save" at bounding box center [1051, 81] width 30 height 24
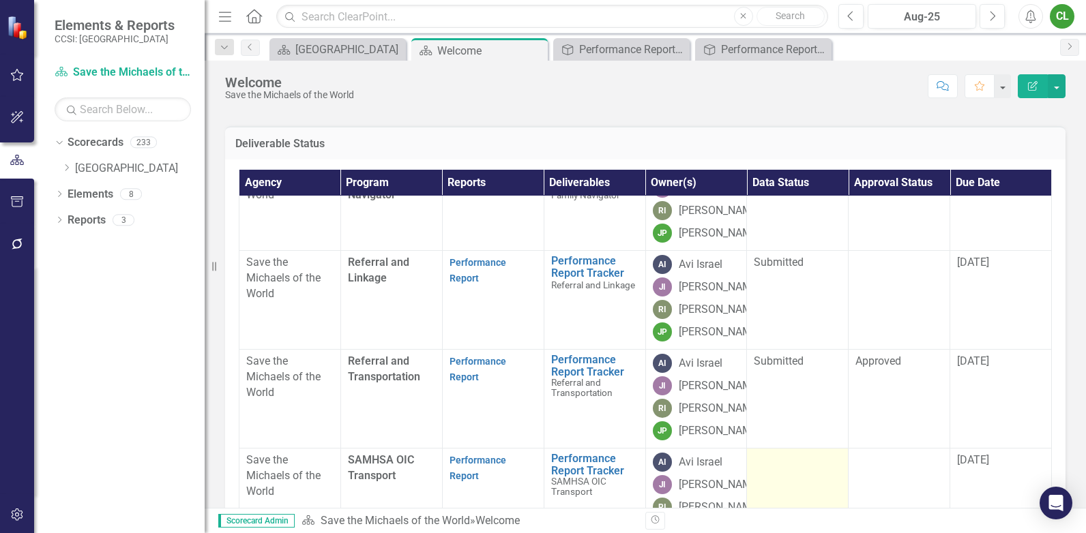
scroll to position [205, 0]
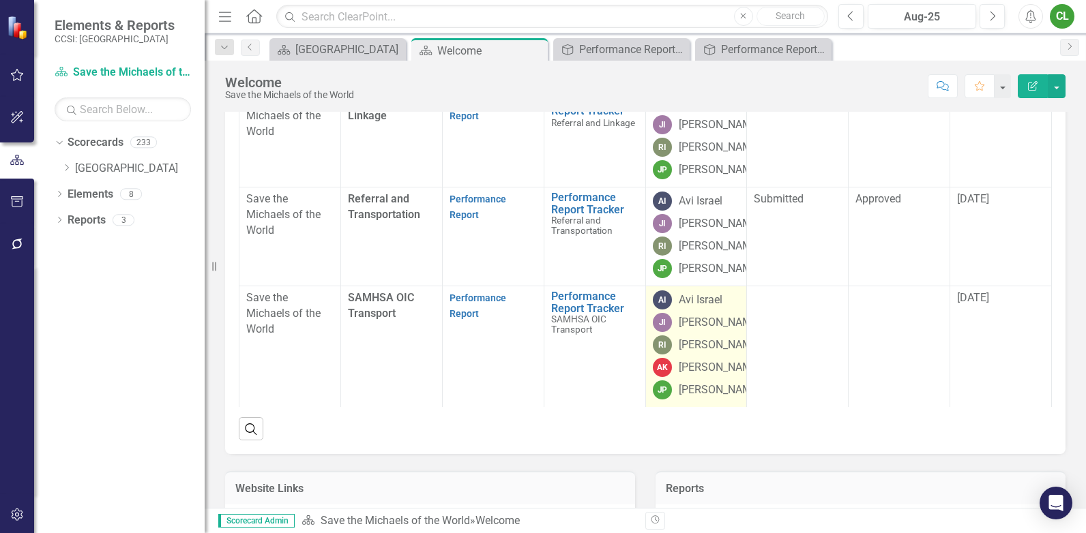
click at [702, 376] on div "[PERSON_NAME]" at bounding box center [720, 368] width 82 height 16
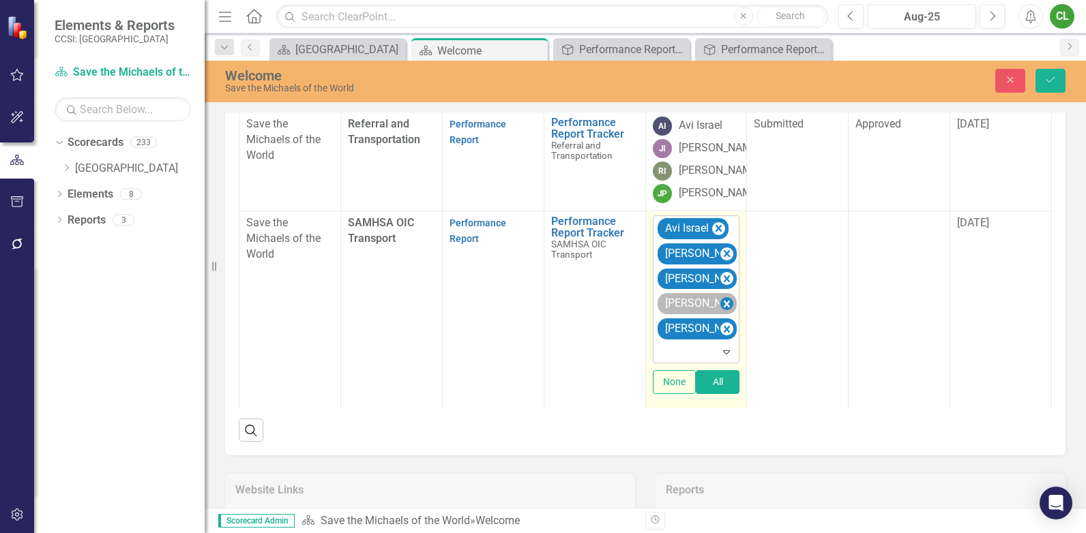
click at [720, 313] on icon "Remove Annette Kicinski" at bounding box center [726, 304] width 13 height 17
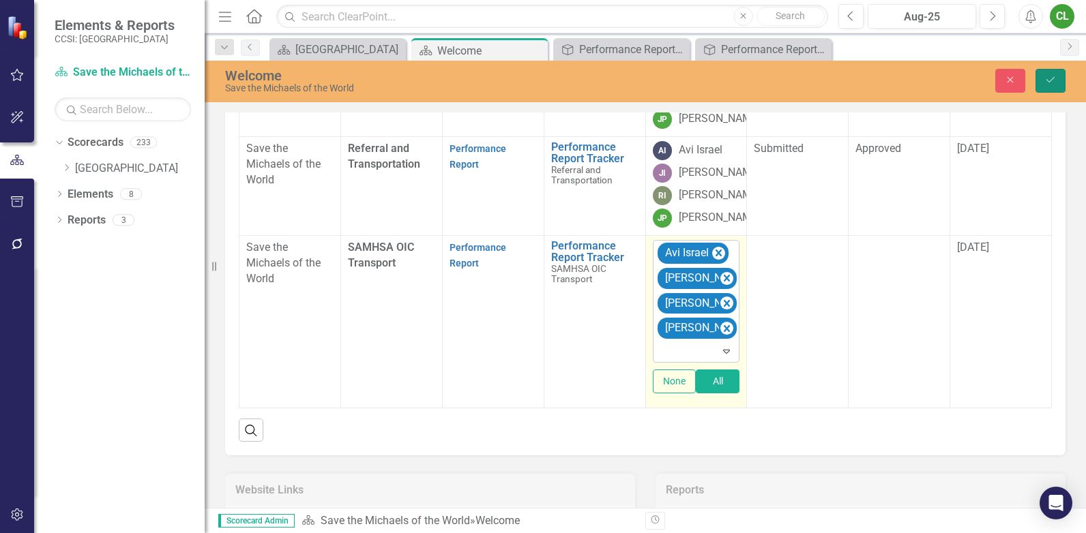
click at [1047, 85] on button "Save" at bounding box center [1051, 81] width 30 height 24
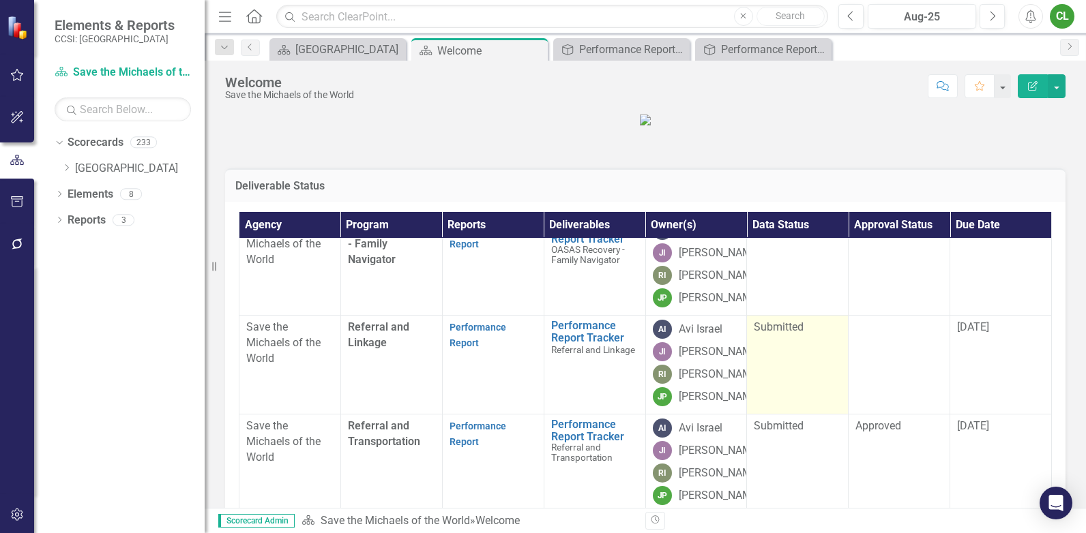
scroll to position [0, 0]
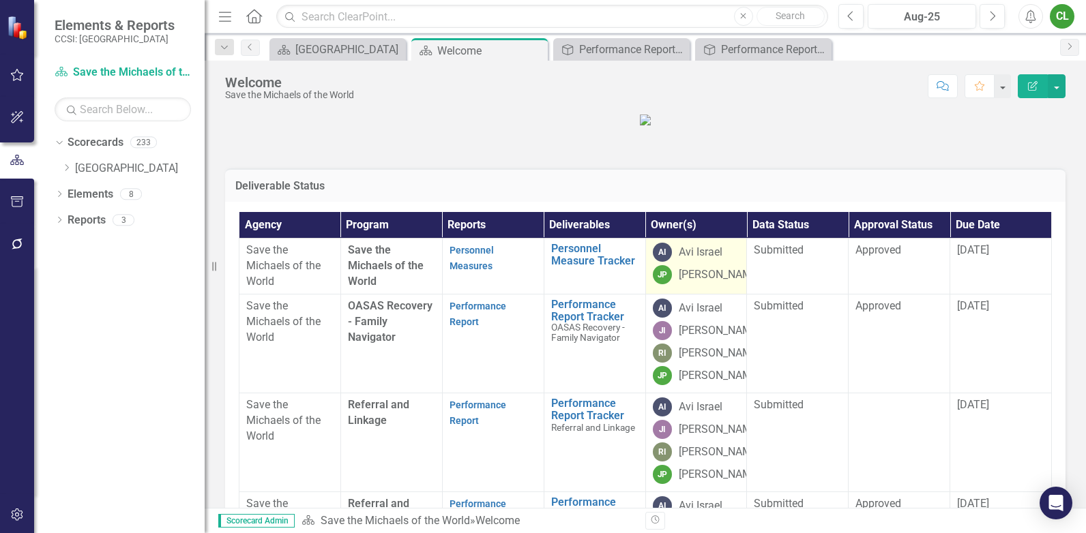
click at [705, 295] on td "AI Avi Israel [PERSON_NAME]" at bounding box center [696, 267] width 102 height 56
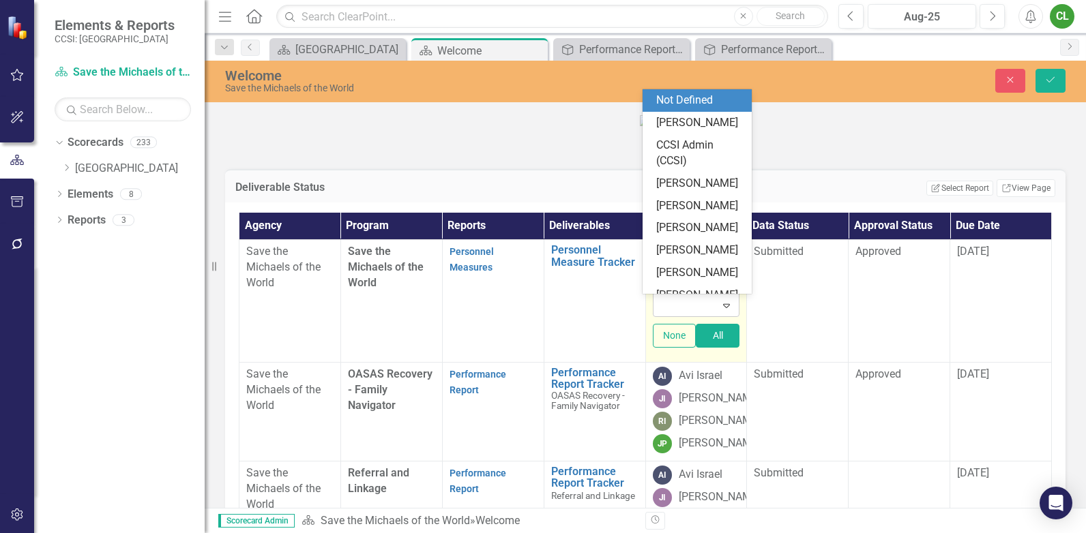
click at [685, 315] on div at bounding box center [697, 306] width 81 height 18
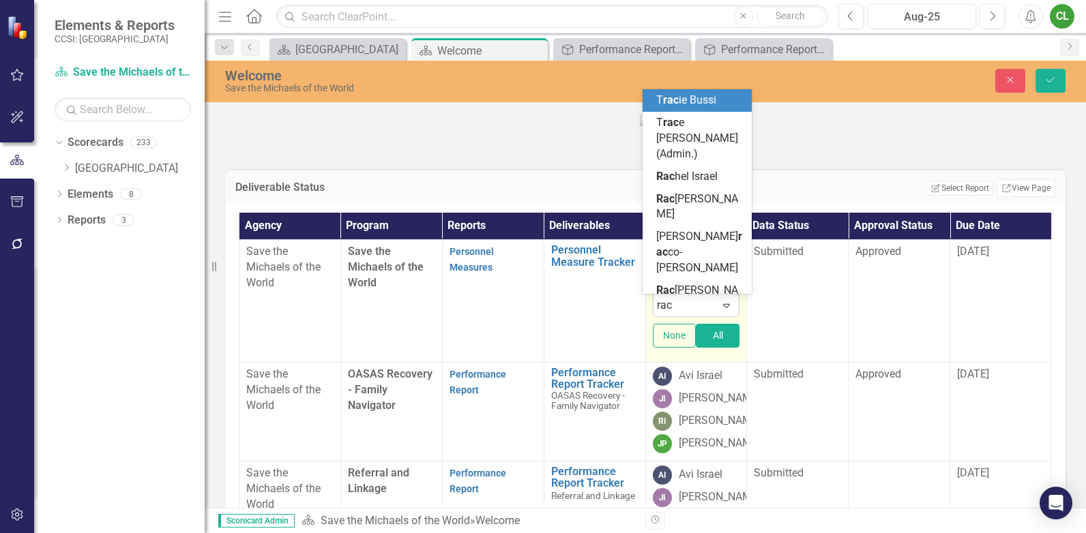
type input "rach"
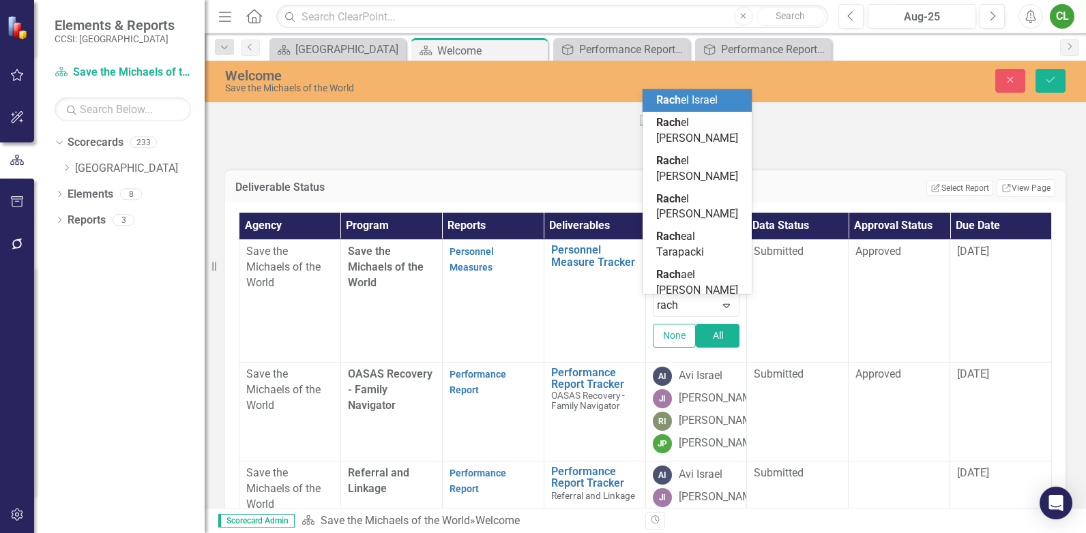
click at [701, 106] on span "Rach el Israel" at bounding box center [686, 99] width 61 height 13
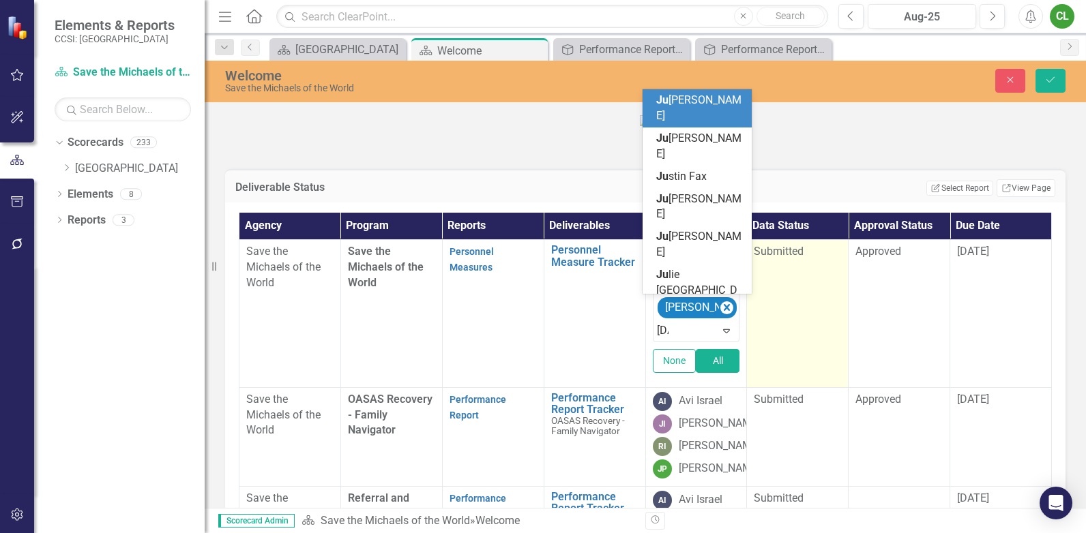
type input "juli"
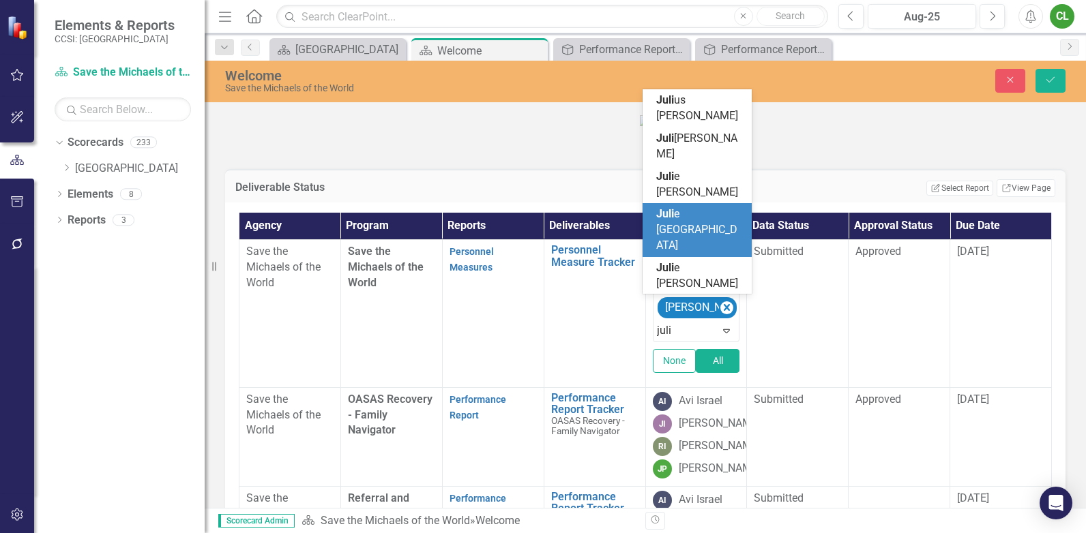
click at [681, 222] on div "Juli e [GEOGRAPHIC_DATA]" at bounding box center [699, 230] width 87 height 47
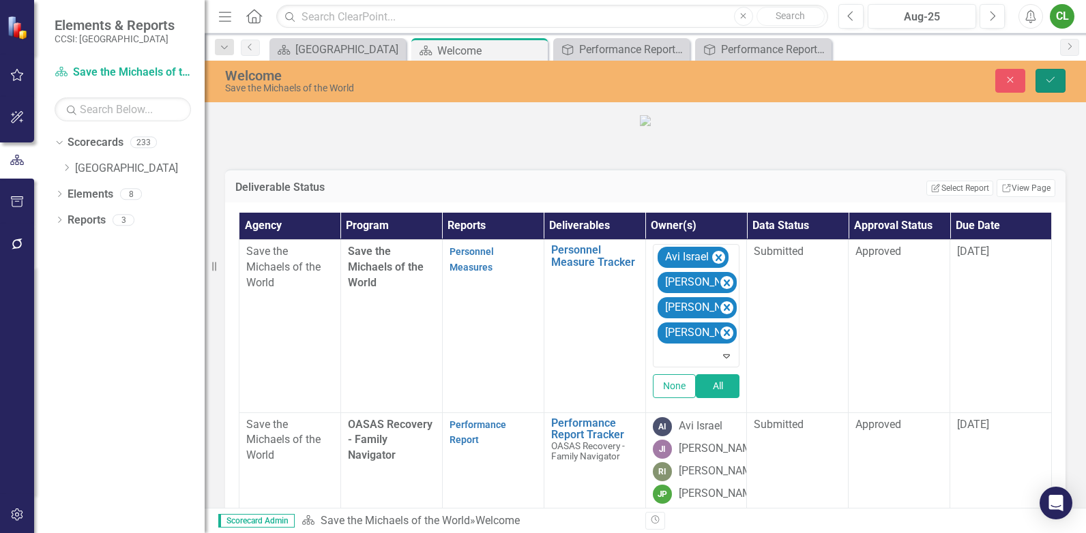
click at [1049, 78] on icon "Save" at bounding box center [1050, 80] width 12 height 10
